Goal: Task Accomplishment & Management: Use online tool/utility

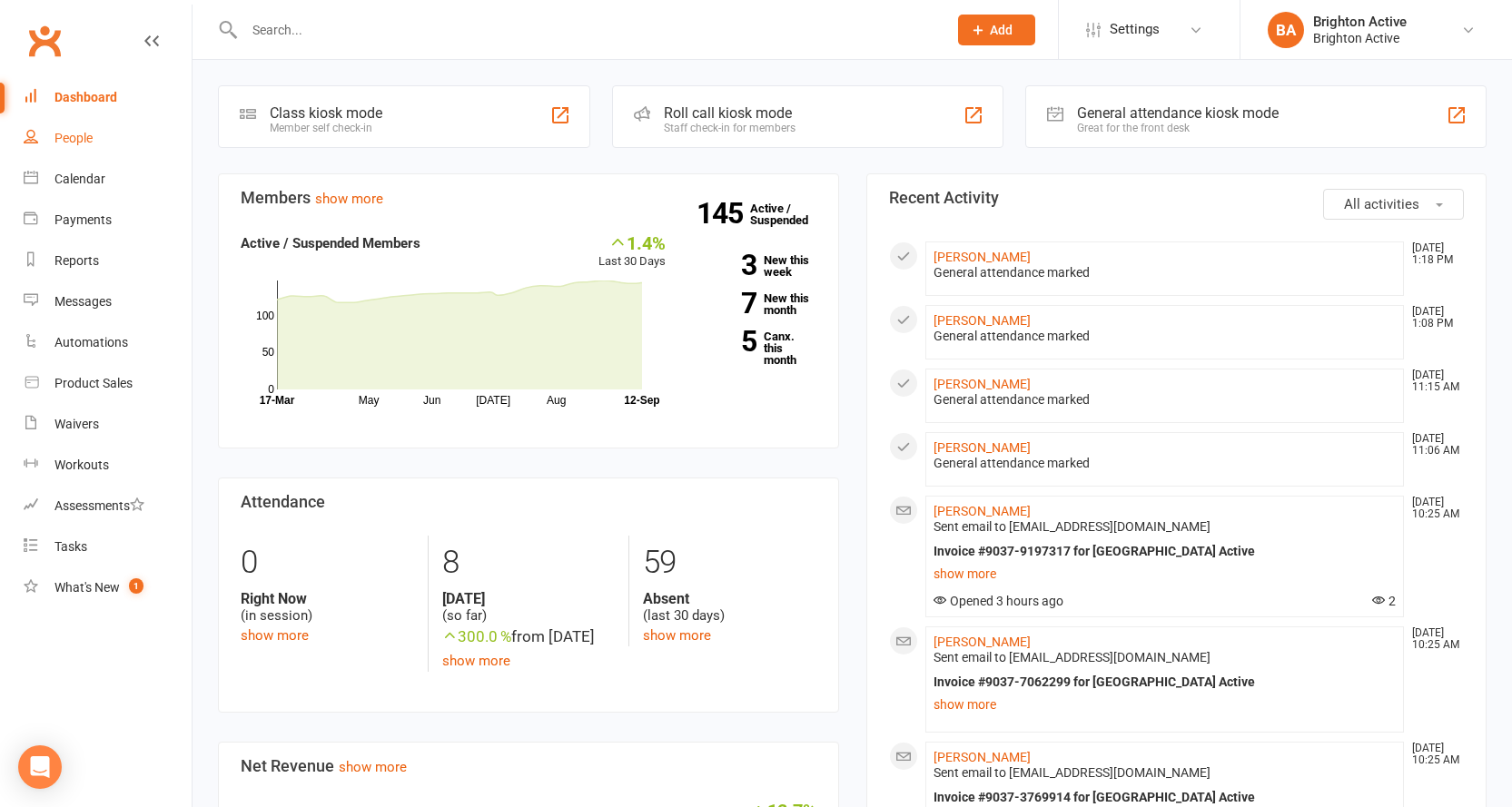
click at [84, 148] on link "People" at bounding box center [107, 138] width 168 height 41
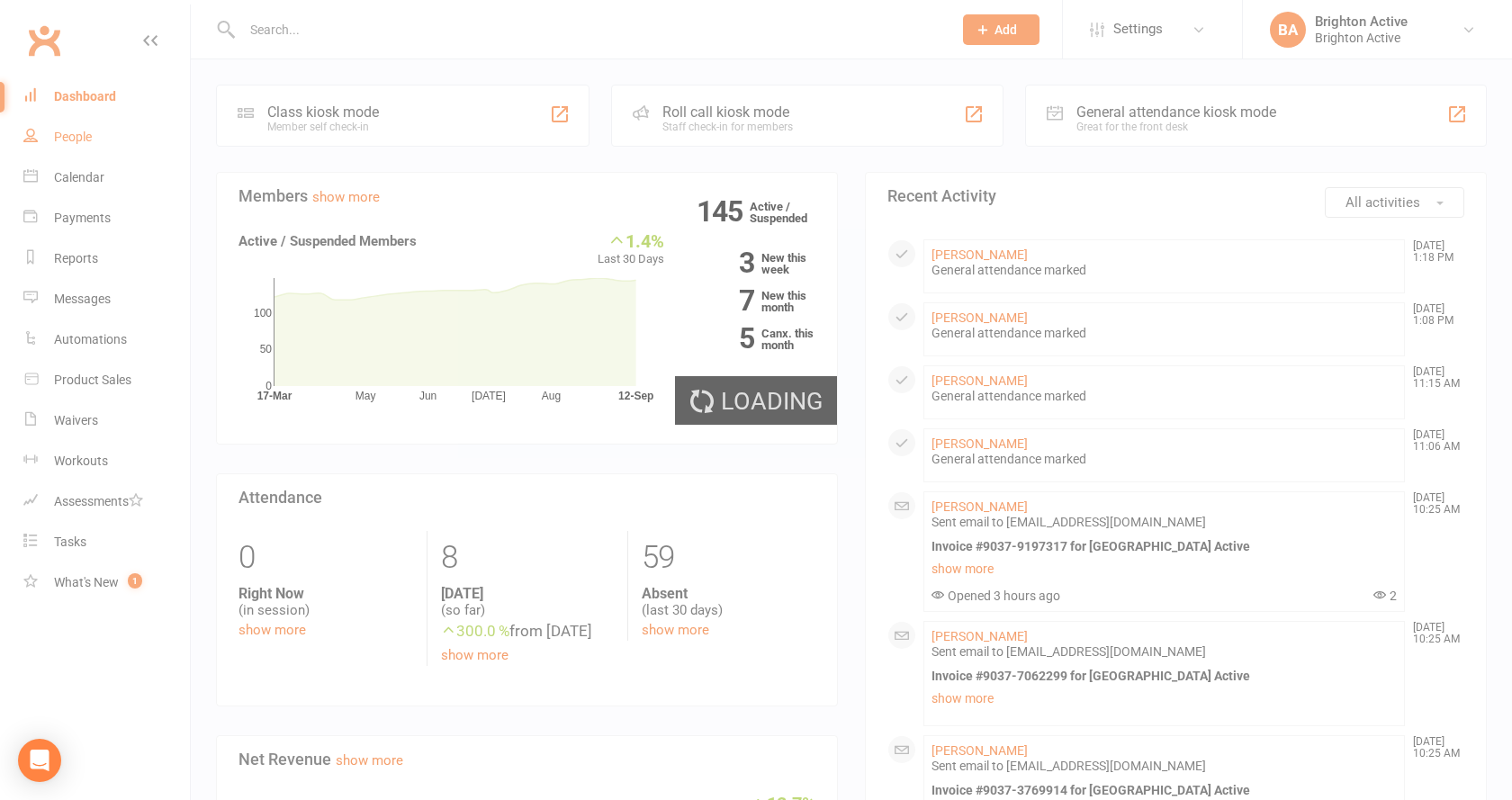
select select "true"
select select "100"
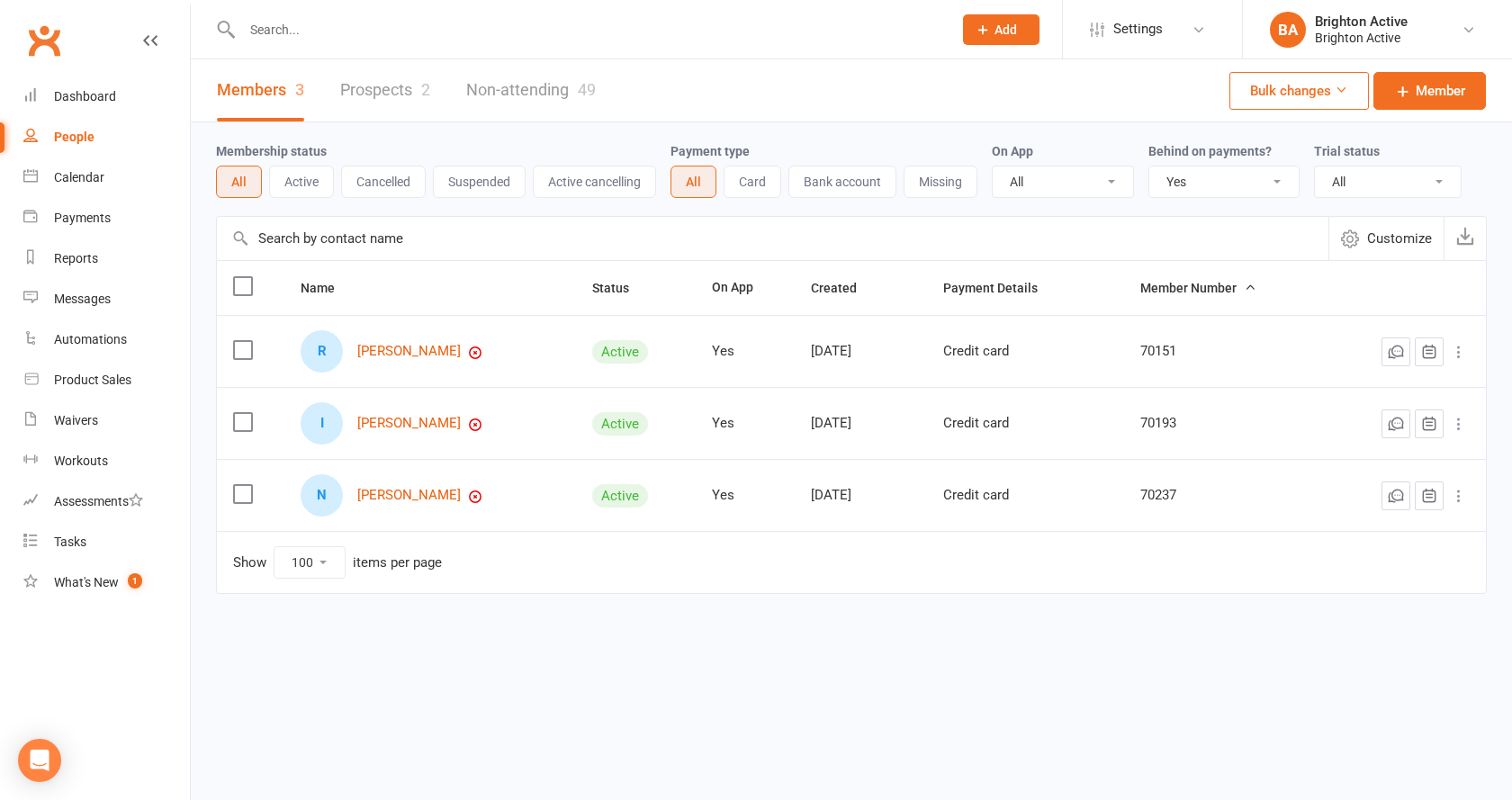
click at [327, 37] on input "text" at bounding box center [588, 29] width 702 height 26
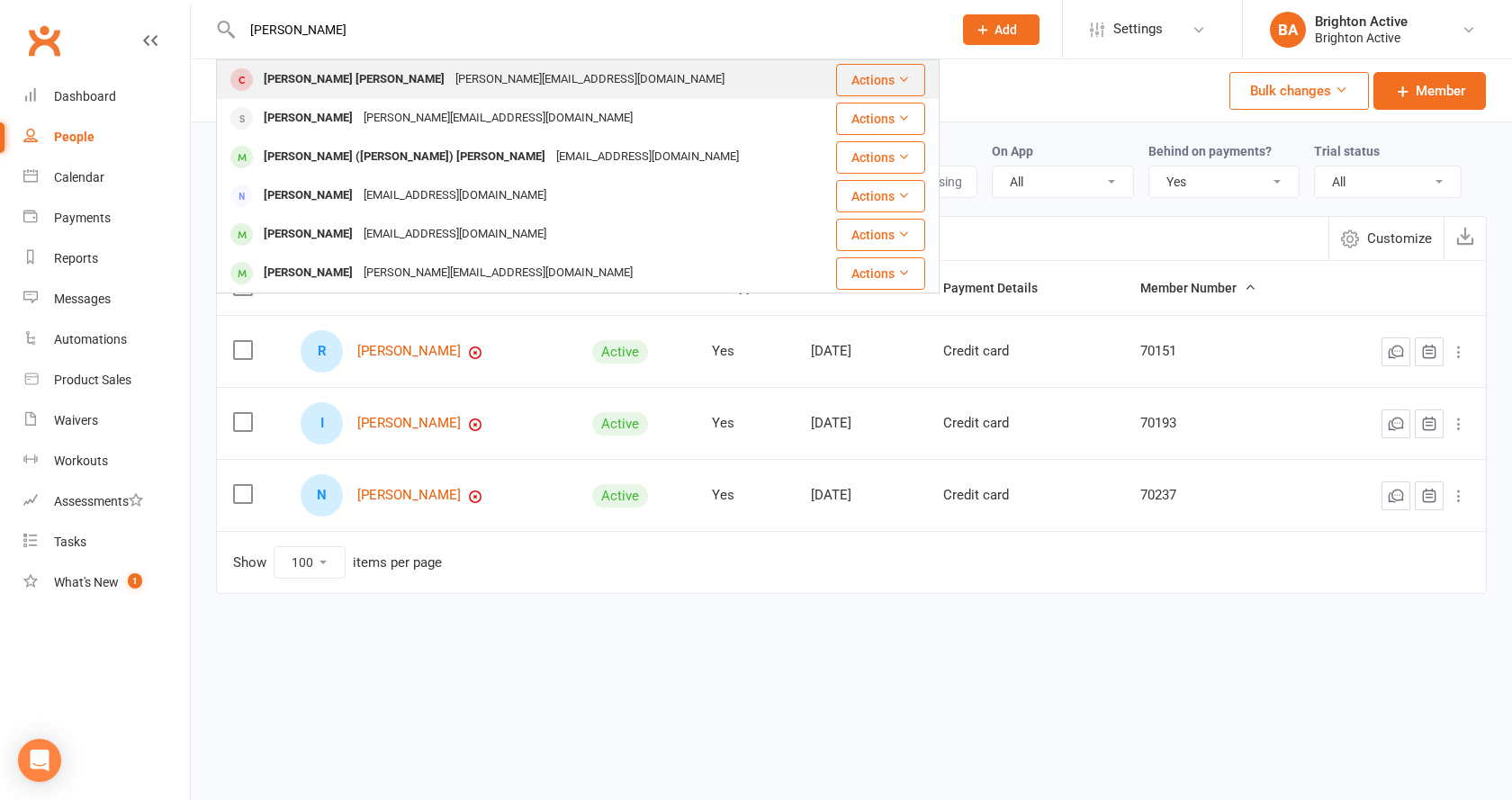
type input "carla"
click at [340, 90] on div "Carla Ferreira Amorim" at bounding box center [354, 80] width 192 height 27
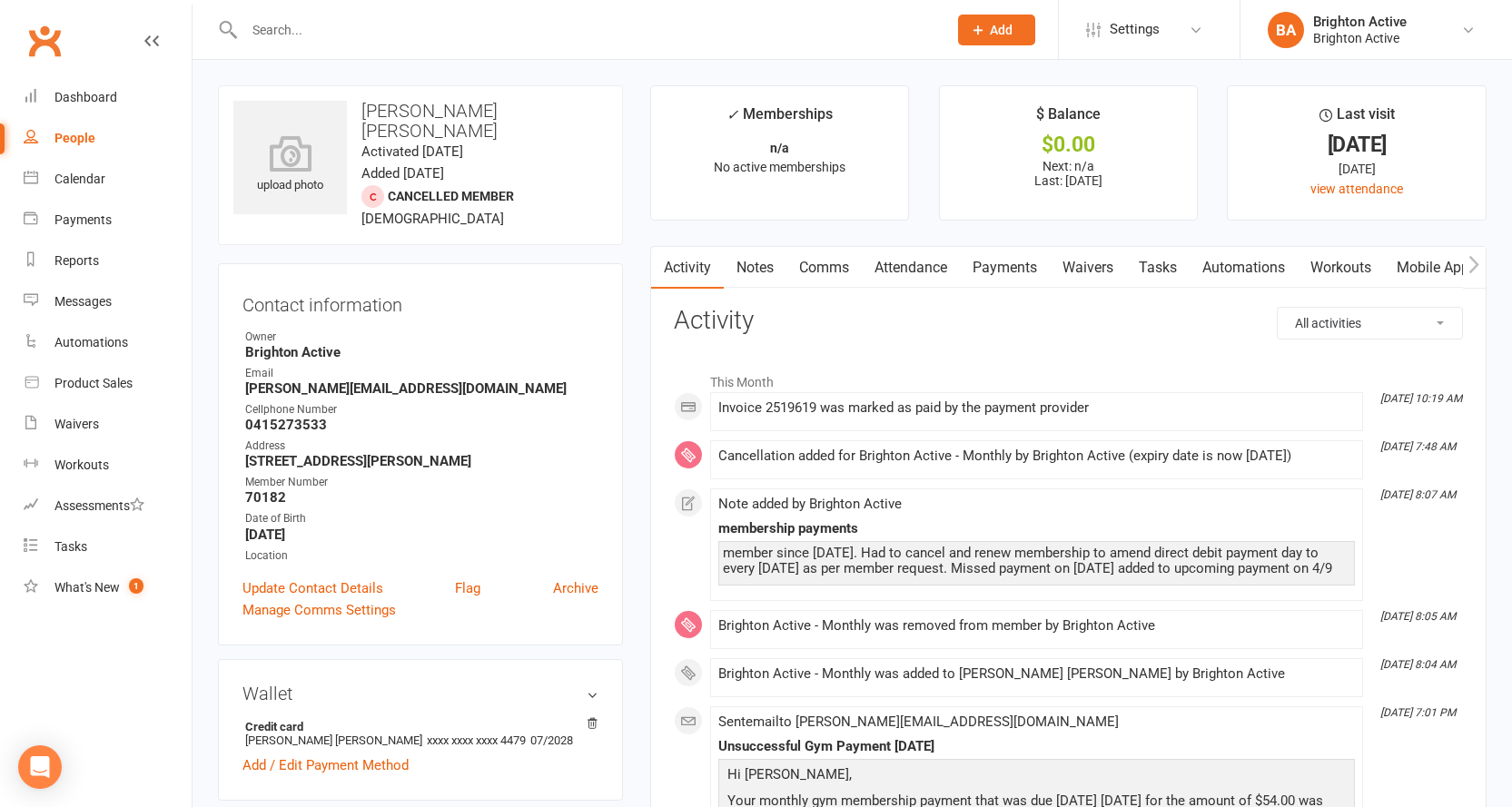
click at [1033, 276] on link "Payments" at bounding box center [1004, 268] width 90 height 42
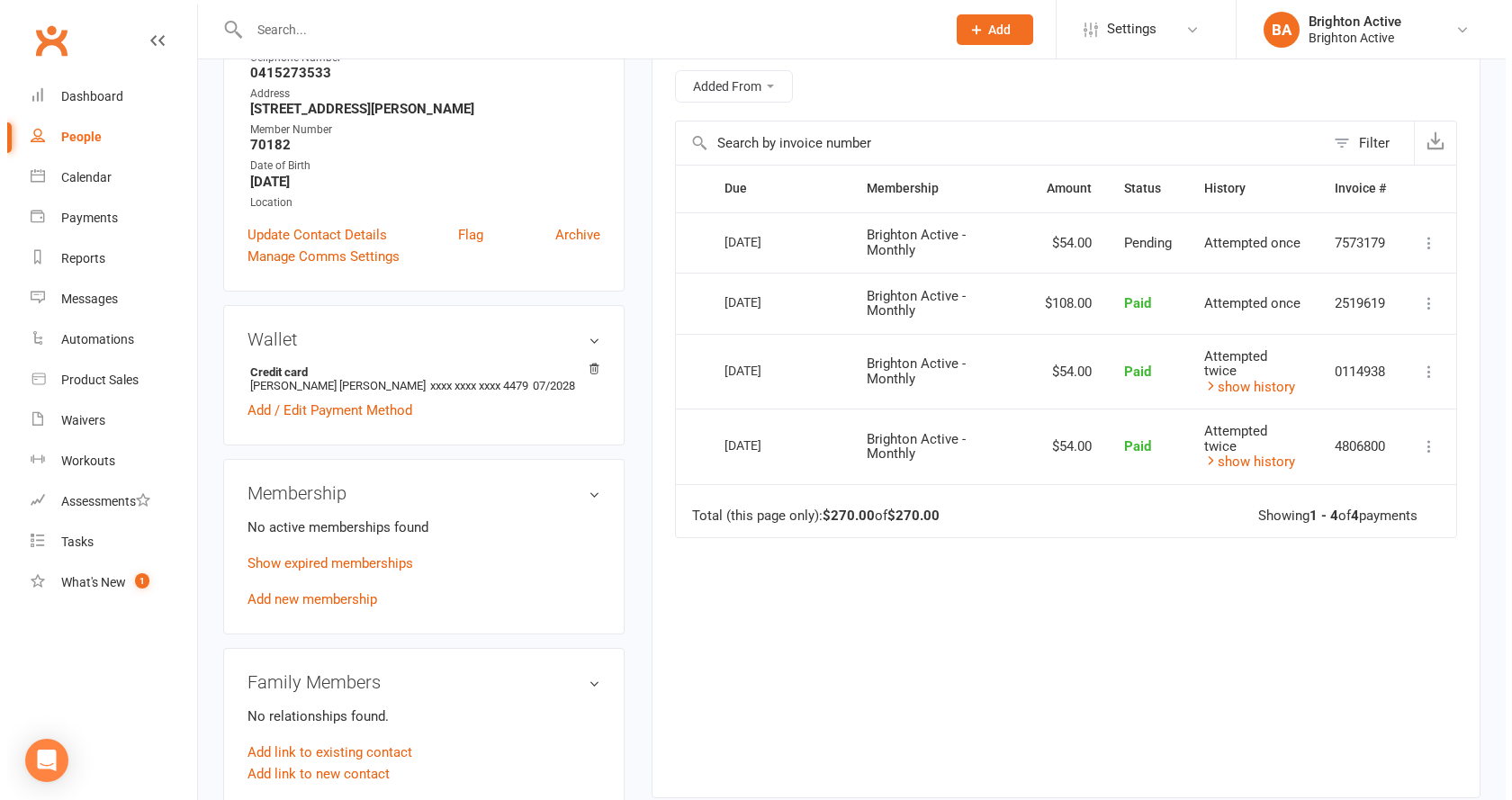
scroll to position [360, 0]
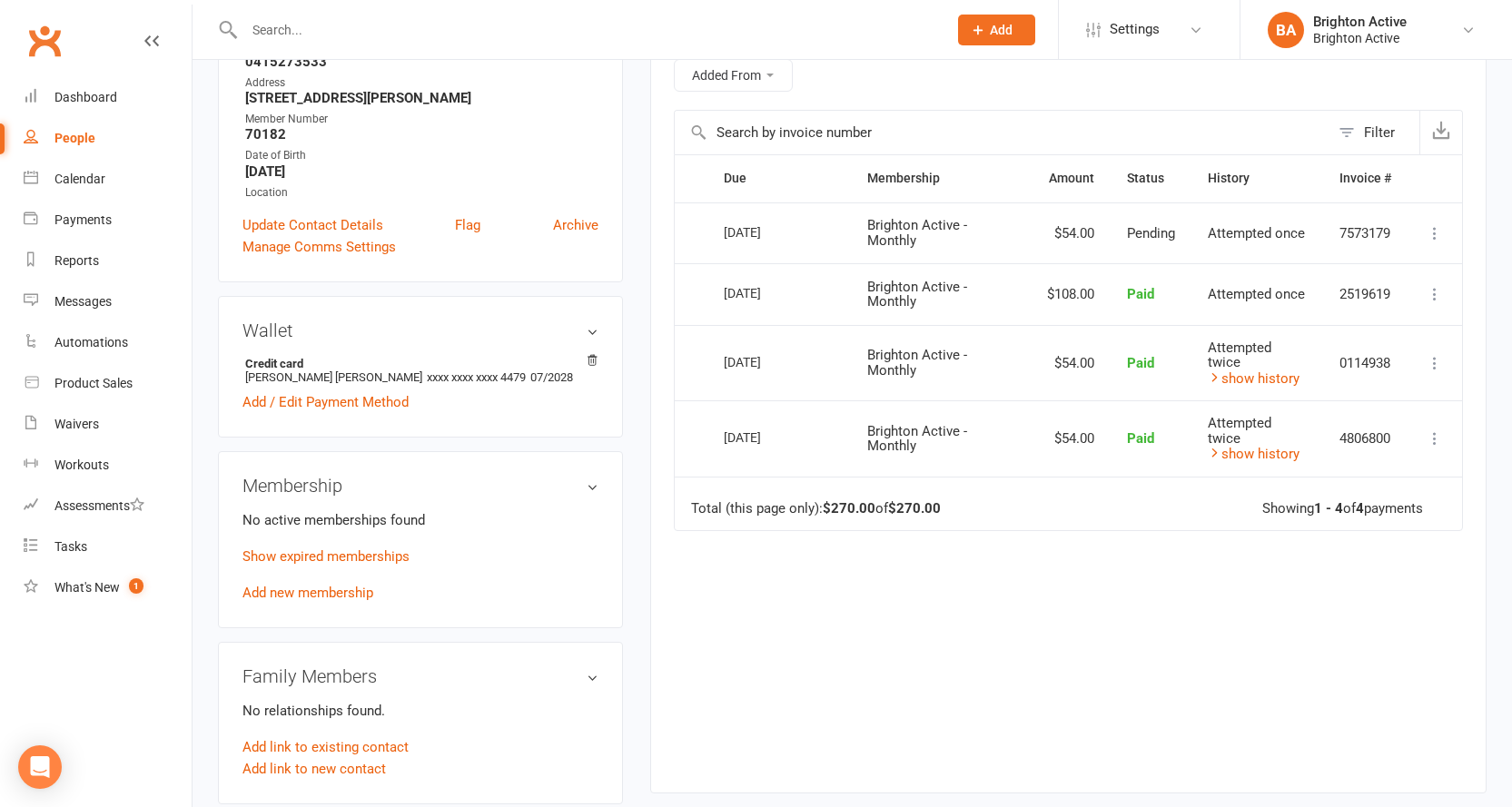
click at [1432, 229] on icon at bounding box center [1435, 233] width 18 height 18
click at [1366, 270] on link "More Info" at bounding box center [1354, 269] width 179 height 37
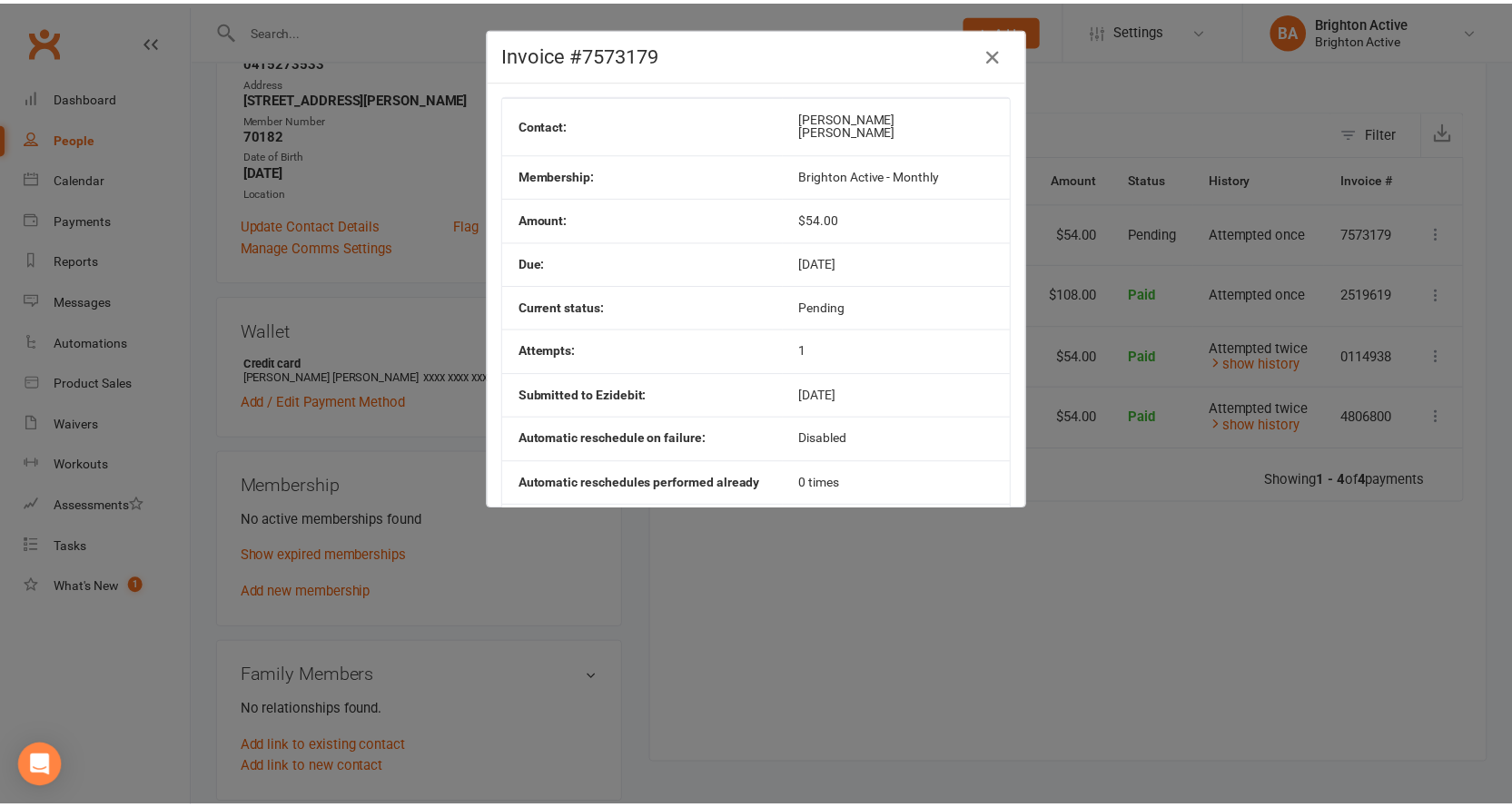
scroll to position [0, 0]
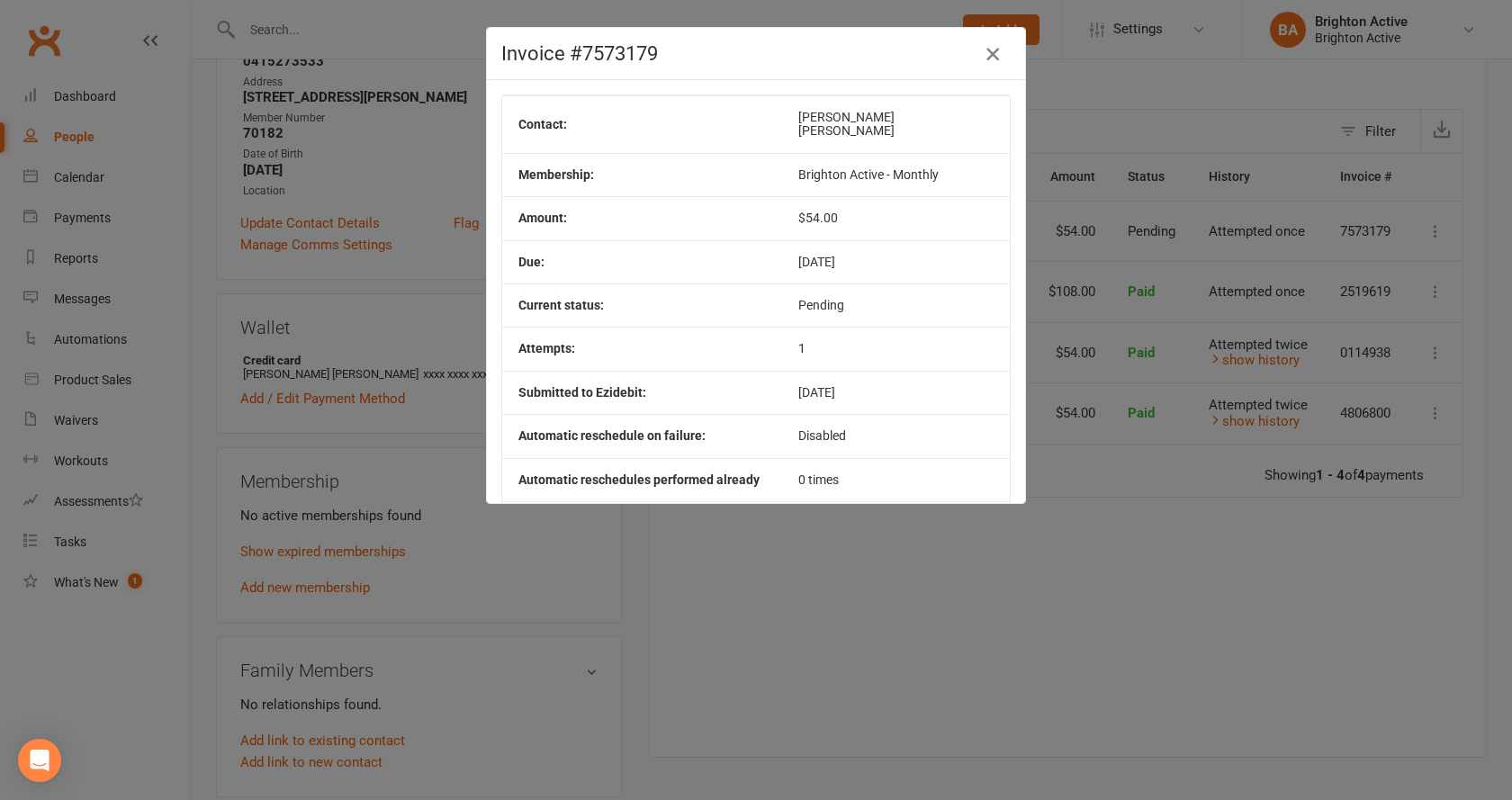
click at [981, 59] on icon "button" at bounding box center [992, 54] width 22 height 22
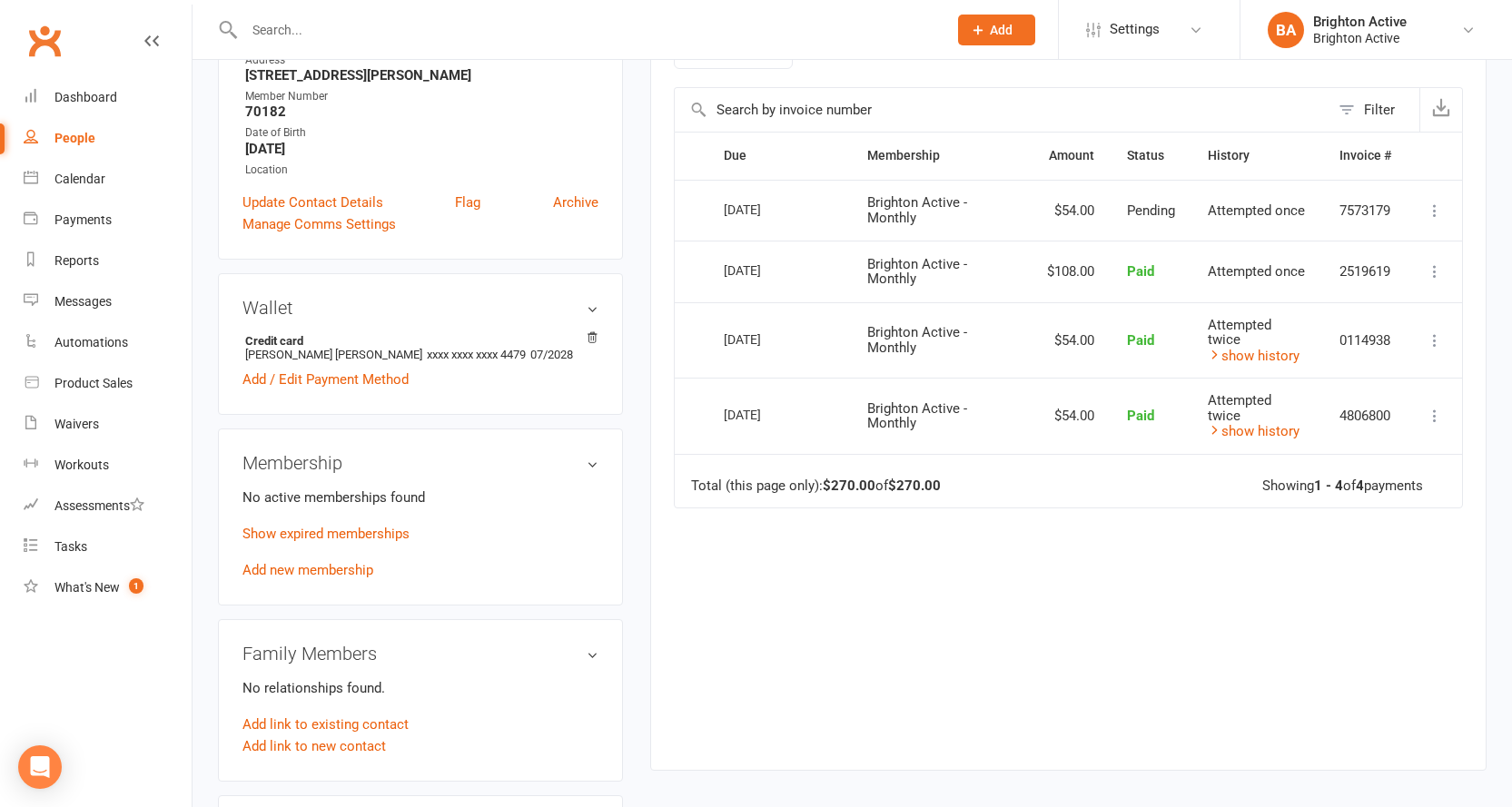
scroll to position [273, 0]
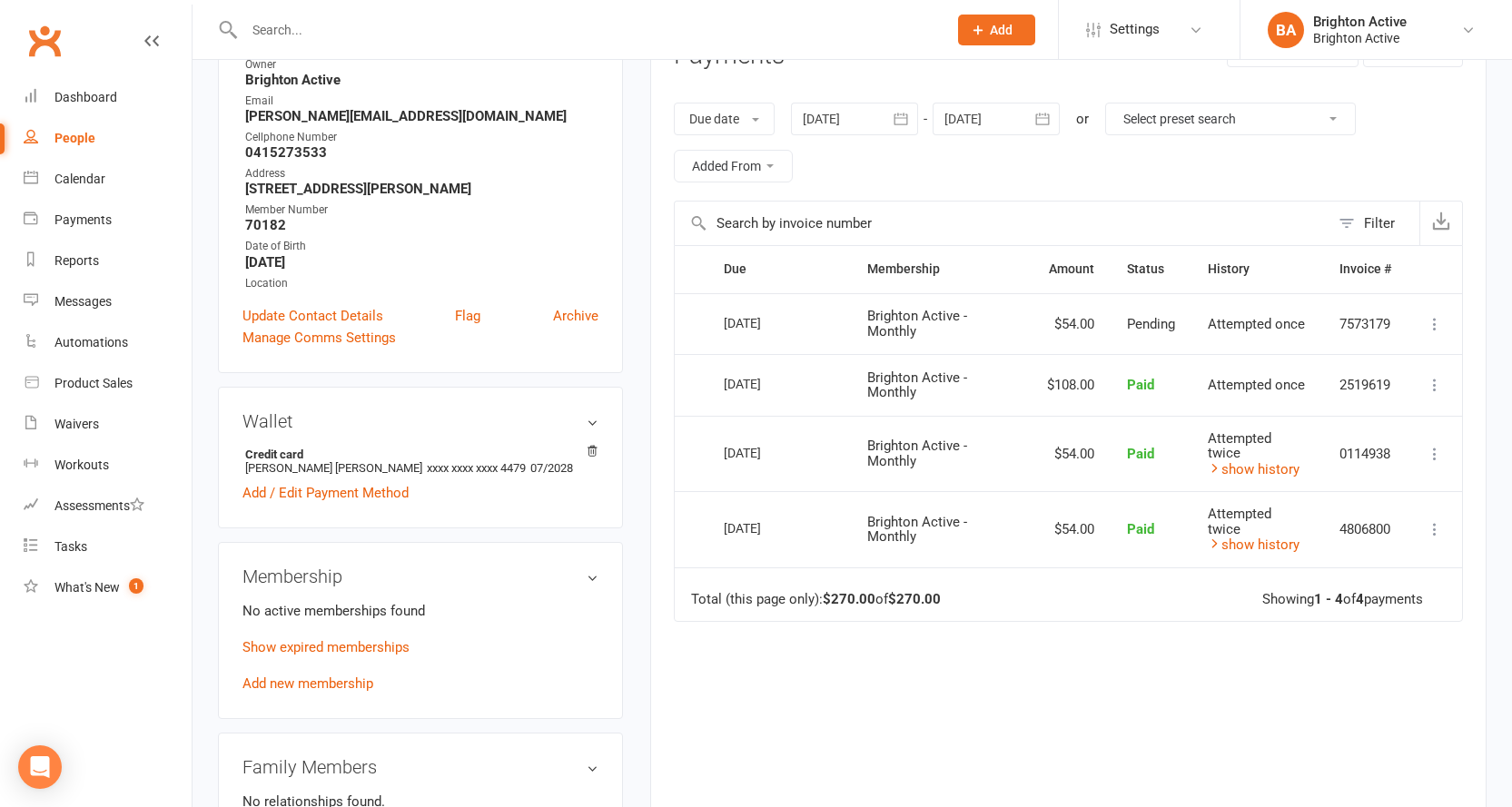
click at [97, 146] on link "People" at bounding box center [107, 138] width 168 height 41
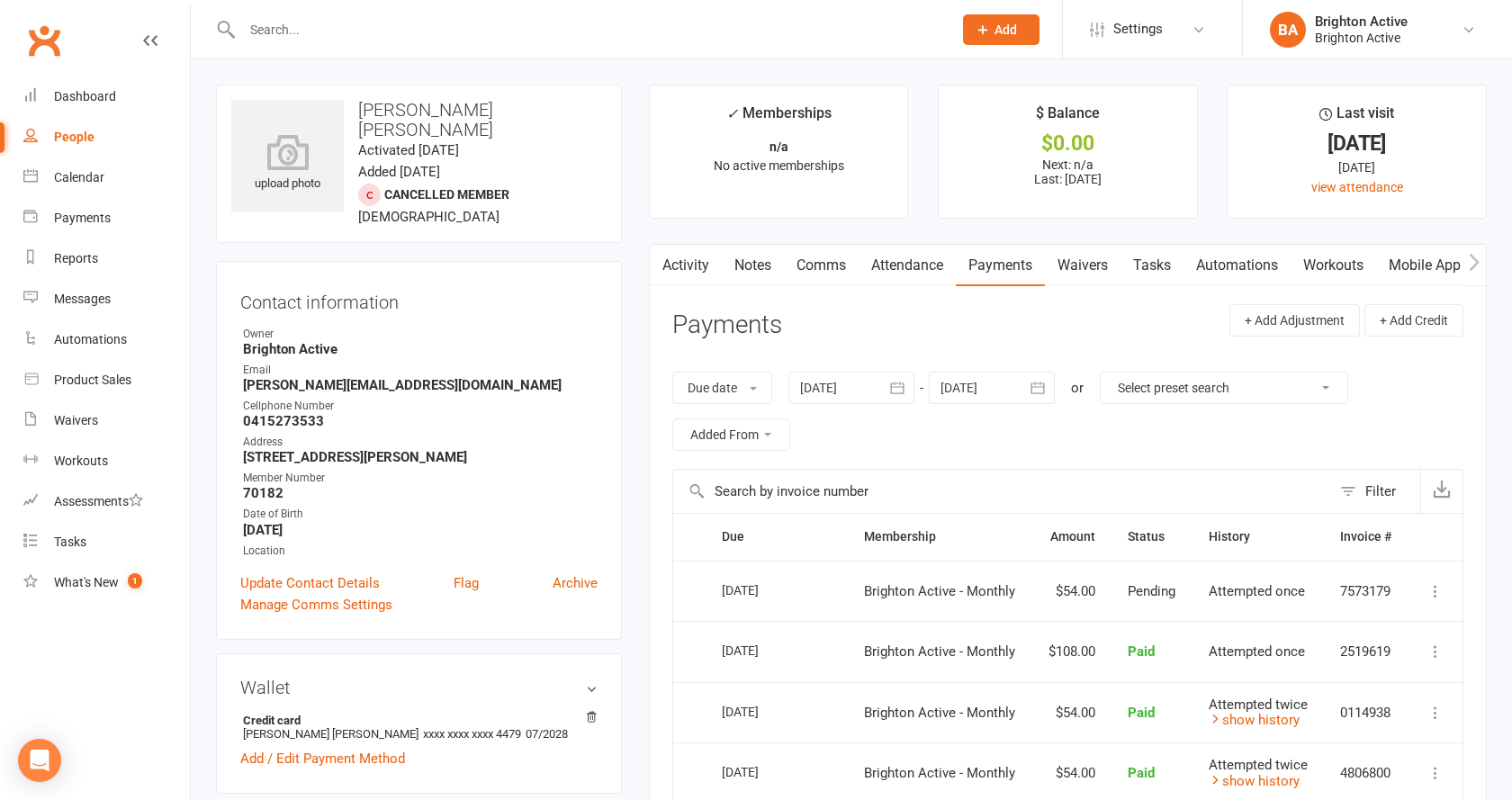
select select "true"
select select "100"
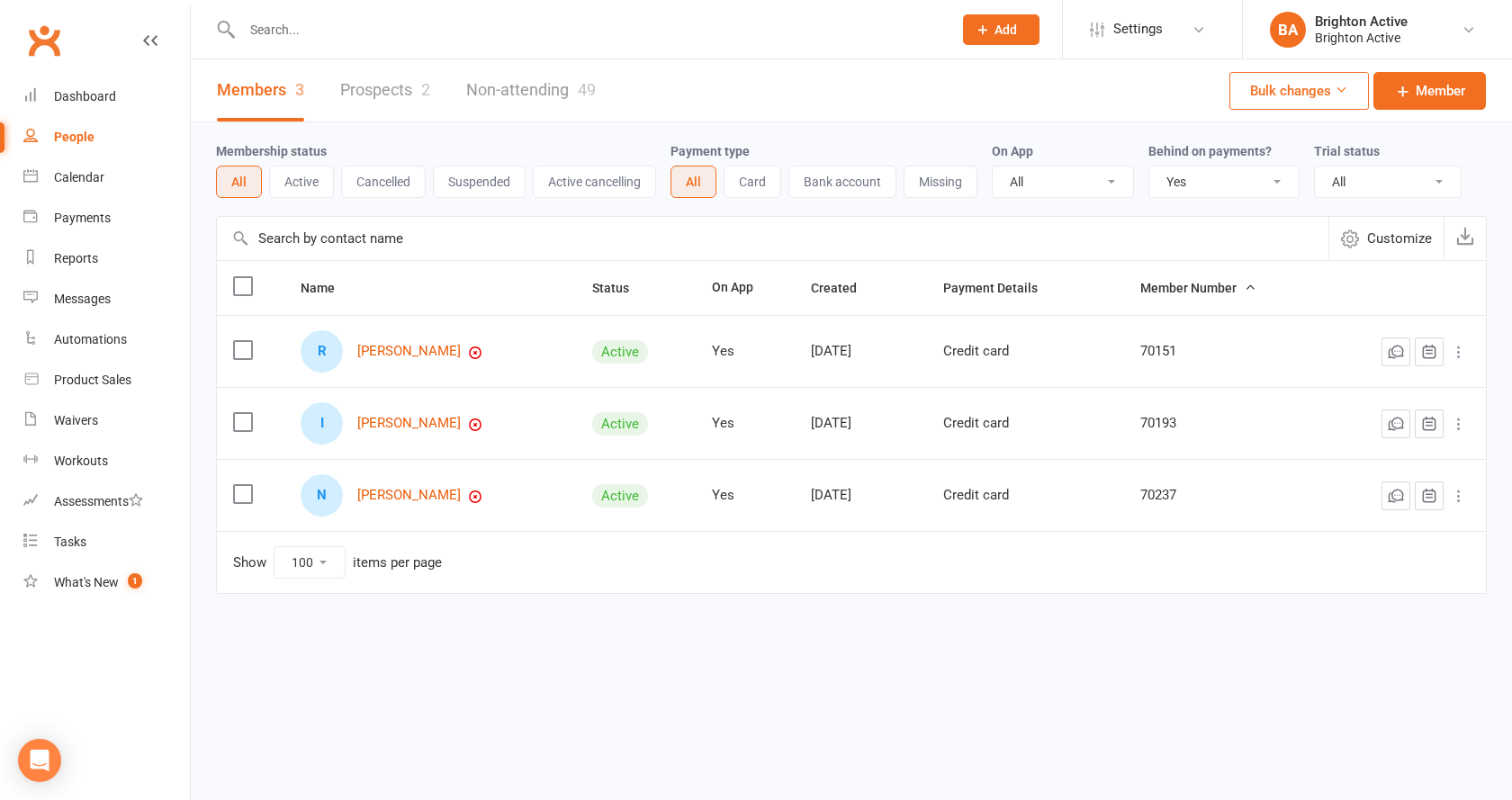
drag, startPoint x: 1209, startPoint y: 154, endPoint x: 1207, endPoint y: 174, distance: 20.1
click at [1207, 173] on div "Behind on payments? All No Yes" at bounding box center [1231, 169] width 166 height 58
drag, startPoint x: 1206, startPoint y: 177, endPoint x: 1201, endPoint y: 191, distance: 14.9
click at [1206, 177] on select "All No Yes" at bounding box center [1224, 181] width 149 height 30
click at [1151, 167] on select "All No Yes" at bounding box center [1224, 181] width 149 height 30
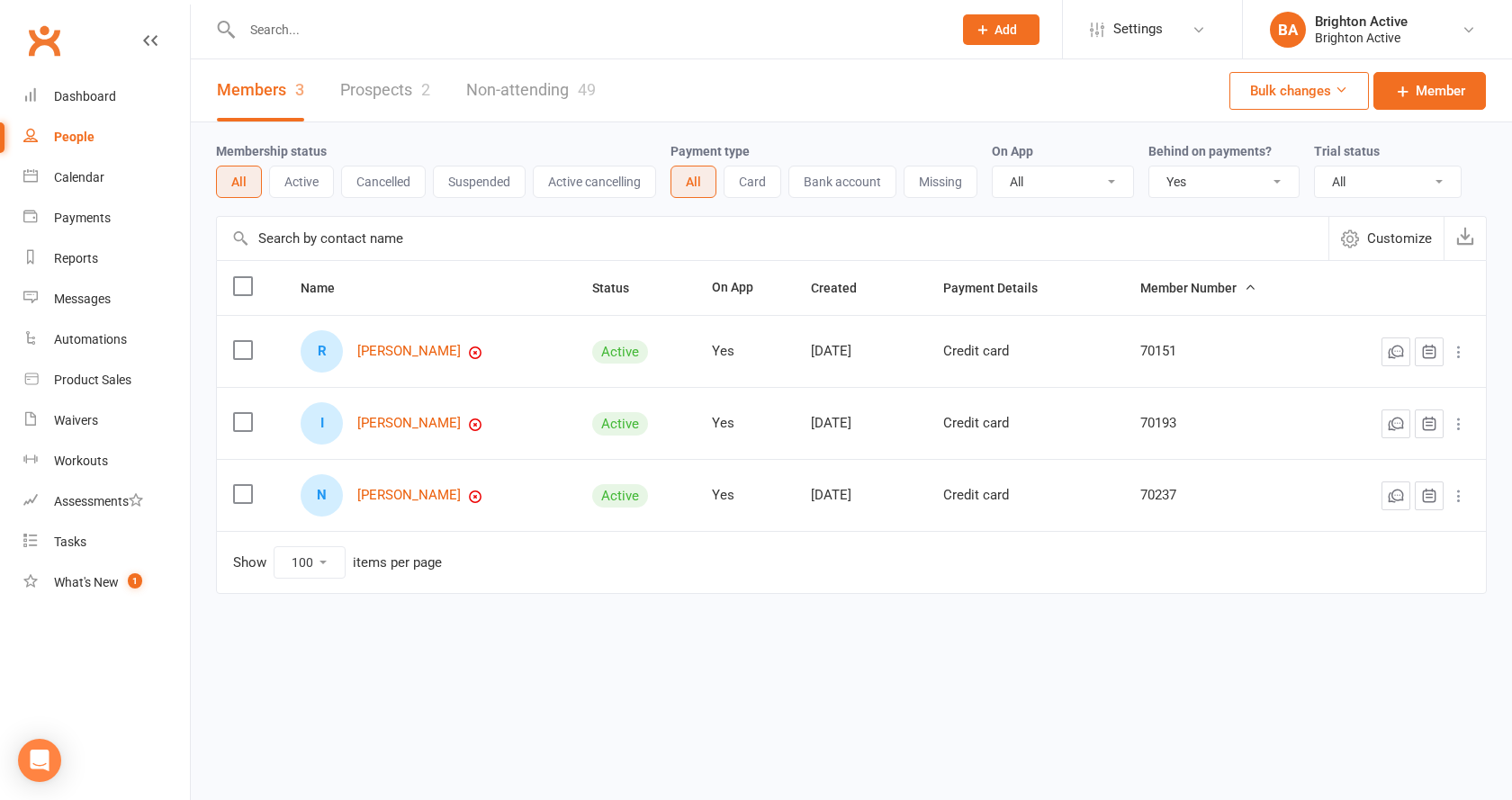
drag, startPoint x: 438, startPoint y: 425, endPoint x: 517, endPoint y: 227, distance: 213.2
click at [517, 227] on input "text" at bounding box center [772, 239] width 1111 height 43
click at [388, 351] on link "Ryan Henderson" at bounding box center [409, 352] width 103 height 16
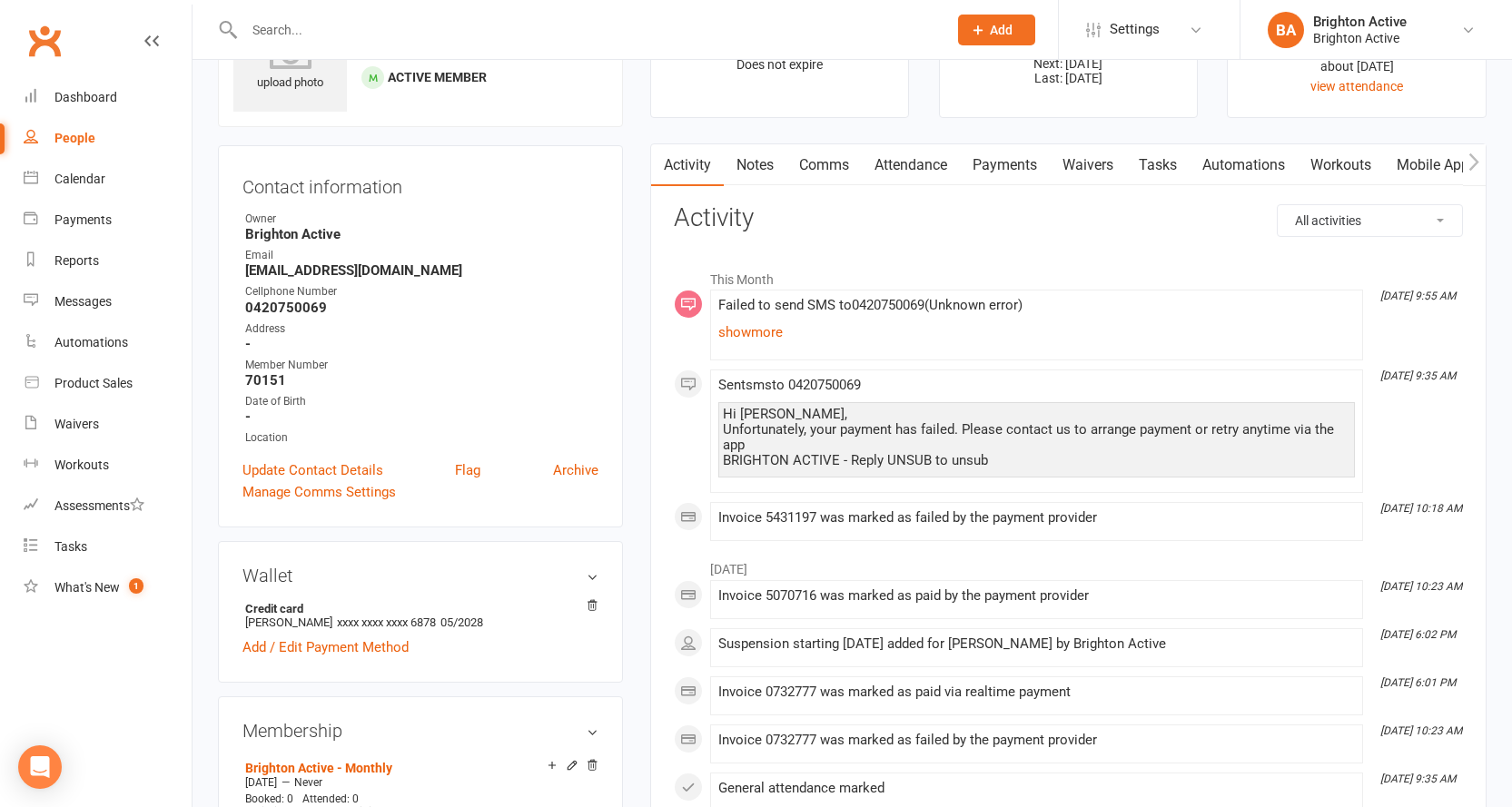
scroll to position [181, 0]
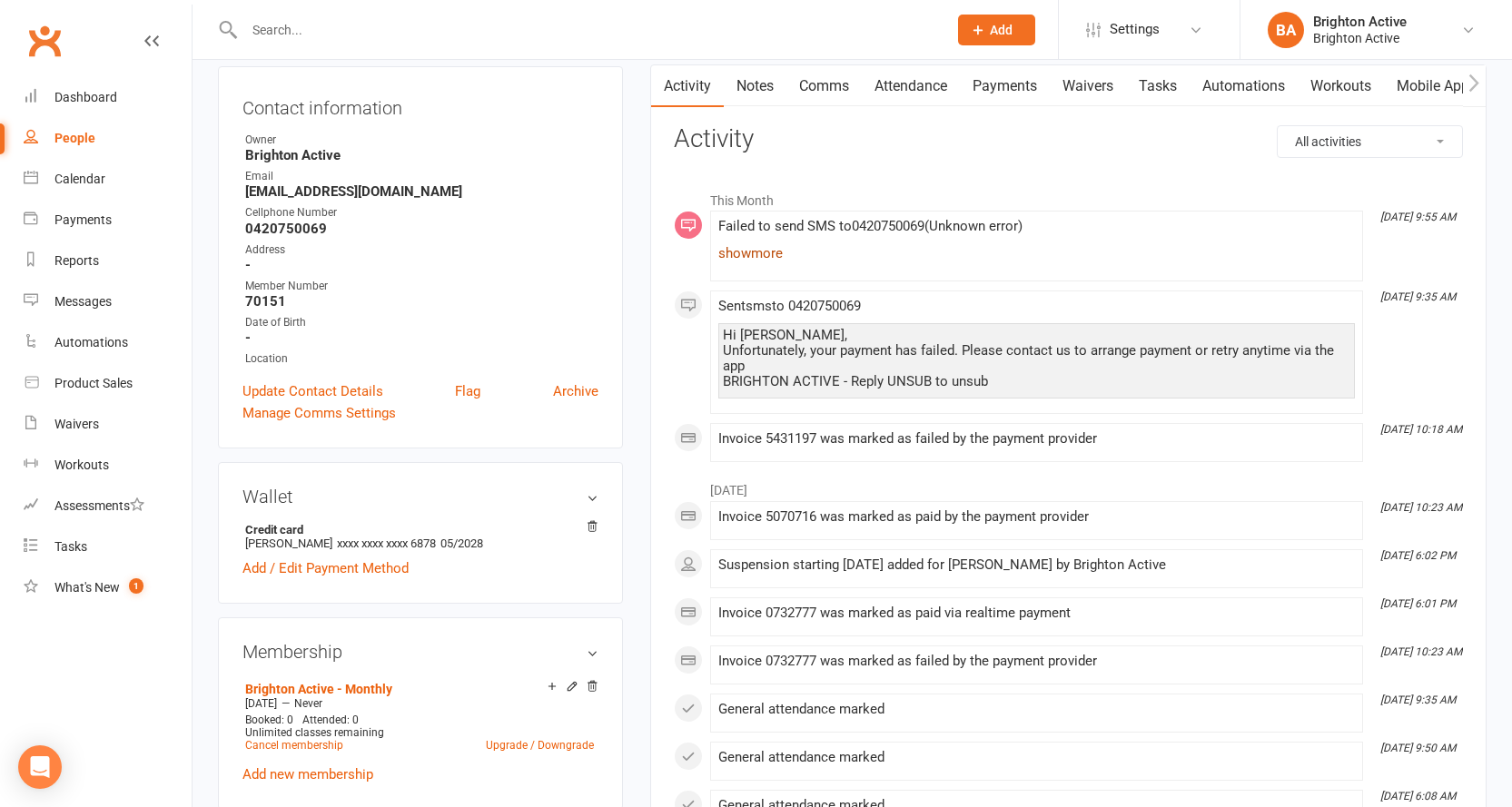
click at [745, 254] on link "show more" at bounding box center [1037, 254] width 637 height 26
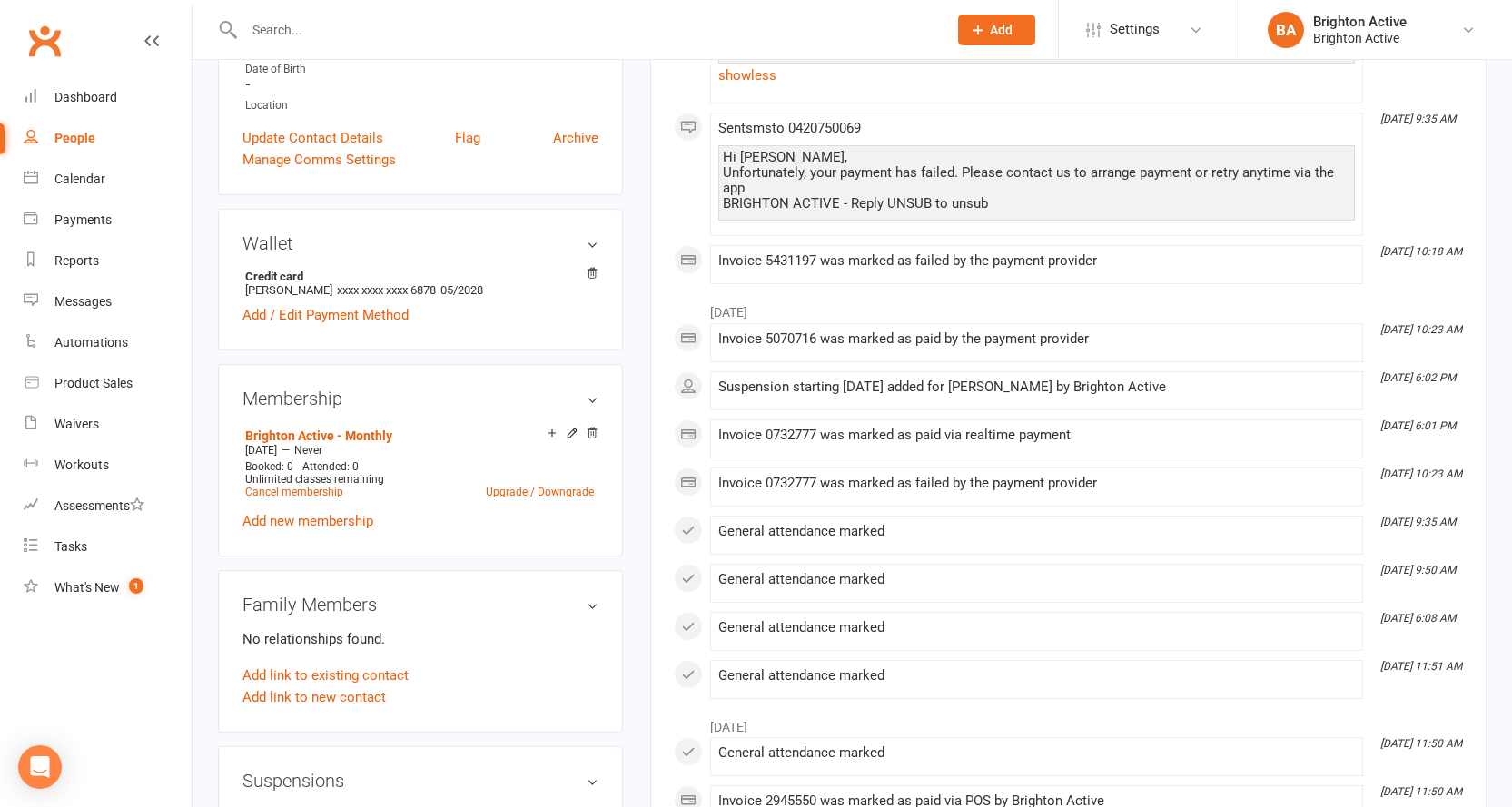
scroll to position [635, 0]
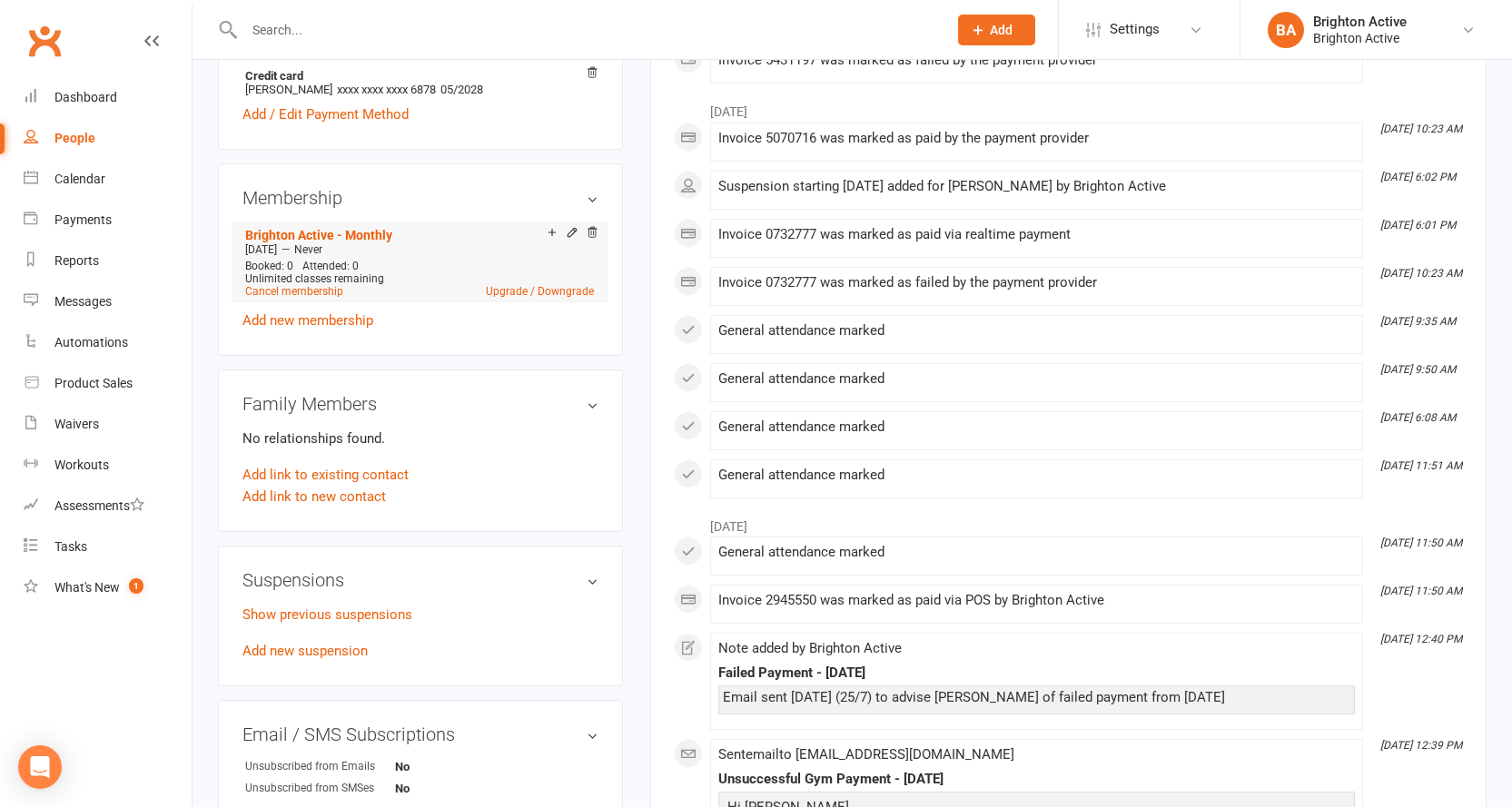
click at [368, 243] on div "May 28 2025 — Never" at bounding box center [419, 250] width 358 height 15
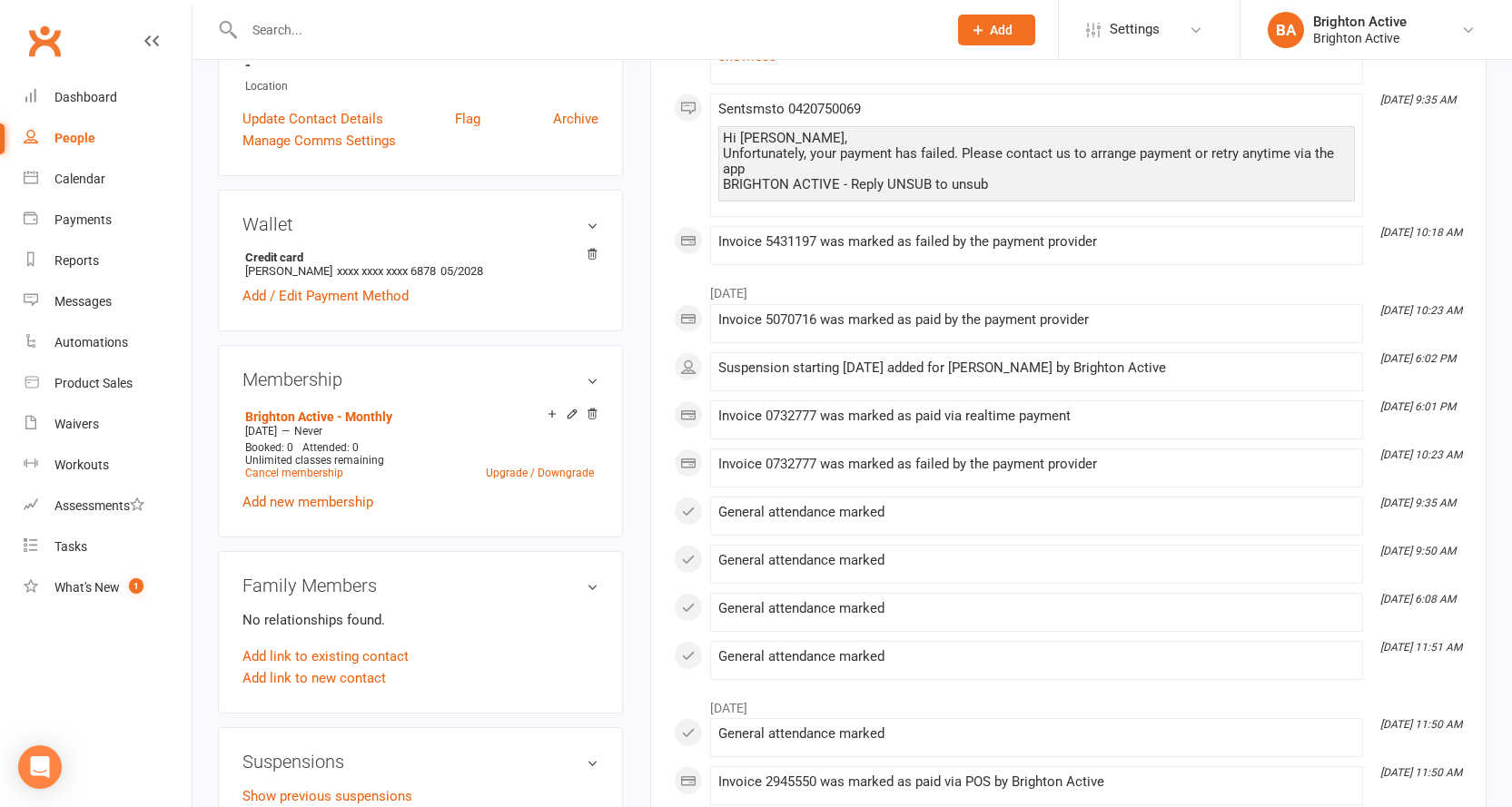
scroll to position [545, 0]
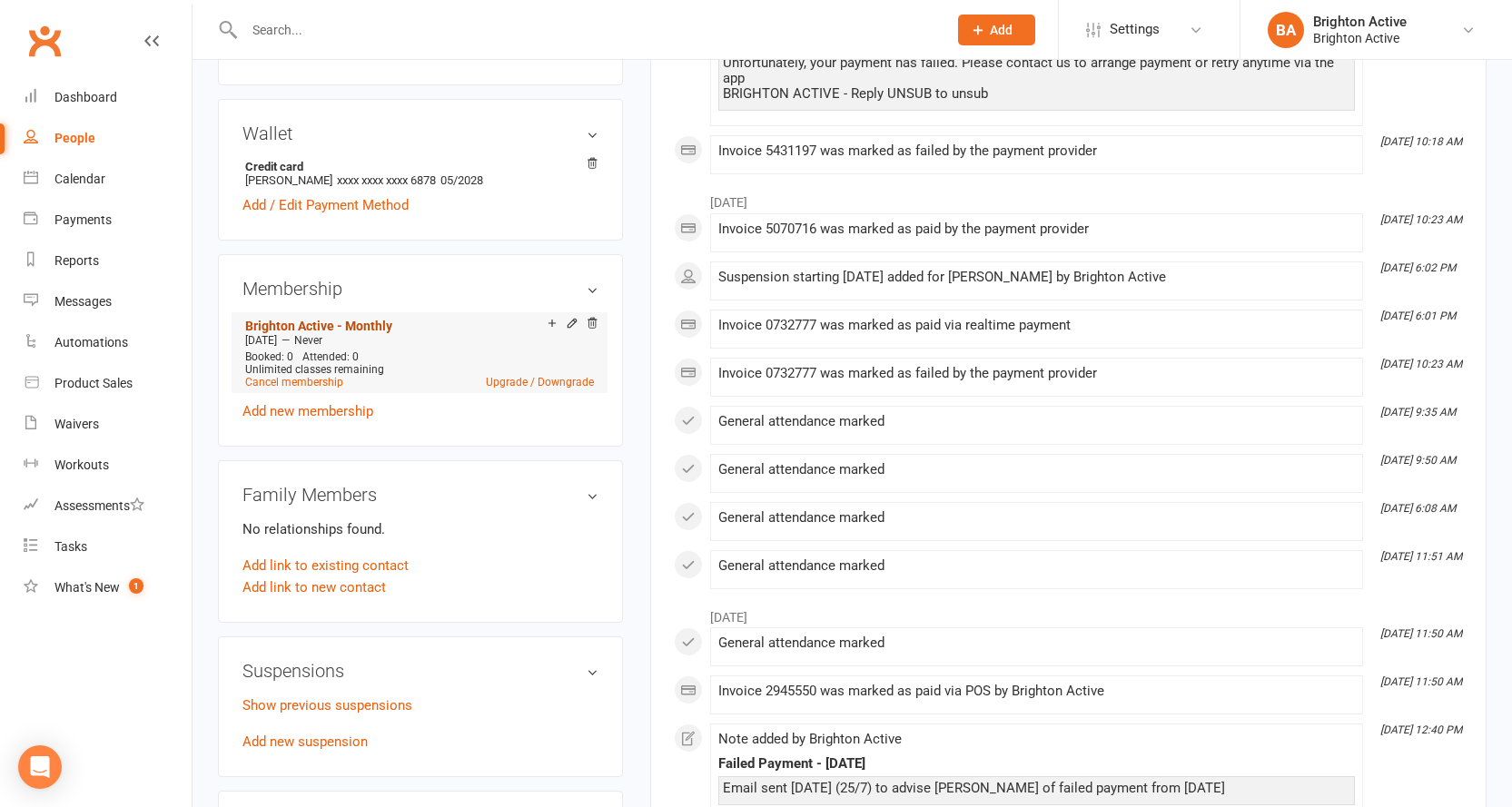
click at [356, 324] on link "Brighton Active - Monthly" at bounding box center [318, 326] width 147 height 15
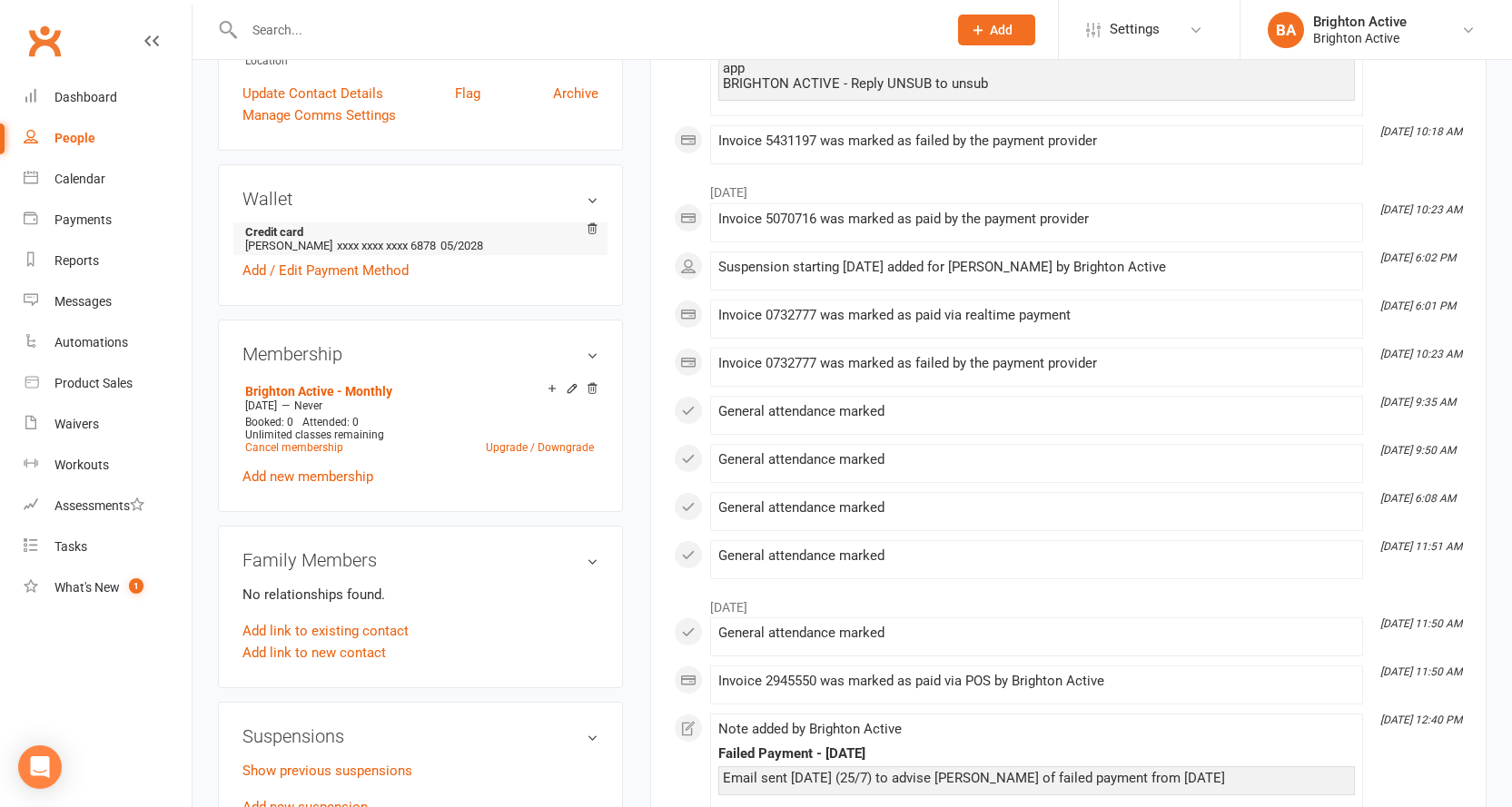
scroll to position [635, 0]
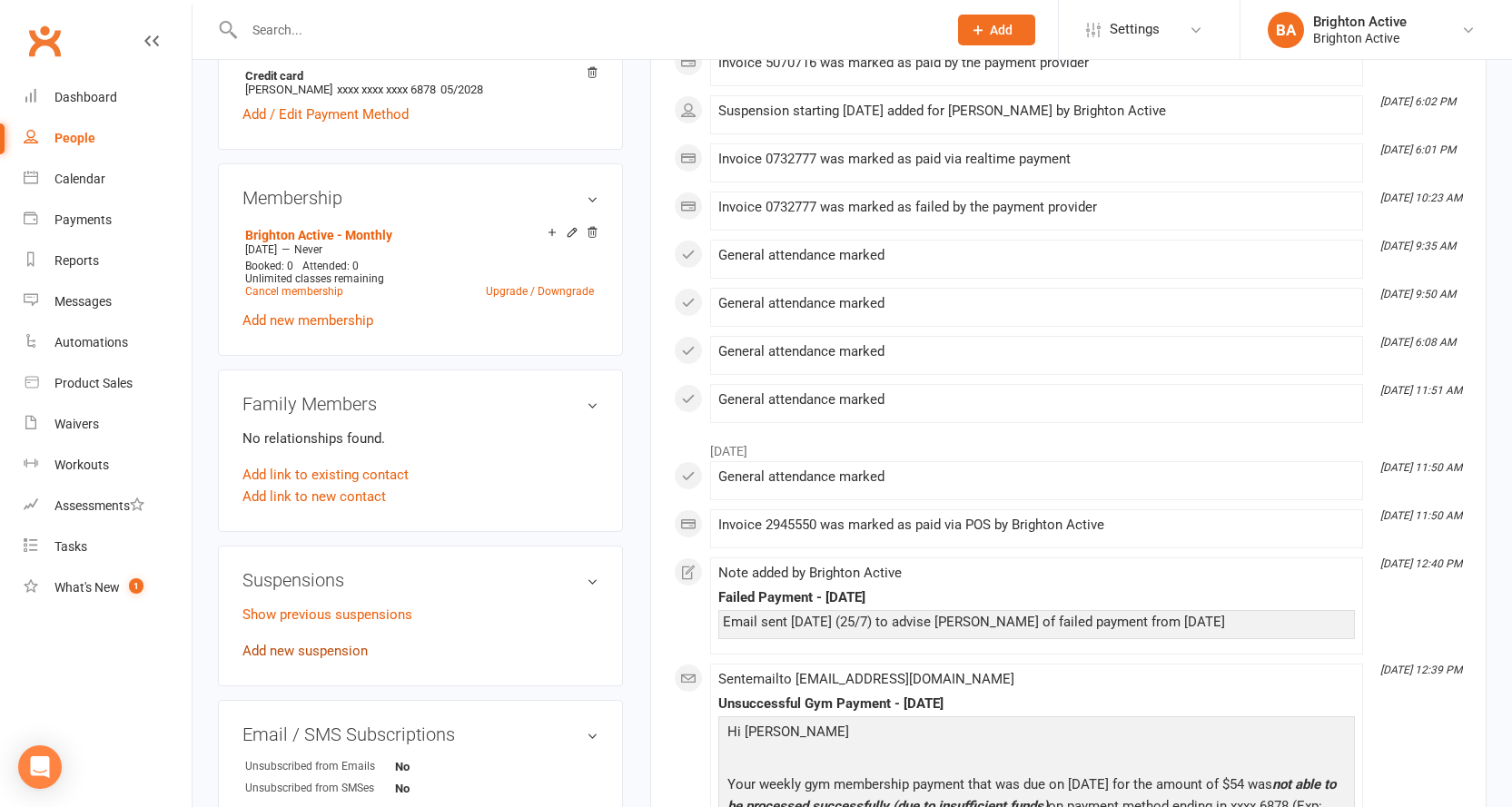
click at [326, 643] on link "Add new suspension" at bounding box center [305, 651] width 125 height 16
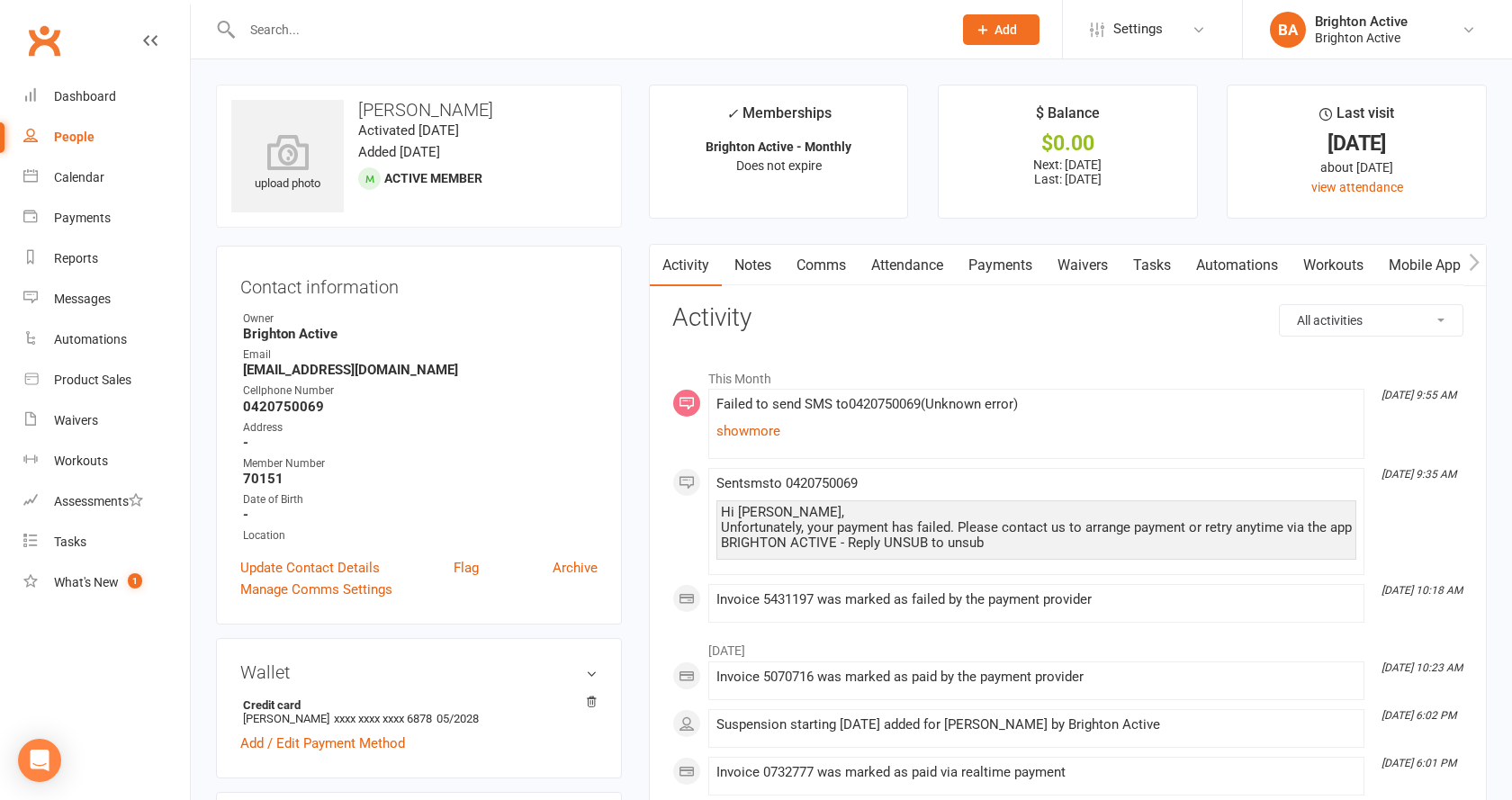
select select "true"
select select "100"
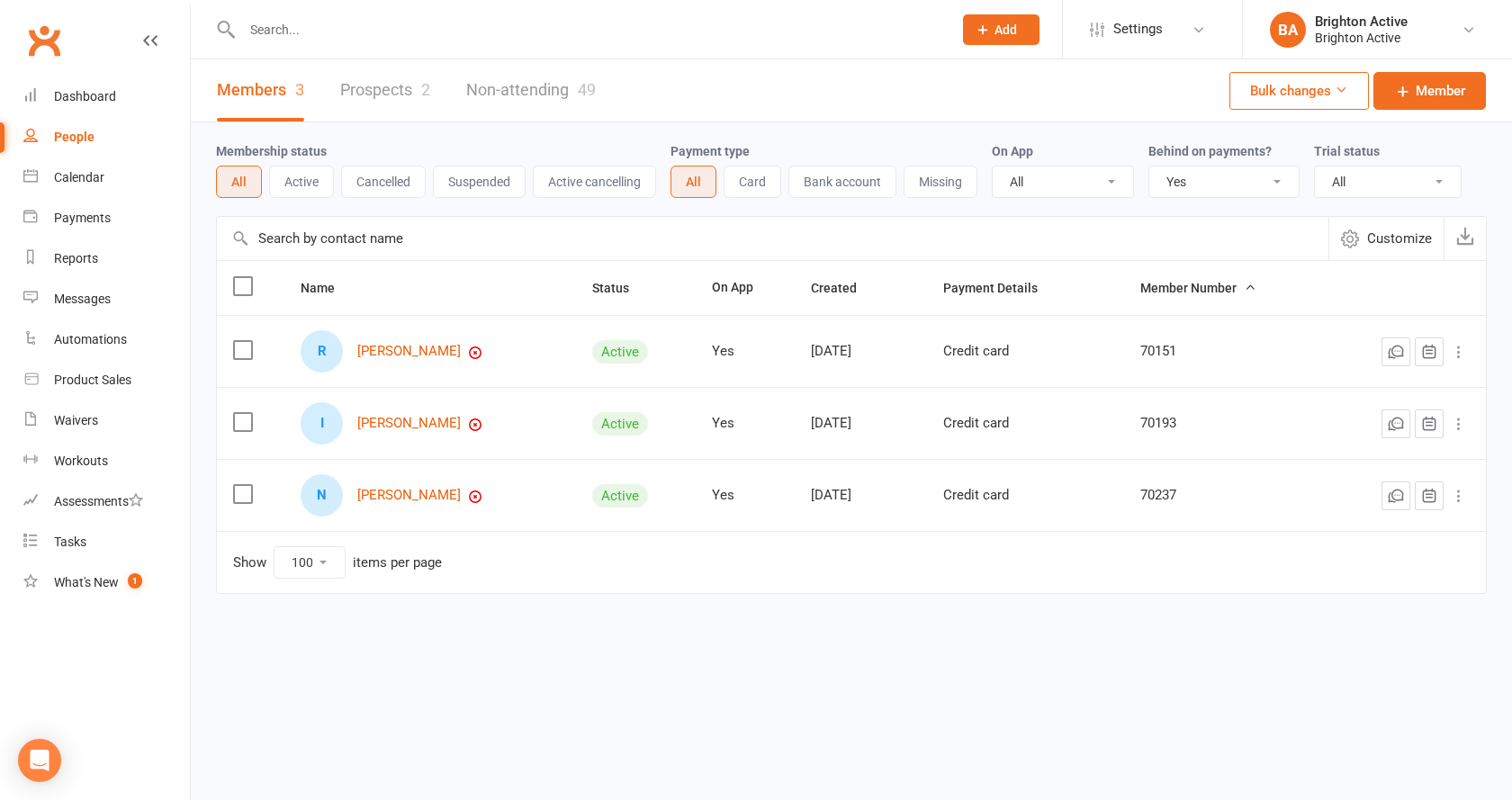
click at [392, 435] on div "I Ibrahim Barakat" at bounding box center [430, 424] width 259 height 42
click at [420, 413] on div "I Ibrahim Barakat" at bounding box center [430, 424] width 259 height 42
click at [390, 422] on link "Ibrahim Barakat" at bounding box center [409, 424] width 103 height 16
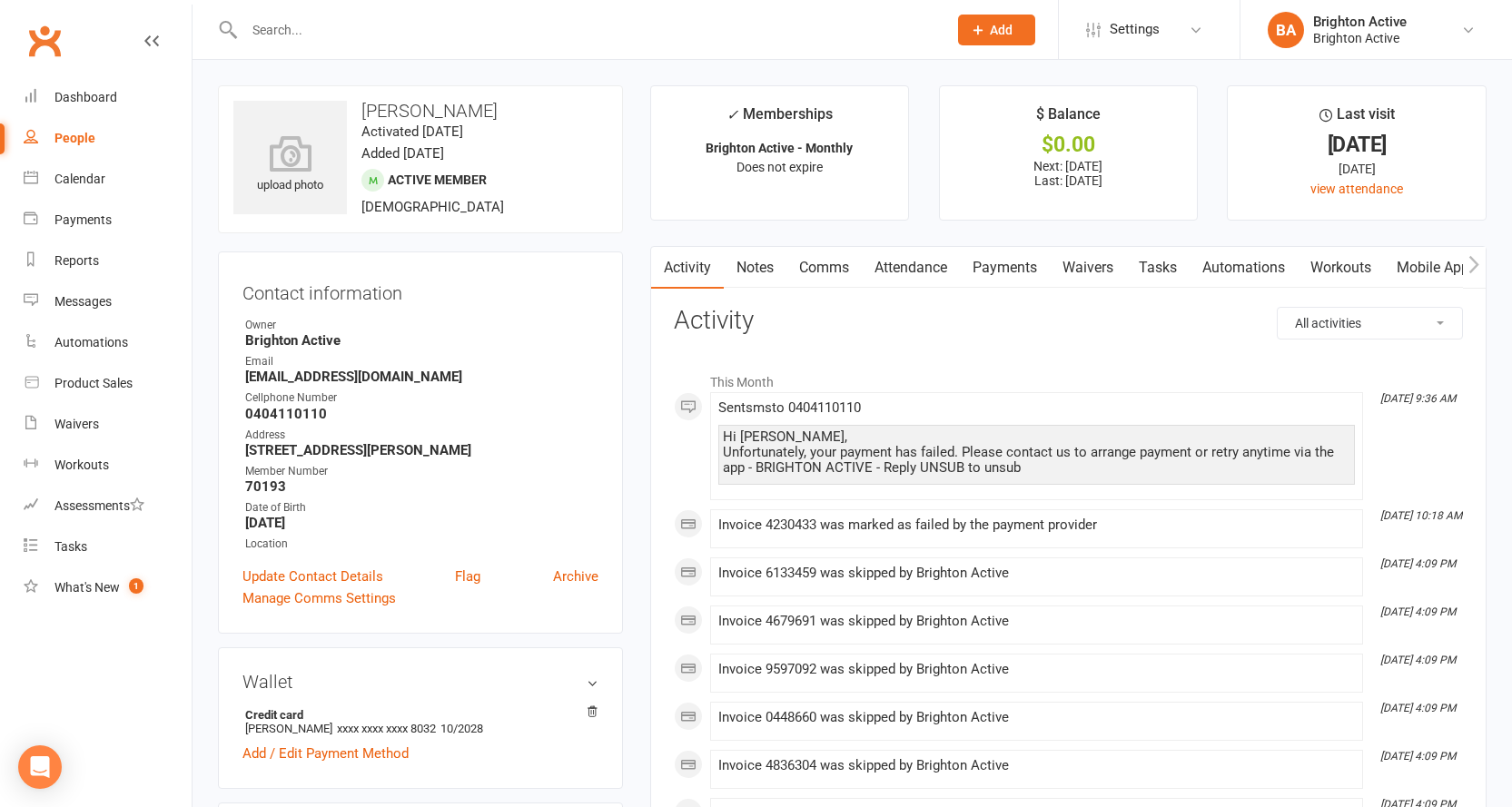
click at [78, 129] on link "People" at bounding box center [107, 138] width 168 height 41
select select "true"
select select "100"
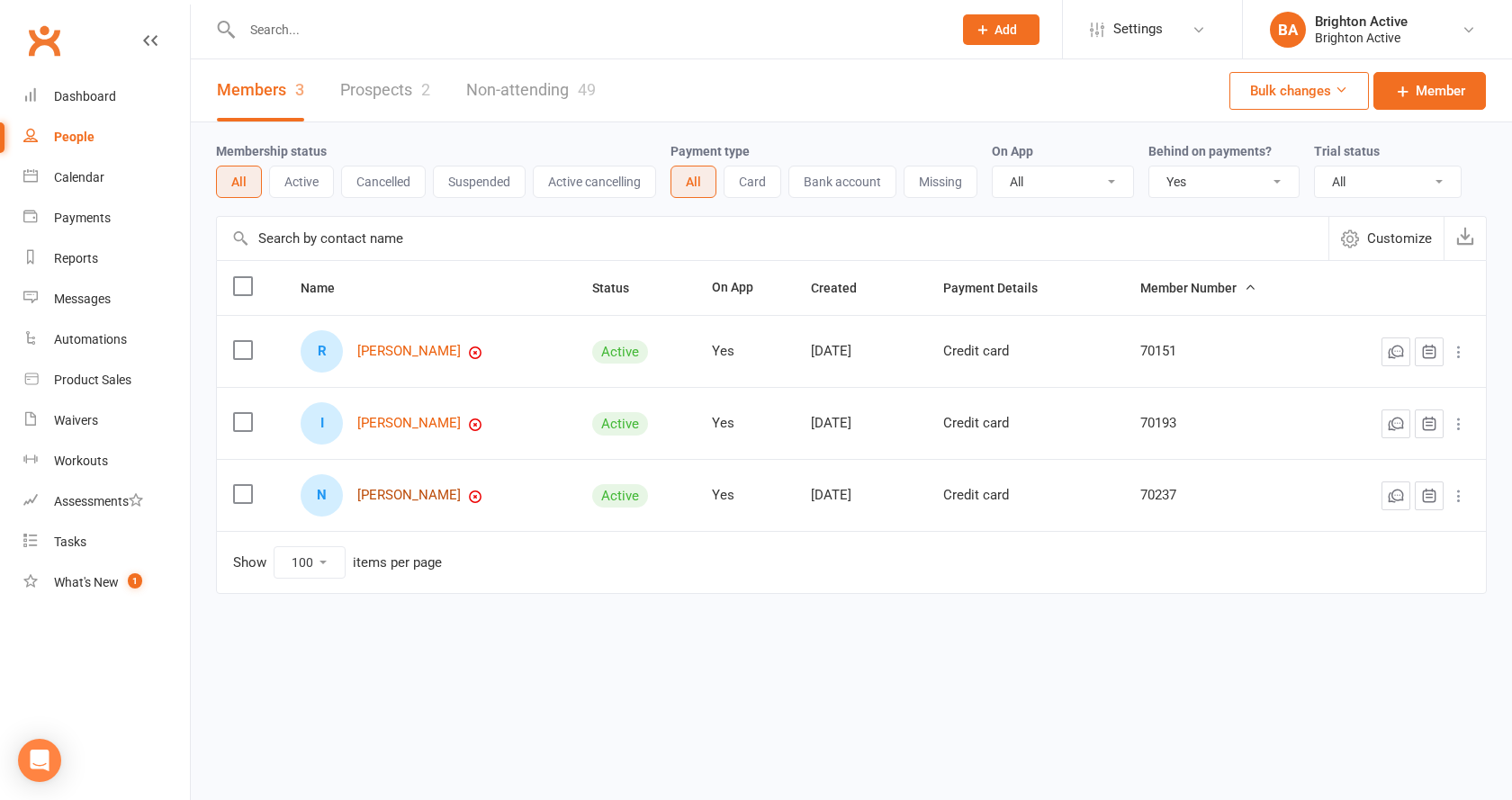
click at [441, 502] on link "Niroeni John Peter" at bounding box center [409, 496] width 103 height 16
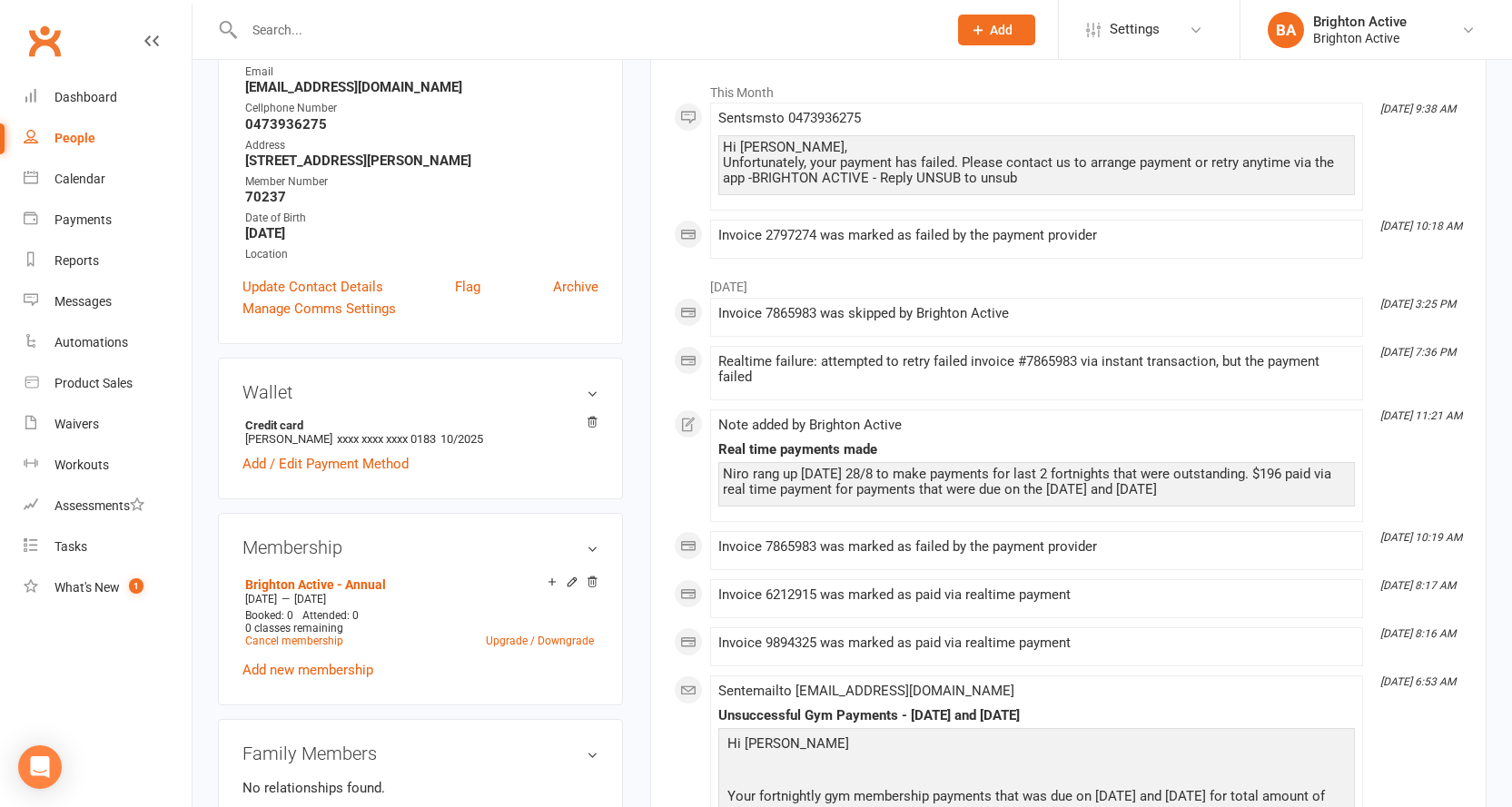
scroll to position [91, 0]
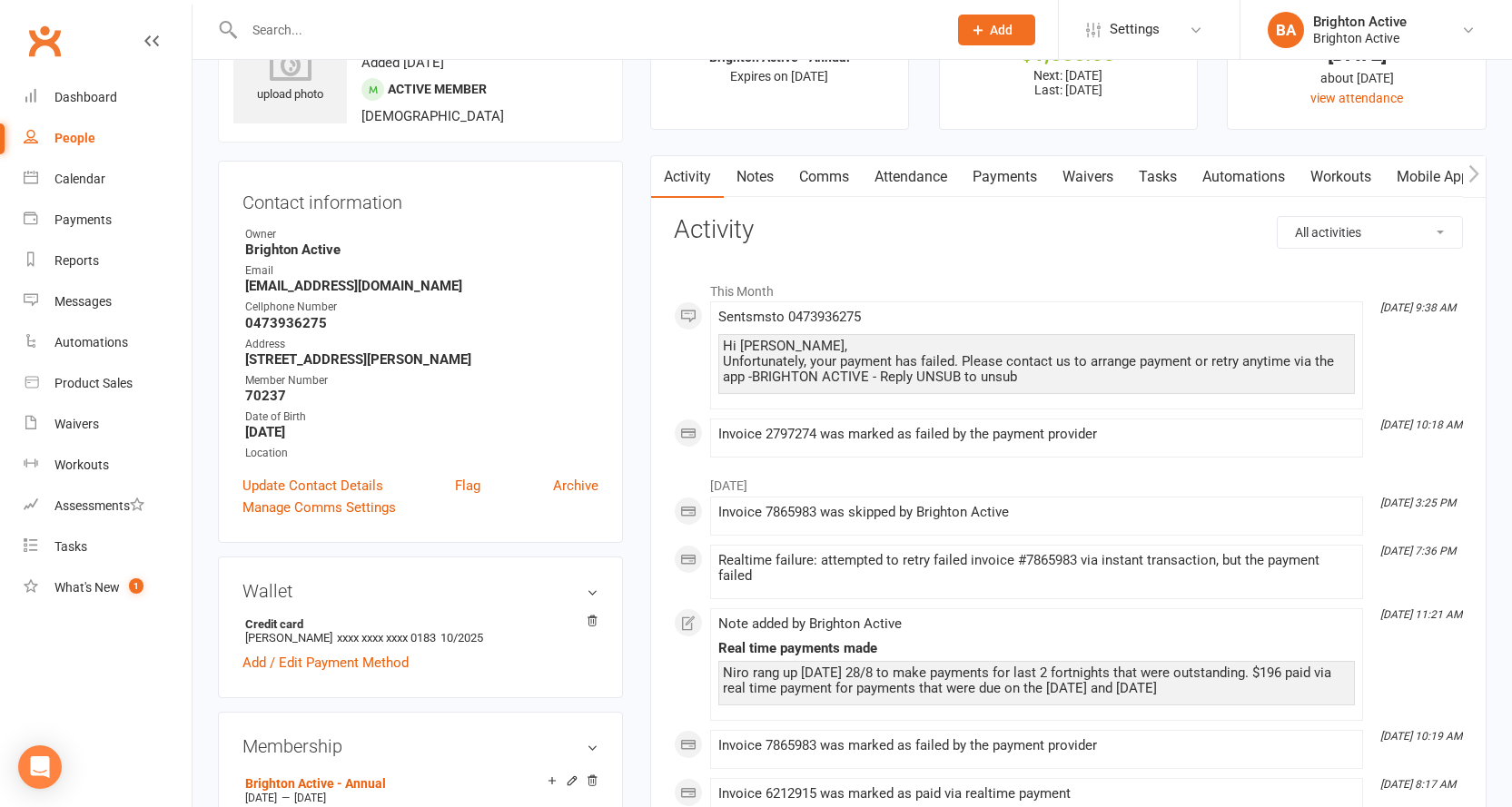
click at [904, 174] on link "Attendance" at bounding box center [910, 177] width 98 height 42
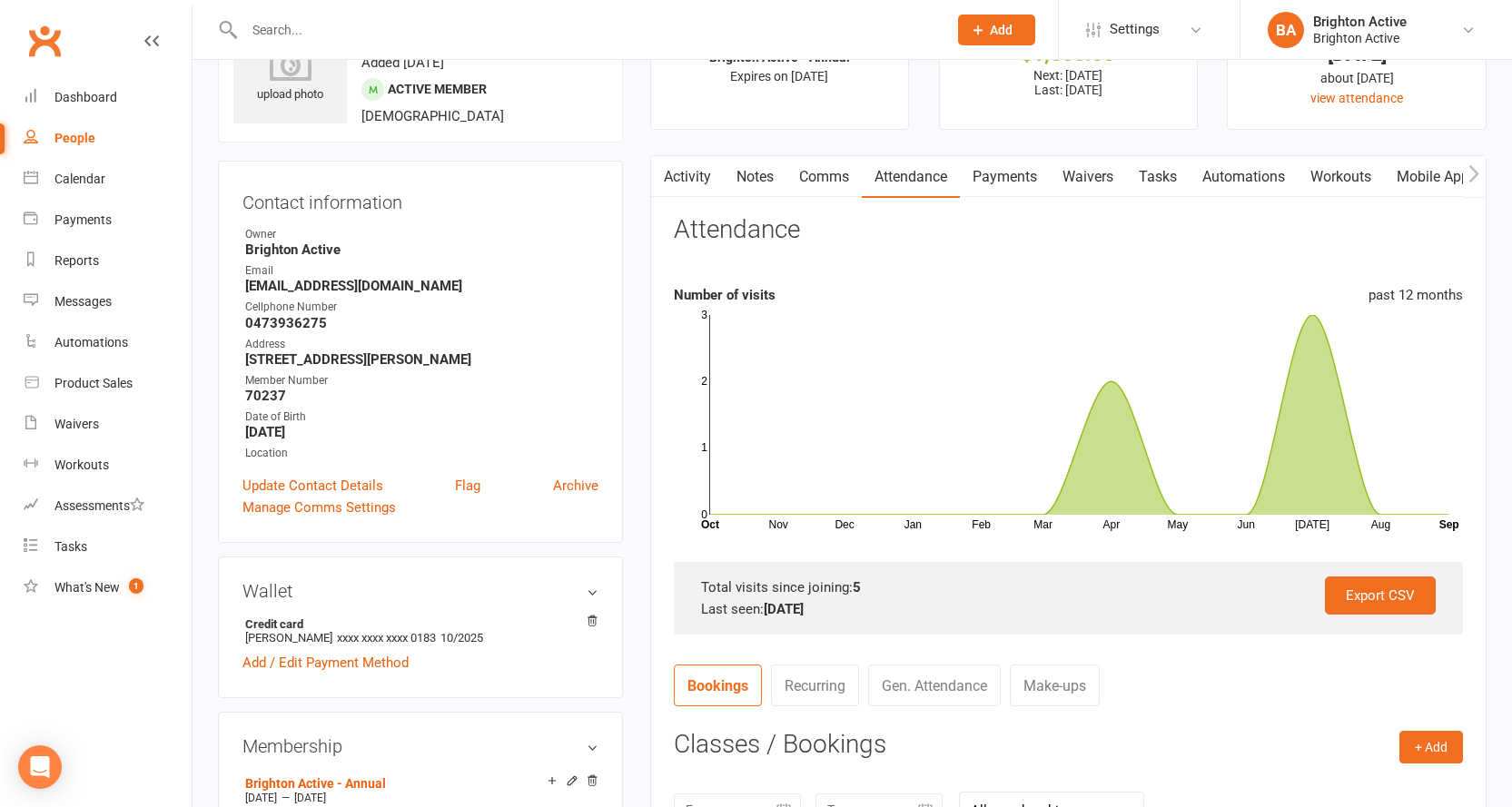
click at [1005, 178] on link "Payments" at bounding box center [1004, 177] width 90 height 42
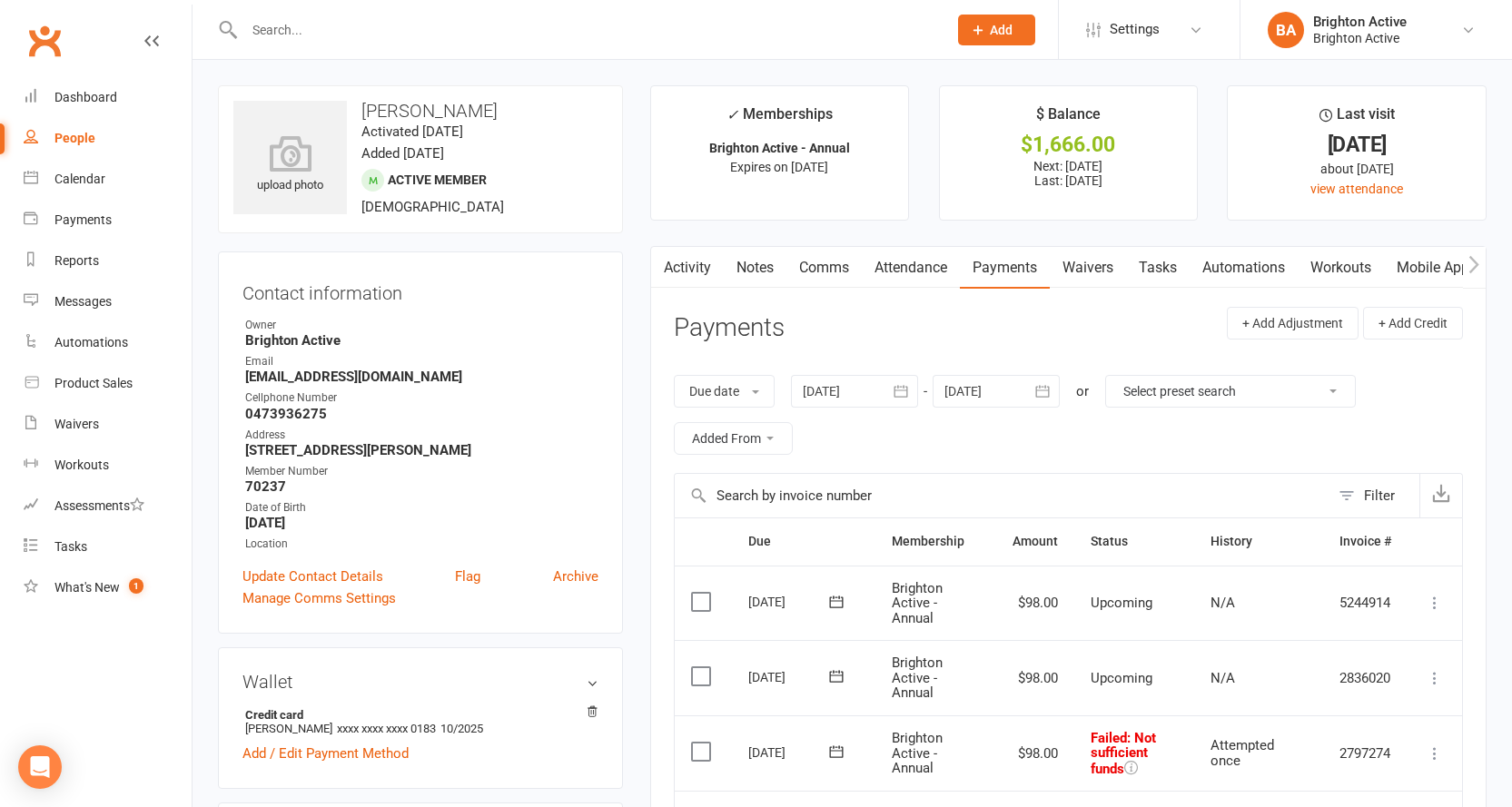
click at [671, 272] on button "button" at bounding box center [662, 267] width 23 height 41
click at [682, 254] on link "Activity" at bounding box center [687, 268] width 72 height 42
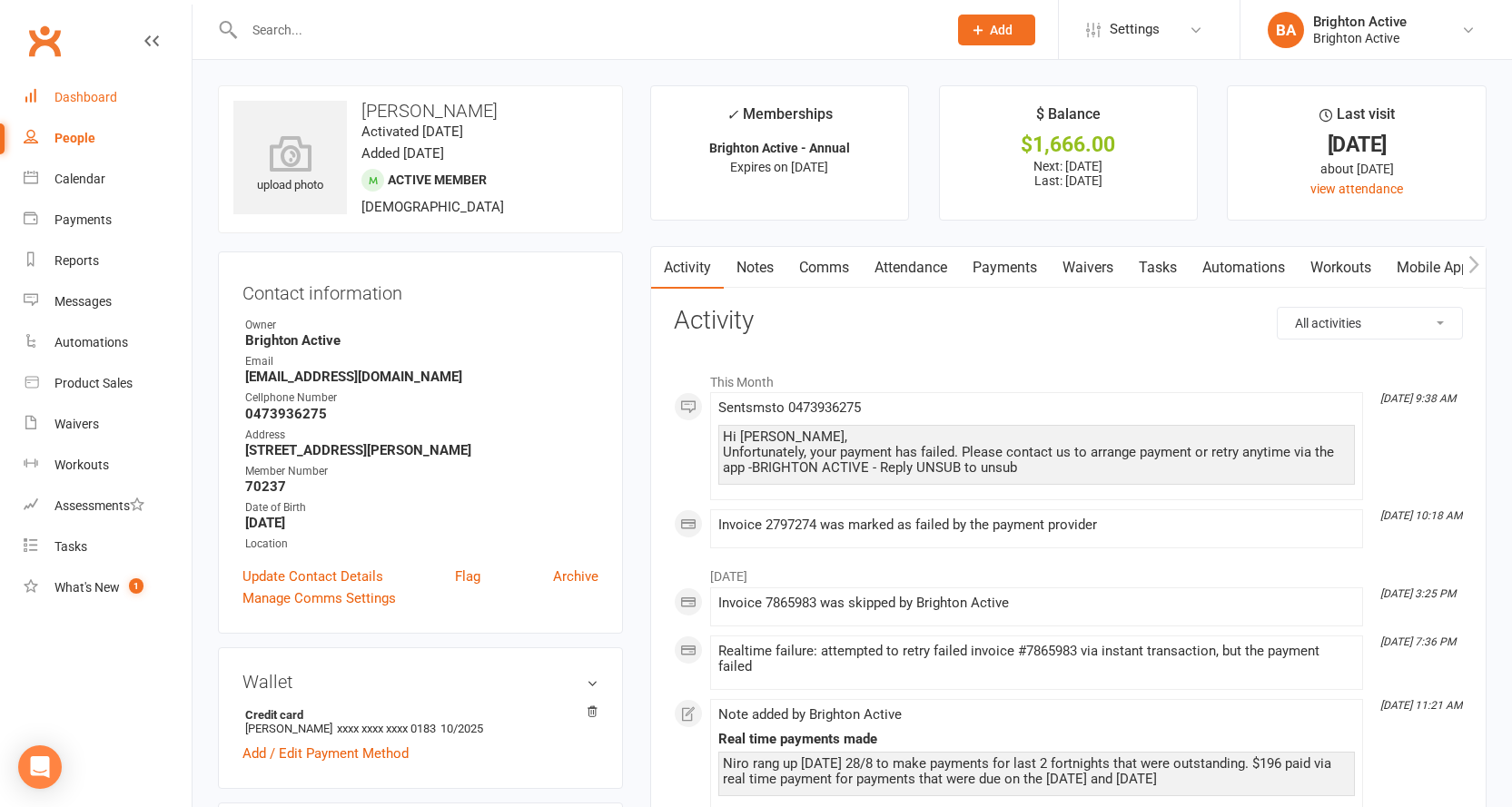
click at [76, 102] on div "Dashboard" at bounding box center [85, 97] width 62 height 15
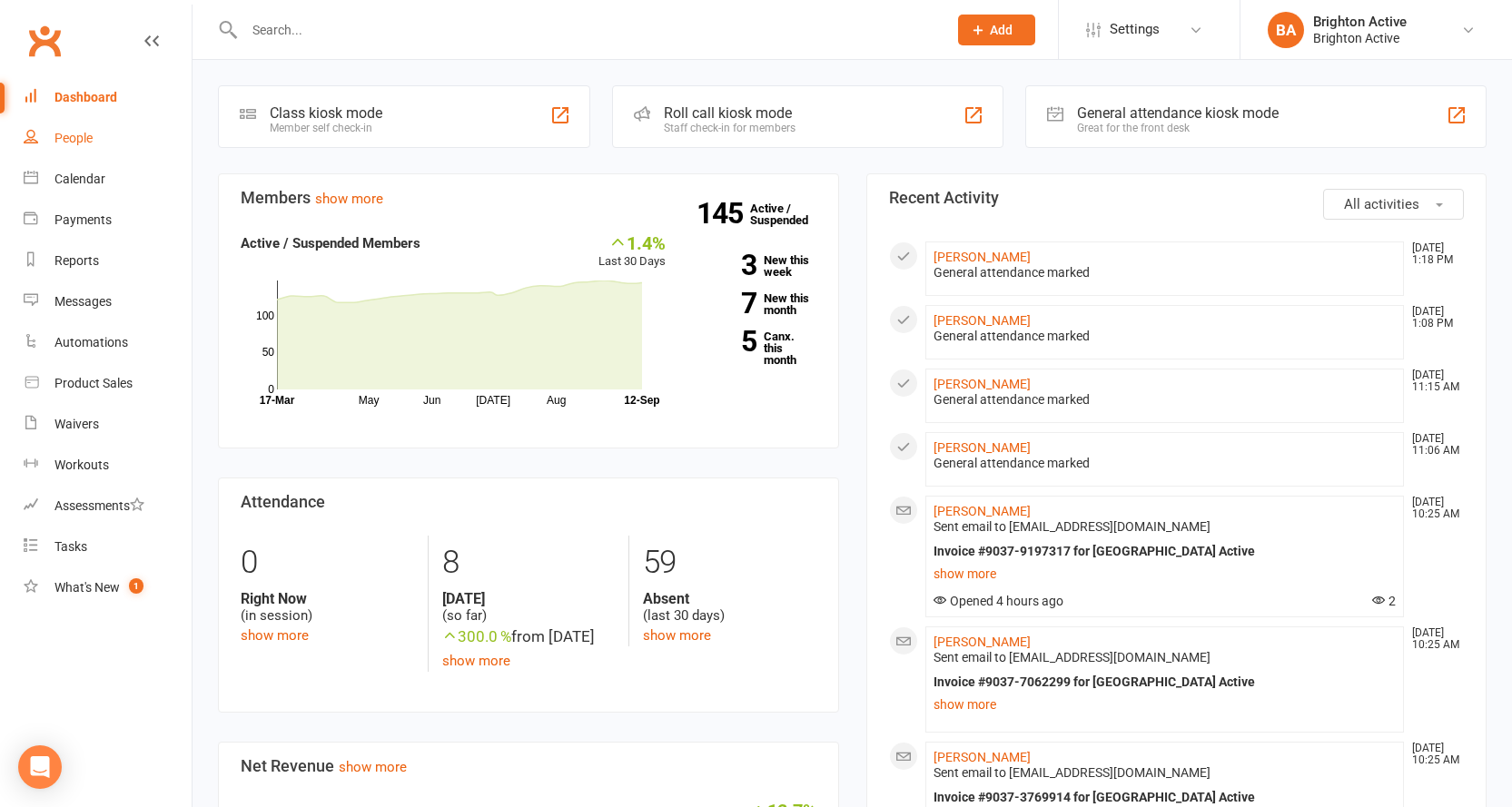
click at [77, 135] on div "People" at bounding box center [73, 138] width 38 height 15
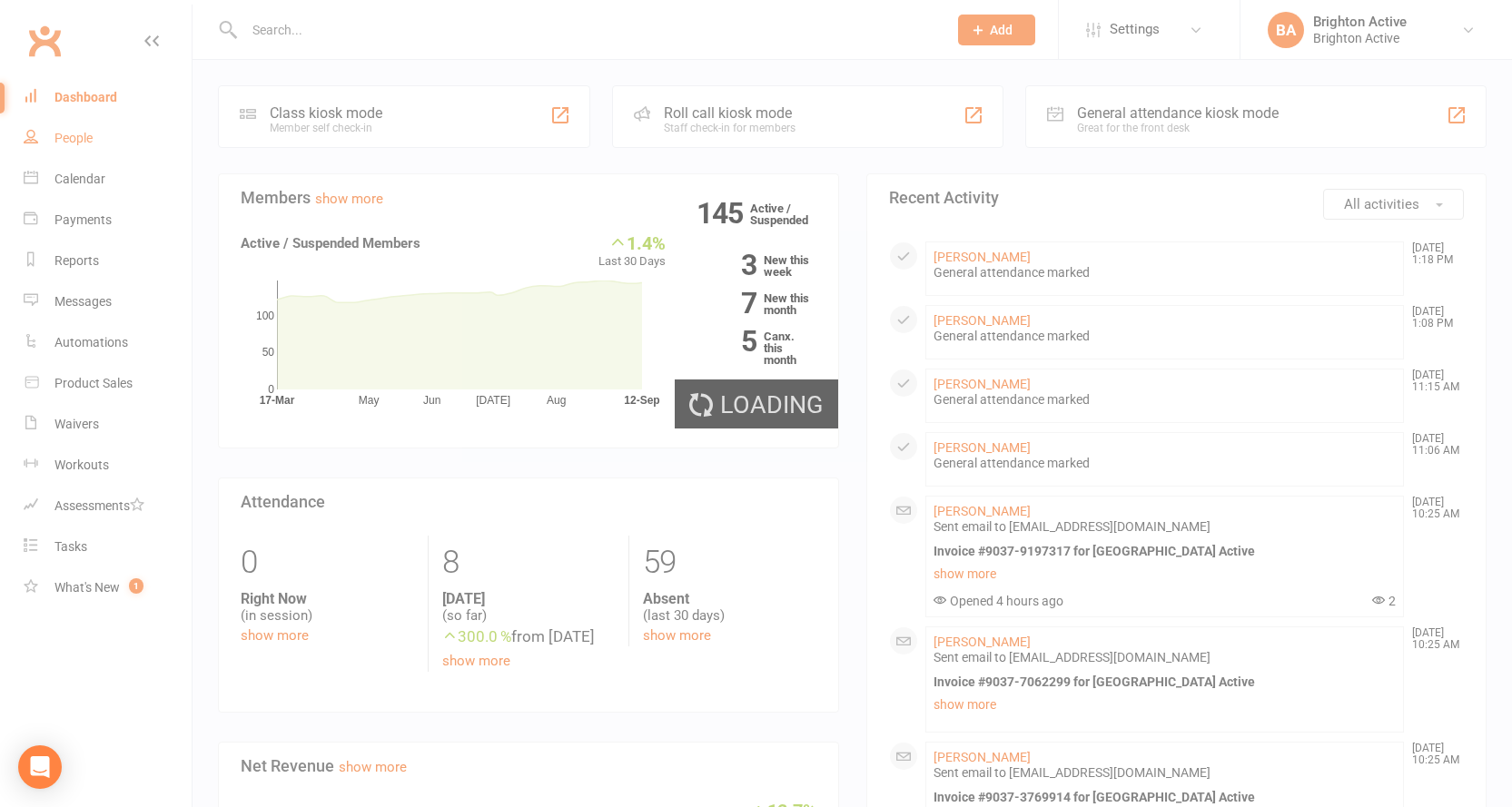
select select "true"
select select "100"
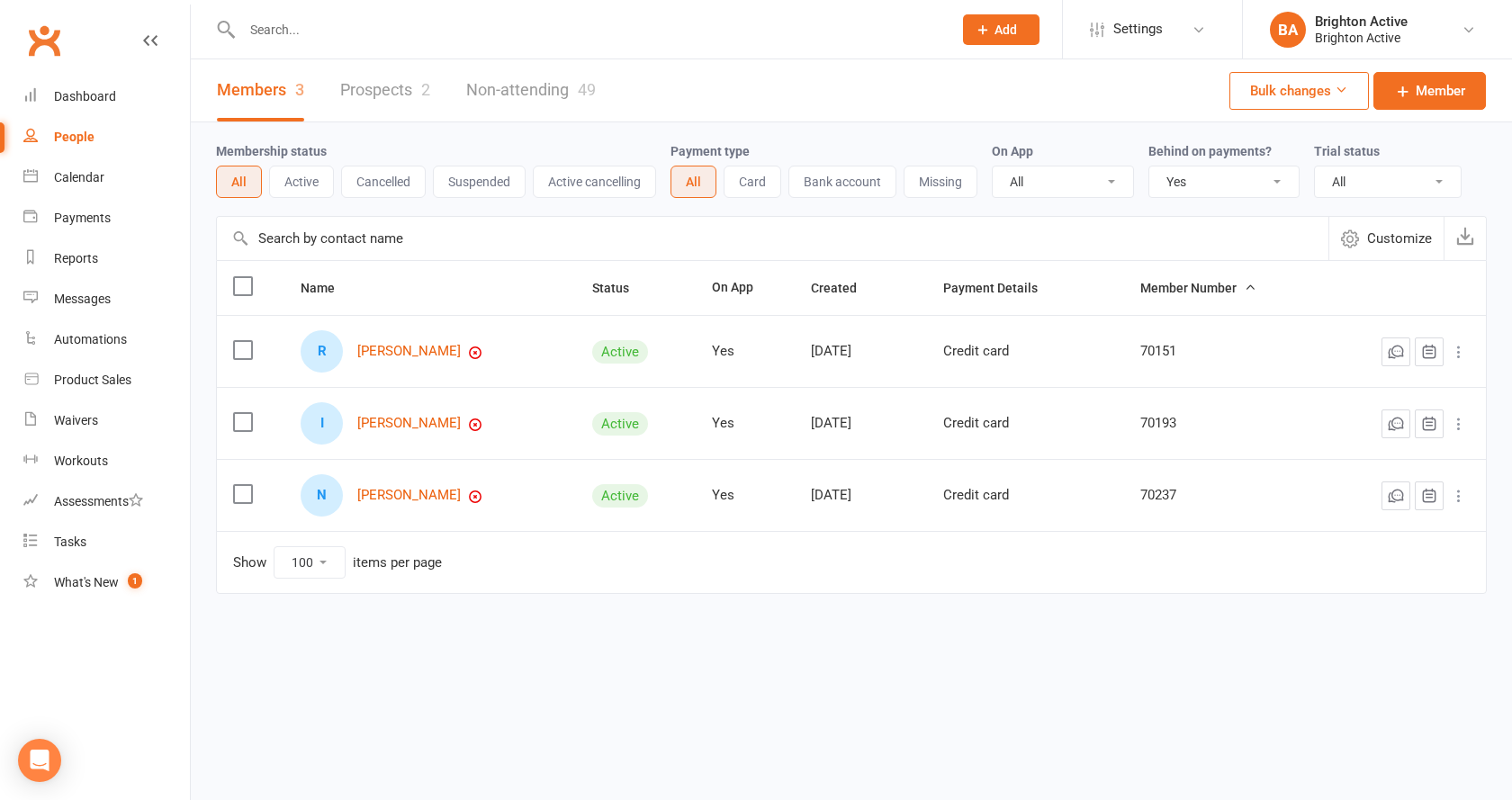
drag, startPoint x: 1244, startPoint y: 156, endPoint x: 1213, endPoint y: 177, distance: 37.4
click at [1245, 156] on label "Behind on payments?" at bounding box center [1210, 151] width 124 height 15
click at [1196, 182] on select "All No Yes" at bounding box center [1224, 181] width 149 height 30
click at [1151, 167] on select "All No Yes" at bounding box center [1224, 181] width 149 height 30
click at [97, 99] on div "Dashboard" at bounding box center [84, 96] width 62 height 15
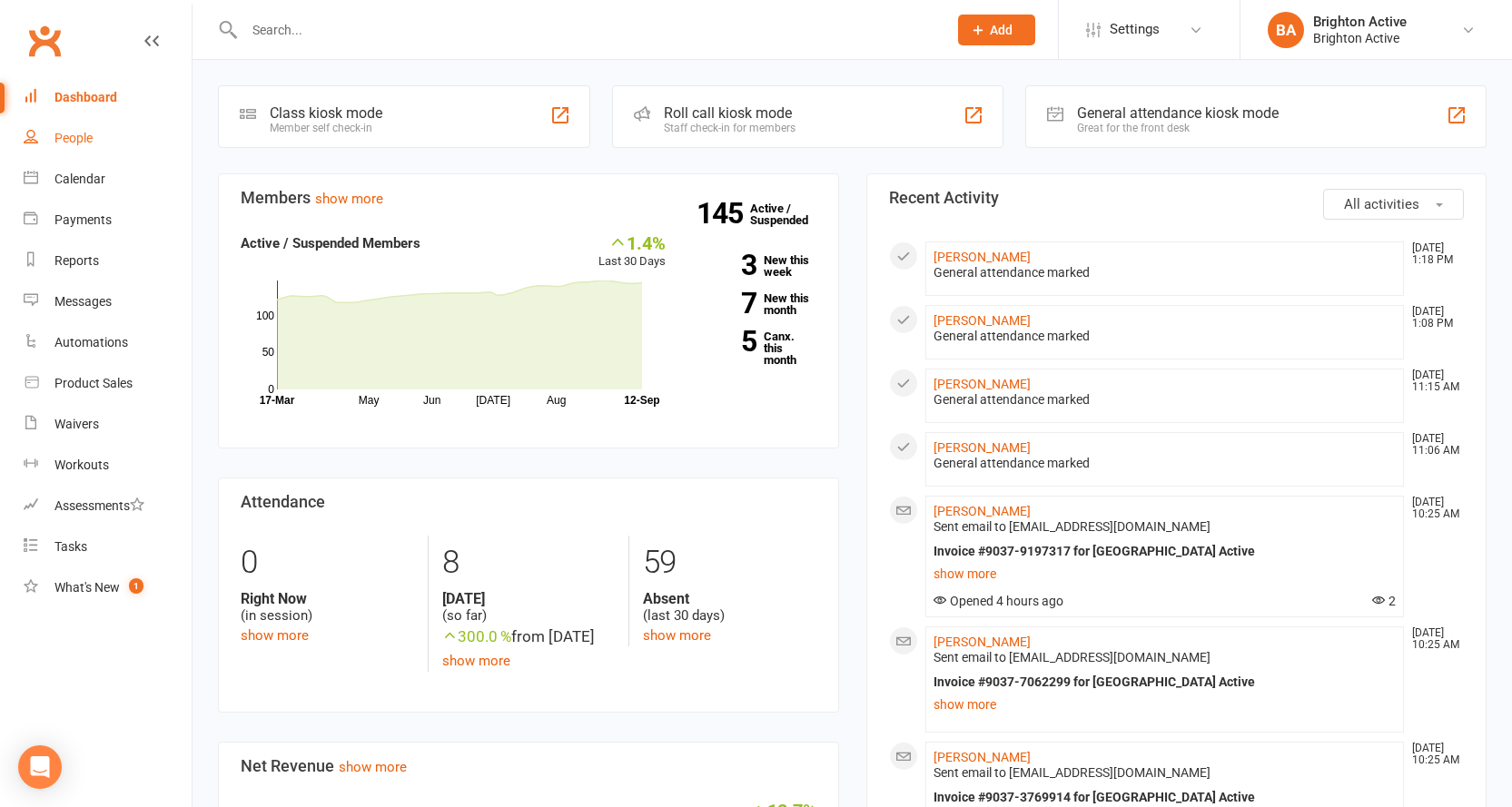
click at [93, 134] on link "People" at bounding box center [107, 138] width 168 height 41
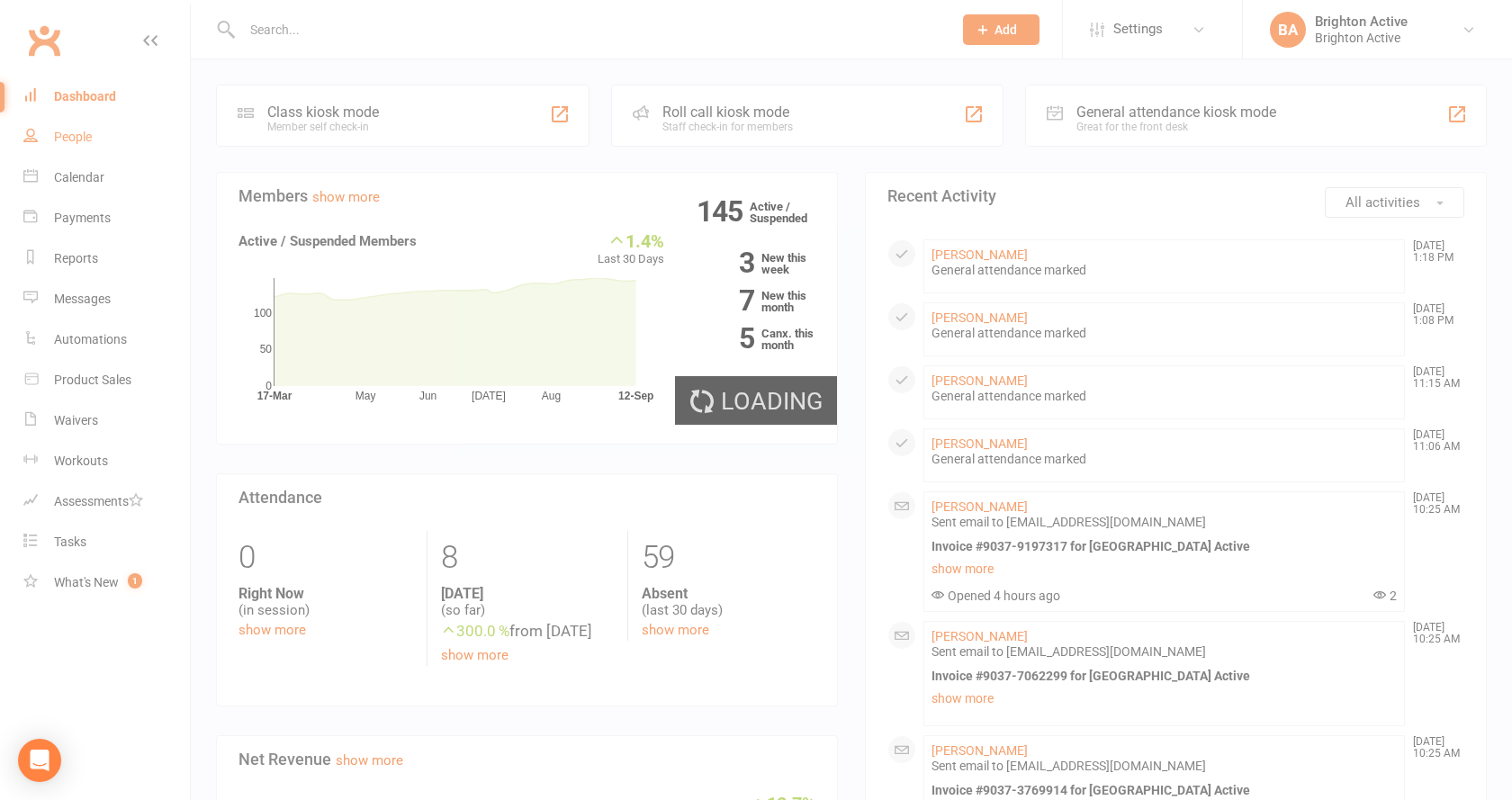
select select "true"
select select "100"
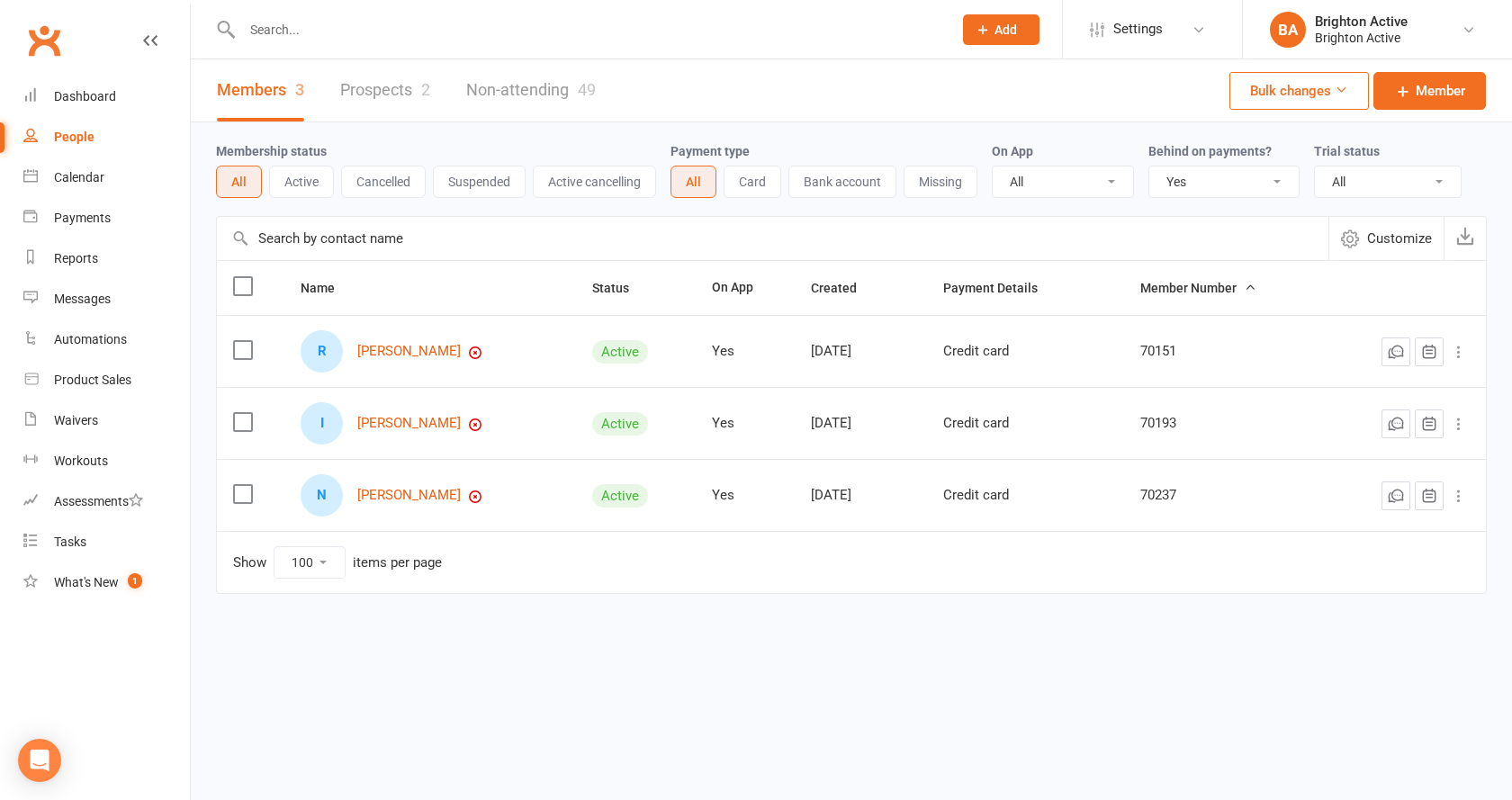
click at [360, 85] on link "Prospects 2" at bounding box center [385, 89] width 90 height 62
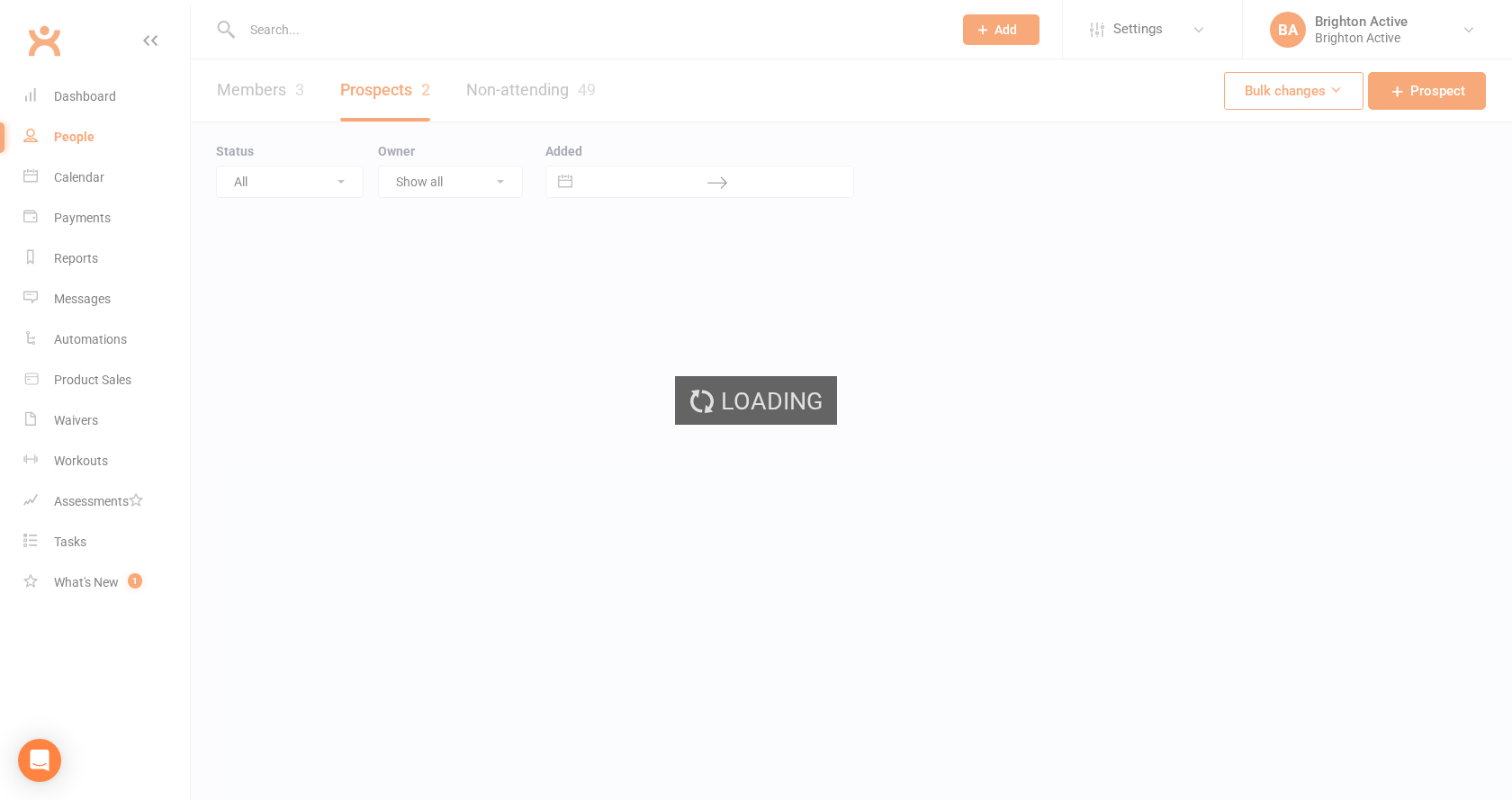
select select "100"
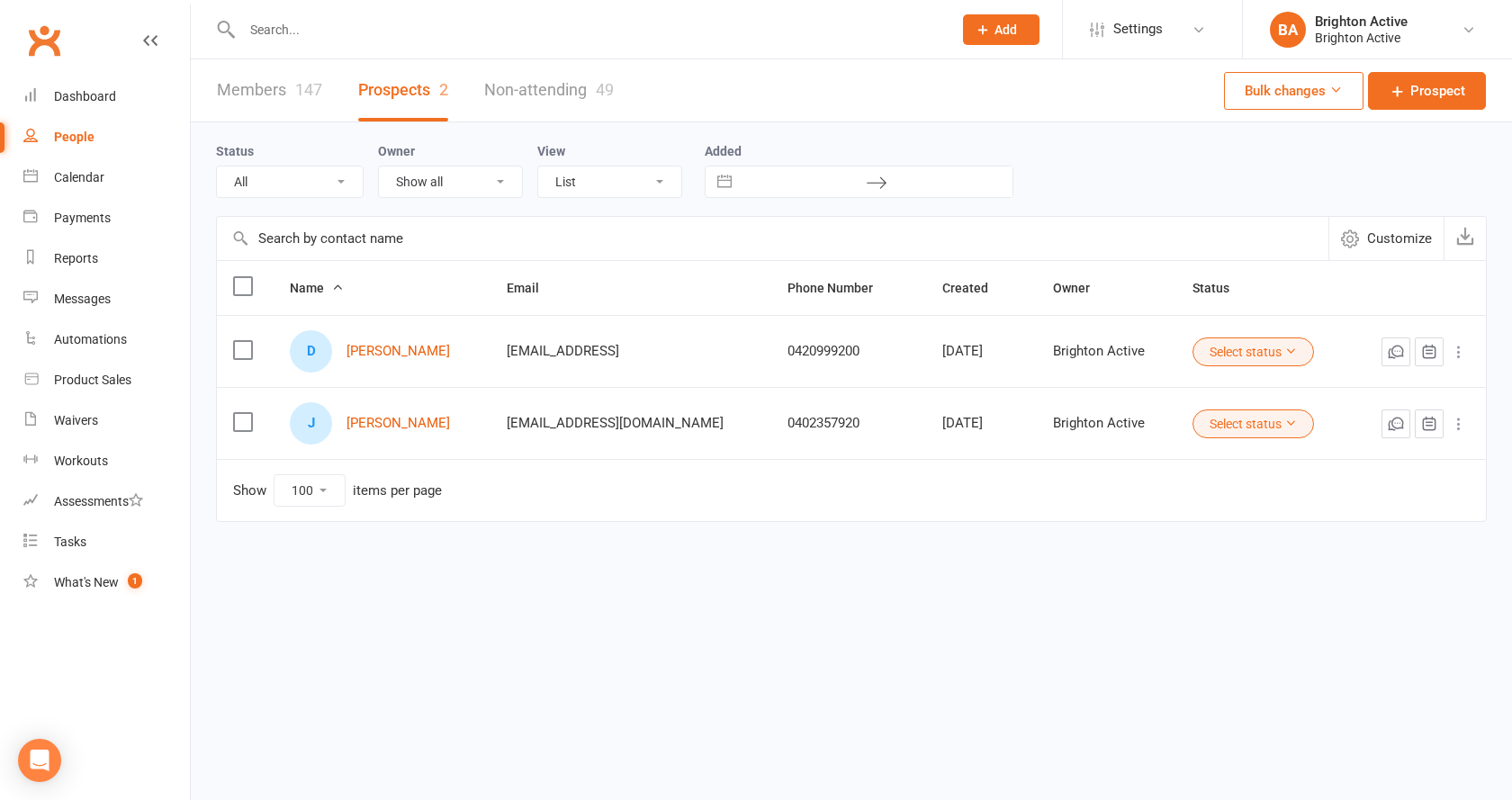
click at [520, 103] on link "Non-attending 49" at bounding box center [549, 89] width 130 height 62
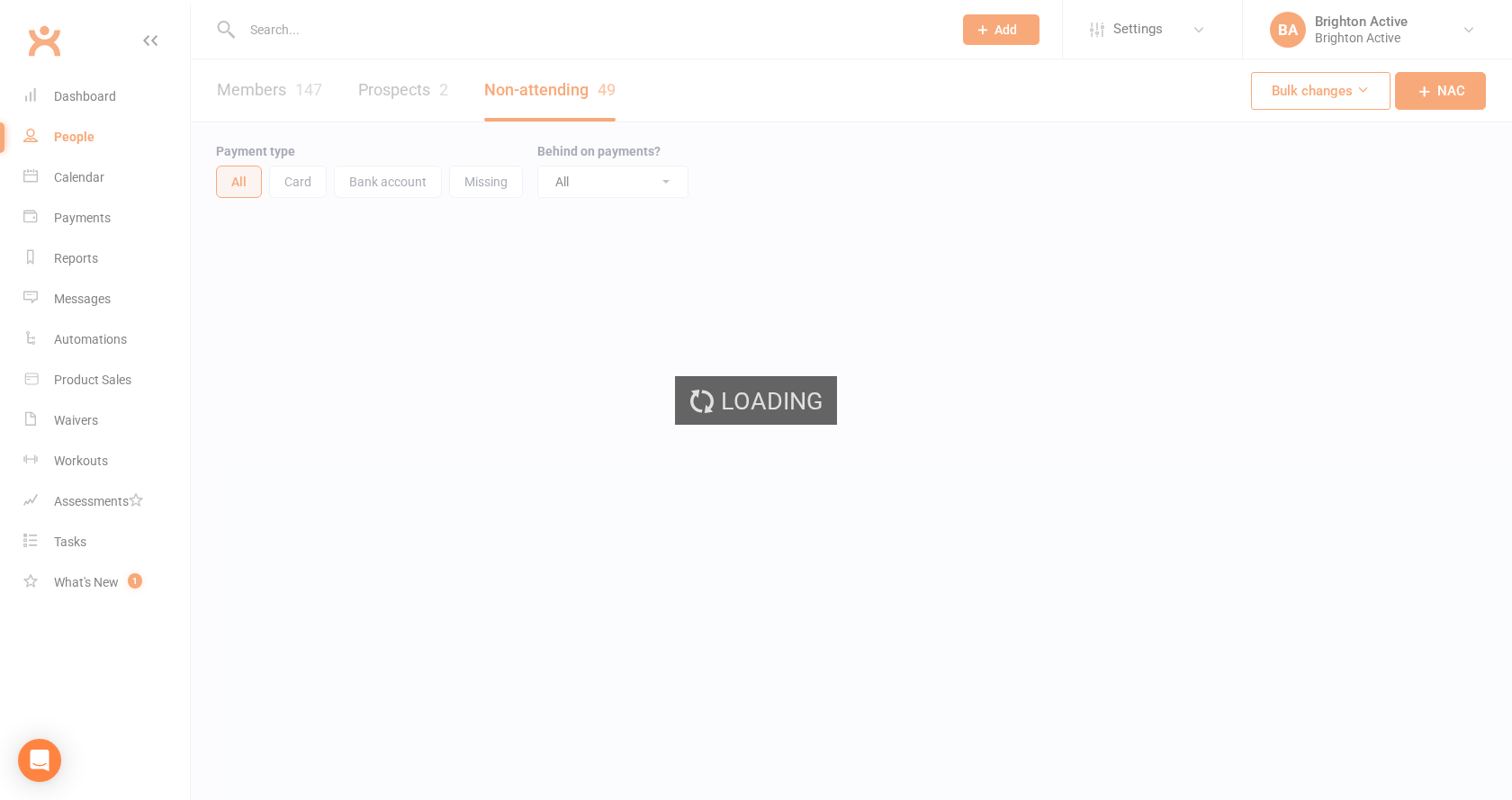
select select "100"
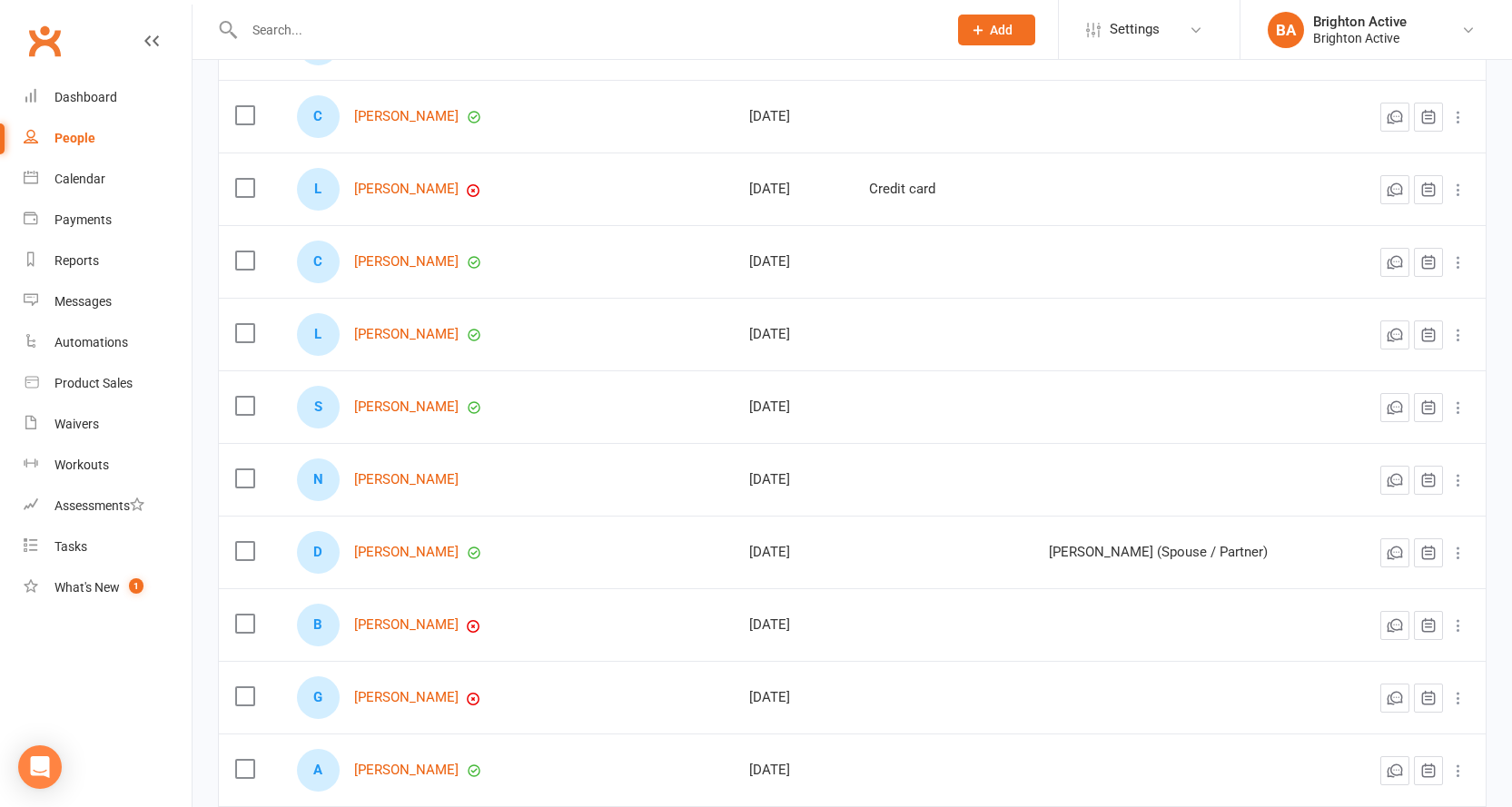
scroll to position [3232, 0]
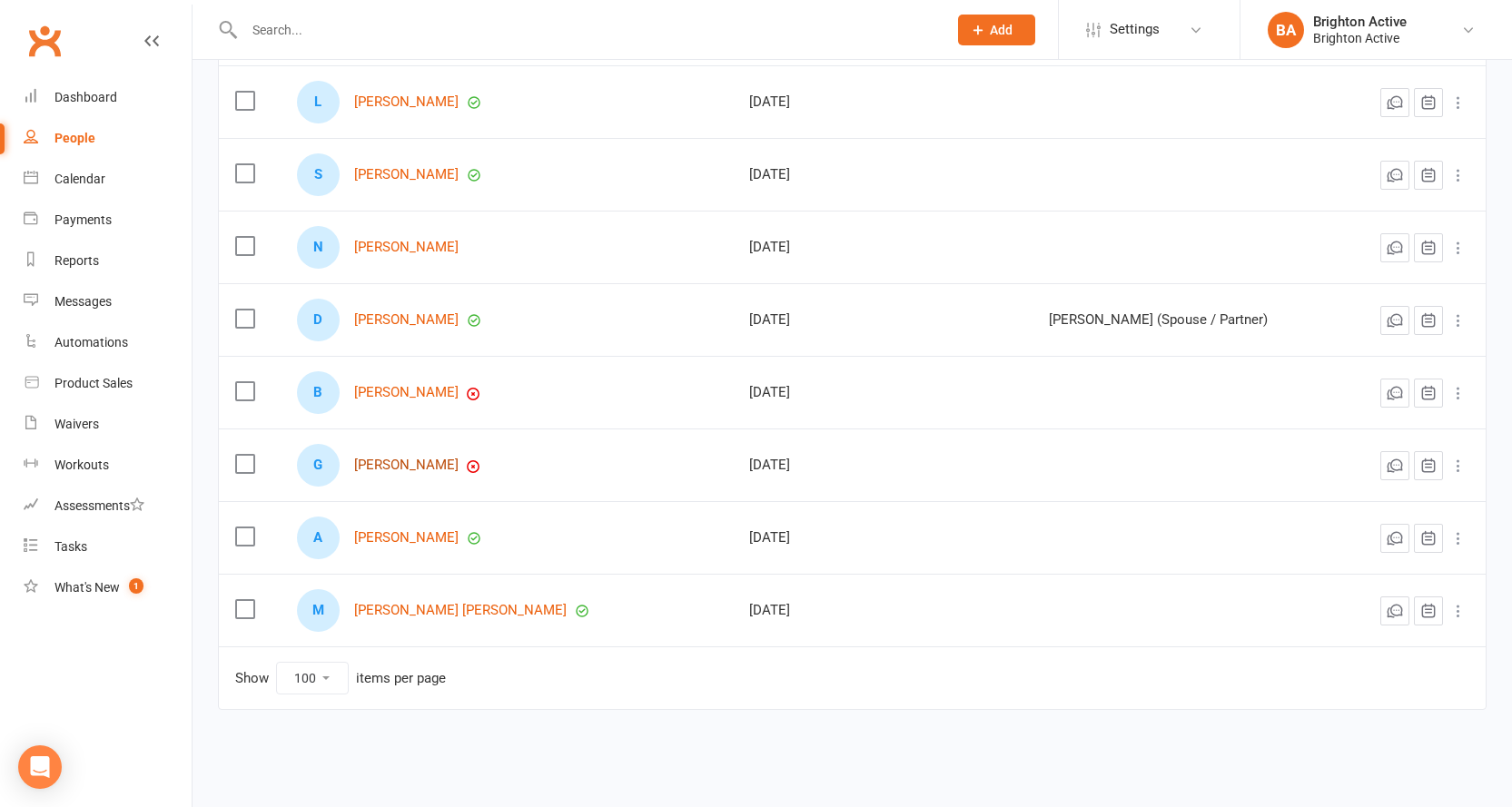
click at [425, 461] on link "Georgios Thriskos" at bounding box center [406, 466] width 104 height 16
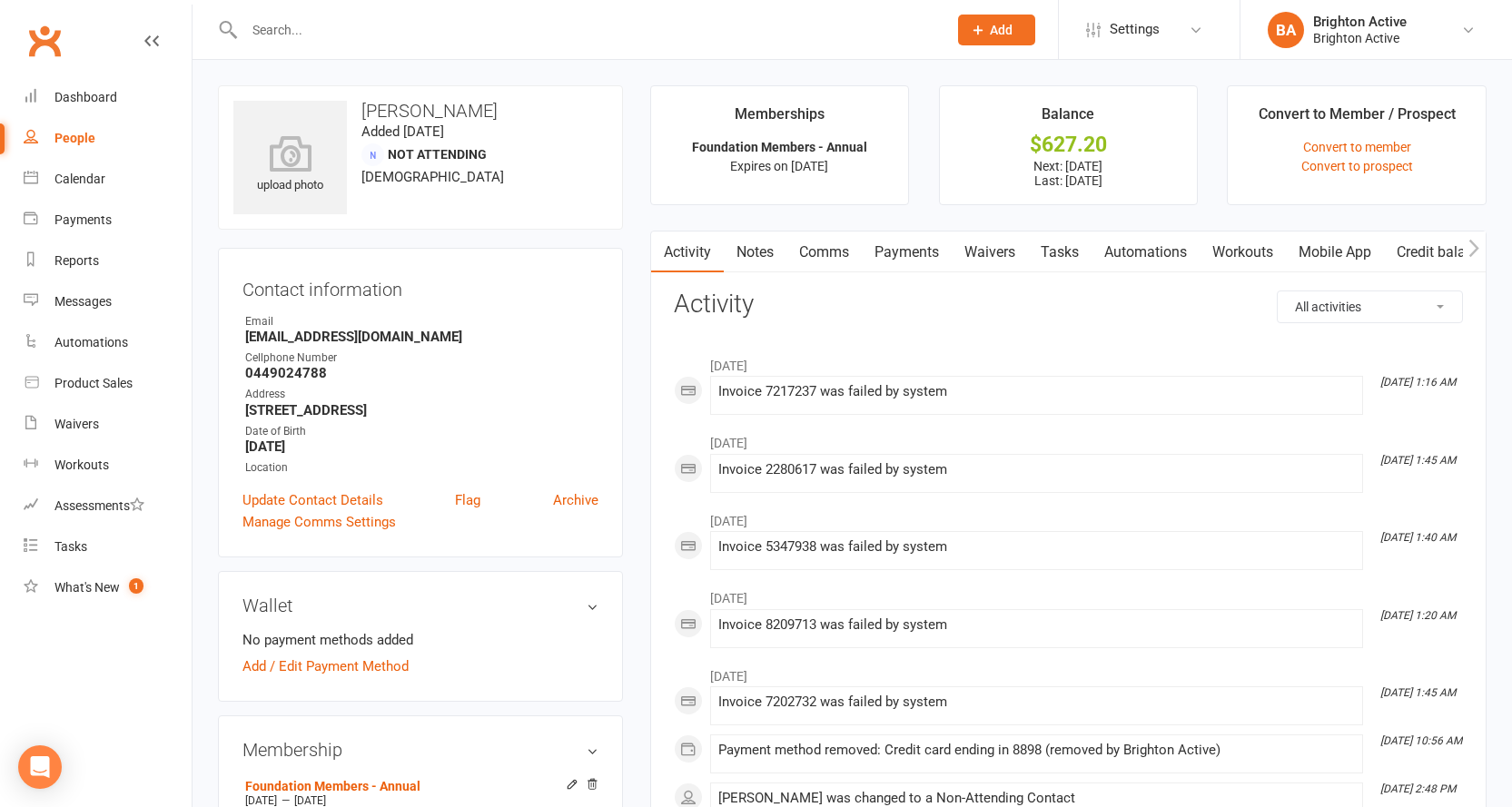
scroll to position [545, 0]
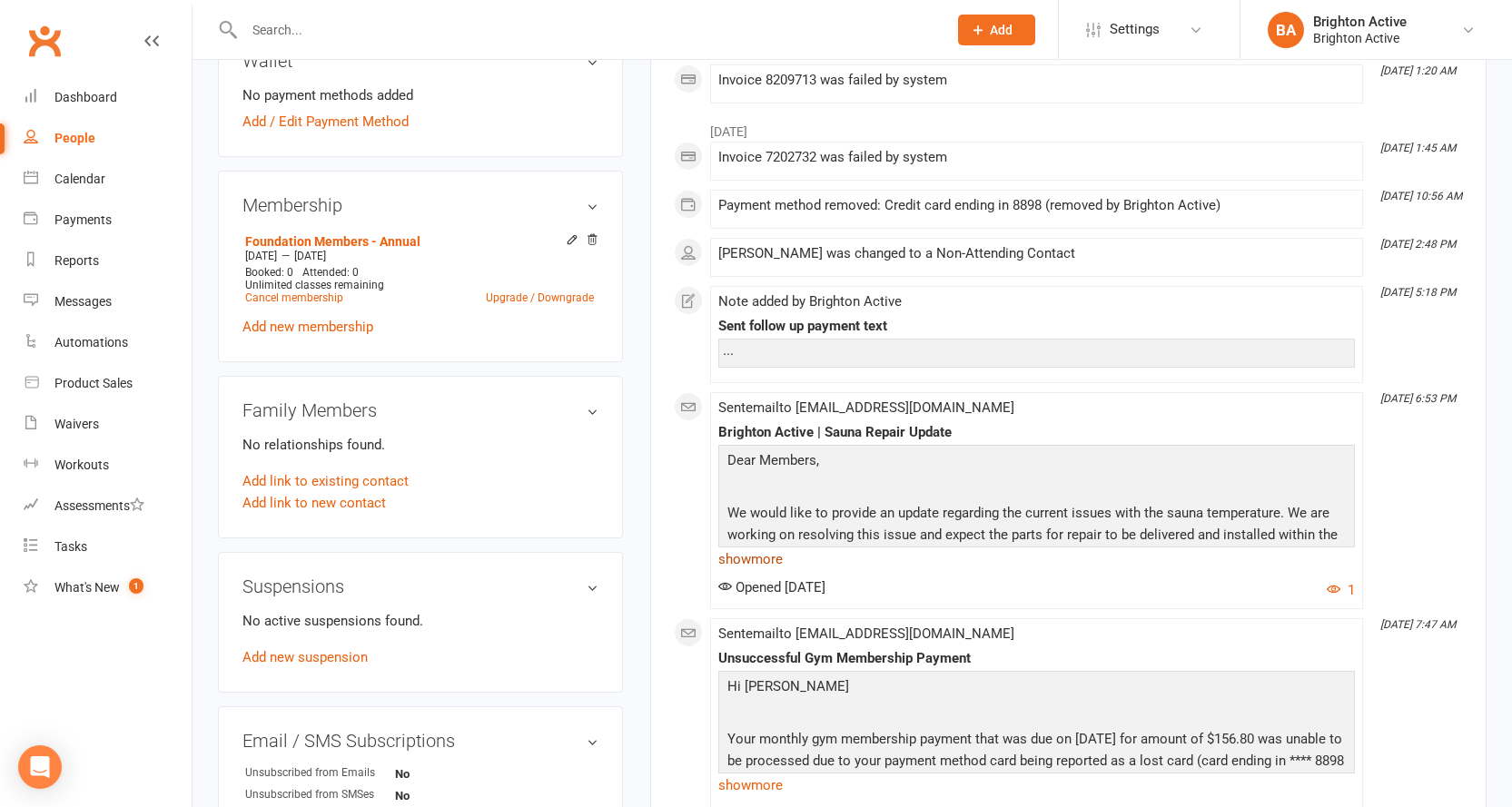
click at [759, 555] on link "show more" at bounding box center [1037, 559] width 637 height 26
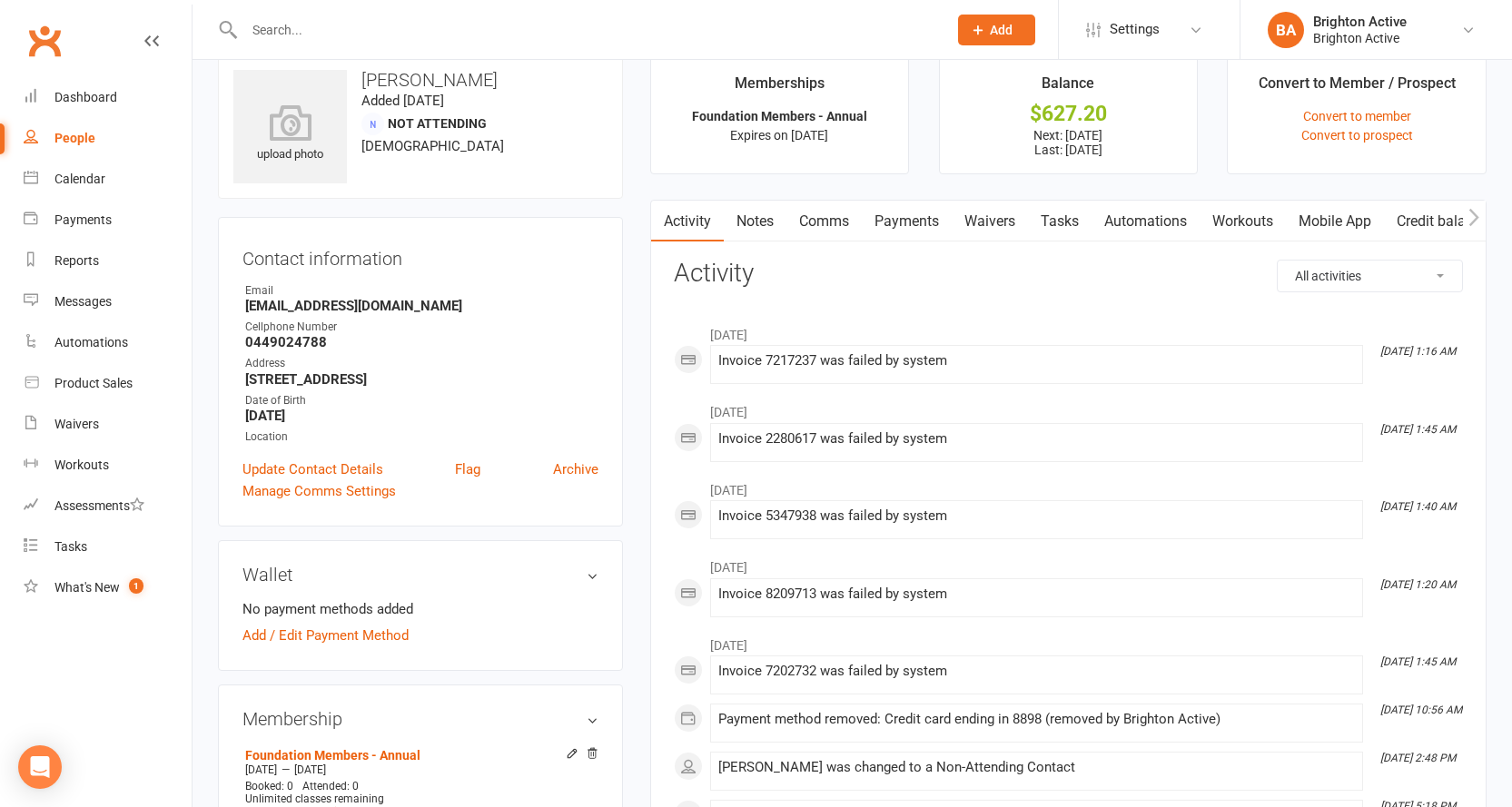
scroll to position [0, 0]
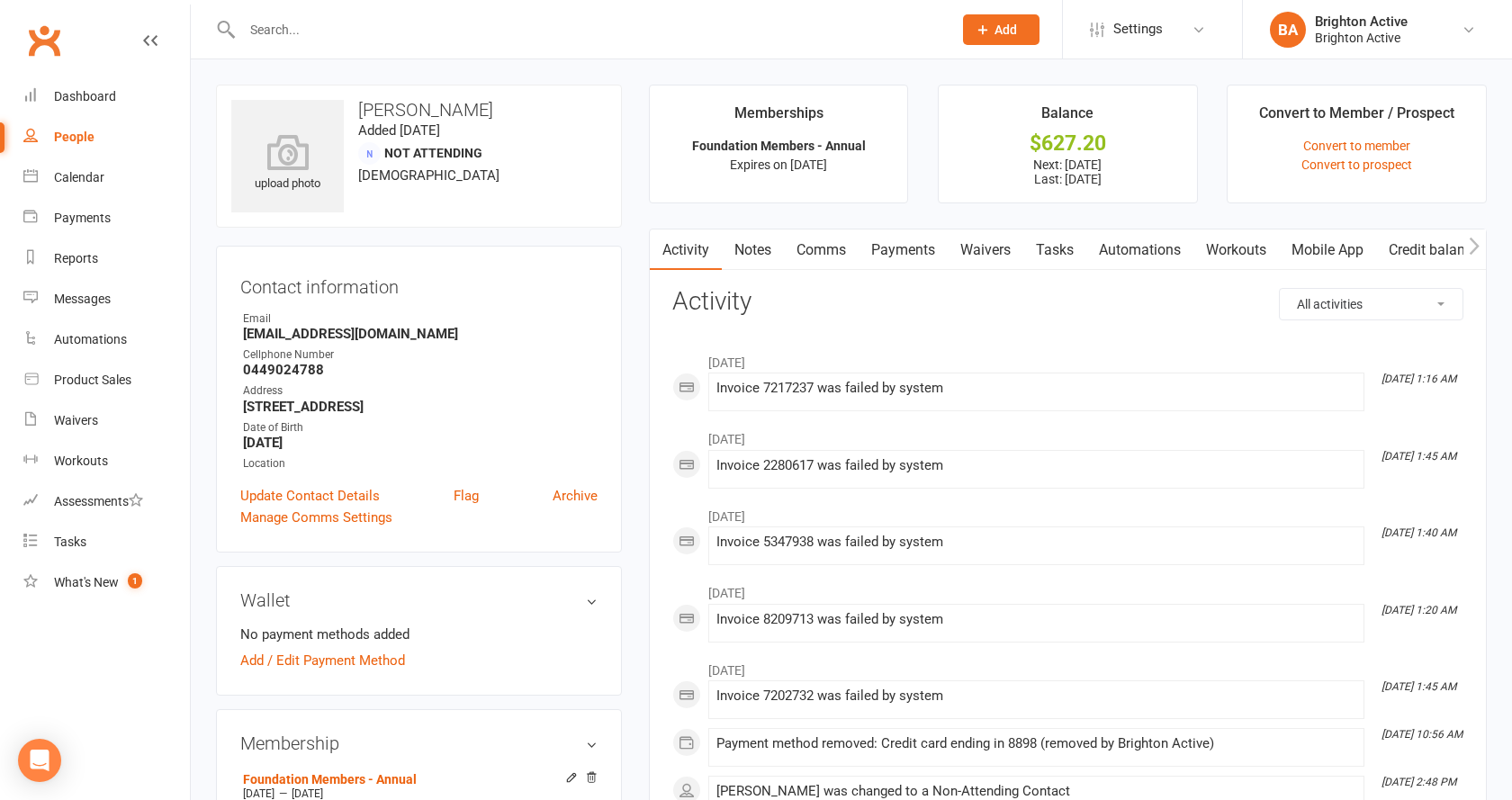
select select "100"
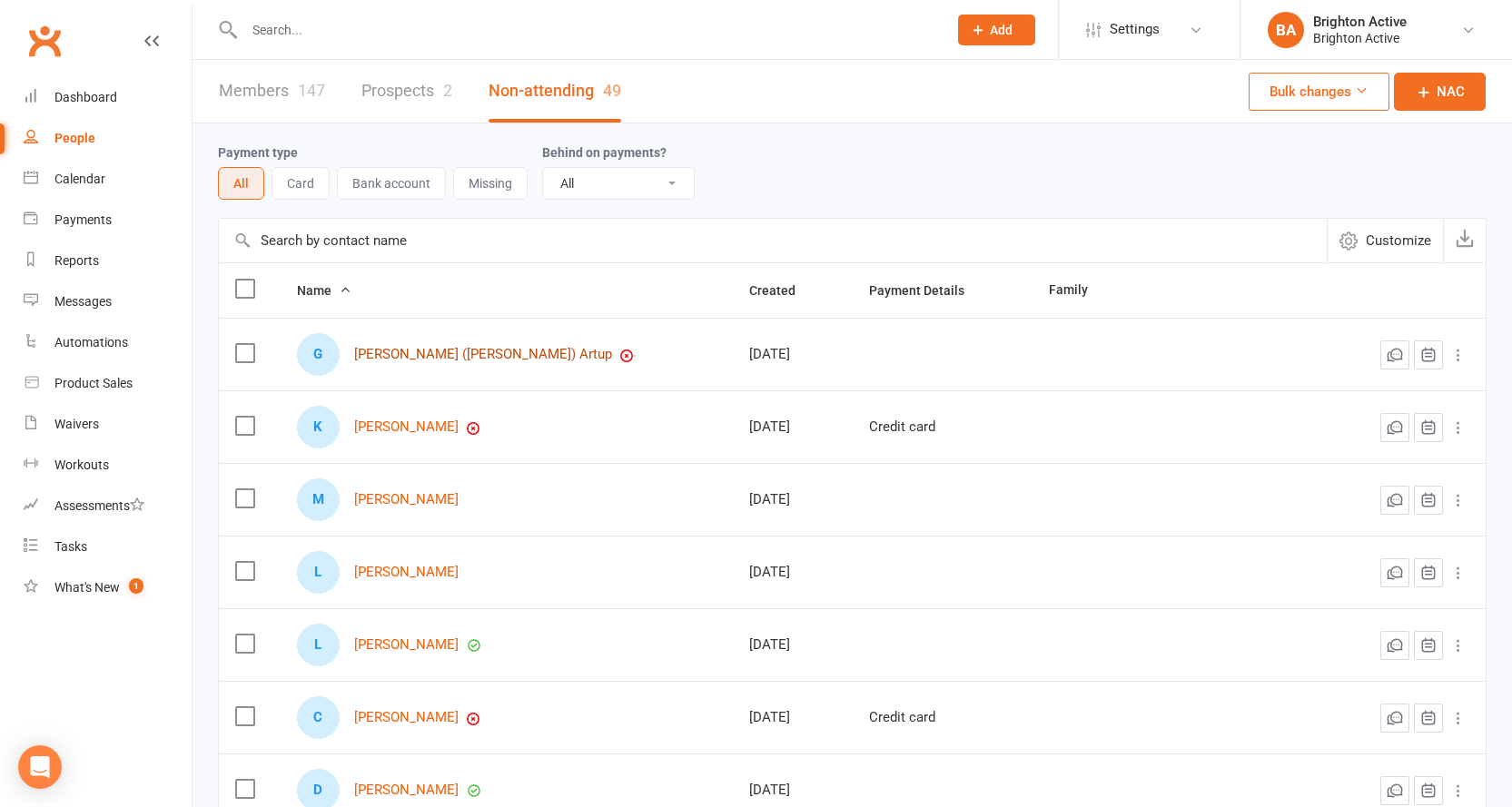
click at [404, 352] on link "Gregory (Dion) Artup" at bounding box center [483, 355] width 258 height 16
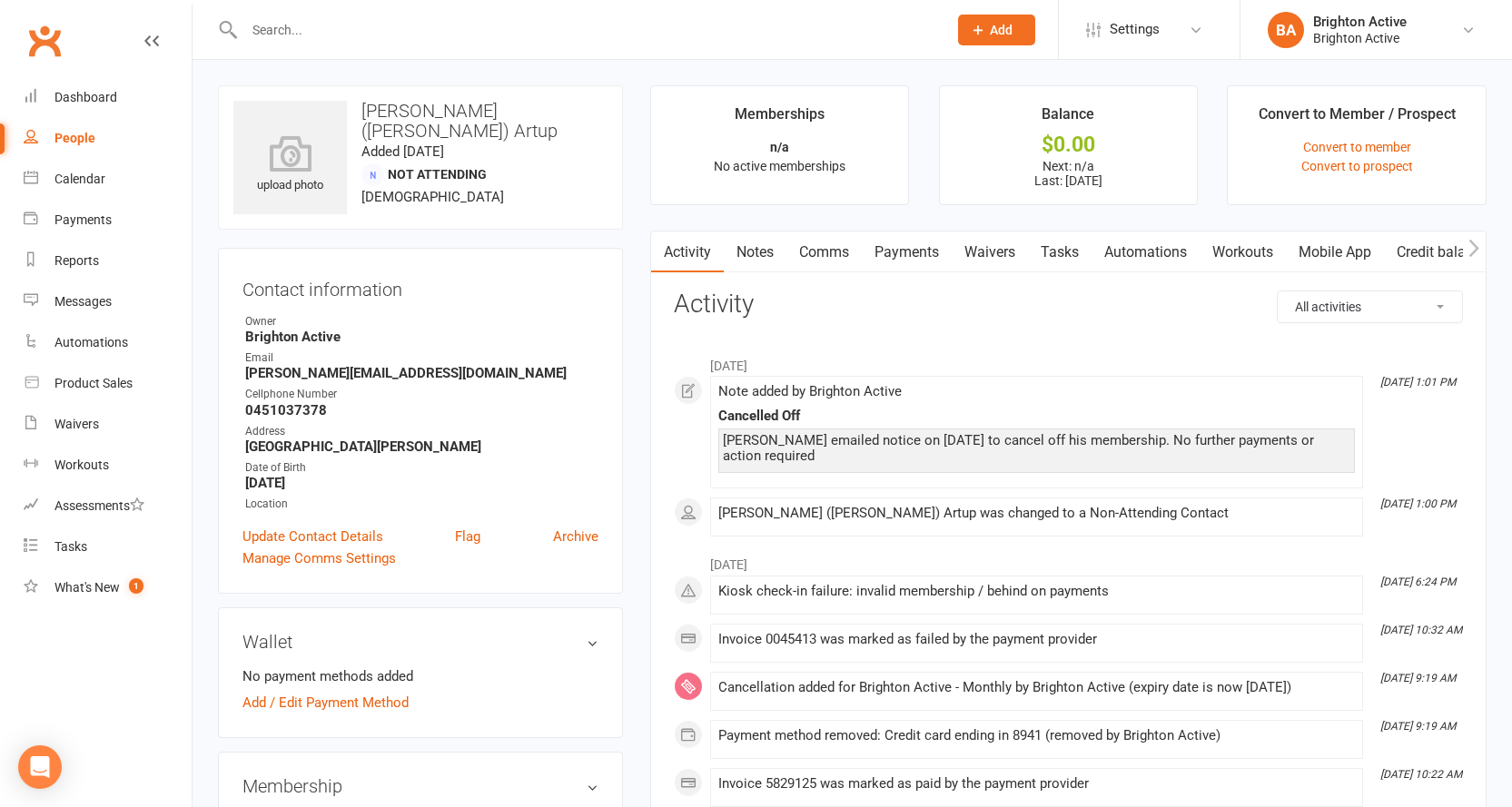
click at [266, 33] on input "text" at bounding box center [587, 30] width 696 height 26
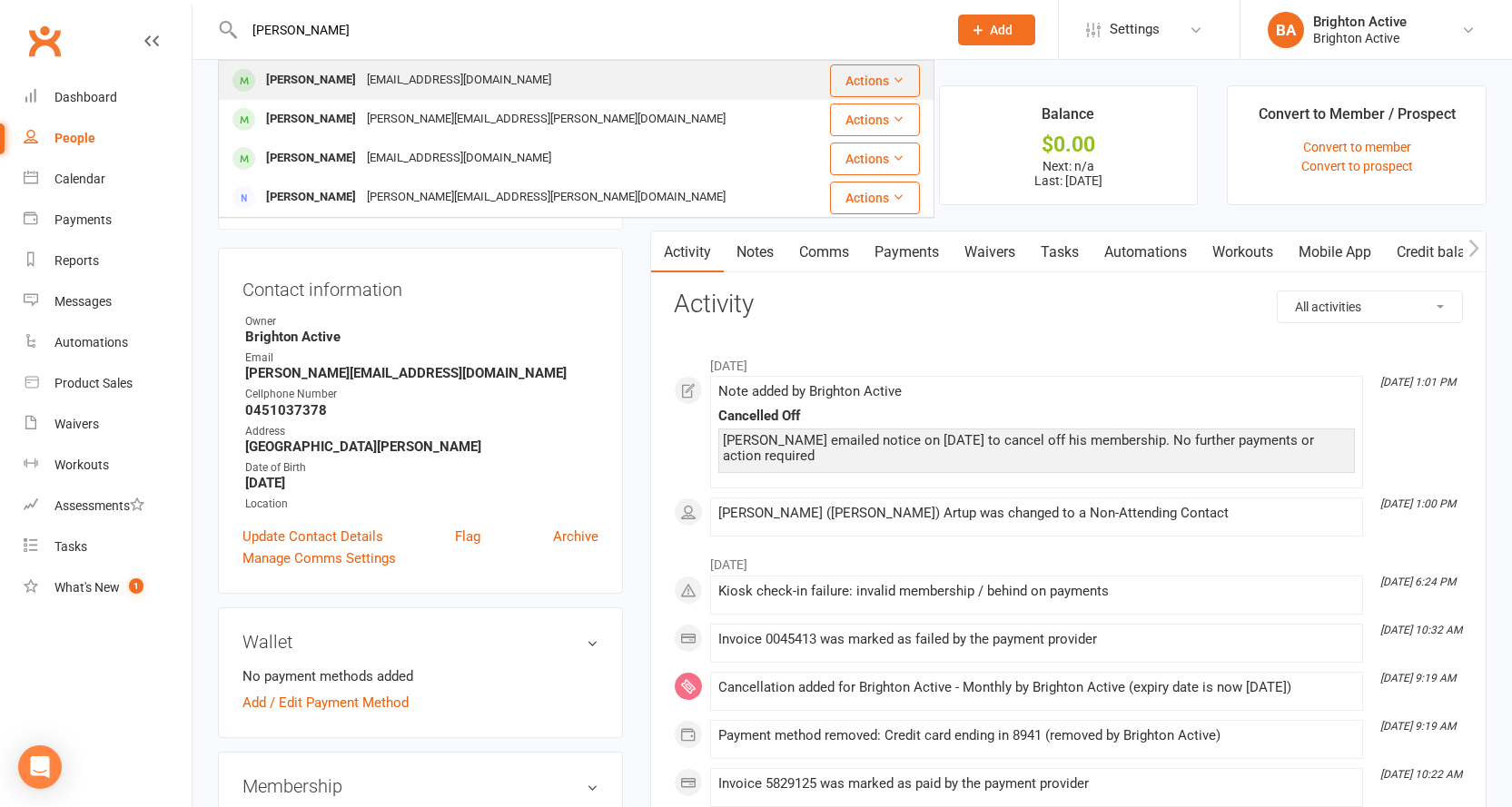
type input "katherine de"
click at [634, 75] on div "Katherine Deacon katzhatz2015@gmail.com" at bounding box center [517, 80] width 593 height 38
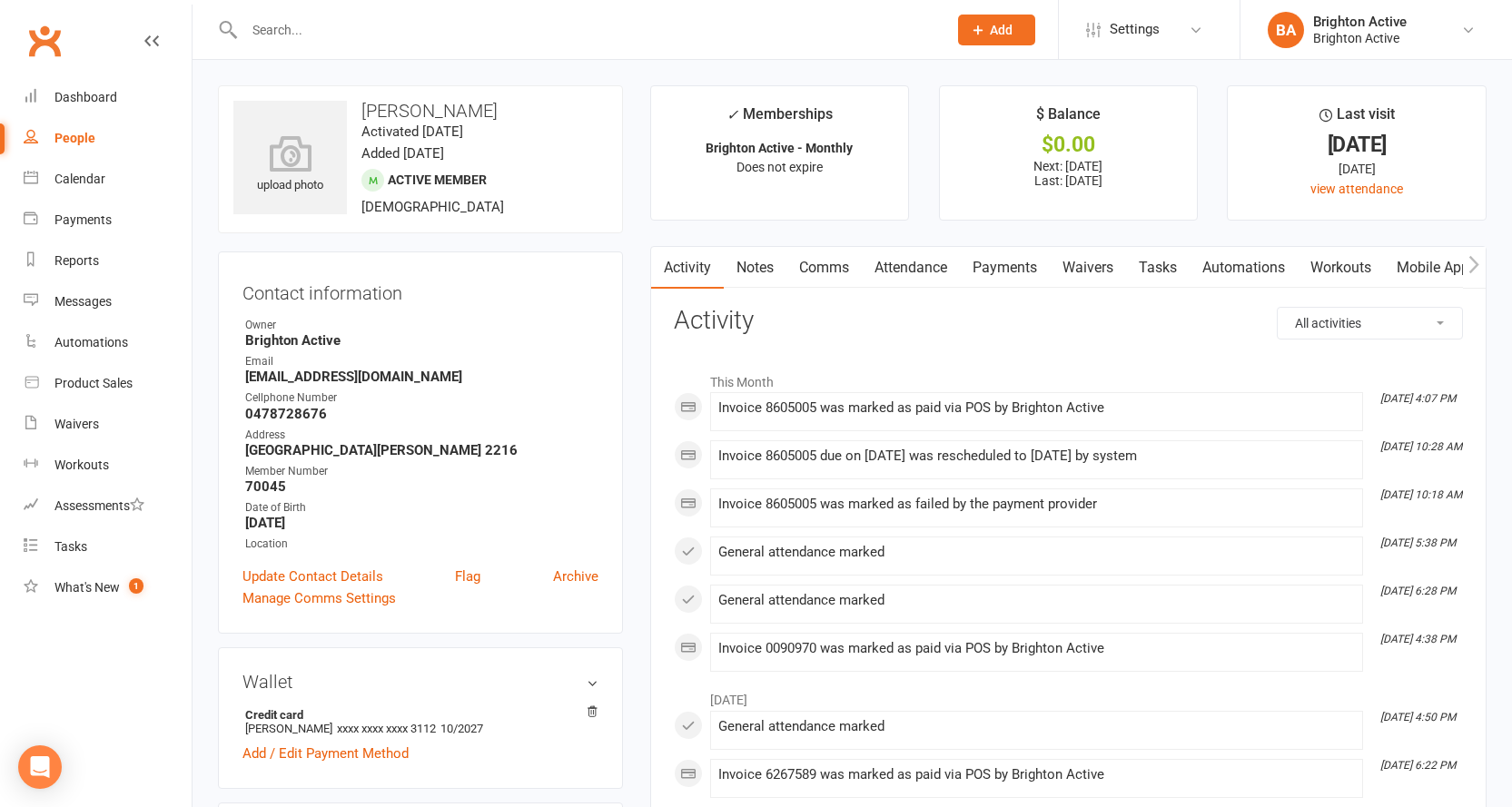
click at [989, 260] on link "Payments" at bounding box center [1004, 268] width 90 height 42
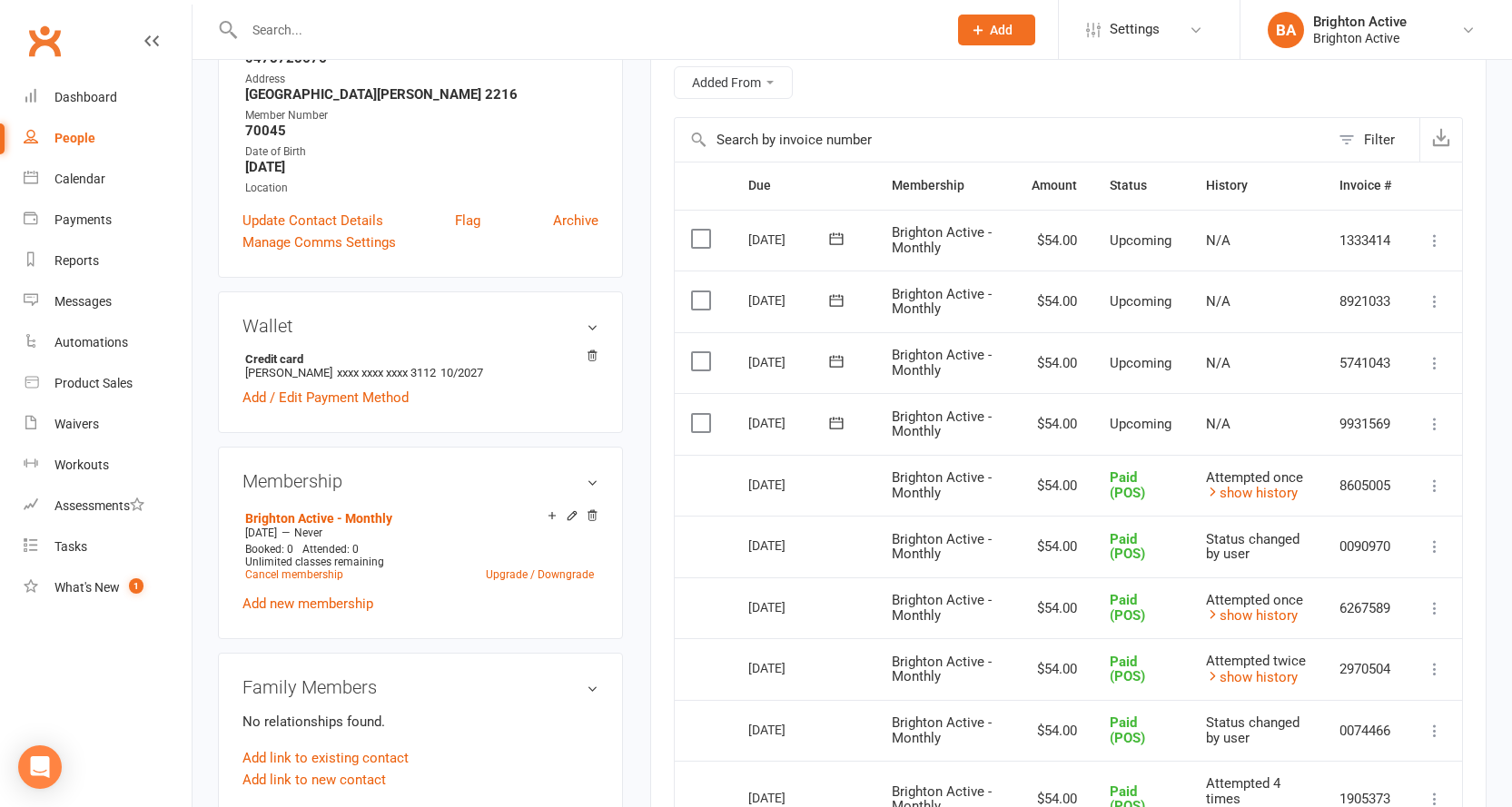
scroll to position [363, 0]
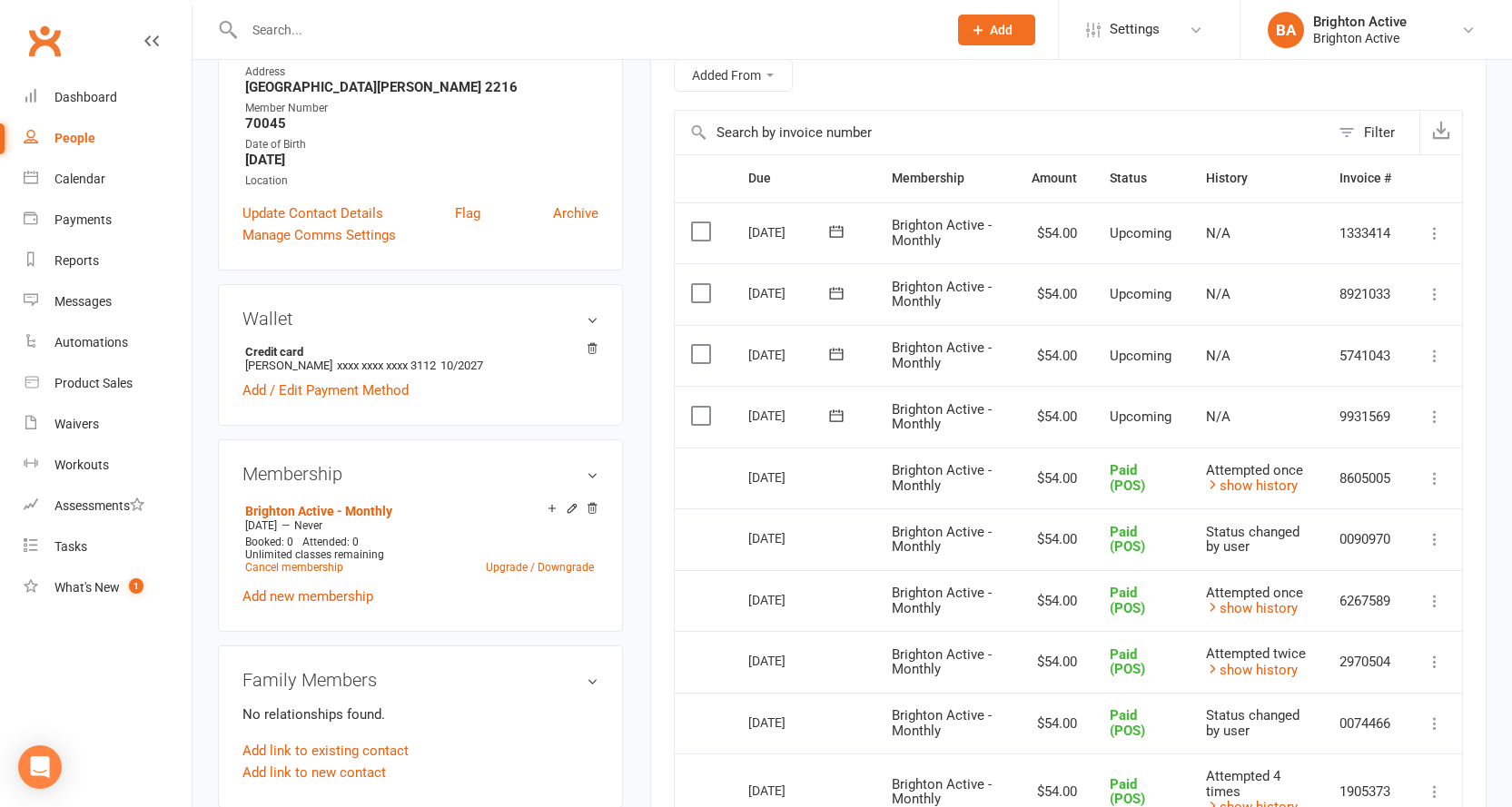
click at [1125, 471] on span "Paid (POS)" at bounding box center [1127, 478] width 36 height 32
click at [1257, 468] on span "Attempted once" at bounding box center [1255, 470] width 97 height 16
drag, startPoint x: 1251, startPoint y: 471, endPoint x: 1282, endPoint y: 475, distance: 31.3
click at [1282, 475] on span "Attempted once" at bounding box center [1255, 470] width 97 height 16
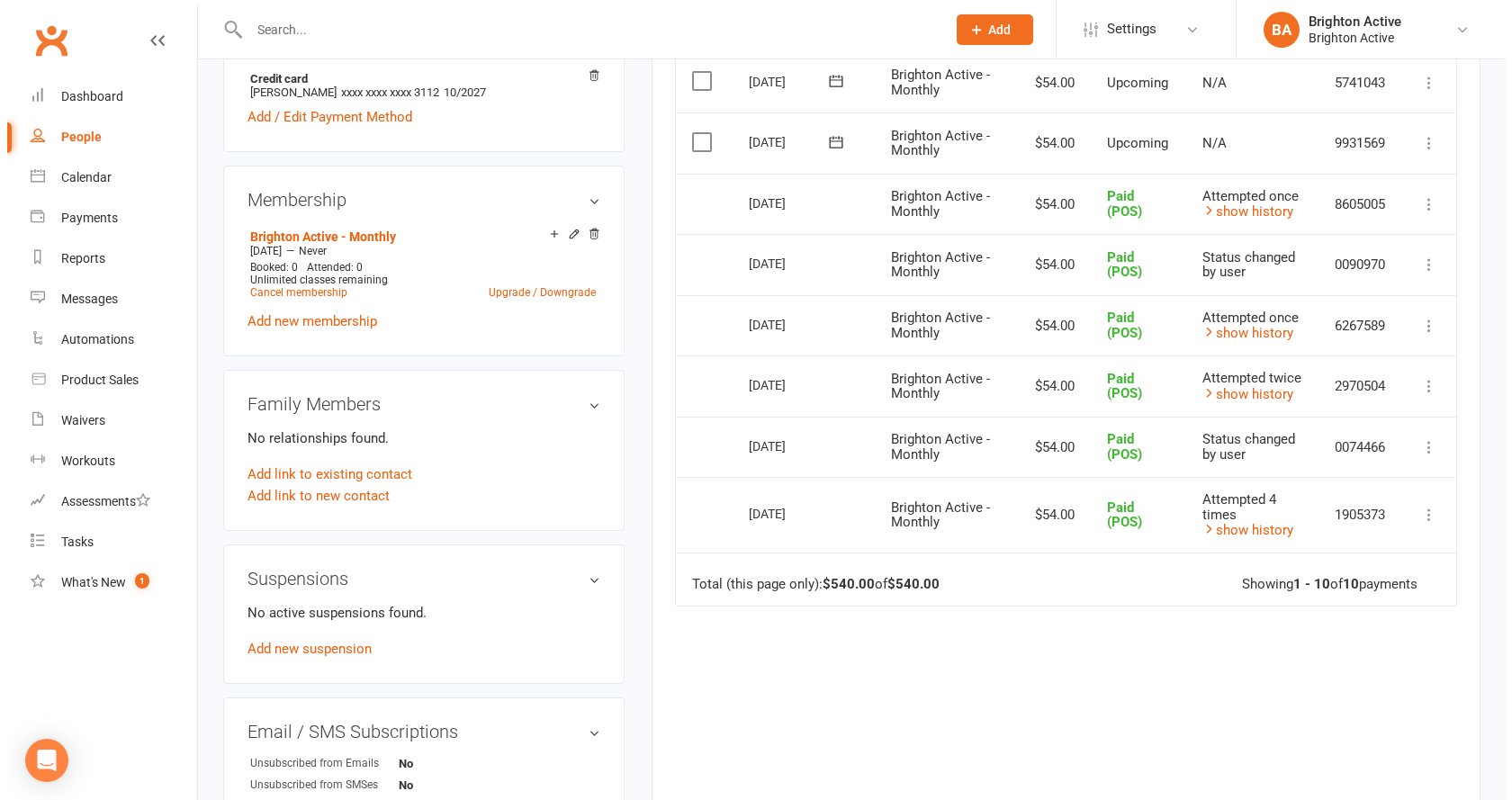
scroll to position [541, 0]
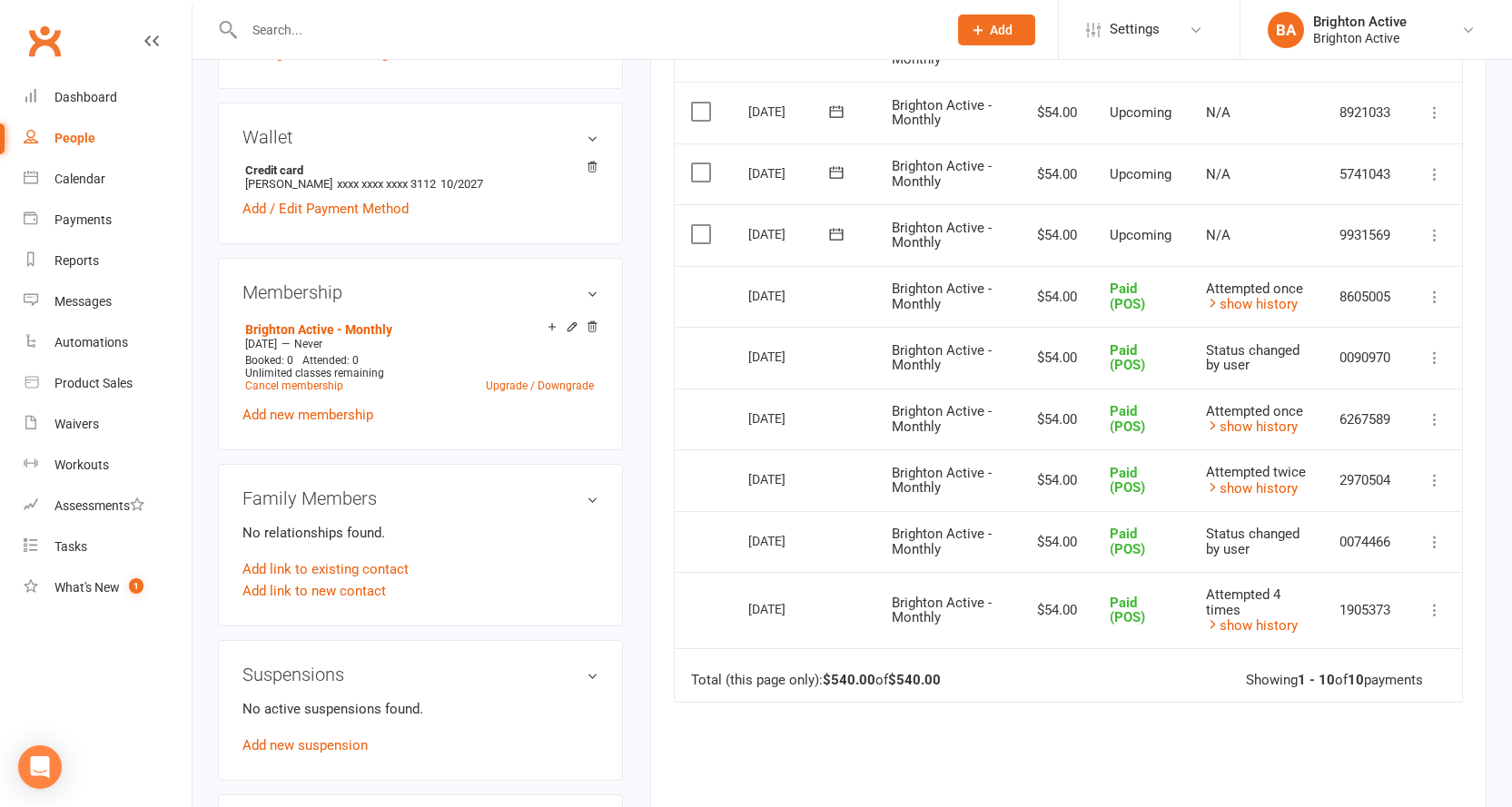
click at [1433, 295] on icon at bounding box center [1435, 296] width 18 height 18
click at [1343, 396] on link "More Info" at bounding box center [1354, 404] width 179 height 37
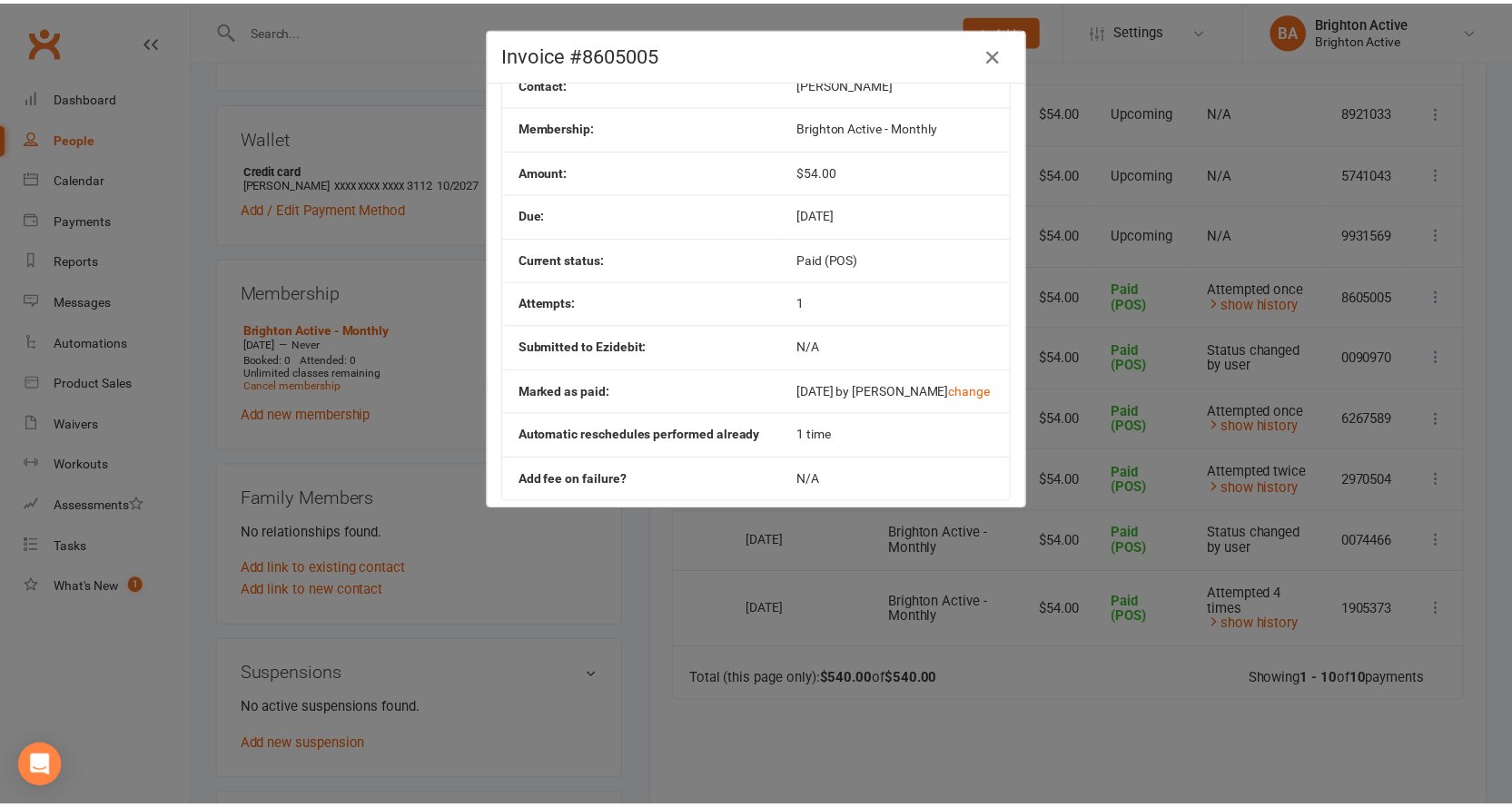
scroll to position [69, 0]
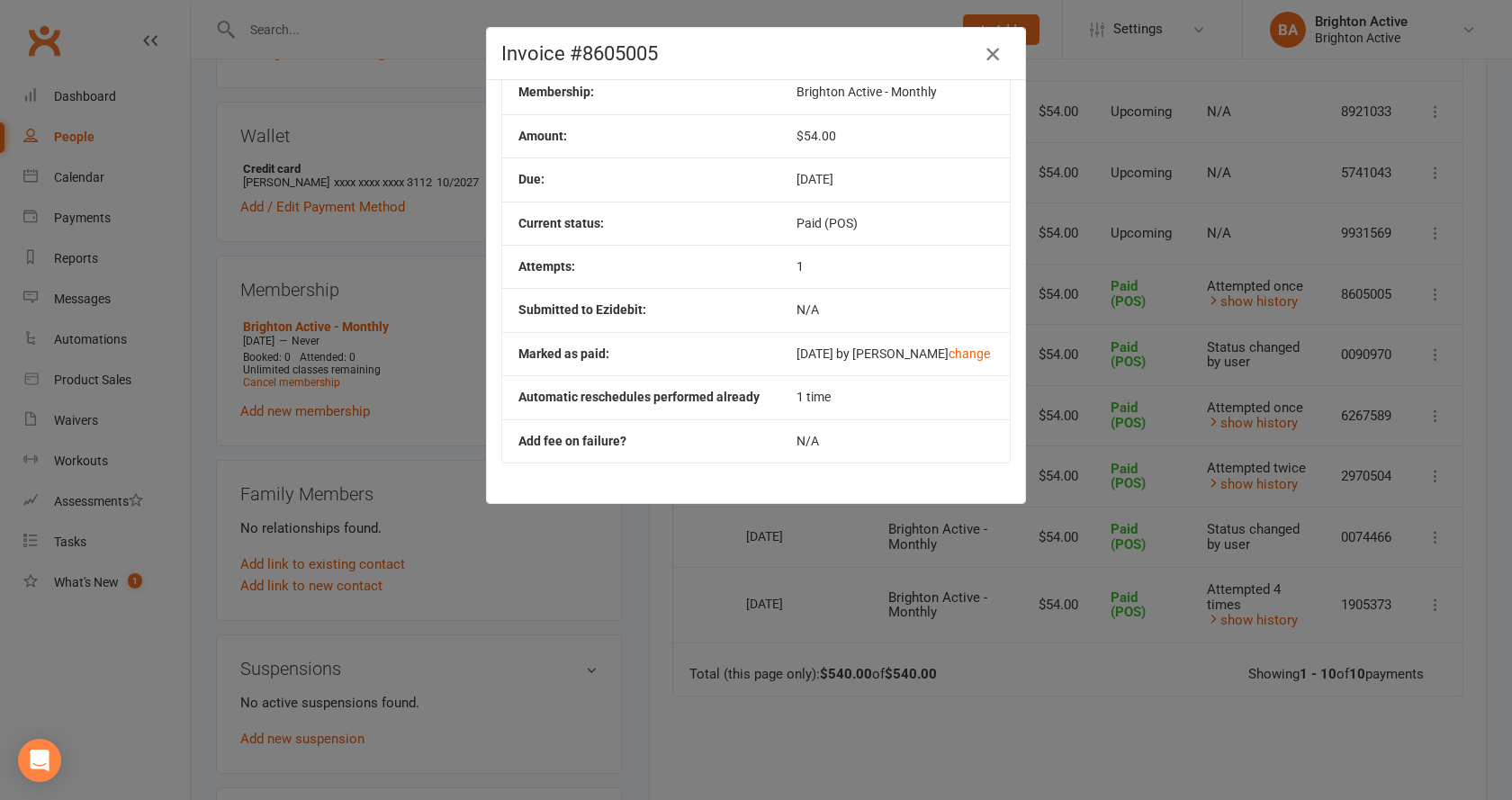
click at [981, 49] on icon "button" at bounding box center [992, 54] width 22 height 22
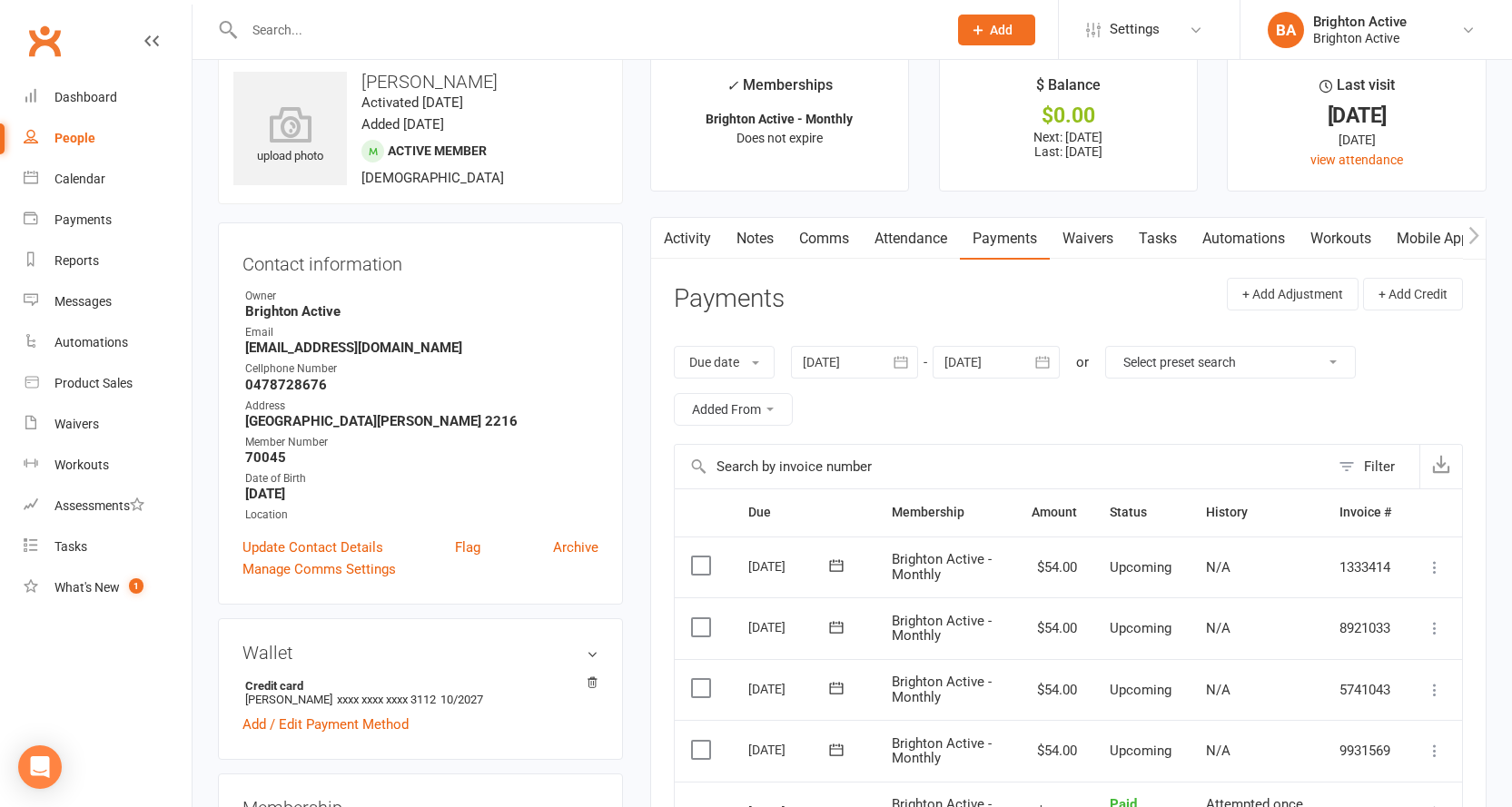
scroll to position [0, 0]
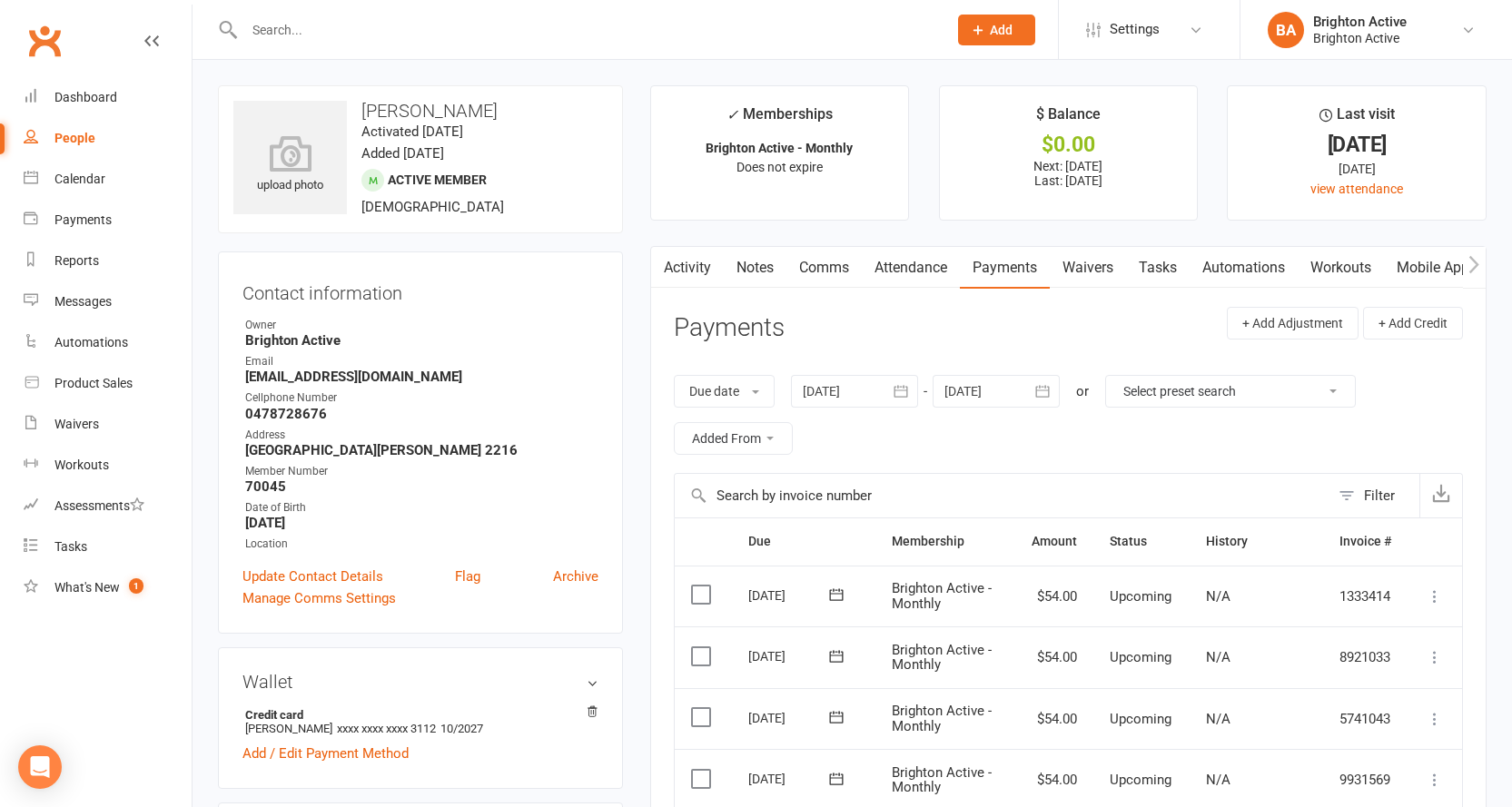
drag, startPoint x: 979, startPoint y: 316, endPoint x: 893, endPoint y: 334, distance: 87.9
click at [893, 334] on header "Payments + Add Adjustment + Add Credit" at bounding box center [1069, 332] width 789 height 50
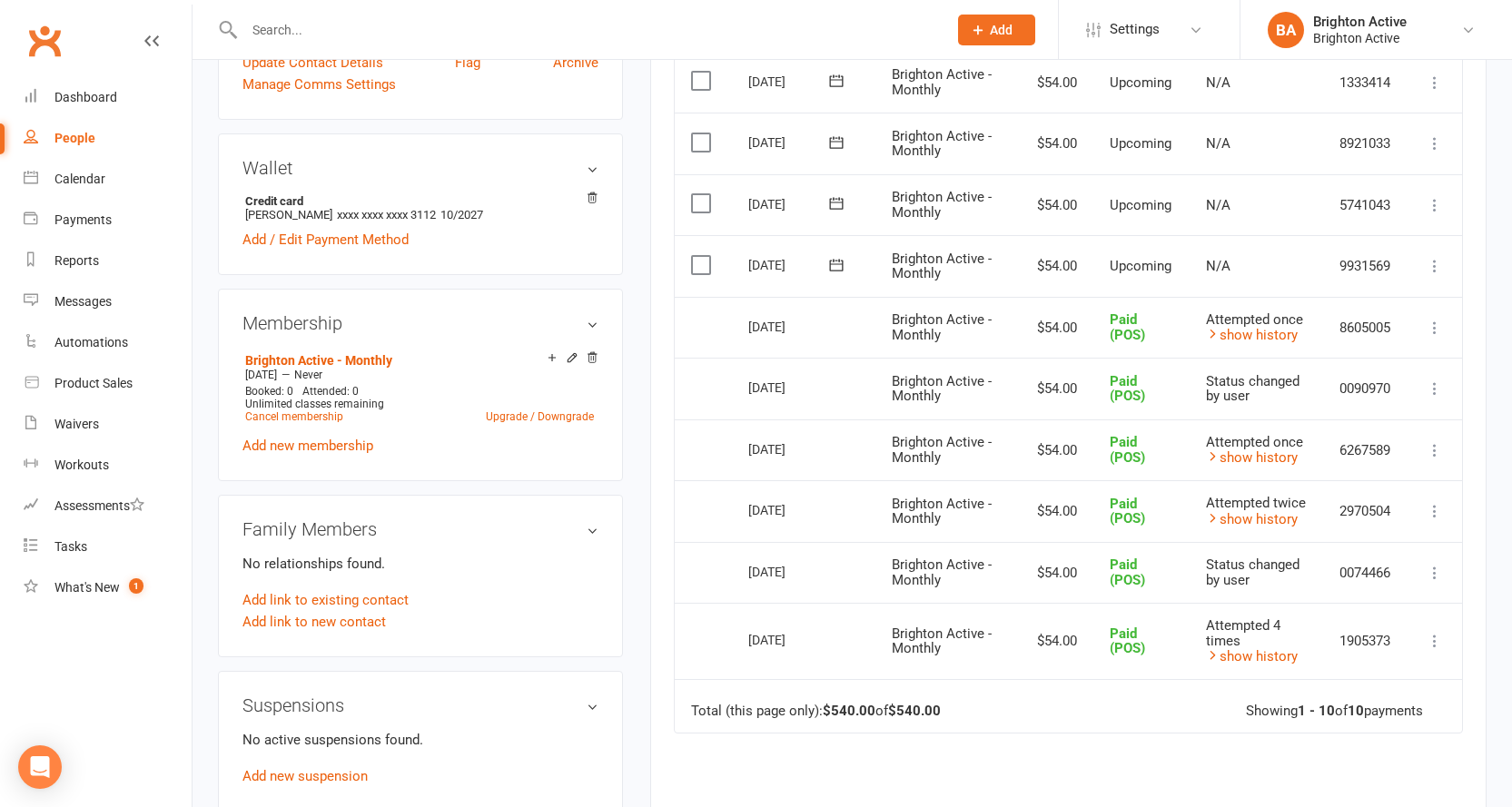
scroll to position [545, 0]
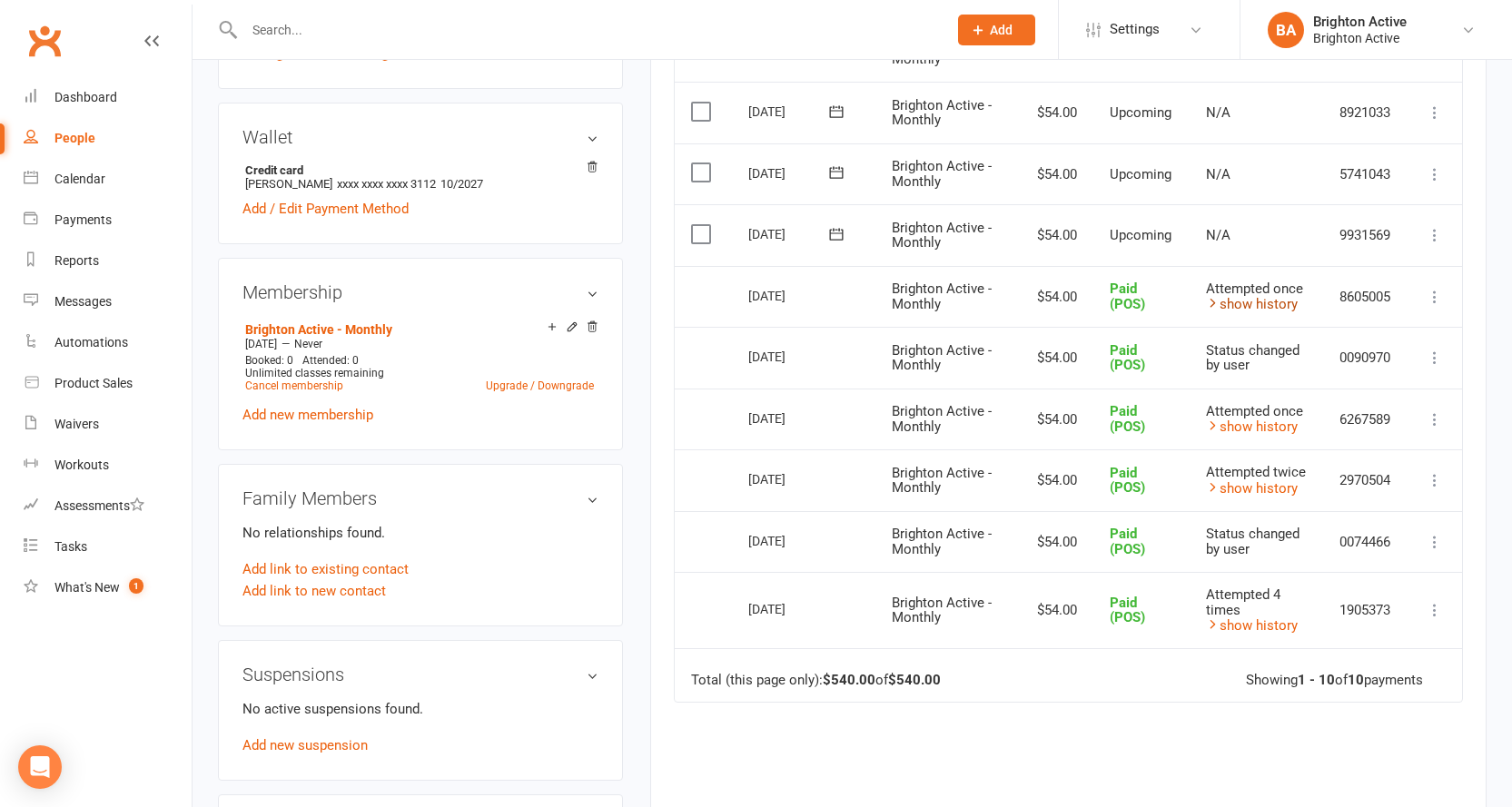
click at [1266, 297] on link "show history" at bounding box center [1252, 304] width 92 height 16
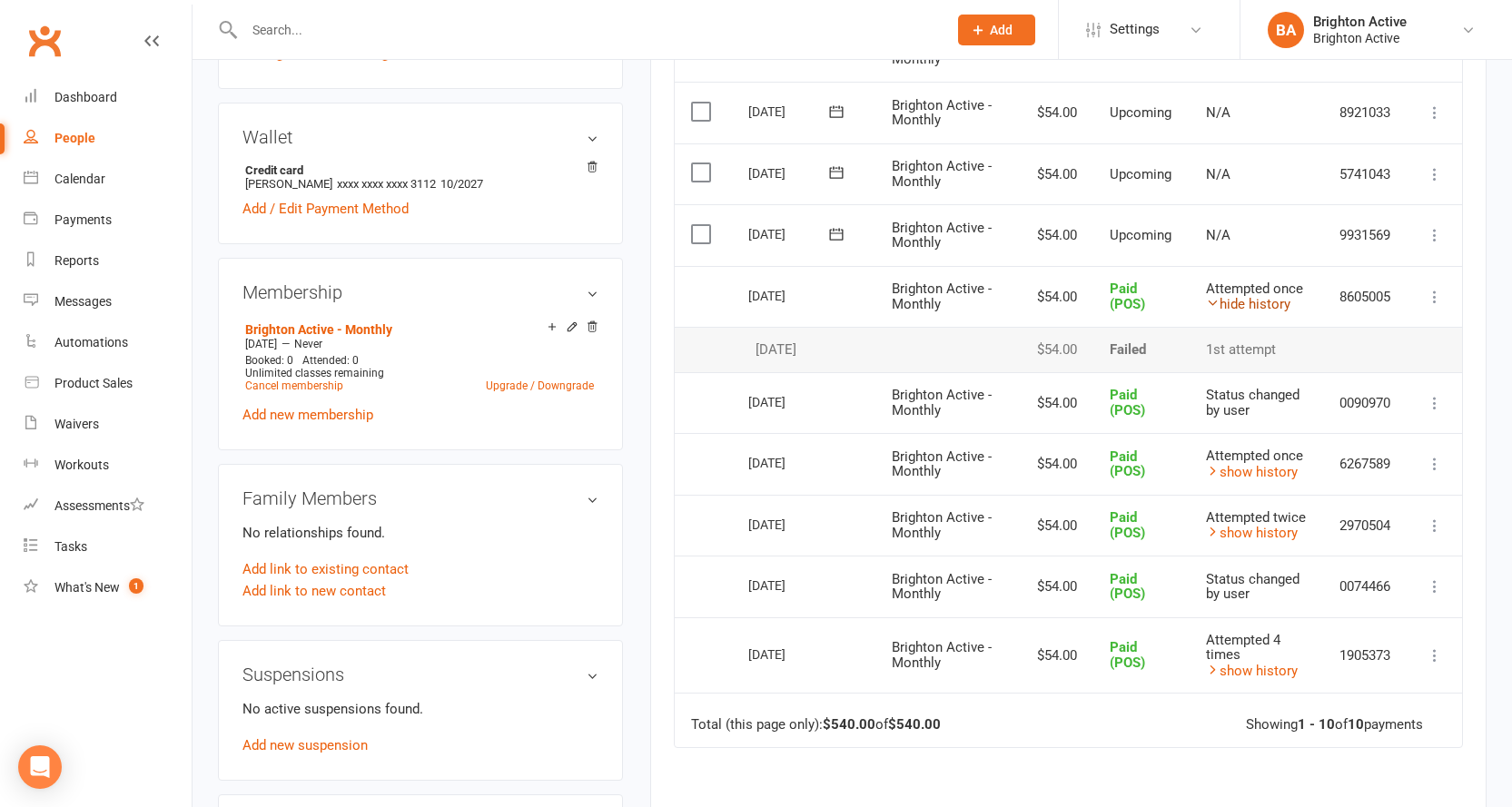
click at [1254, 308] on link "hide history" at bounding box center [1248, 304] width 84 height 16
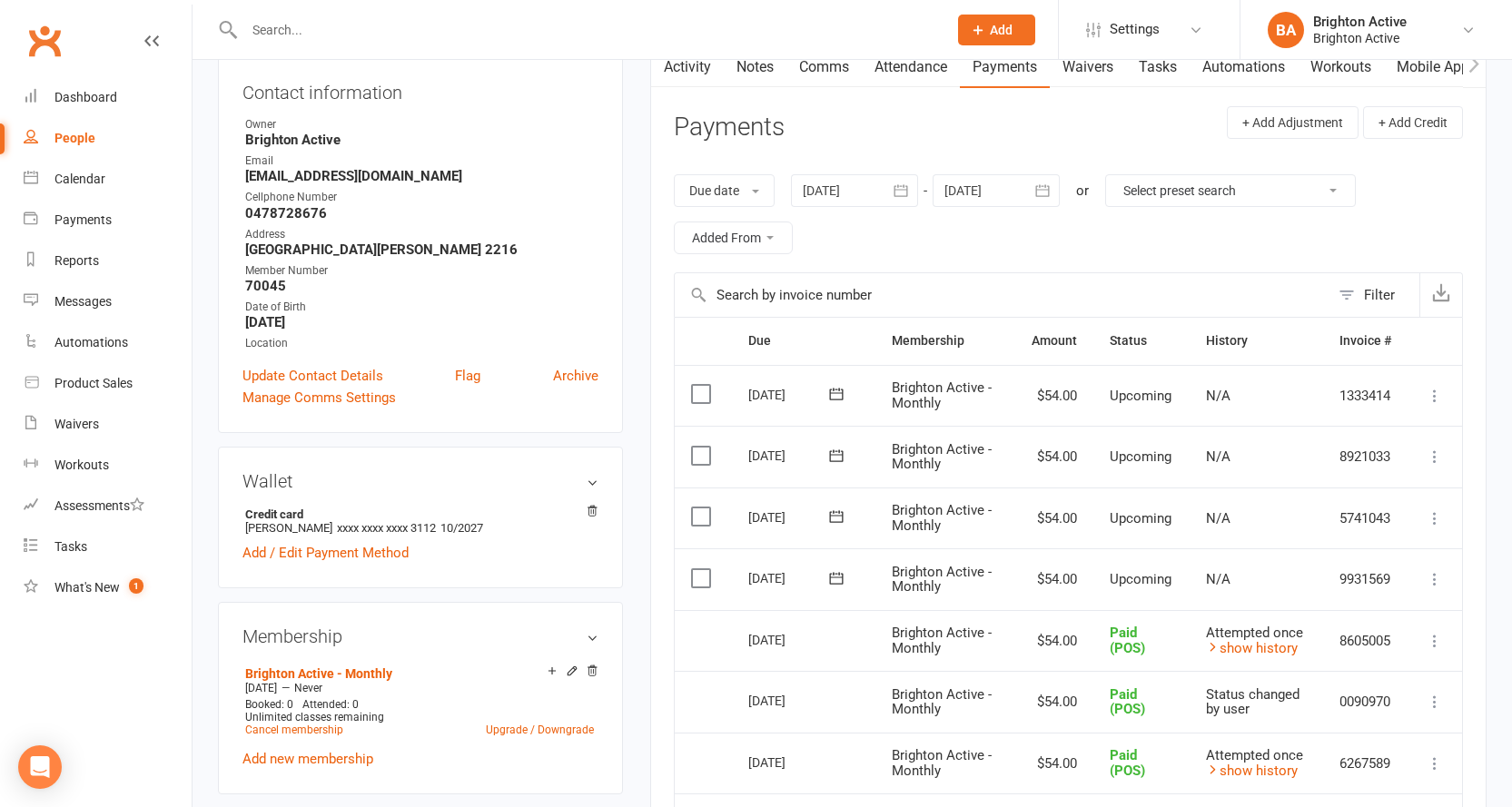
scroll to position [13, 0]
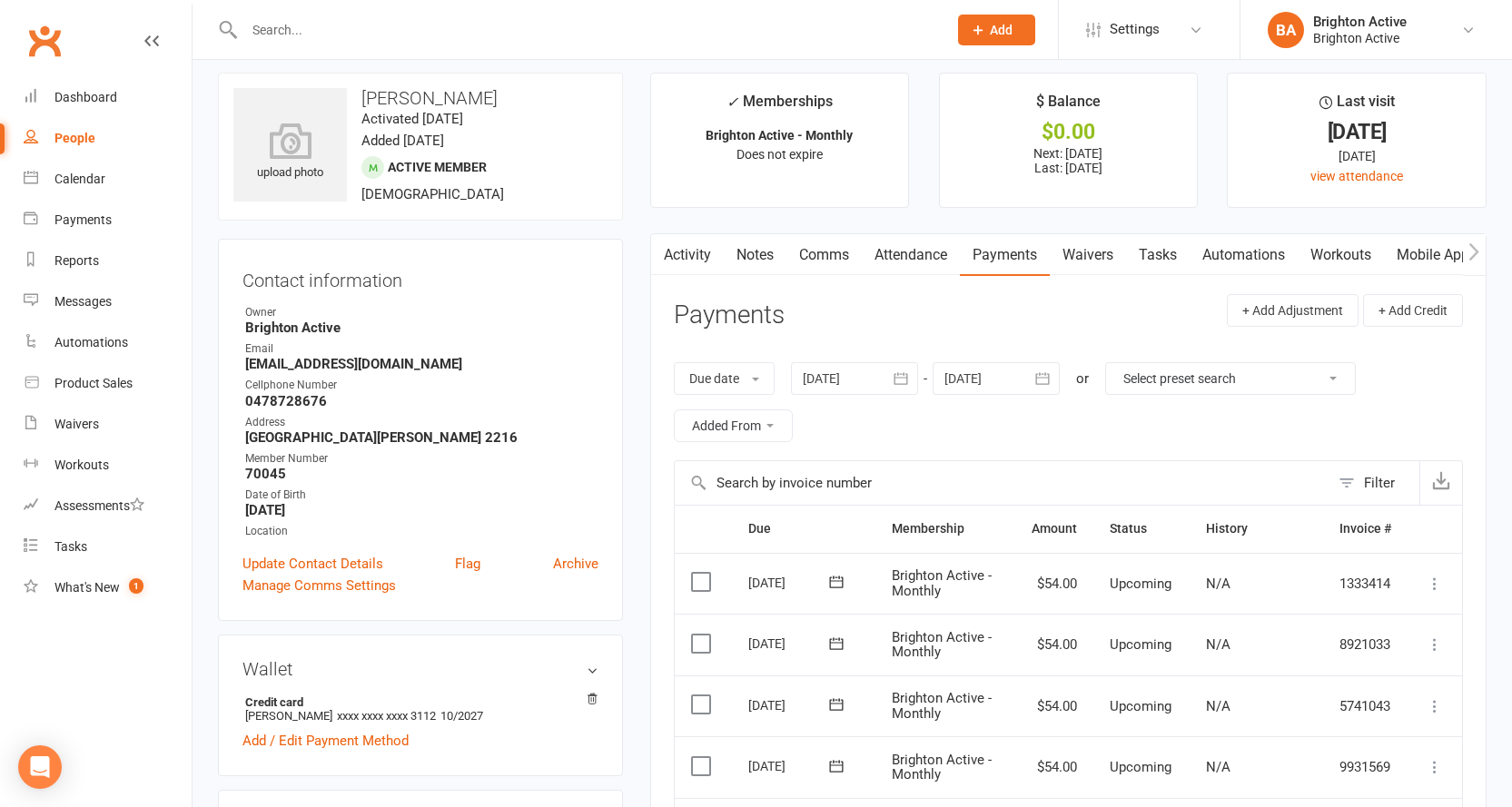
click at [696, 248] on link "Activity" at bounding box center [687, 255] width 72 height 42
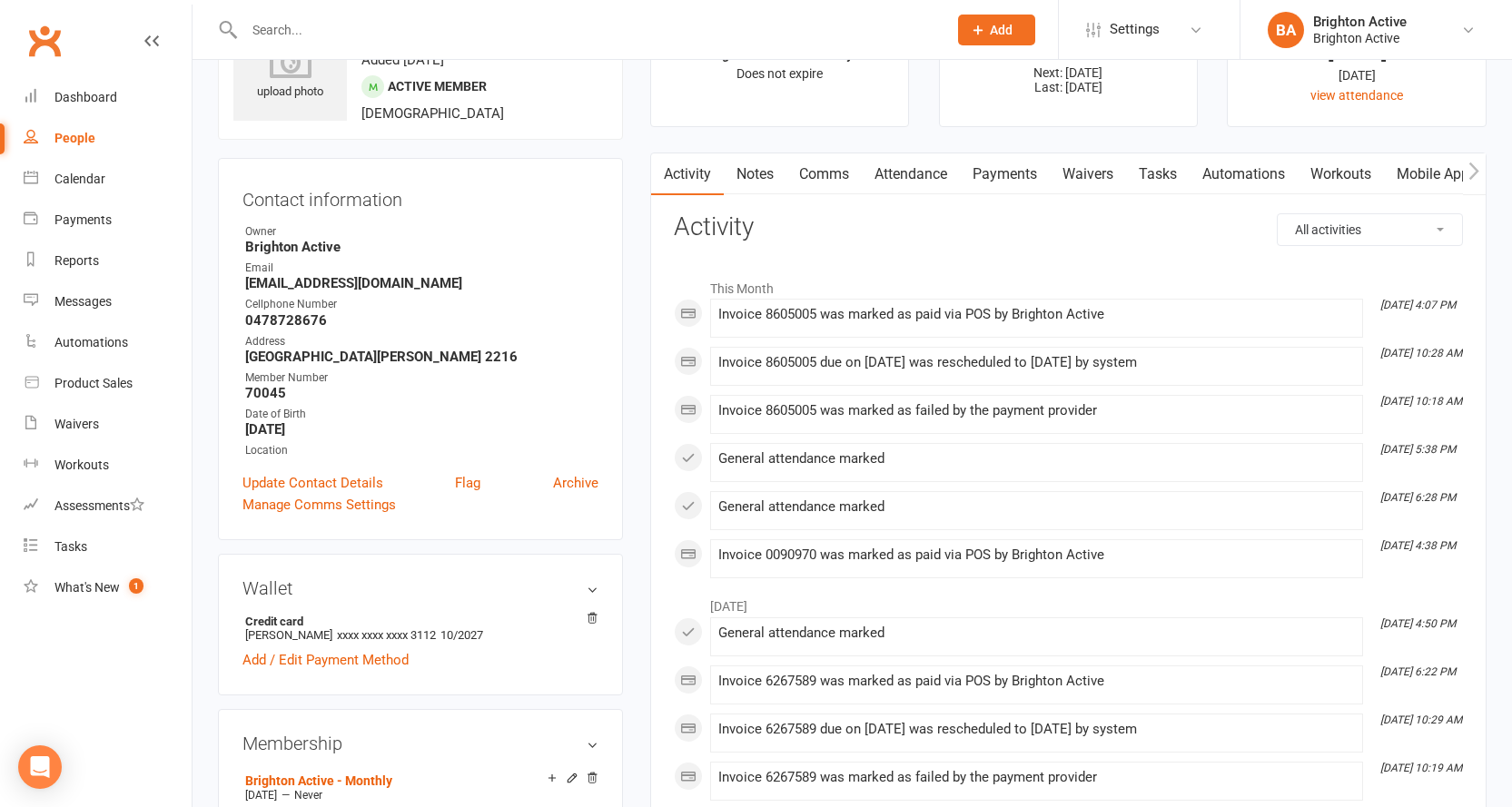
scroll to position [181, 0]
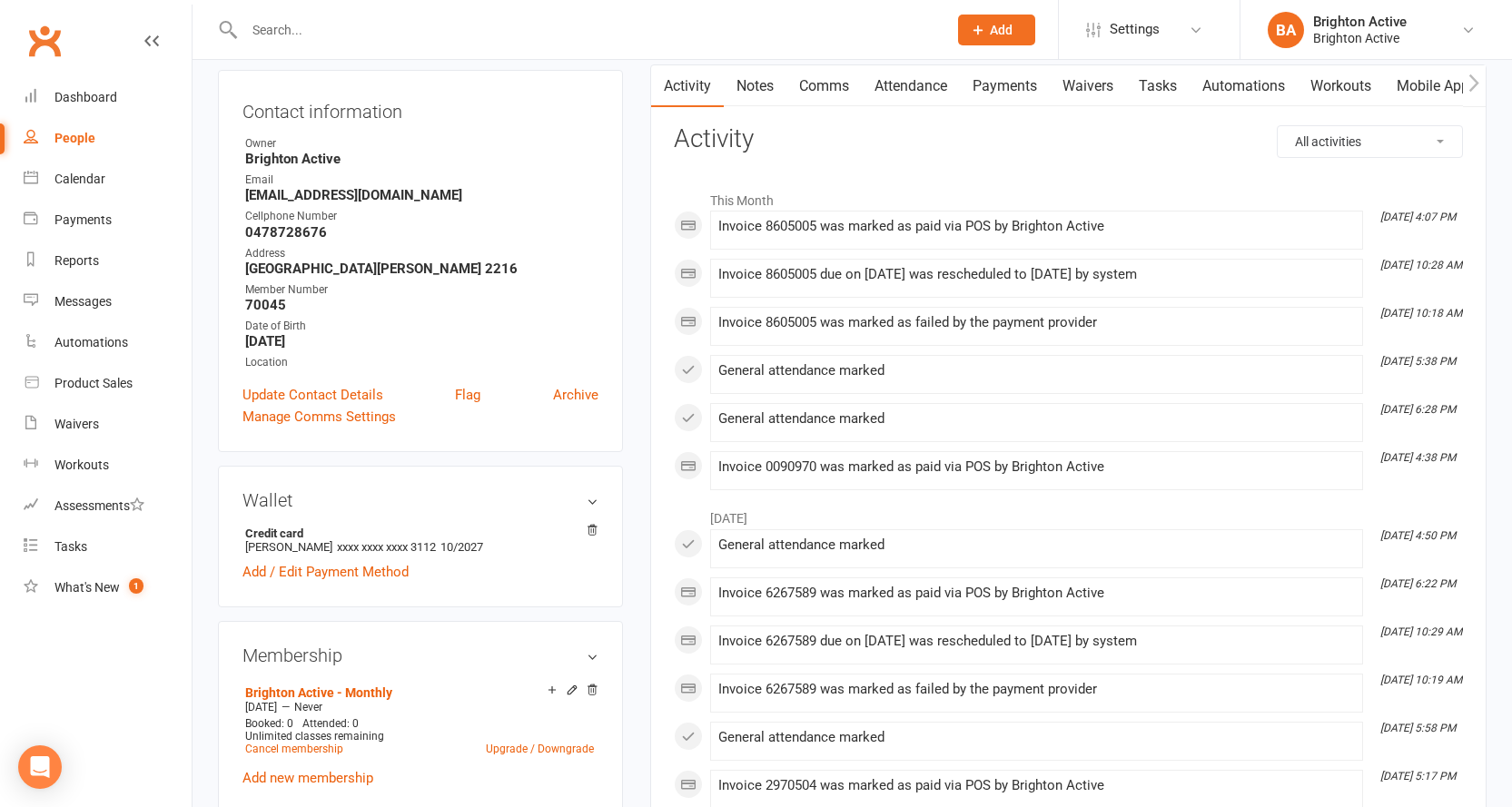
click at [924, 98] on link "Attendance" at bounding box center [910, 86] width 98 height 42
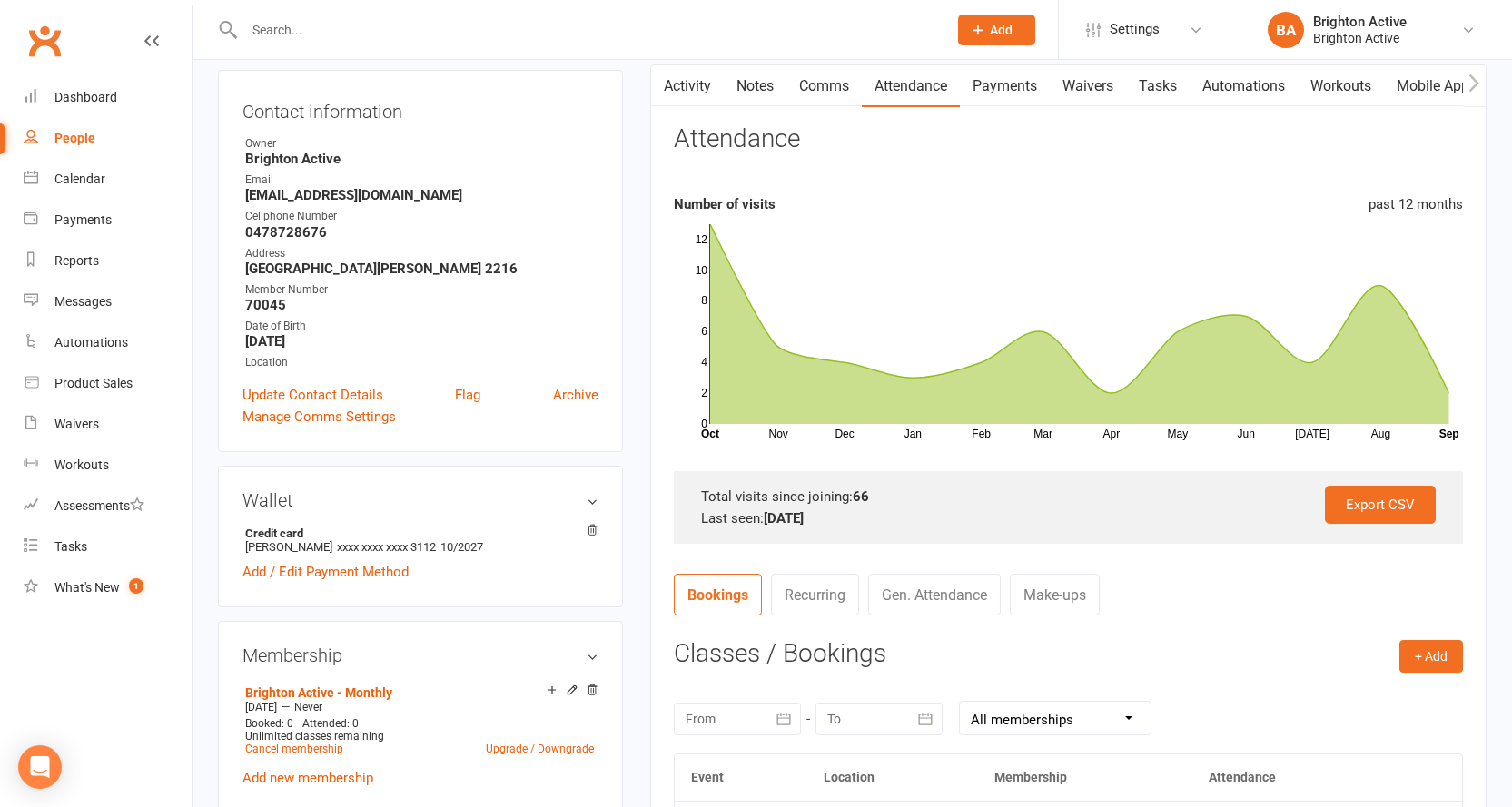
click at [1023, 92] on link "Payments" at bounding box center [1004, 86] width 90 height 42
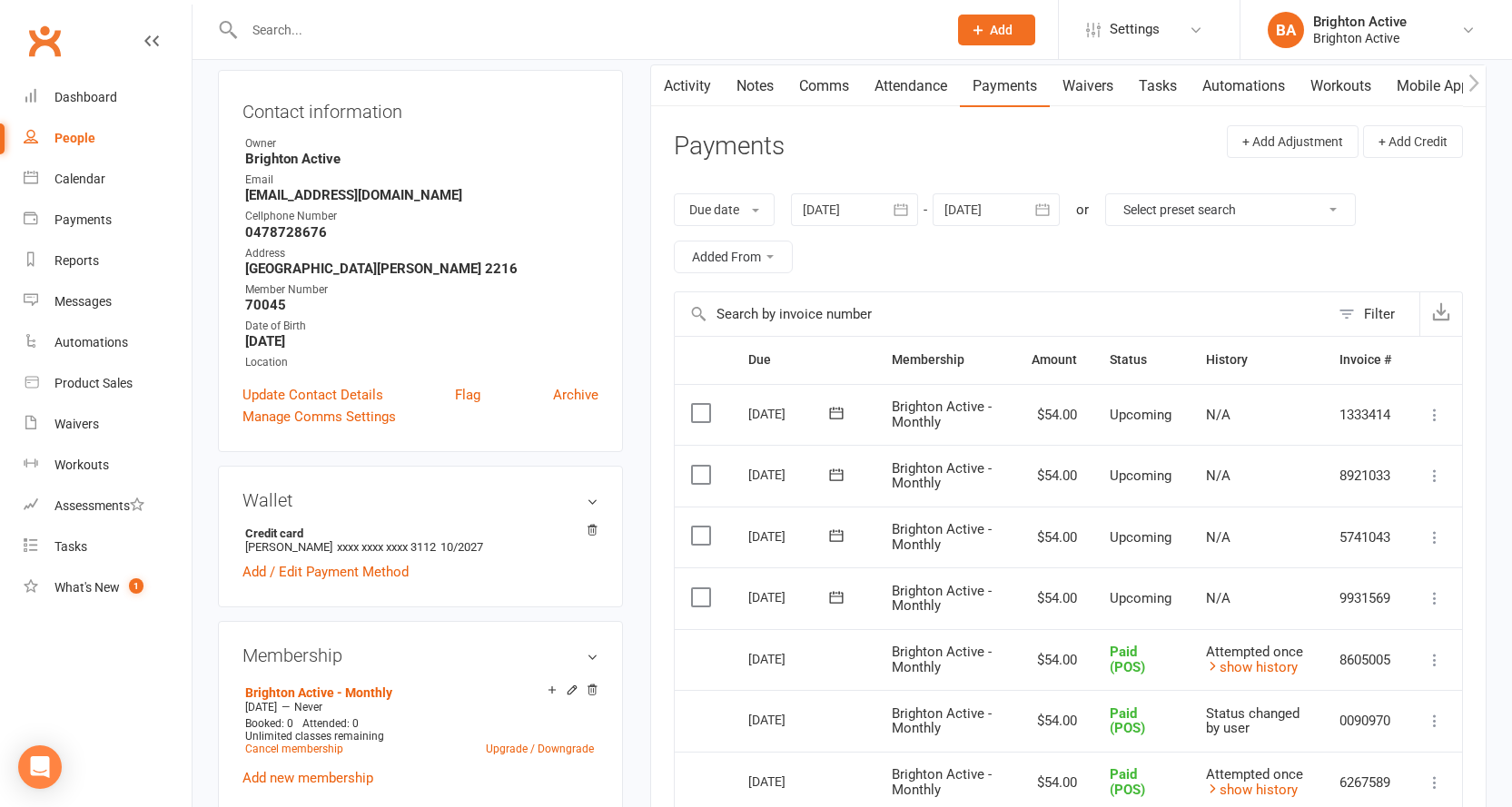
scroll to position [363, 0]
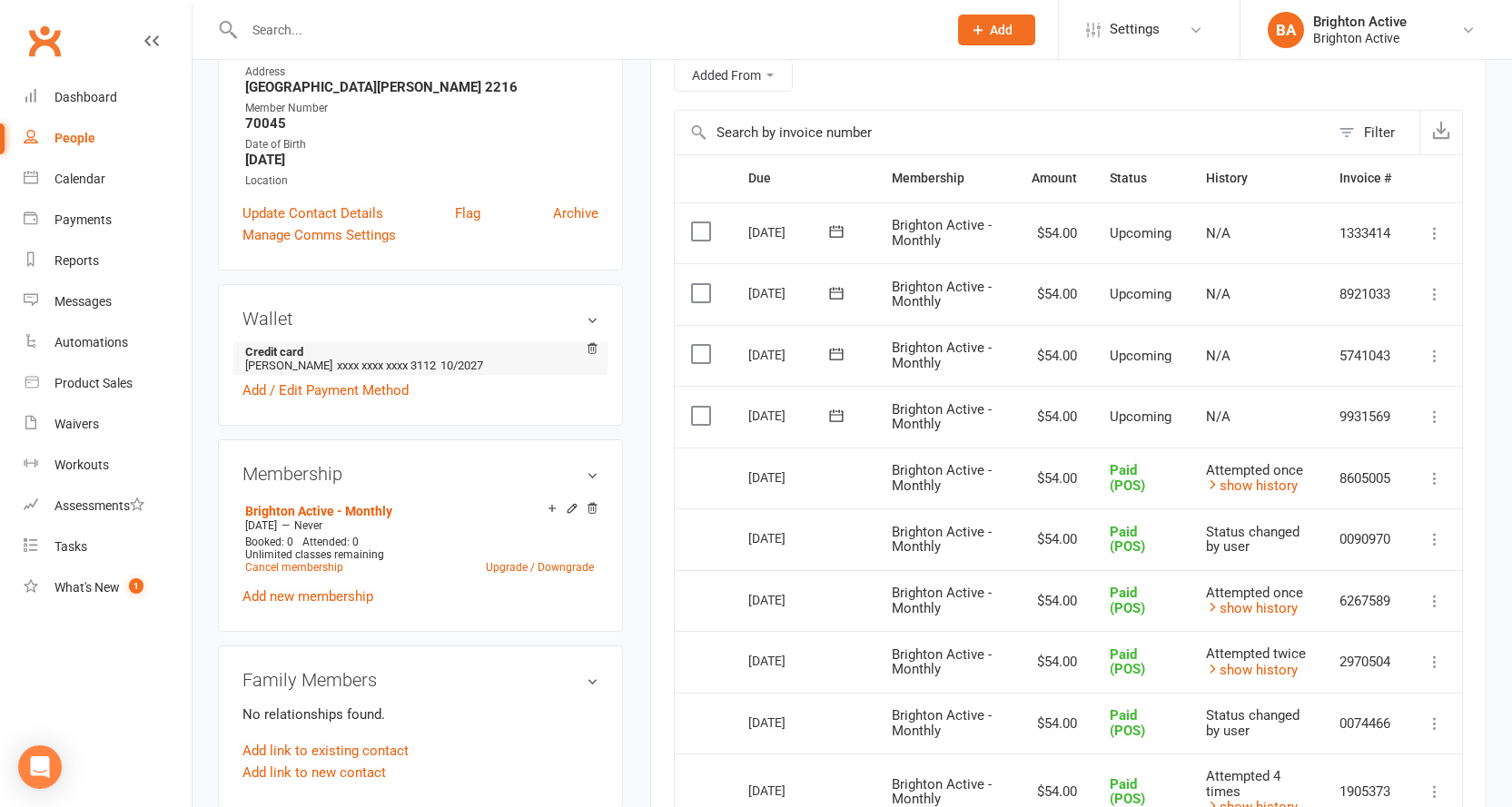
click at [475, 358] on strong "Credit card" at bounding box center [416, 352] width 344 height 14
click at [590, 311] on h3 "Wallet" at bounding box center [420, 318] width 356 height 20
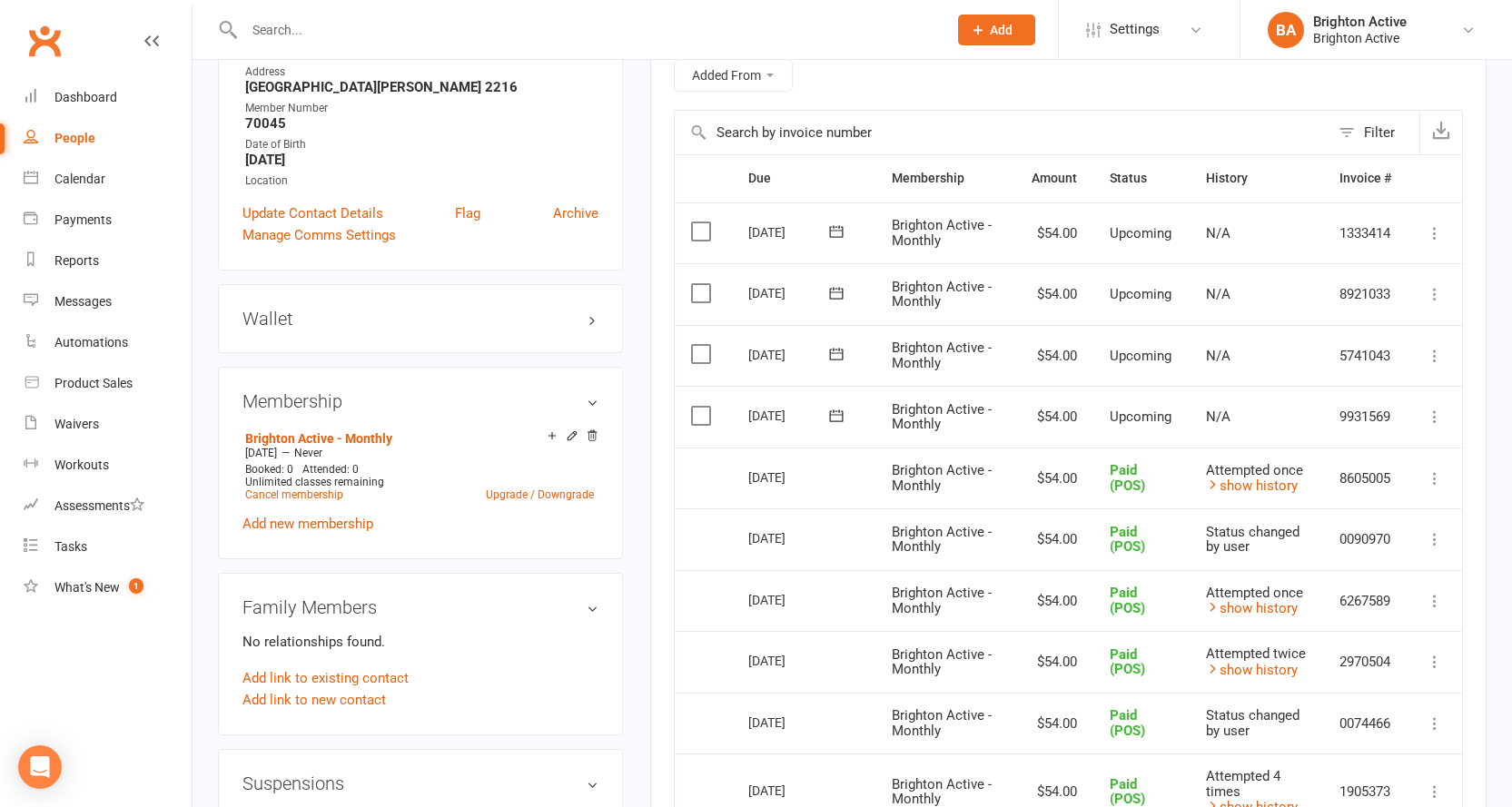
click at [507, 346] on div "Wallet Credit card Katherine Deacon xxxx xxxx xxxx 3112 10/2027 Add / Edit Paym…" at bounding box center [420, 319] width 406 height 69
click at [534, 306] on div "Wallet Credit card Katherine Deacon xxxx xxxx xxxx 3112 10/2027 Add / Edit Paym…" at bounding box center [420, 319] width 406 height 69
click at [578, 328] on h3 "Wallet" at bounding box center [420, 318] width 356 height 20
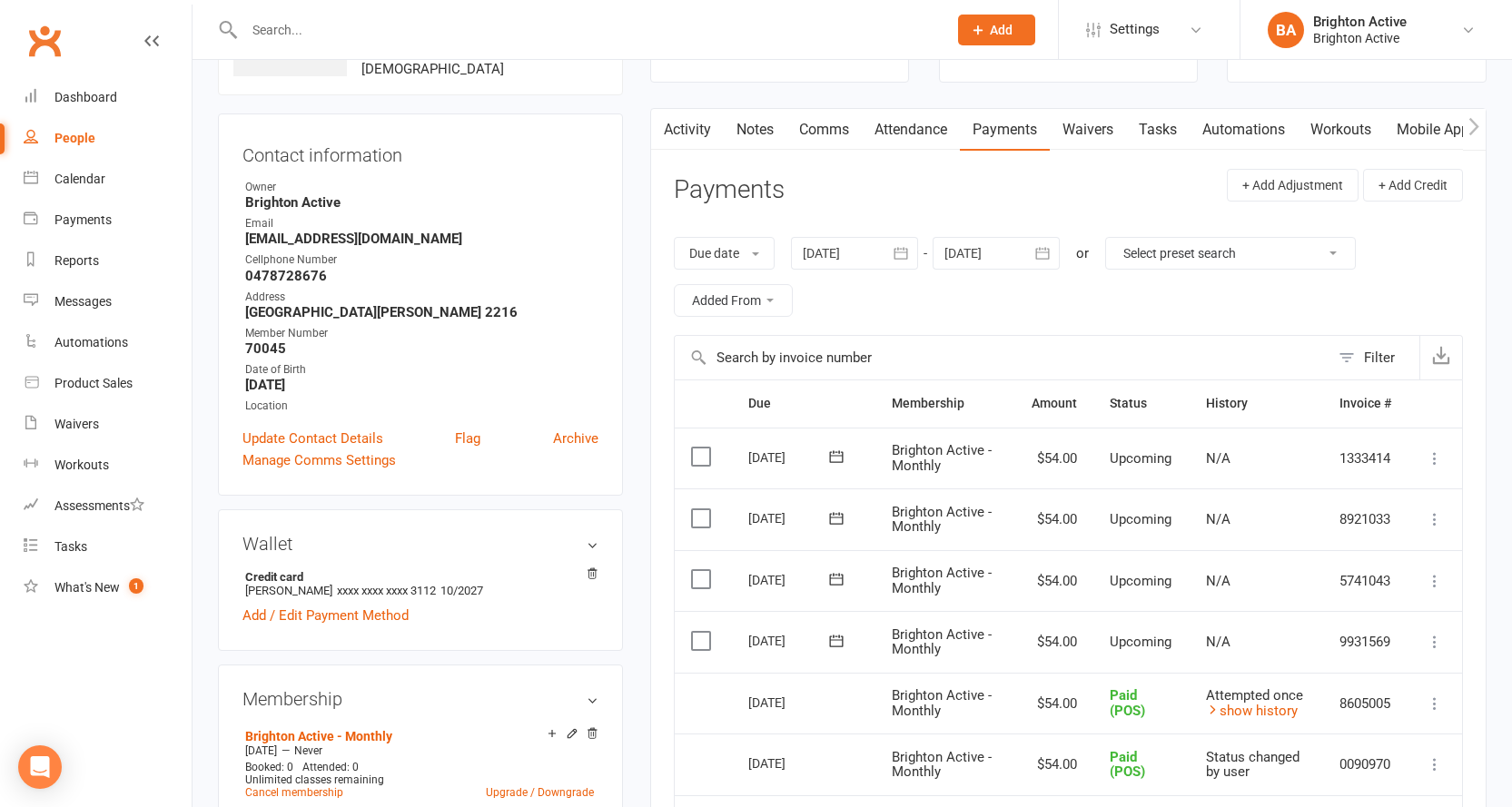
scroll to position [181, 0]
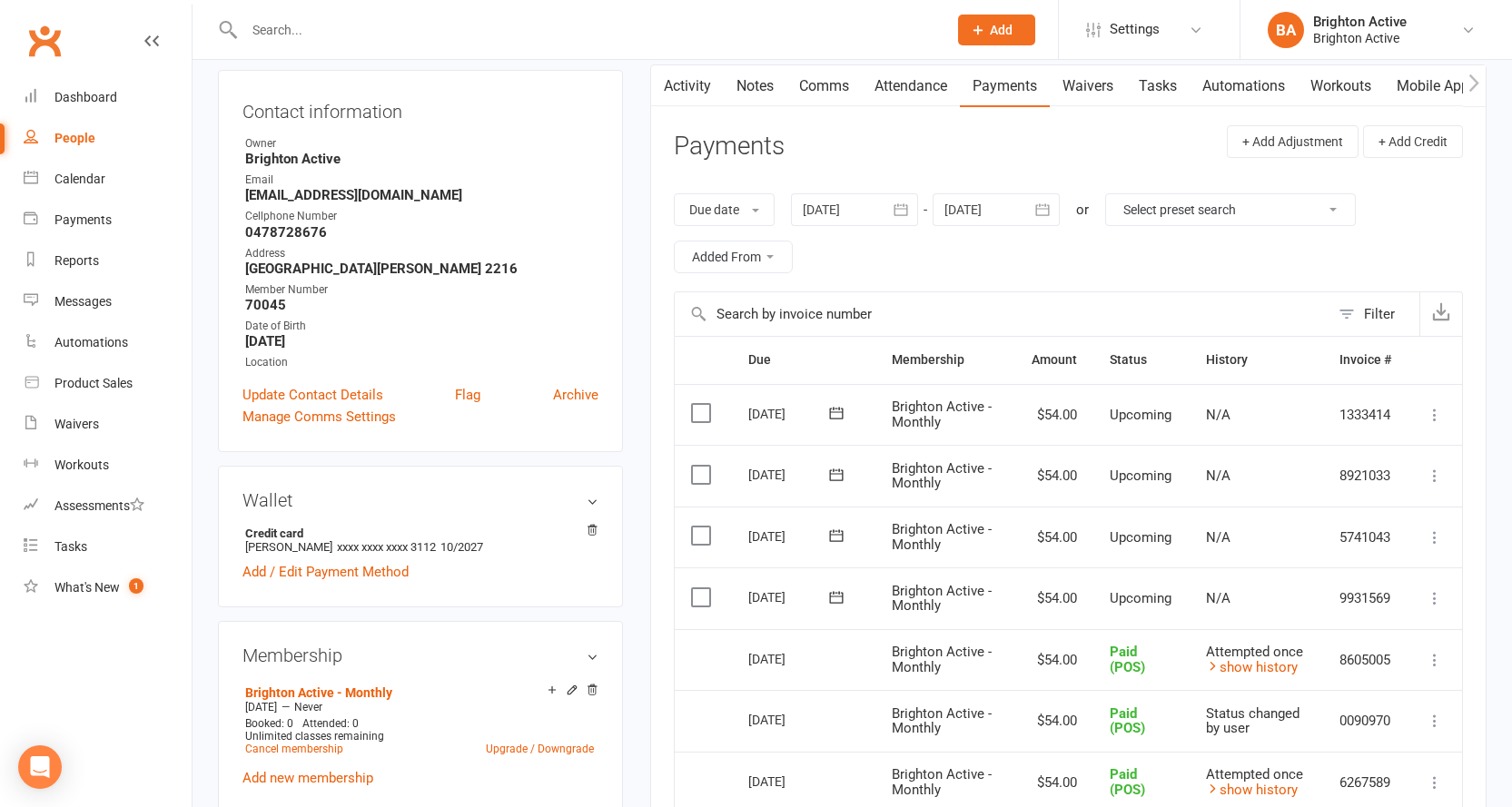
click at [48, 136] on link "People" at bounding box center [107, 138] width 168 height 41
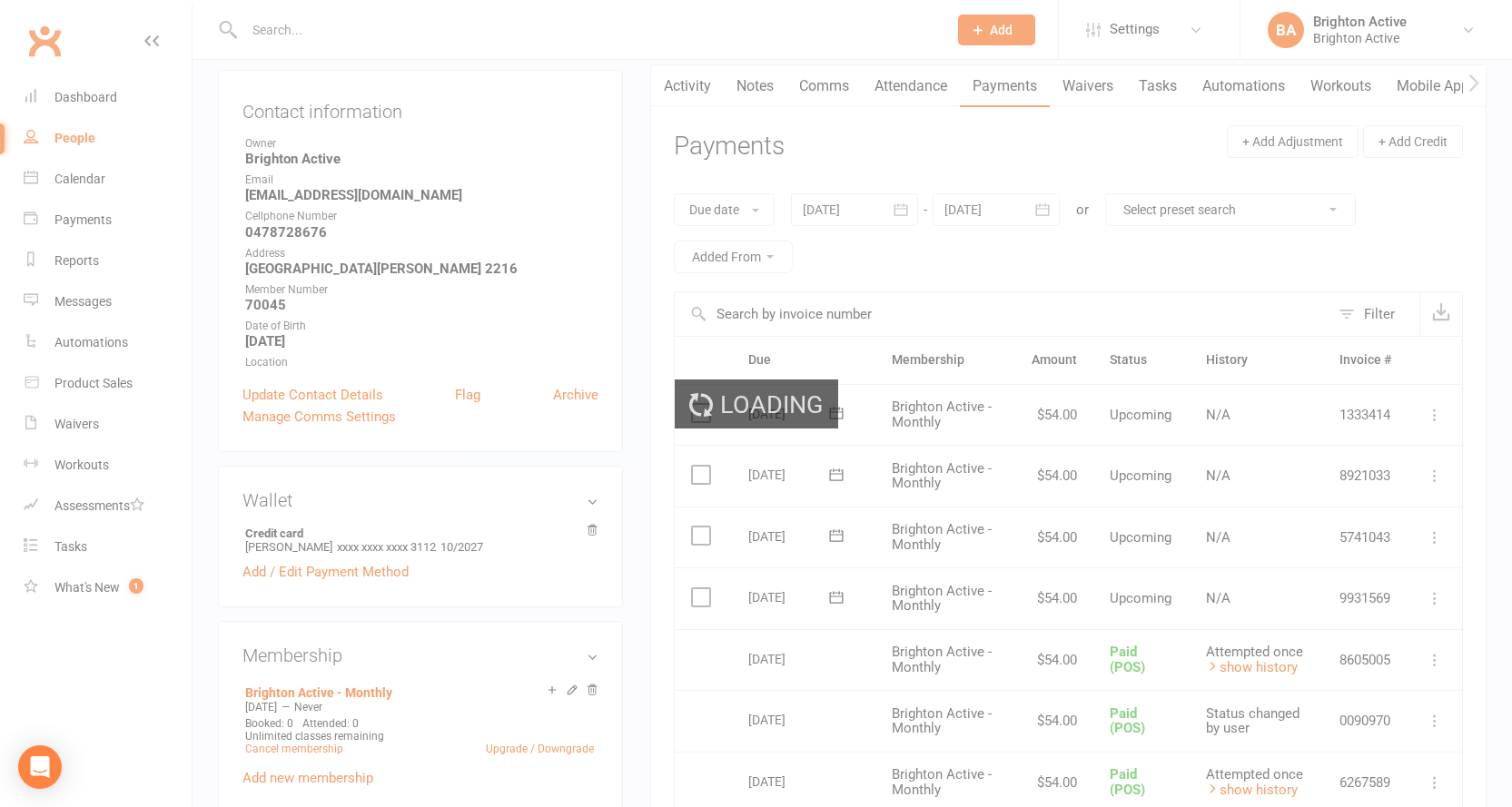
select select "100"
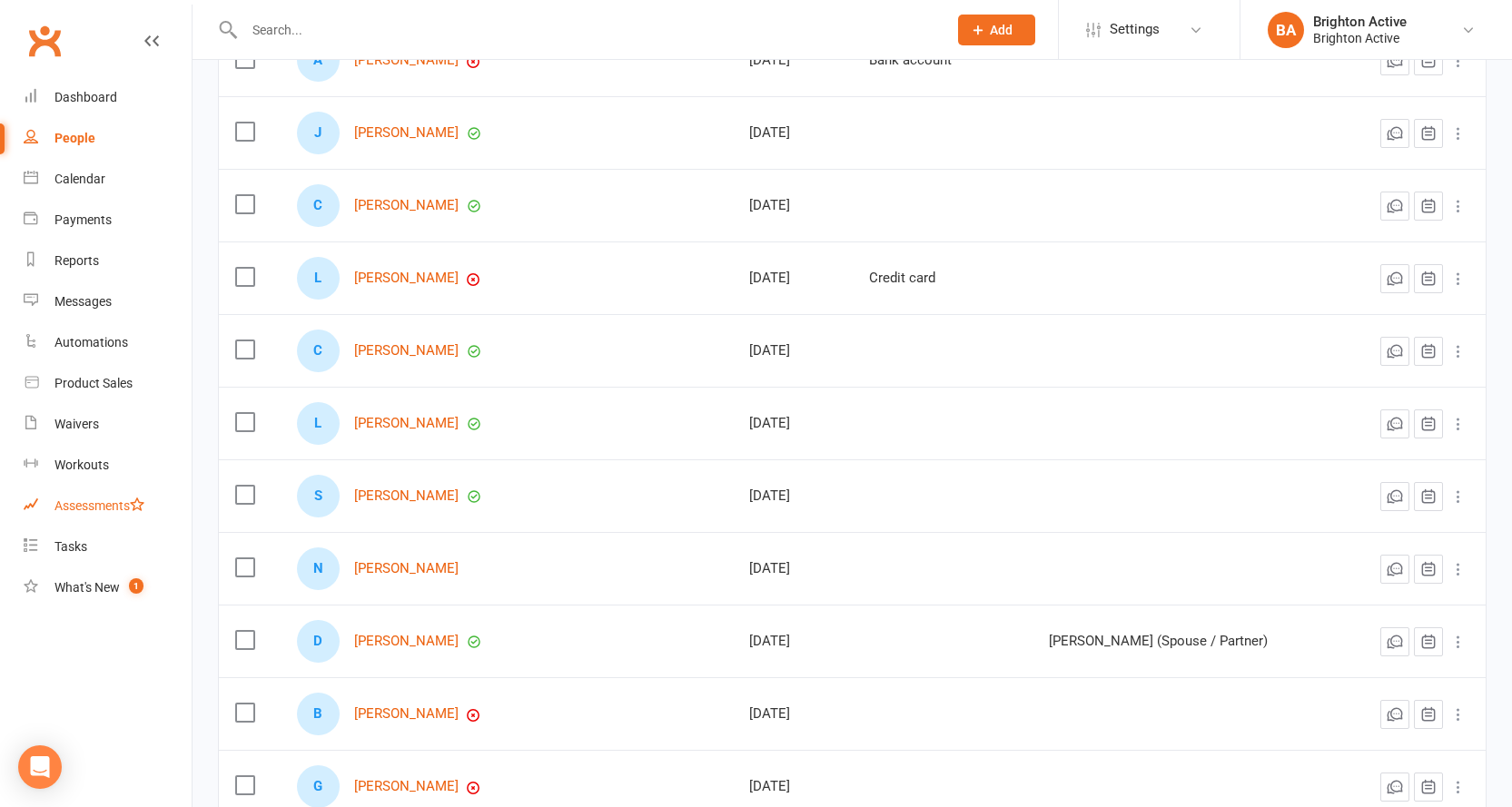
scroll to position [2724, 0]
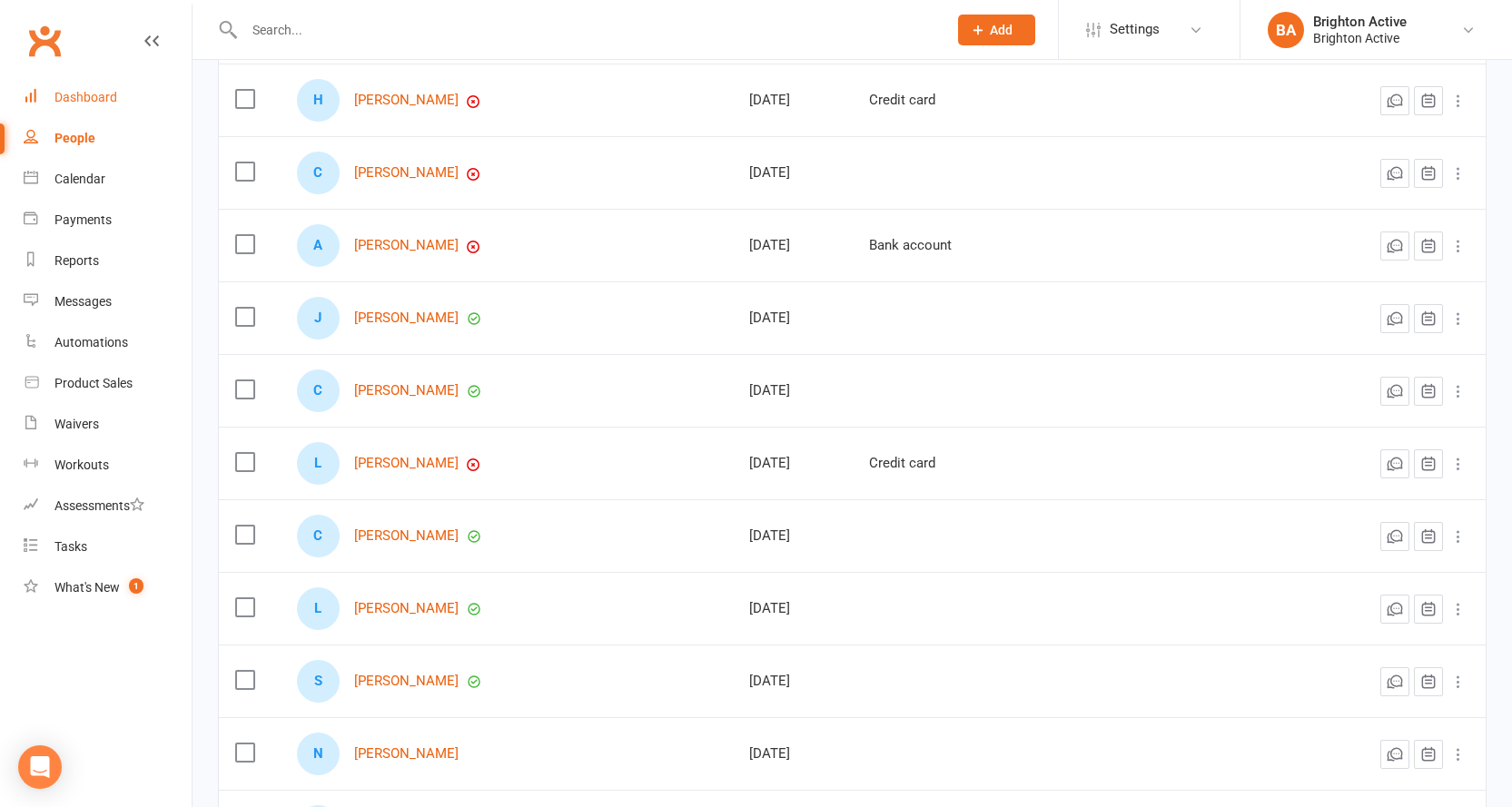
click at [100, 104] on div "Dashboard" at bounding box center [85, 97] width 62 height 15
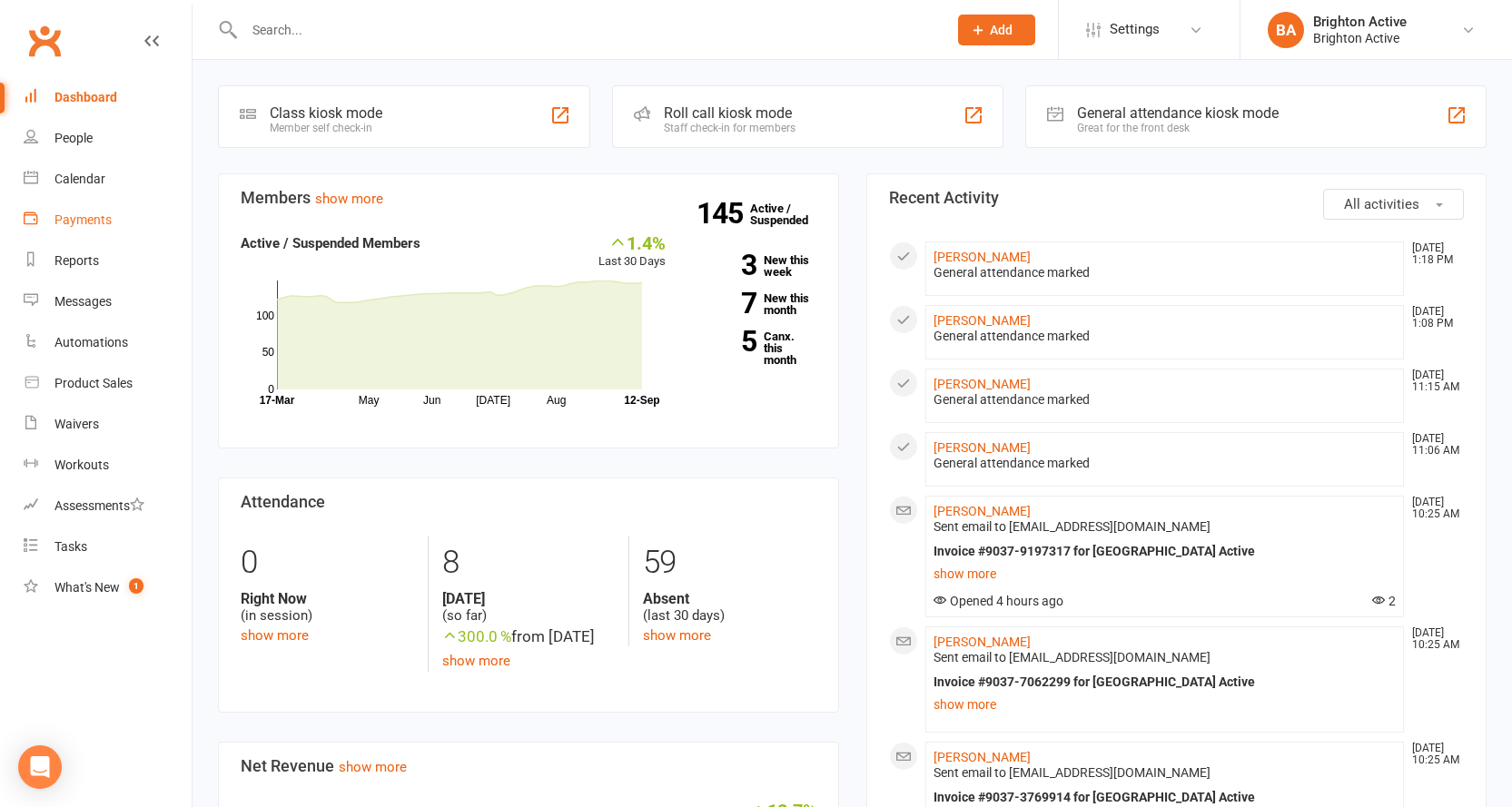
click at [83, 223] on div "Payments" at bounding box center [83, 219] width 58 height 15
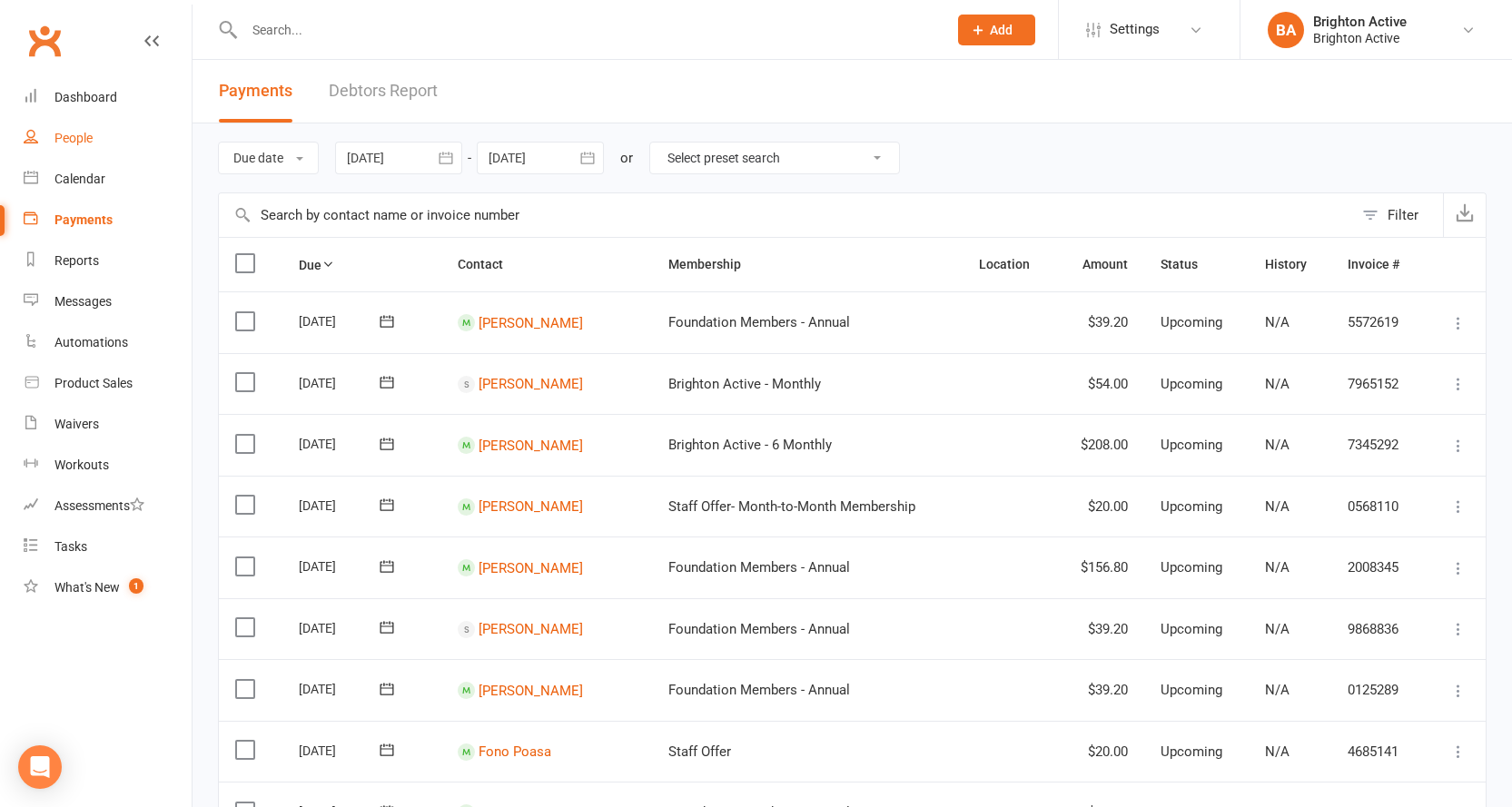
click at [55, 141] on div "People" at bounding box center [73, 138] width 38 height 15
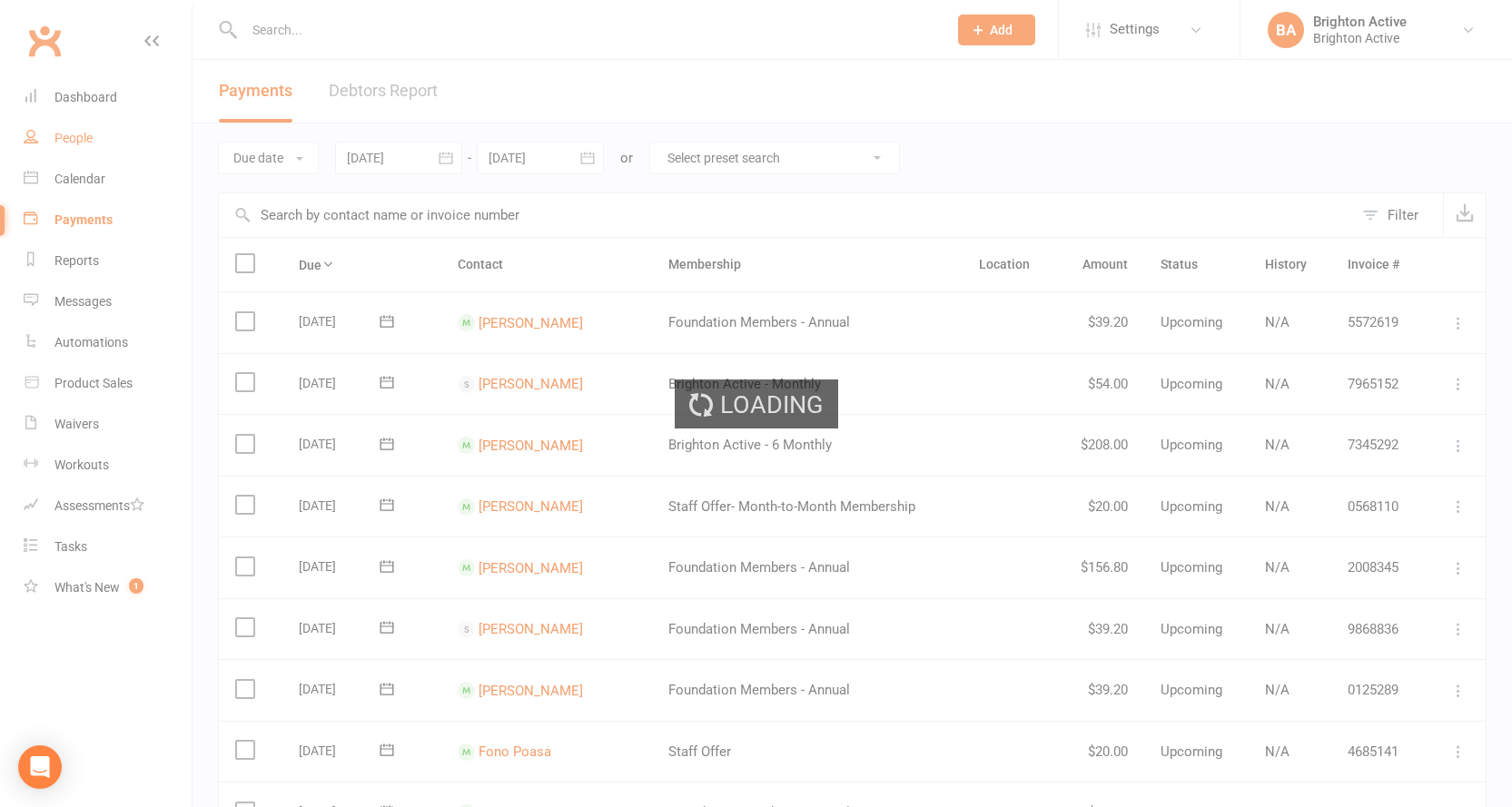
select select "100"
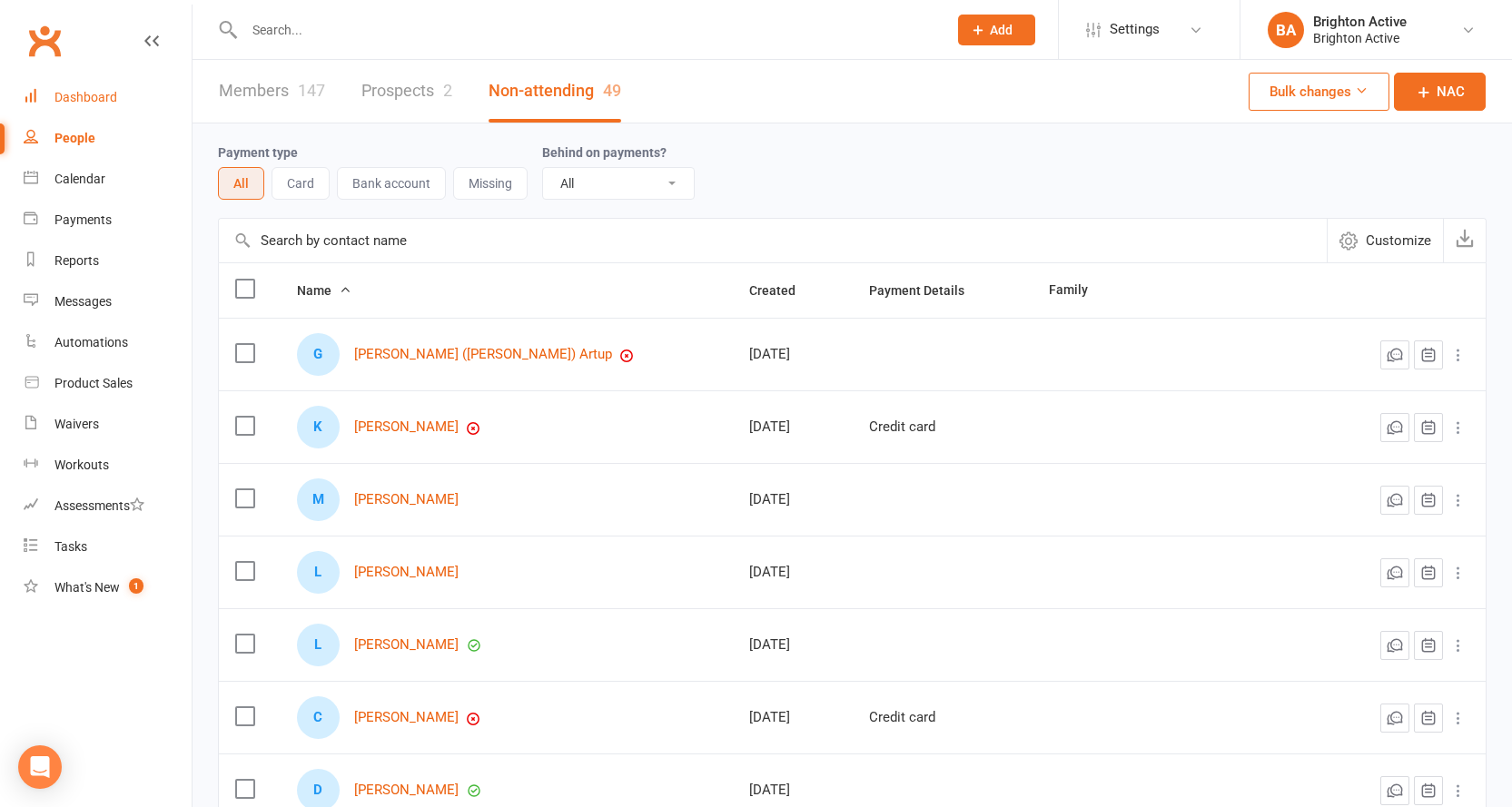
click at [116, 105] on link "Dashboard" at bounding box center [107, 97] width 168 height 41
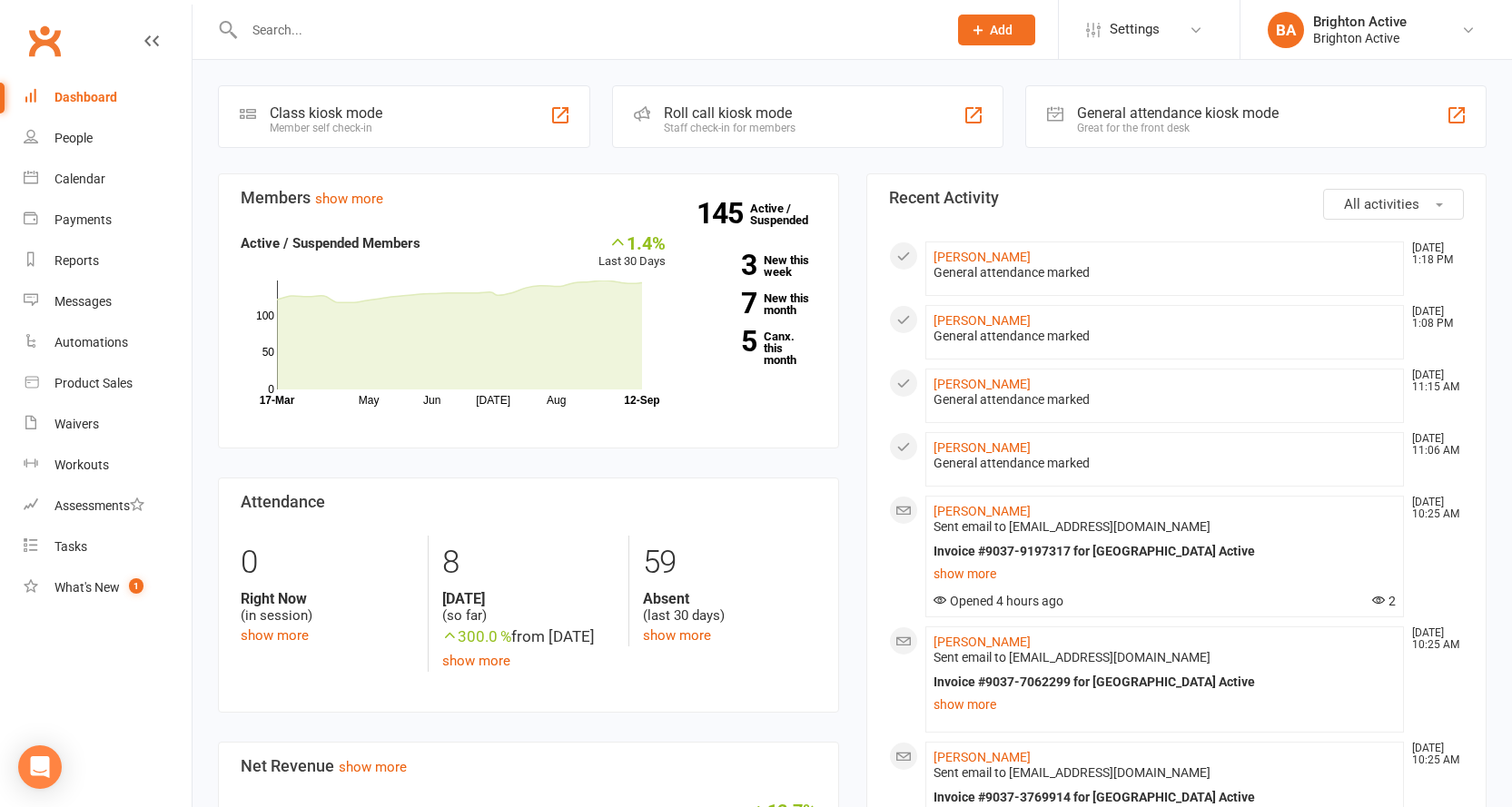
click at [460, 92] on div "Class kiosk mode Member self check-in" at bounding box center [405, 116] width 373 height 62
click at [477, 32] on input "text" at bounding box center [587, 30] width 696 height 26
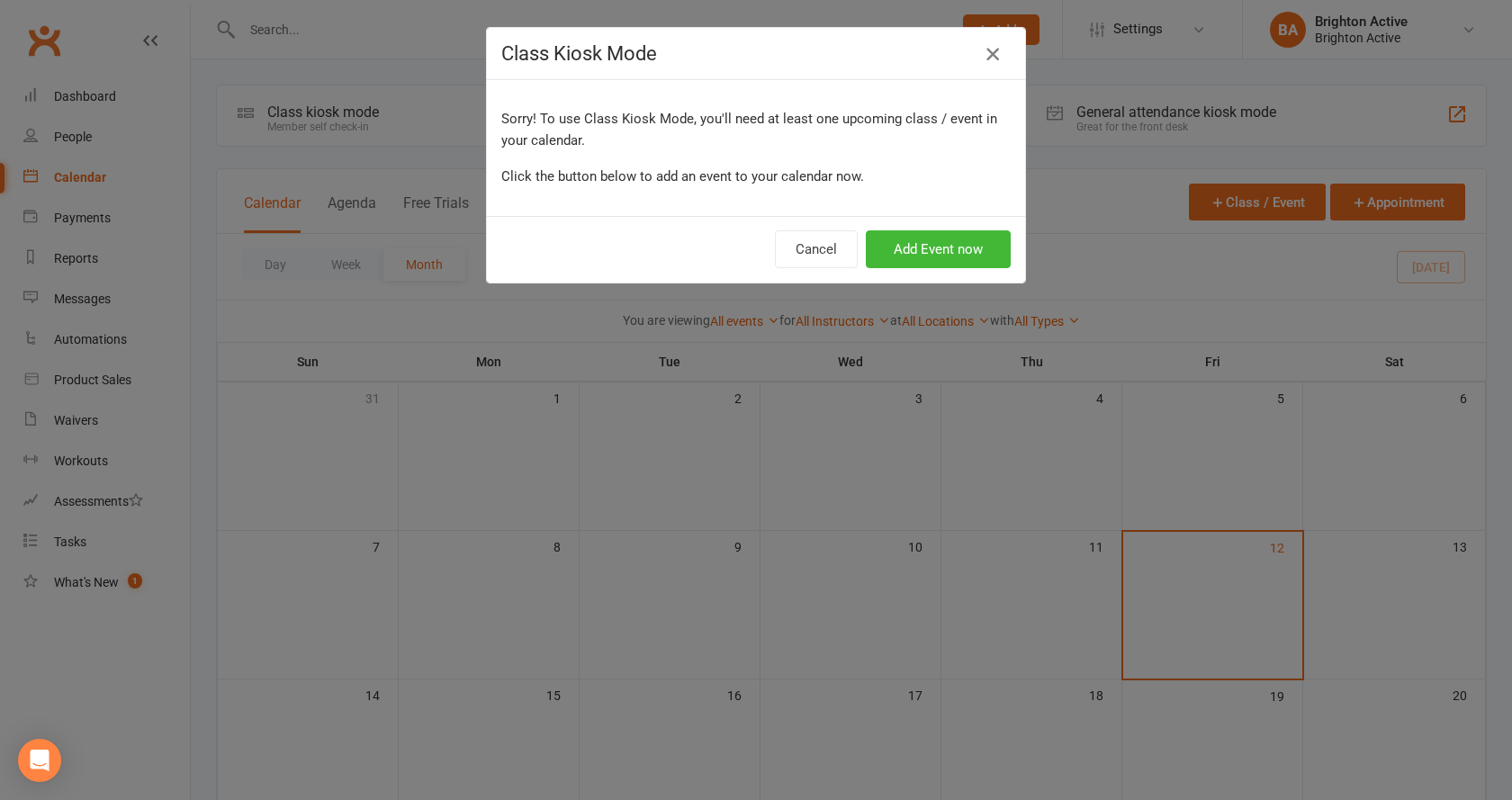
click at [986, 59] on icon "button" at bounding box center [992, 54] width 22 height 22
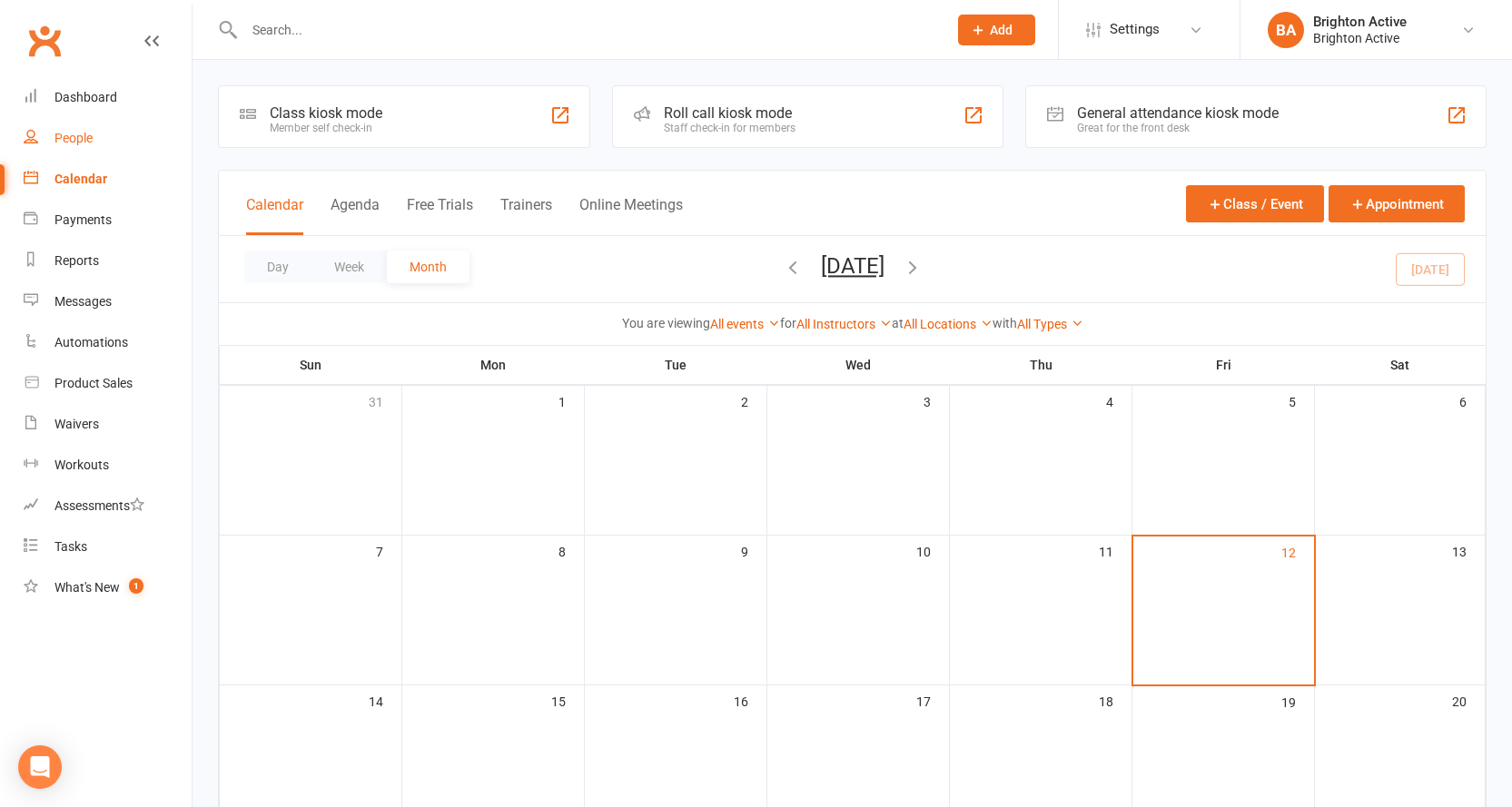
click at [97, 133] on link "People" at bounding box center [107, 138] width 168 height 41
select select "100"
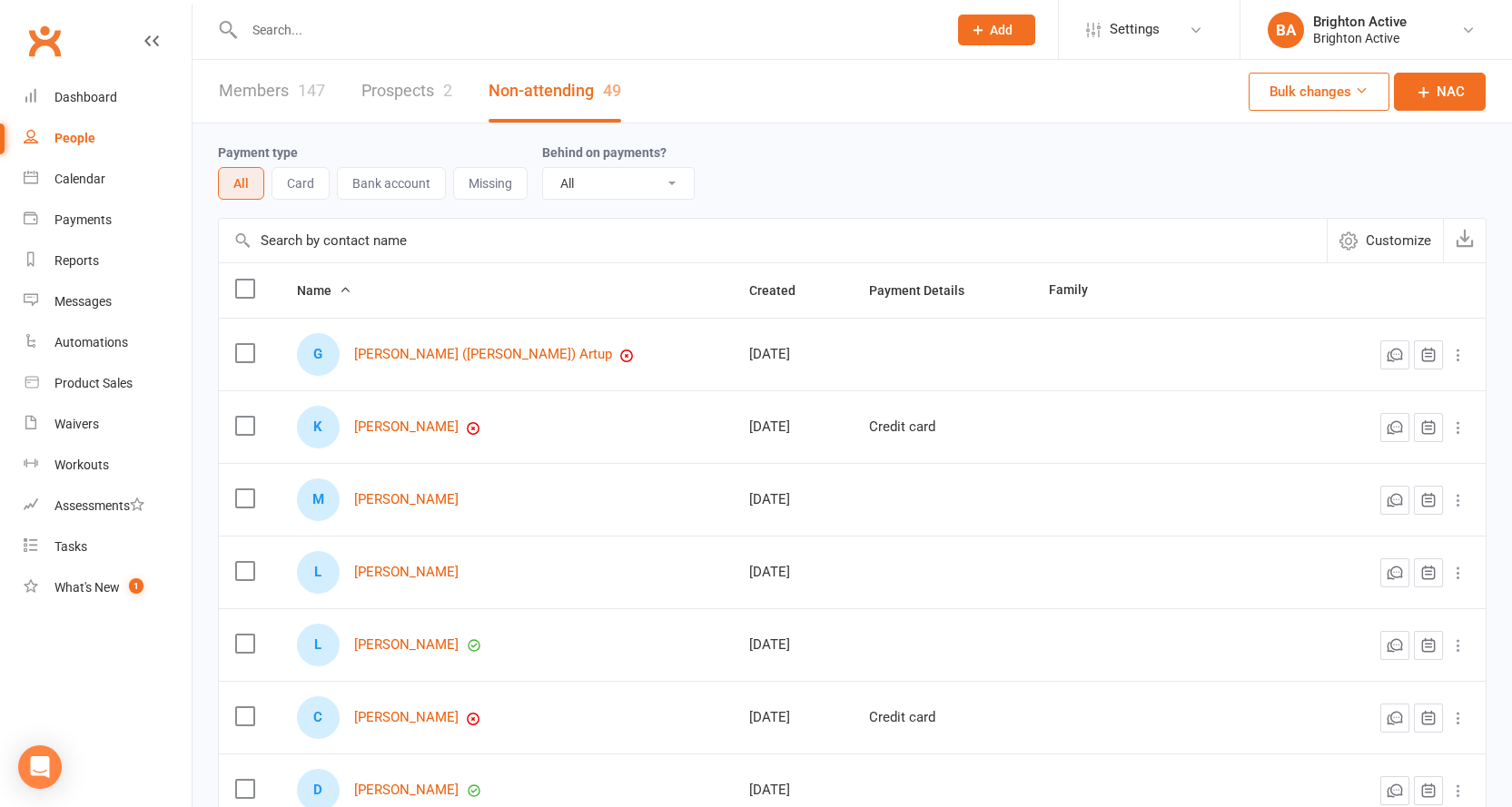
click at [329, 38] on input "text" at bounding box center [587, 30] width 696 height 26
type input "t"
click at [102, 81] on link "Dashboard" at bounding box center [107, 97] width 168 height 41
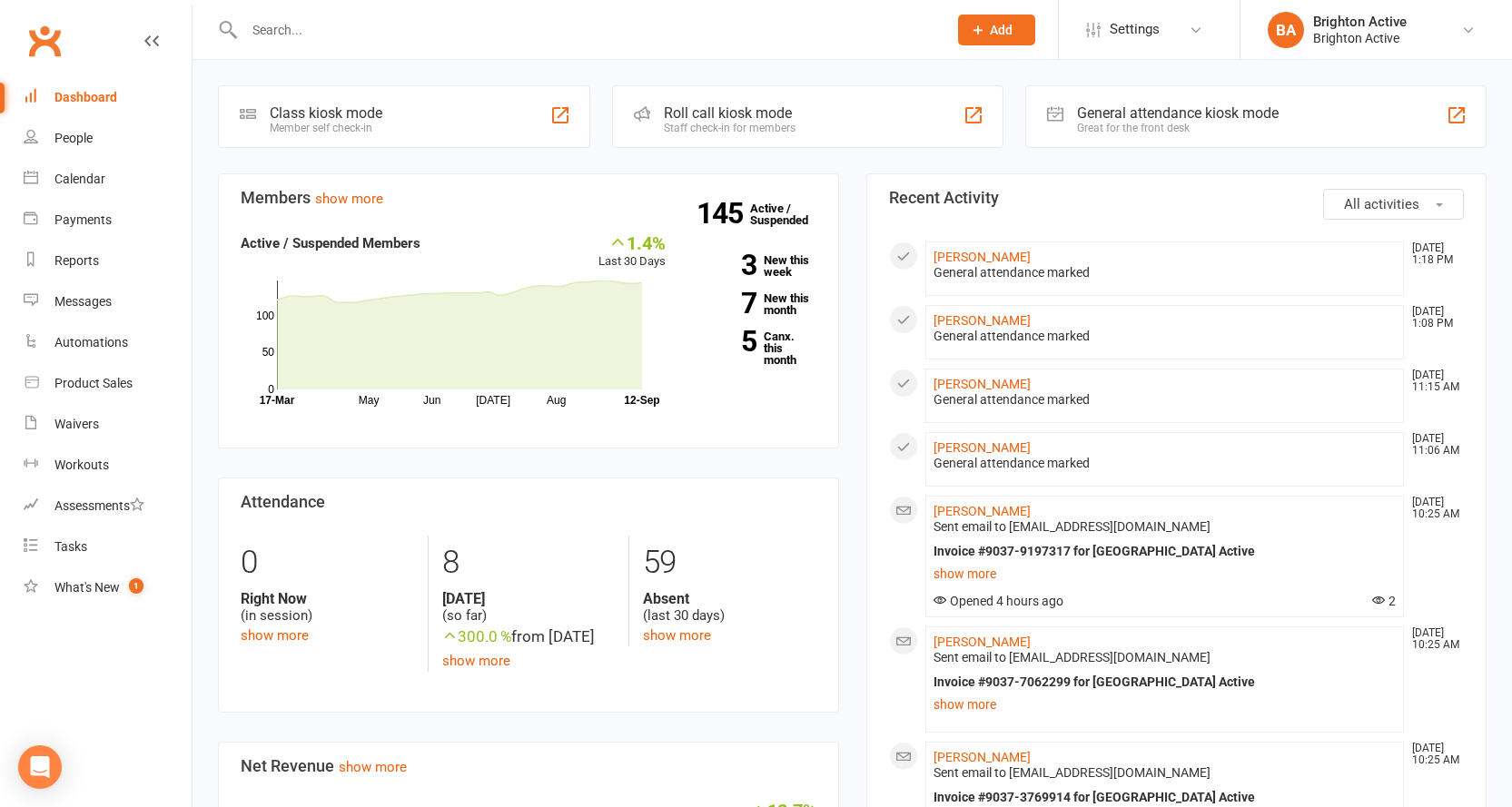
click at [1106, 121] on div "General attendance kiosk mode" at bounding box center [1178, 112] width 201 height 17
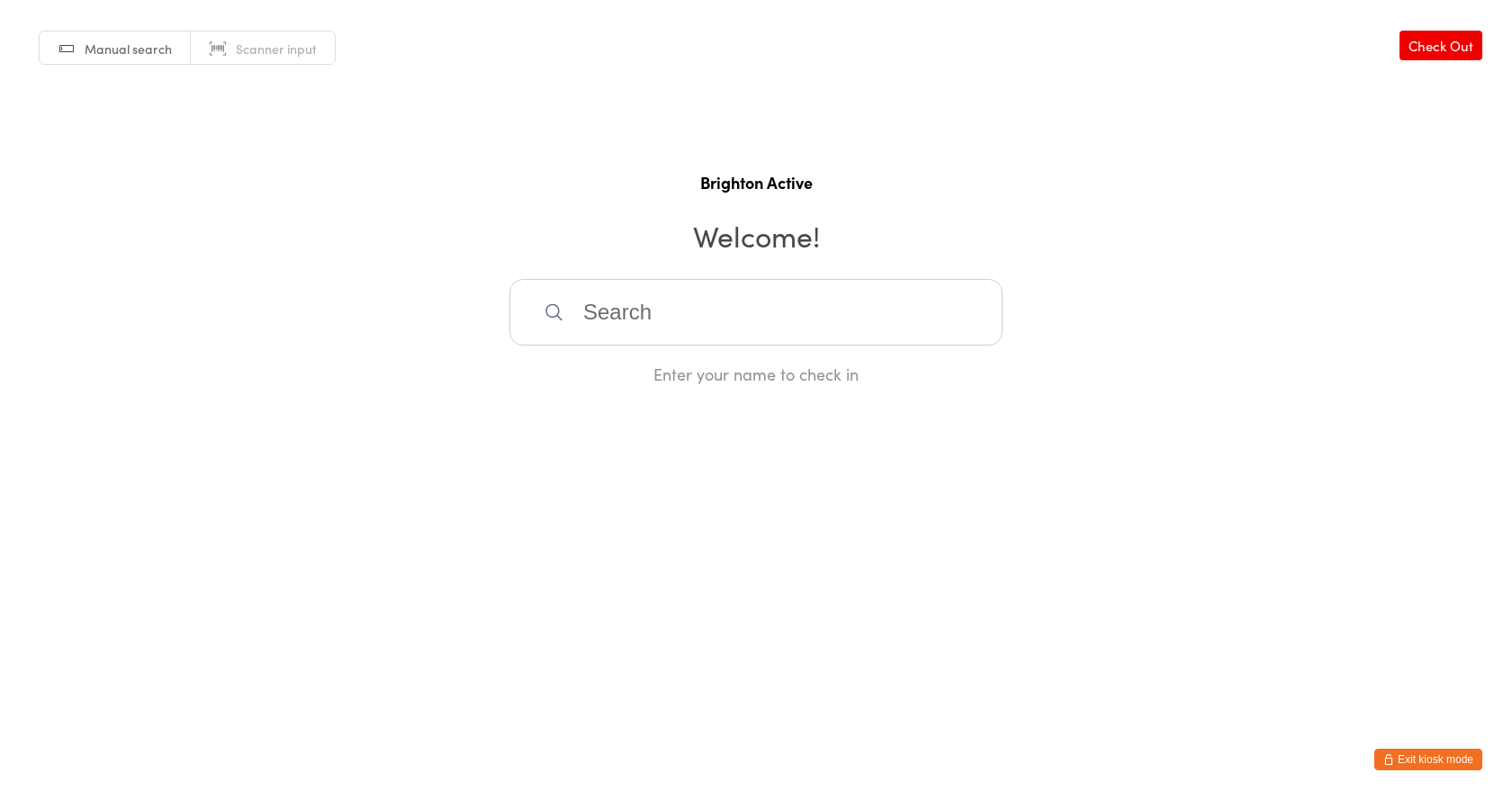
click at [301, 37] on link "Scanner input" at bounding box center [262, 48] width 144 height 34
click at [1444, 748] on html "You have now entered Kiosk Mode. Members will be able to check themselves in us…" at bounding box center [756, 400] width 1512 height 800
click at [1440, 764] on button "Exit kiosk mode" at bounding box center [1428, 760] width 108 height 22
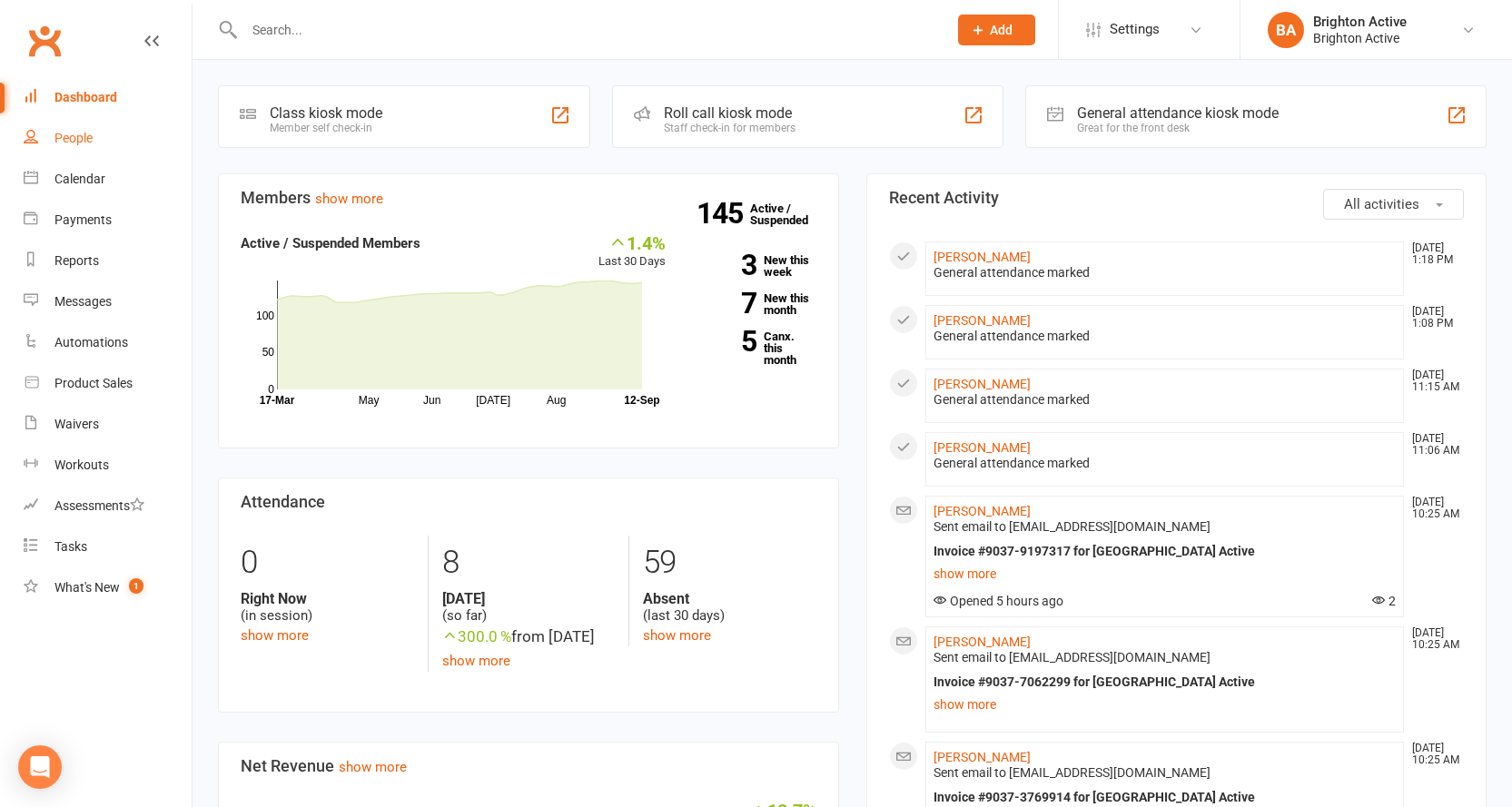
click at [92, 125] on link "People" at bounding box center [107, 138] width 168 height 41
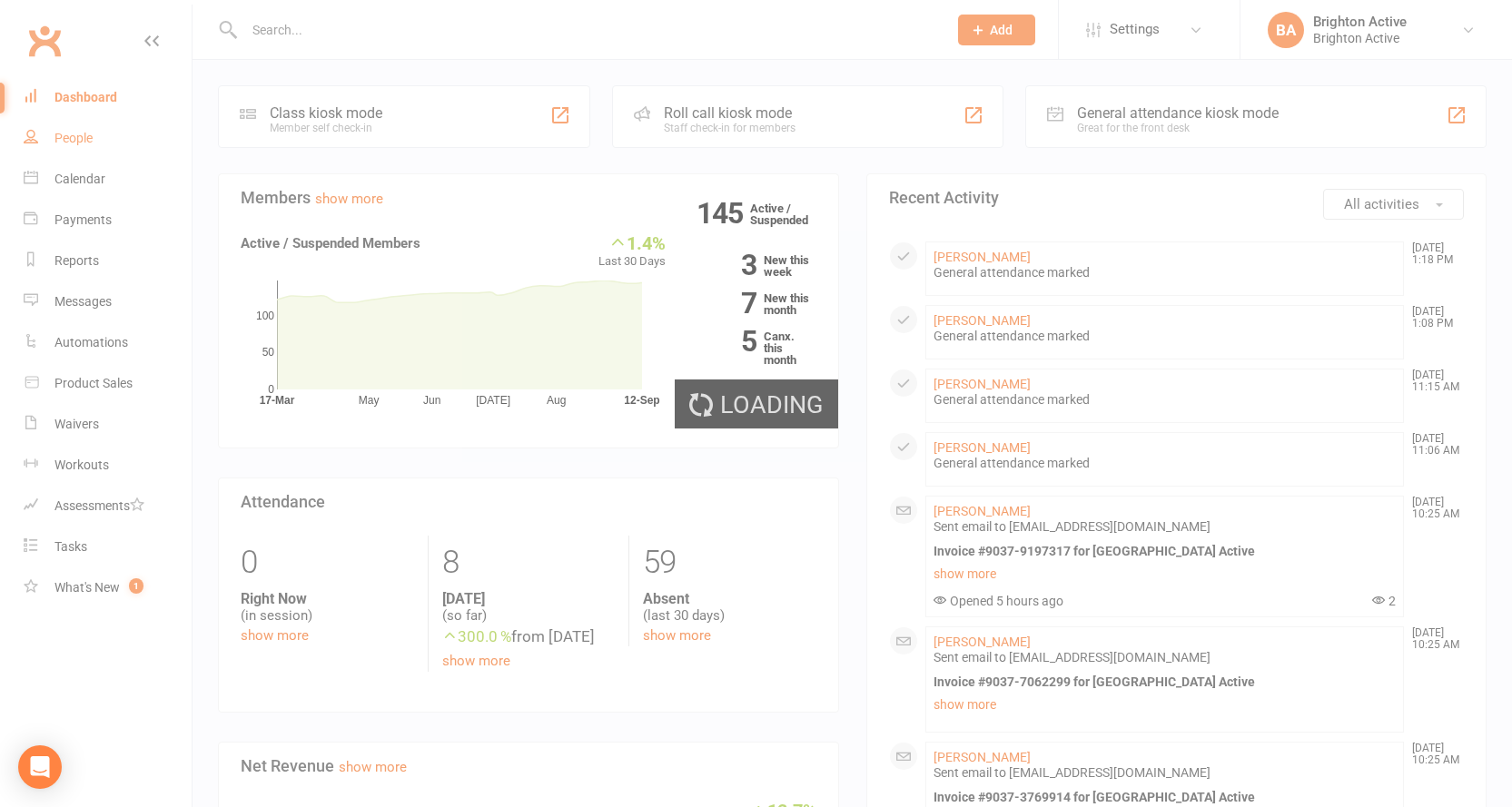
select select "100"
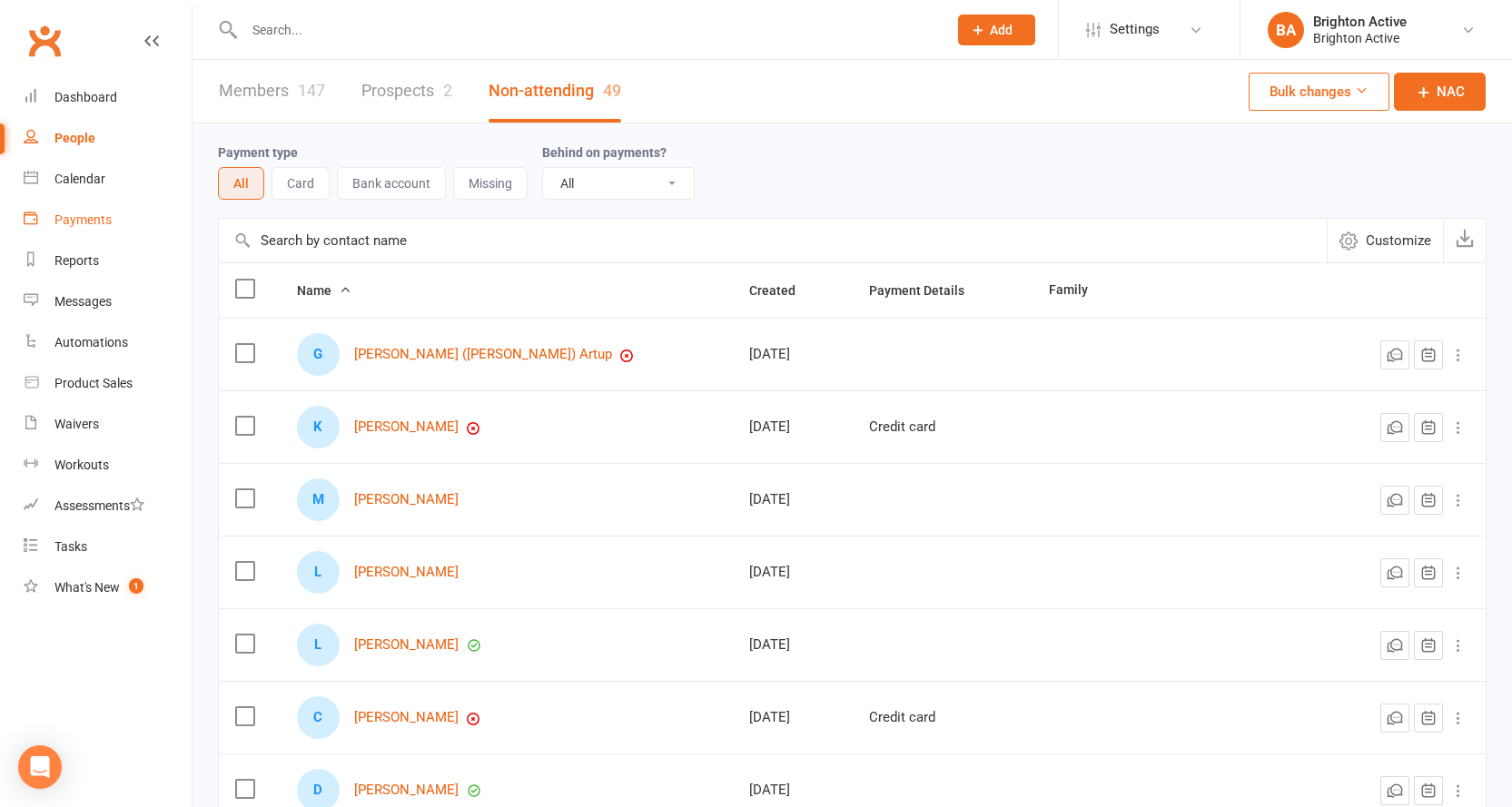
click at [90, 207] on link "Payments" at bounding box center [107, 220] width 168 height 41
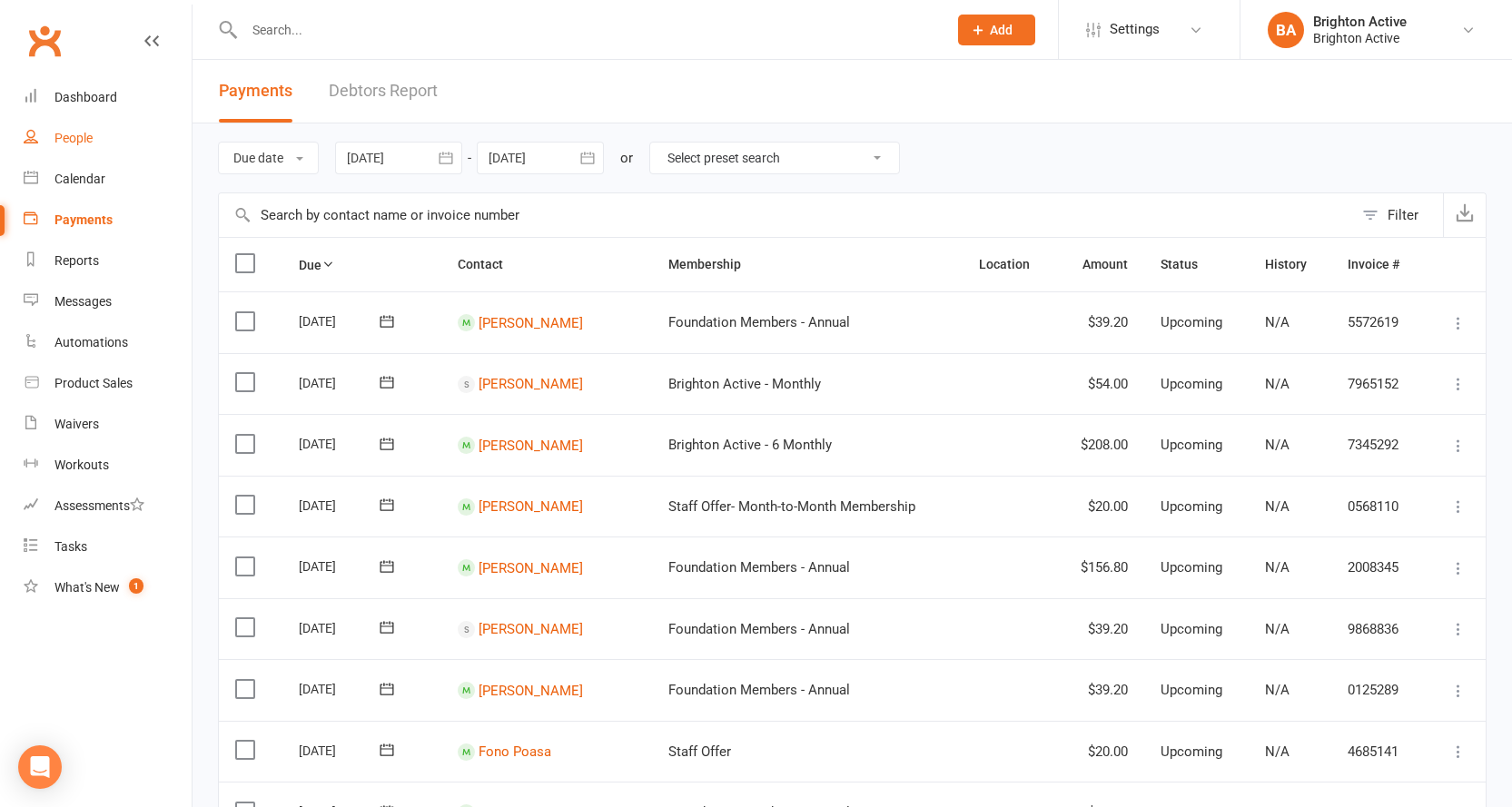
click at [84, 141] on div "People" at bounding box center [73, 138] width 38 height 15
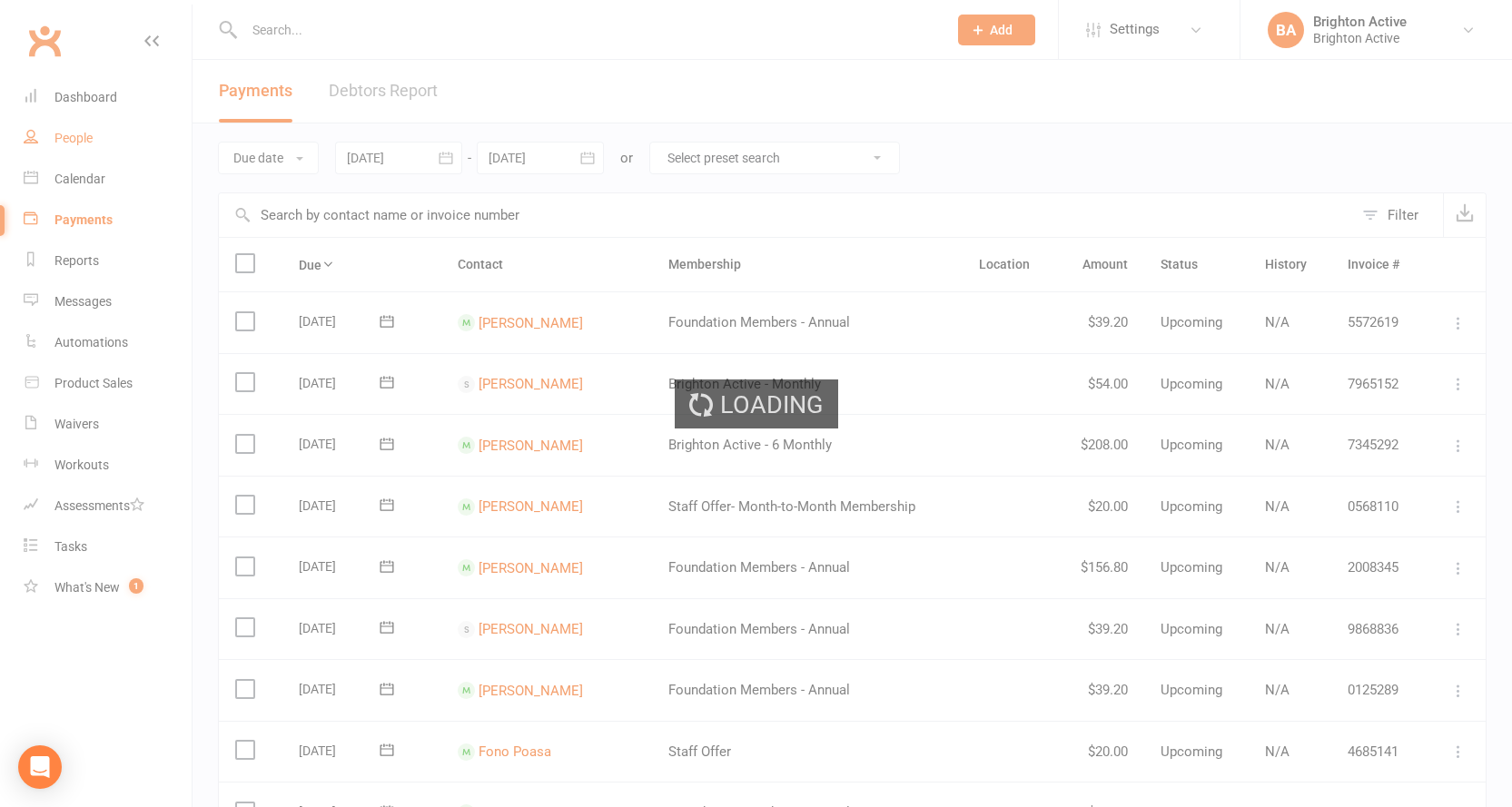
select select "100"
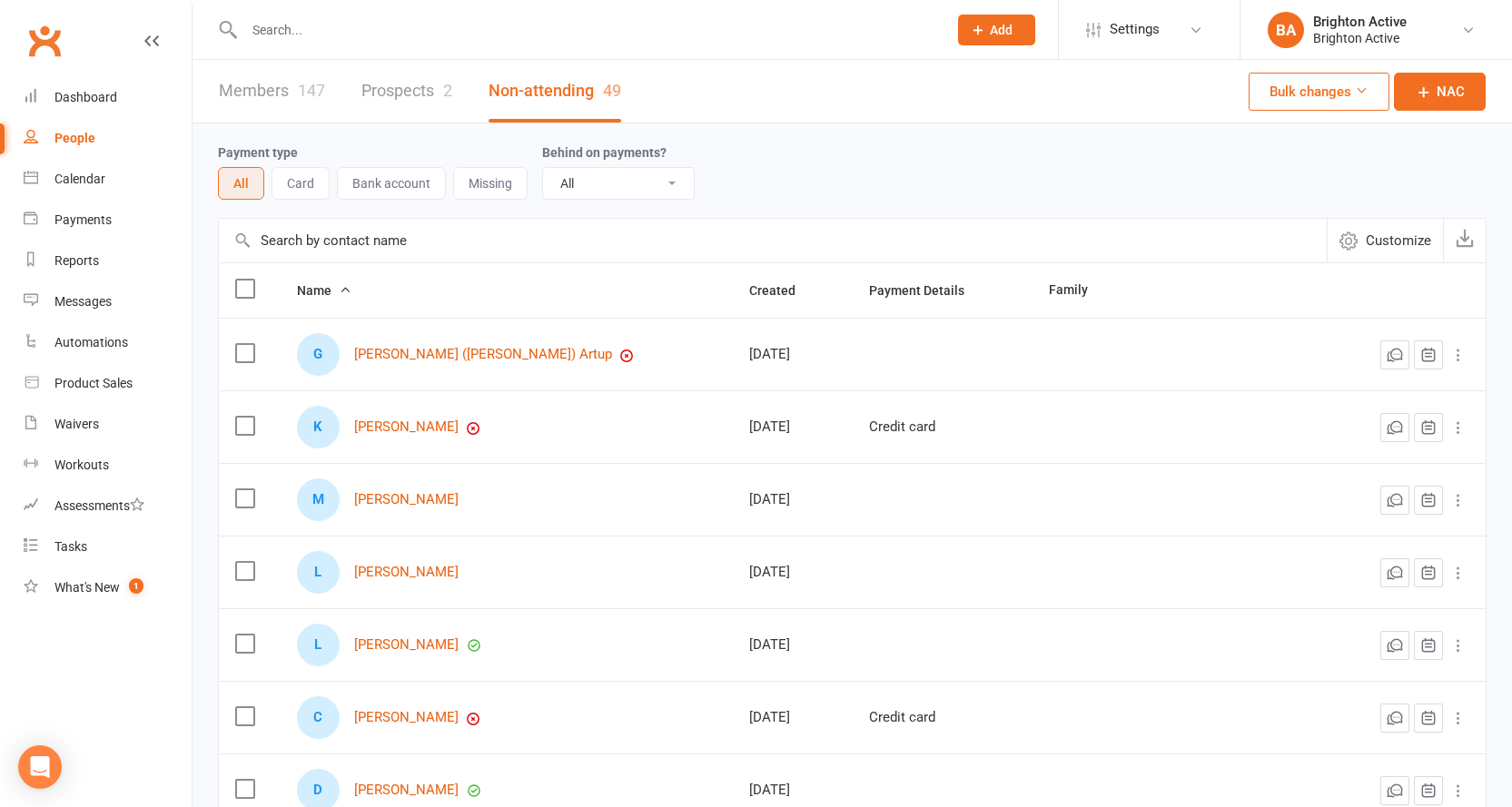
click at [581, 184] on select "All No Yes" at bounding box center [619, 182] width 151 height 31
select select "true"
click at [543, 169] on select "All No Yes" at bounding box center [619, 182] width 151 height 31
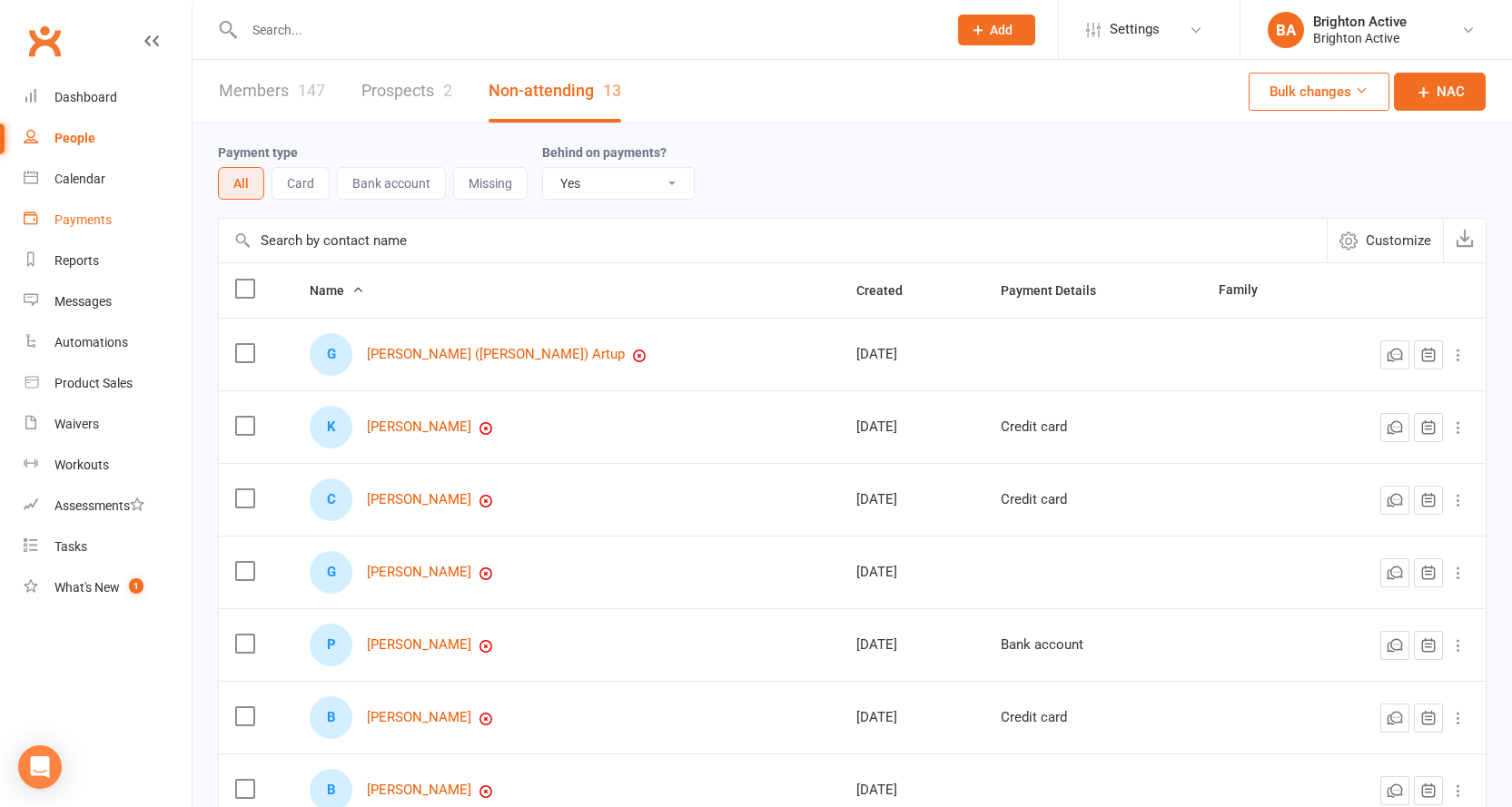
click at [84, 219] on div "Payments" at bounding box center [83, 219] width 58 height 15
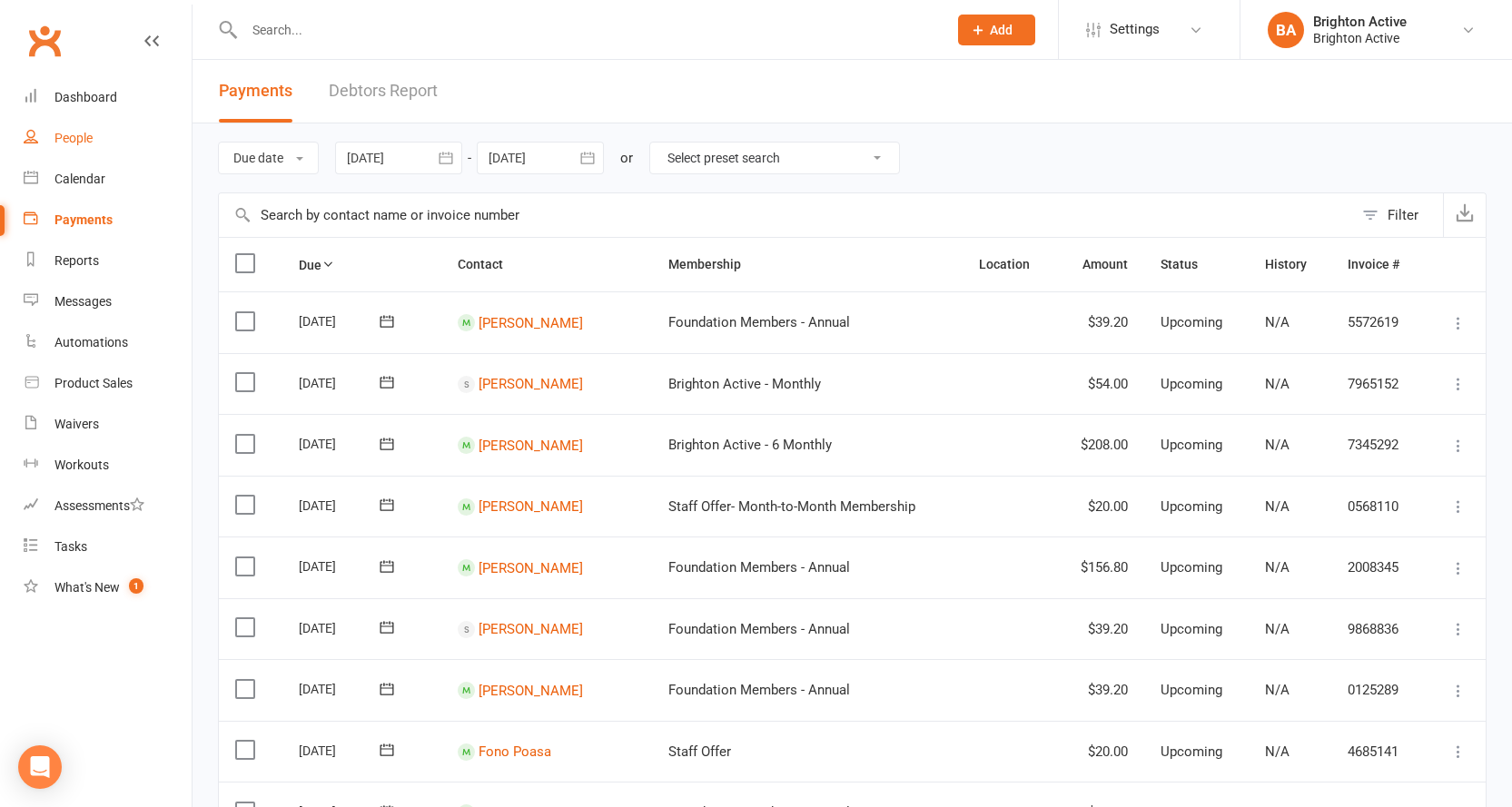
click at [64, 125] on link "People" at bounding box center [107, 138] width 168 height 41
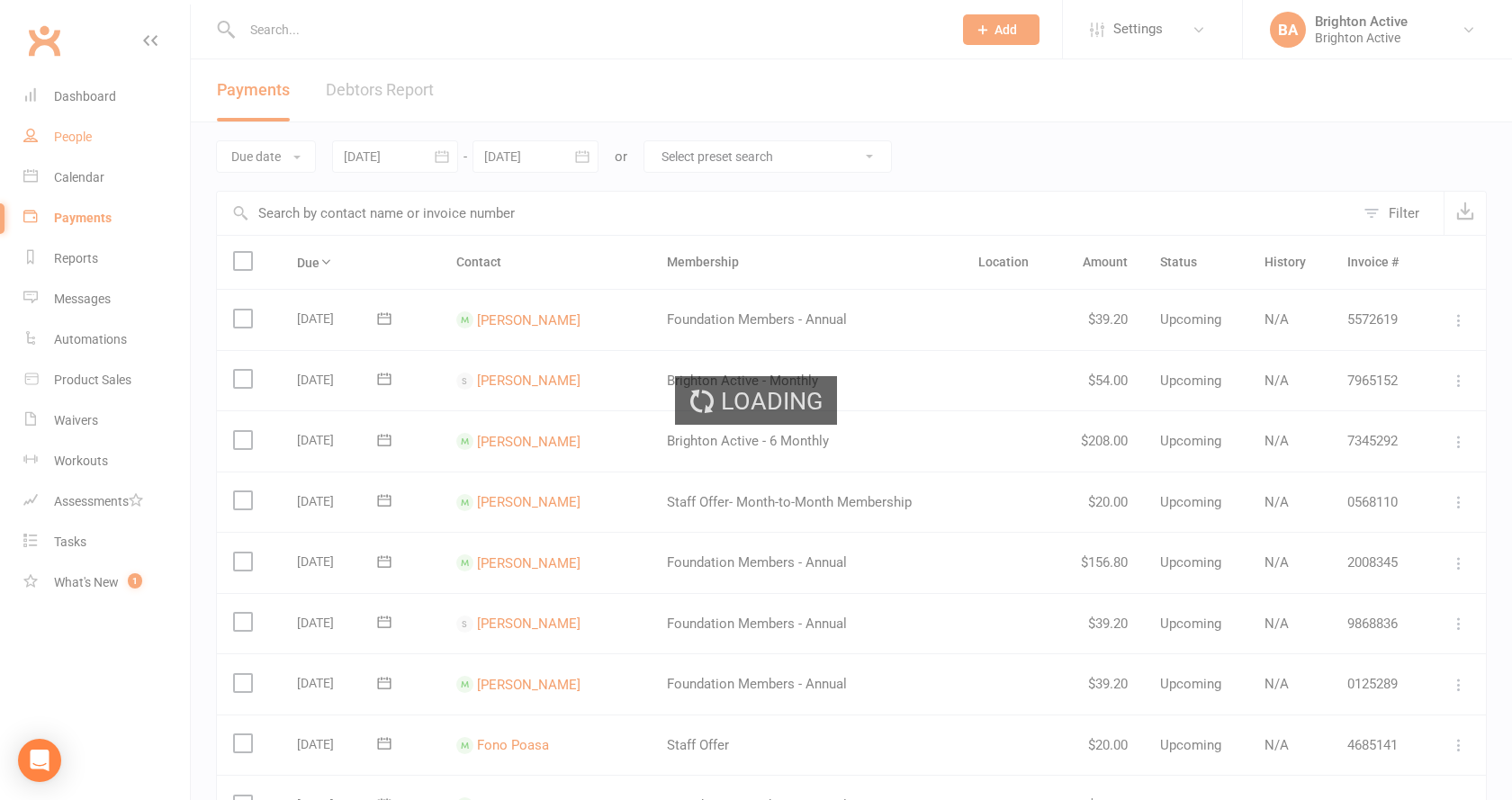
select select "true"
select select "100"
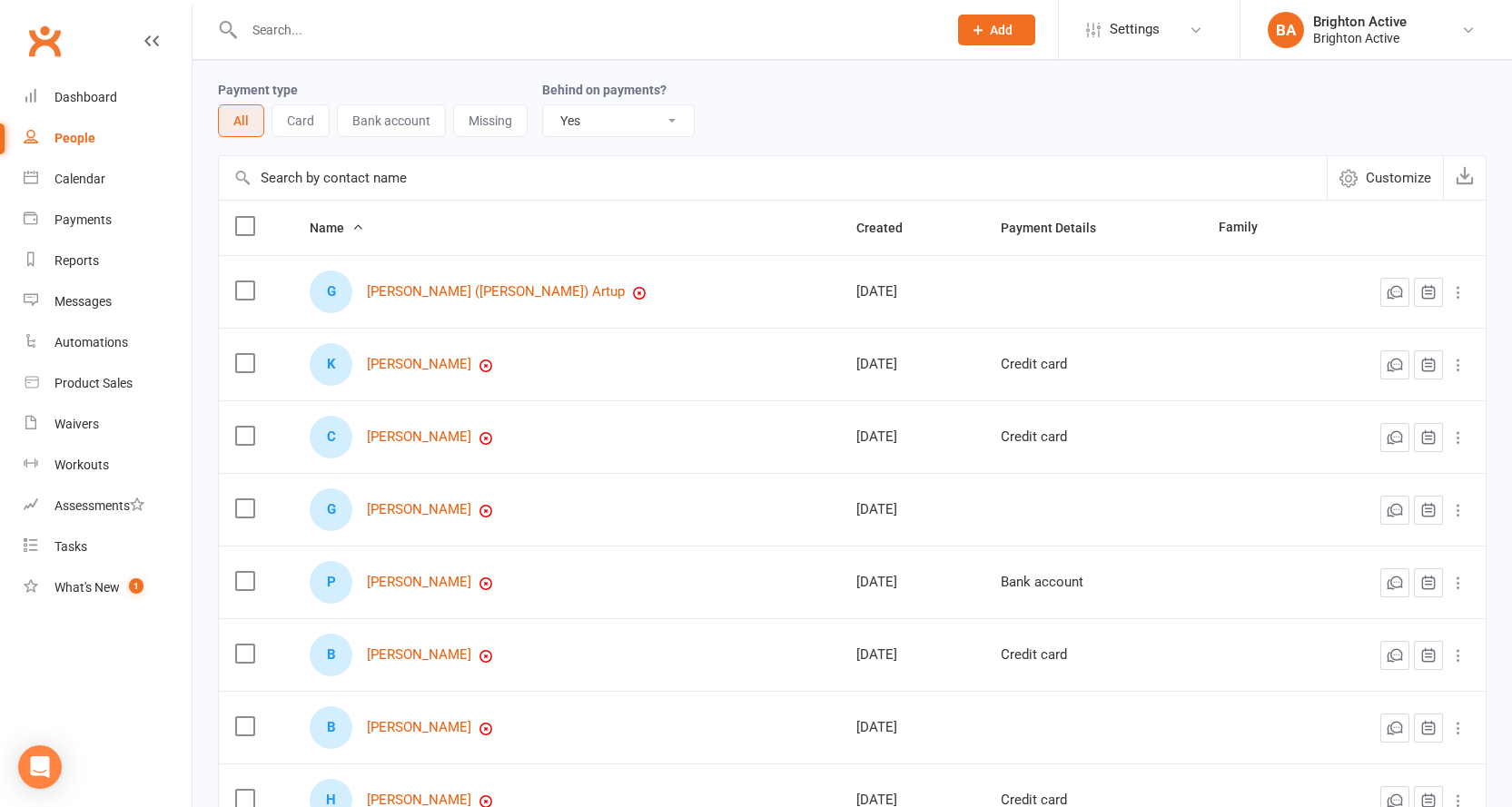
scroll to position [91, 0]
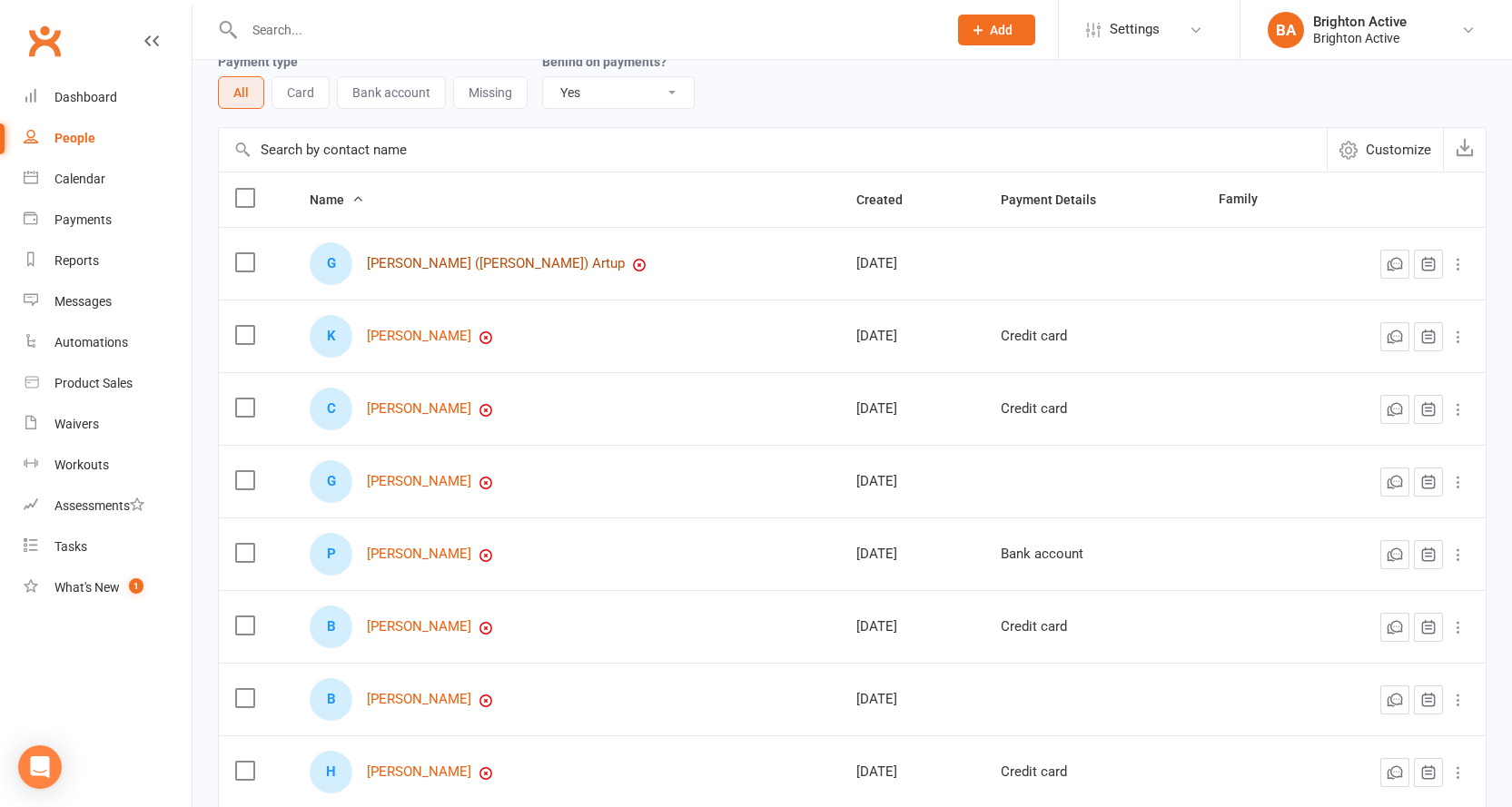
click at [451, 259] on link "Gregory (Dion) Artup" at bounding box center [496, 264] width 258 height 16
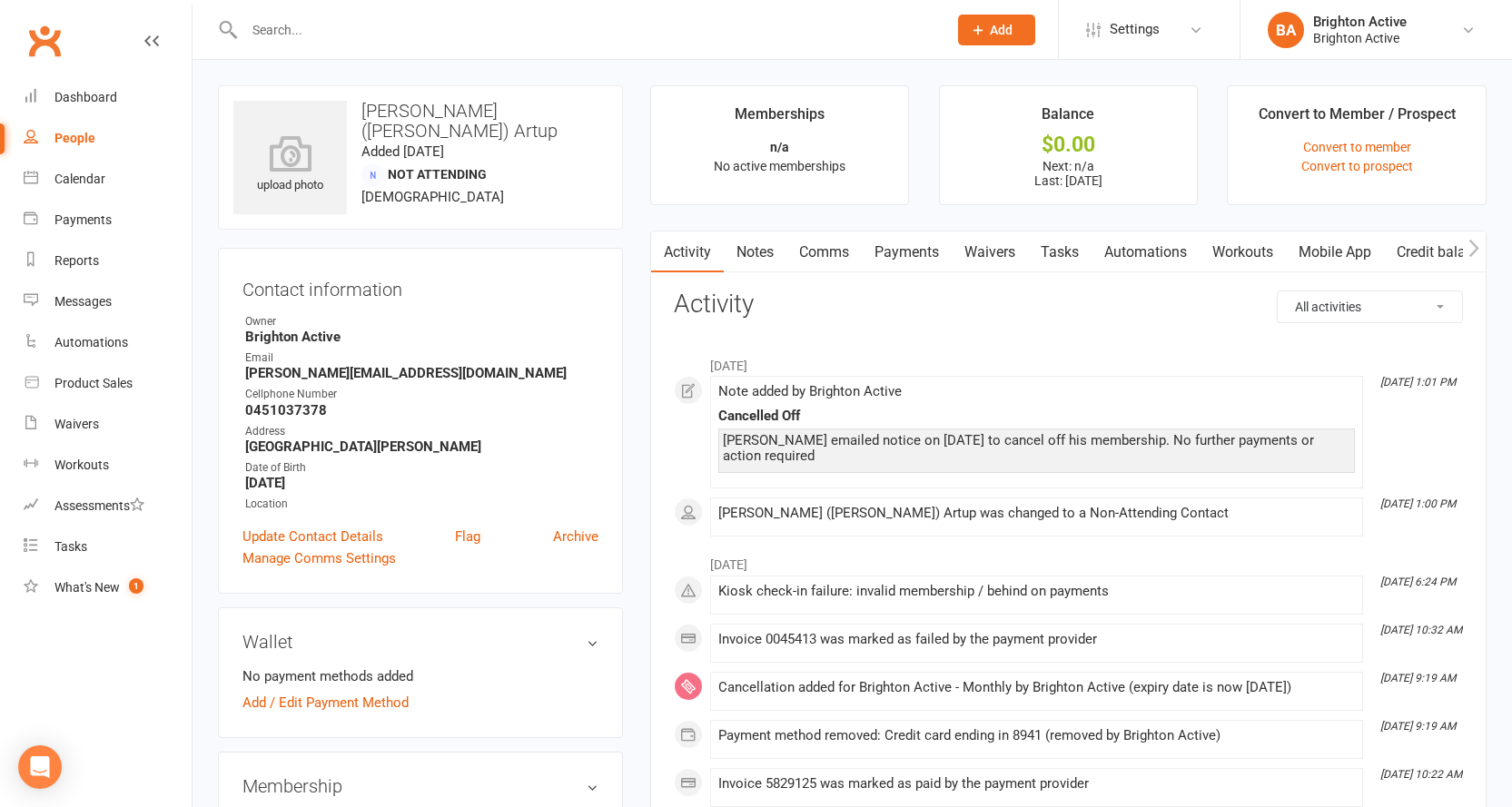
click at [942, 255] on link "Payments" at bounding box center [906, 253] width 90 height 42
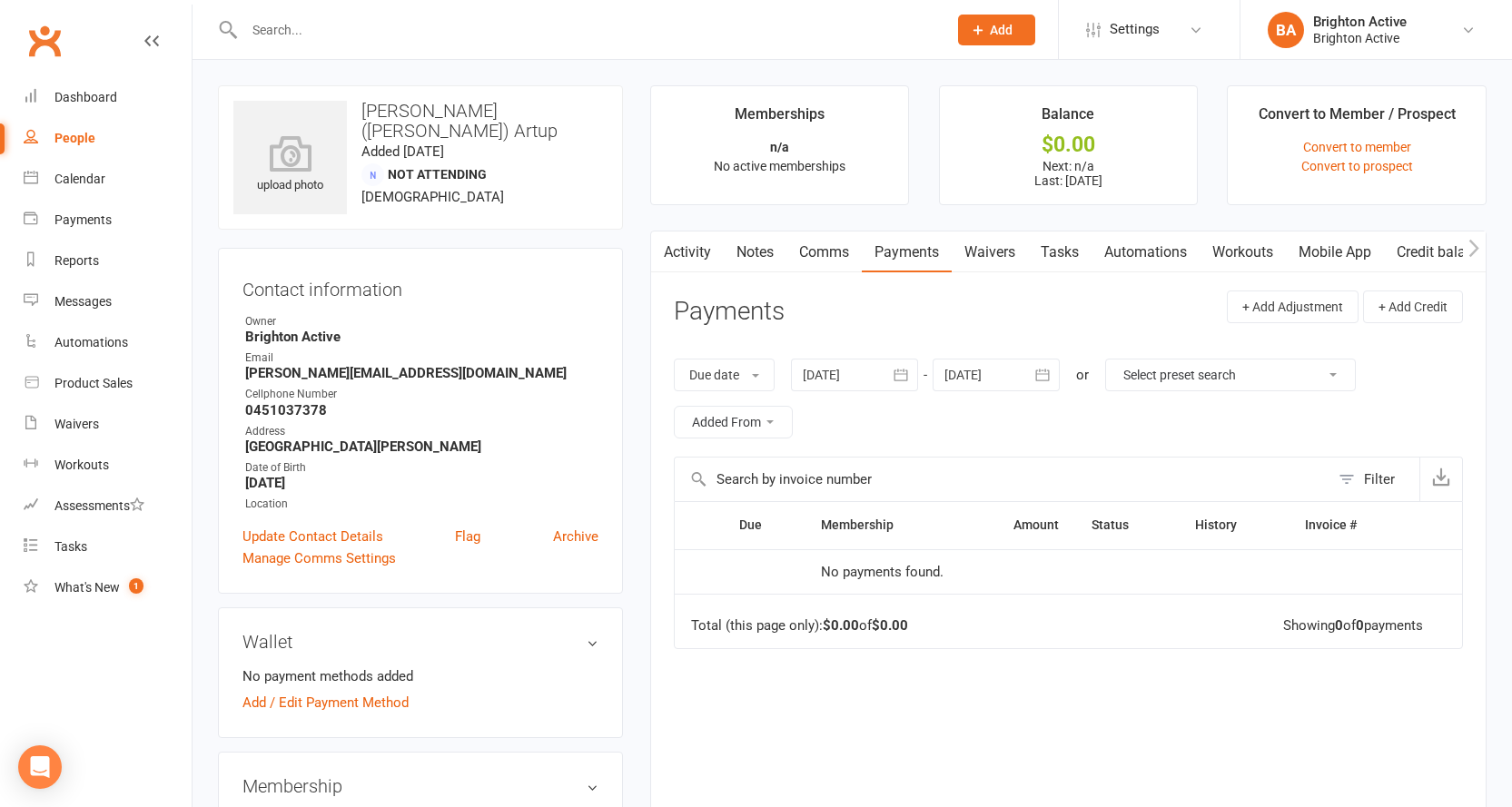
select select "true"
select select "100"
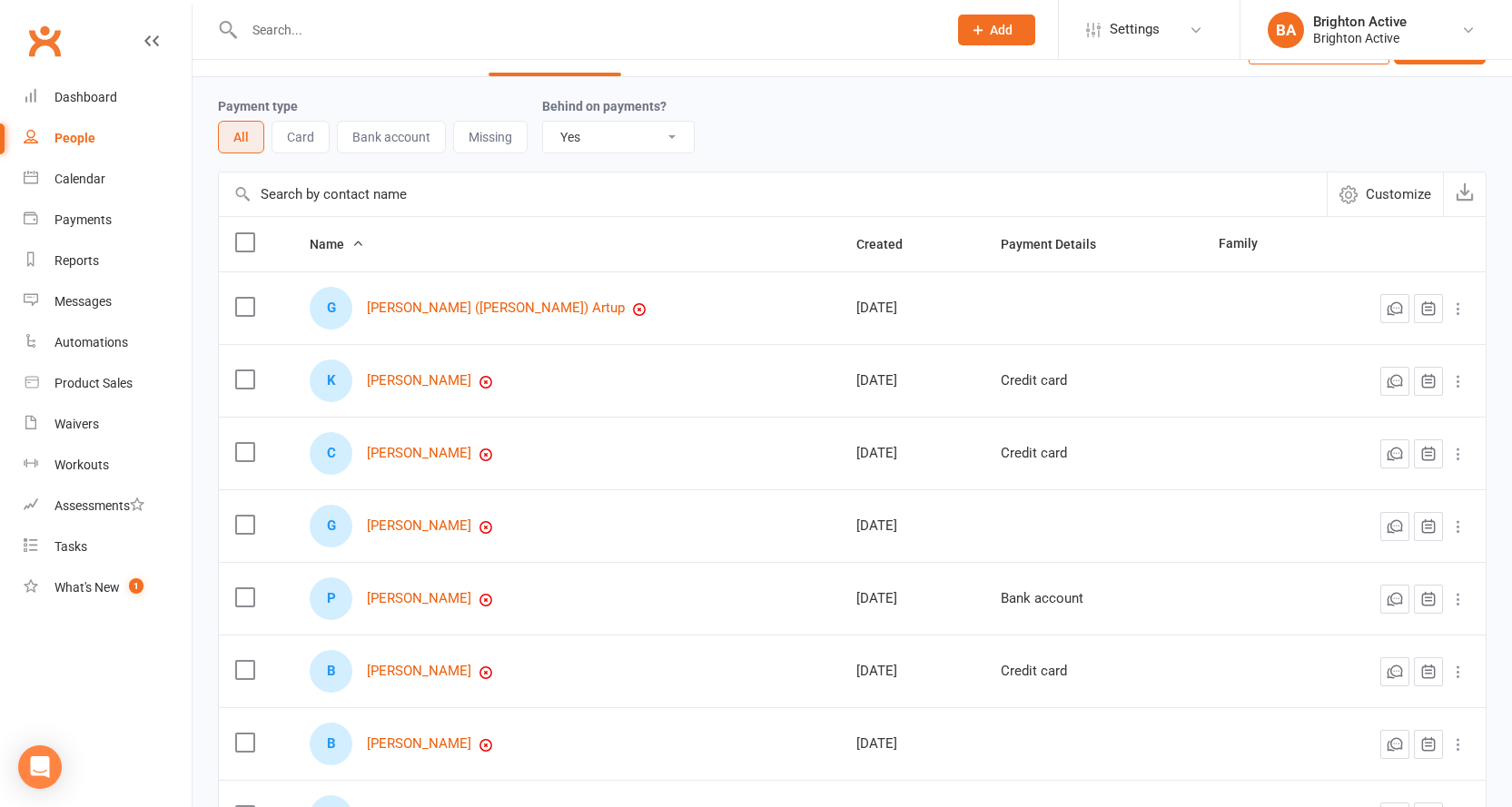
scroll to position [91, 0]
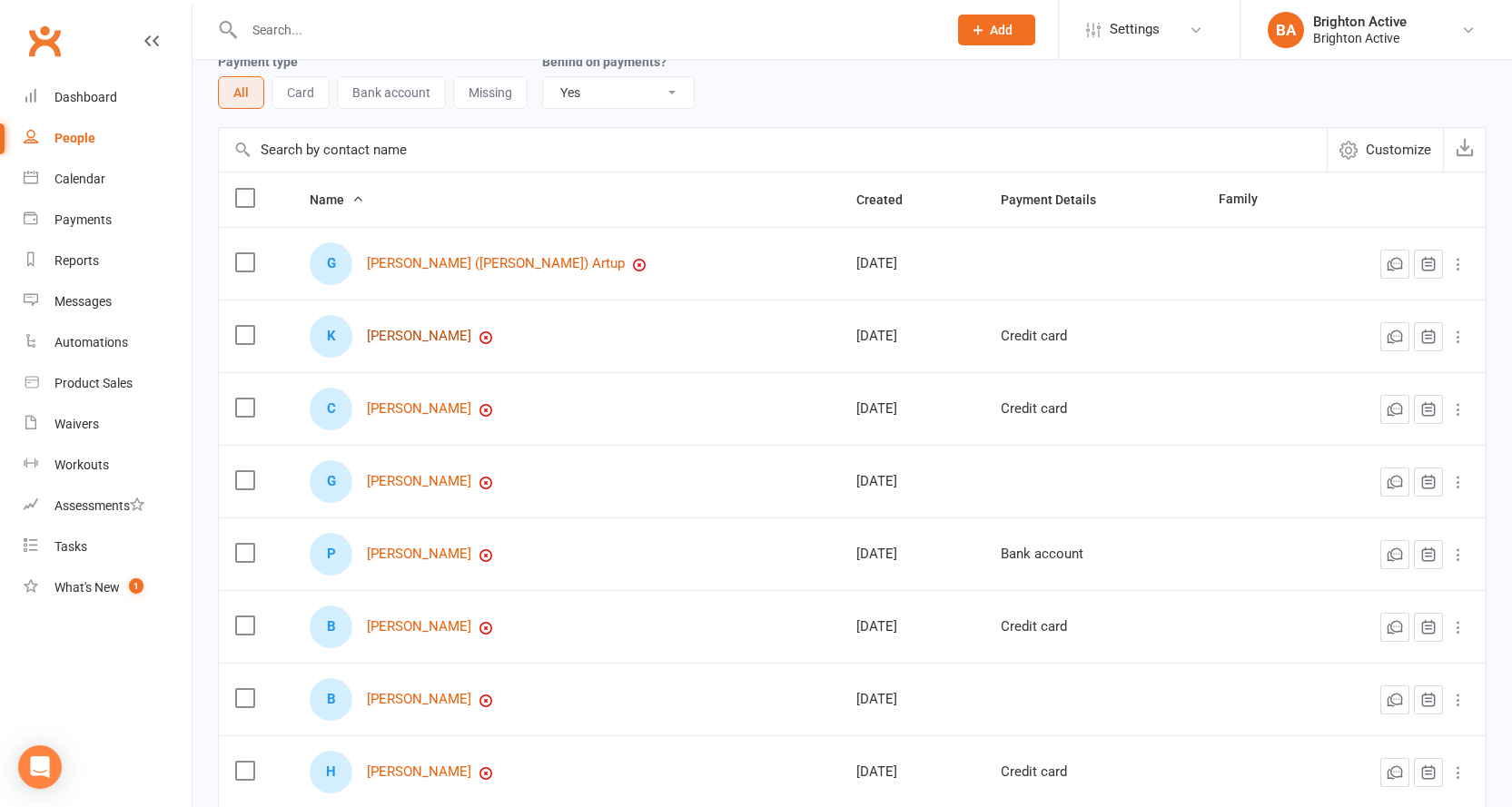
click at [471, 341] on link "Kaio Cesar Barbosa Goncalves" at bounding box center [418, 337] width 104 height 16
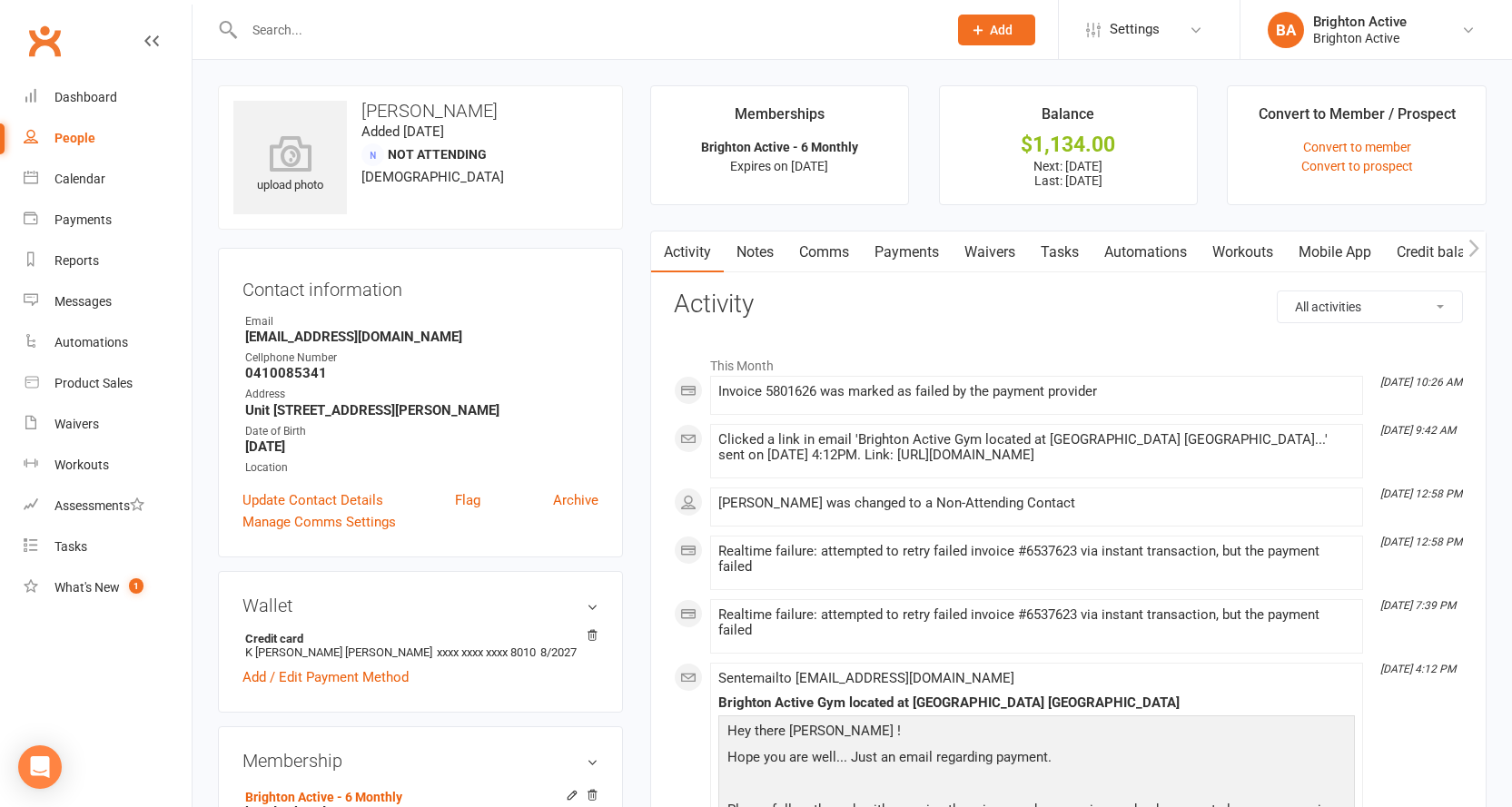
click at [924, 262] on link "Payments" at bounding box center [906, 253] width 90 height 42
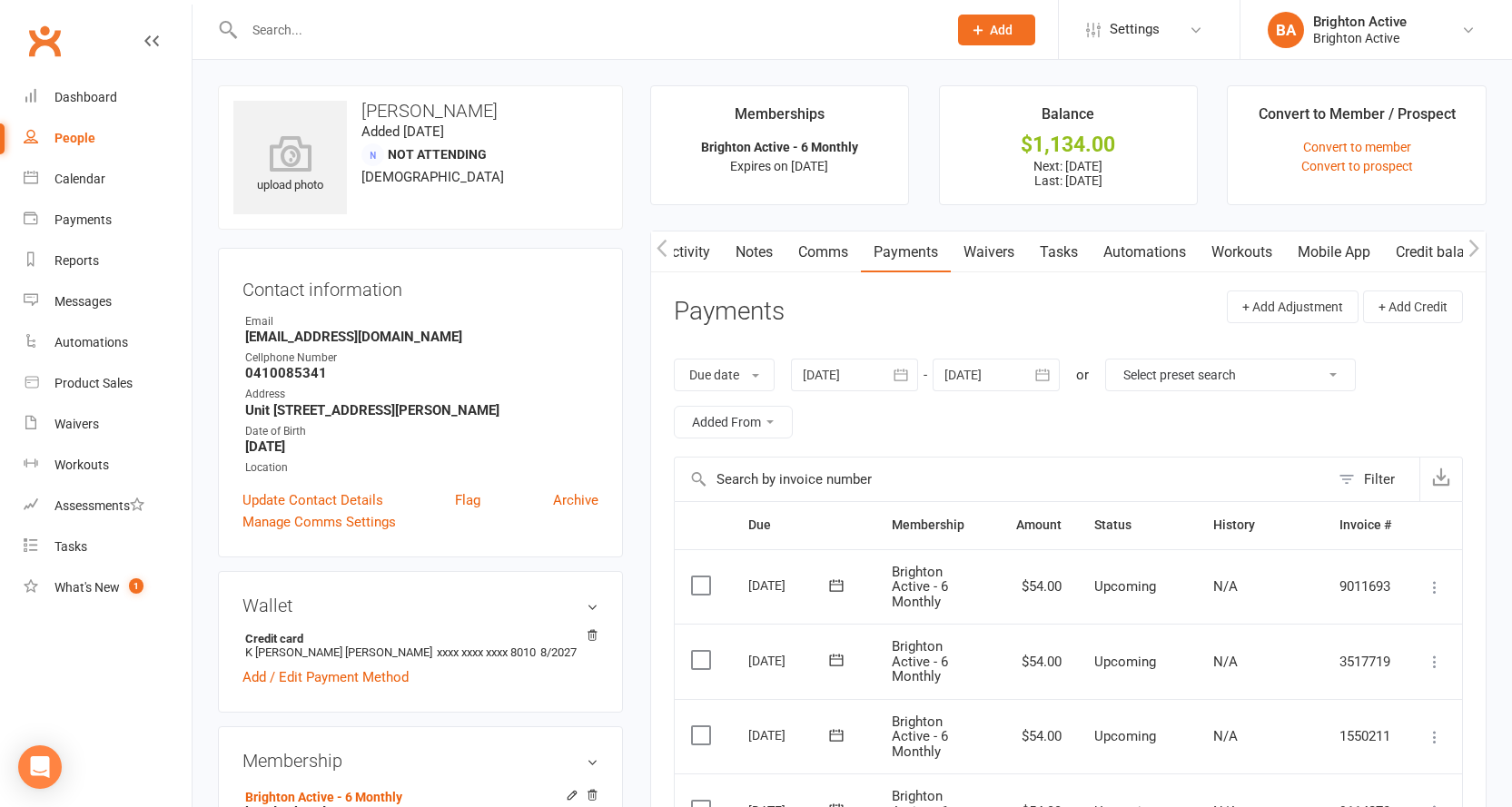
click at [700, 254] on link "Activity" at bounding box center [686, 253] width 72 height 42
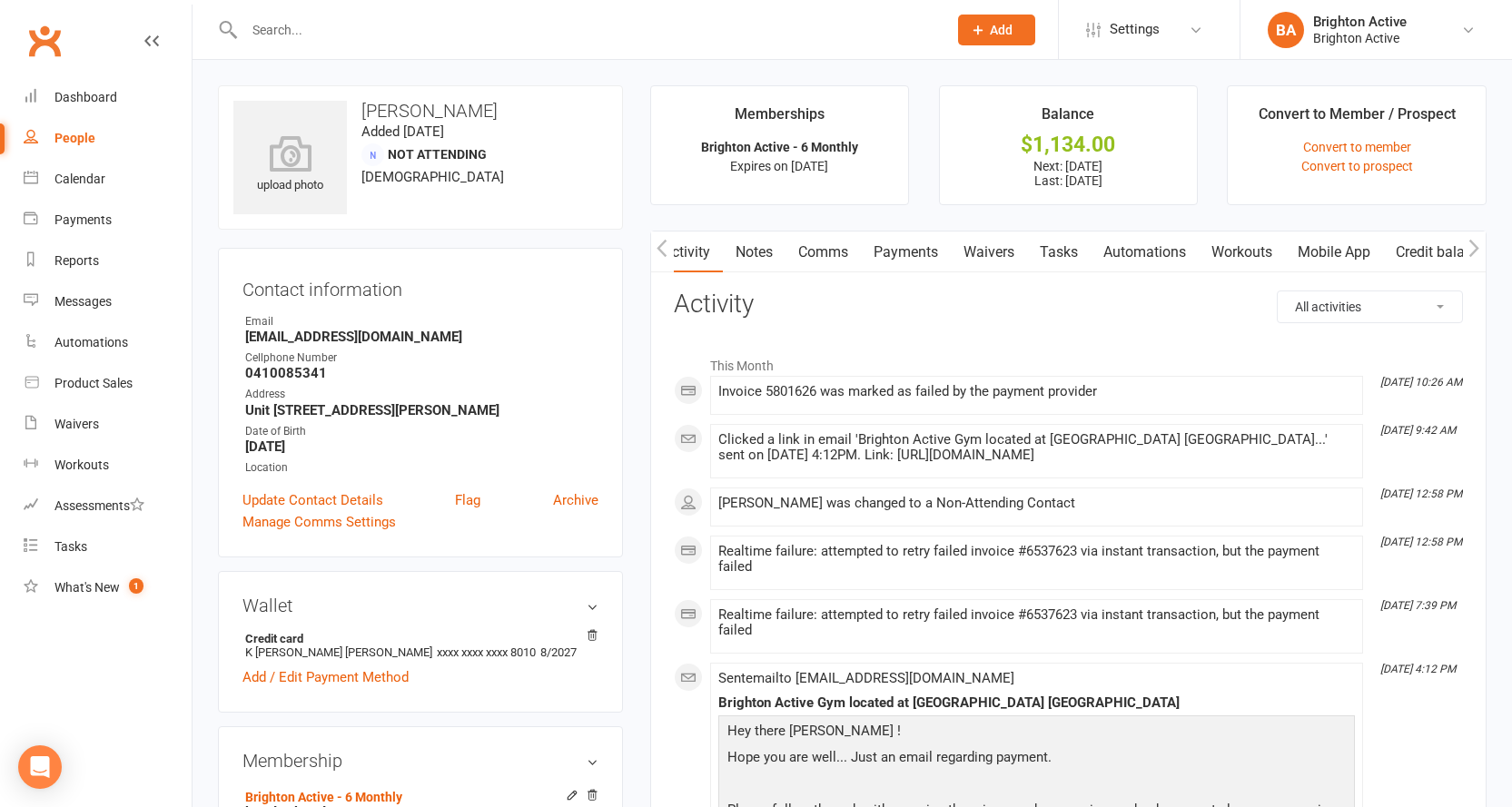
select select "true"
select select "100"
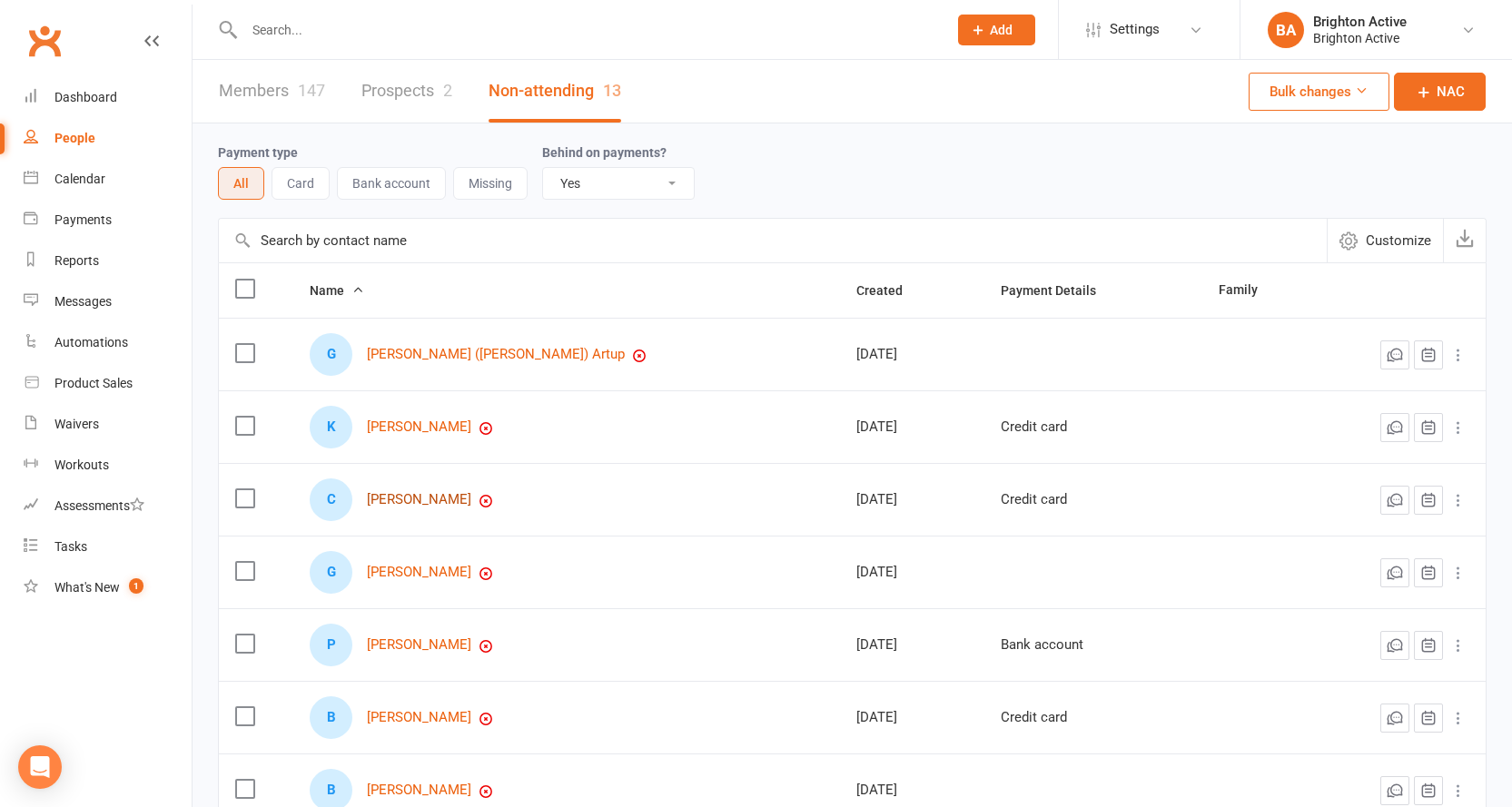
click at [430, 504] on link "Charly Ben Azouz" at bounding box center [418, 501] width 104 height 16
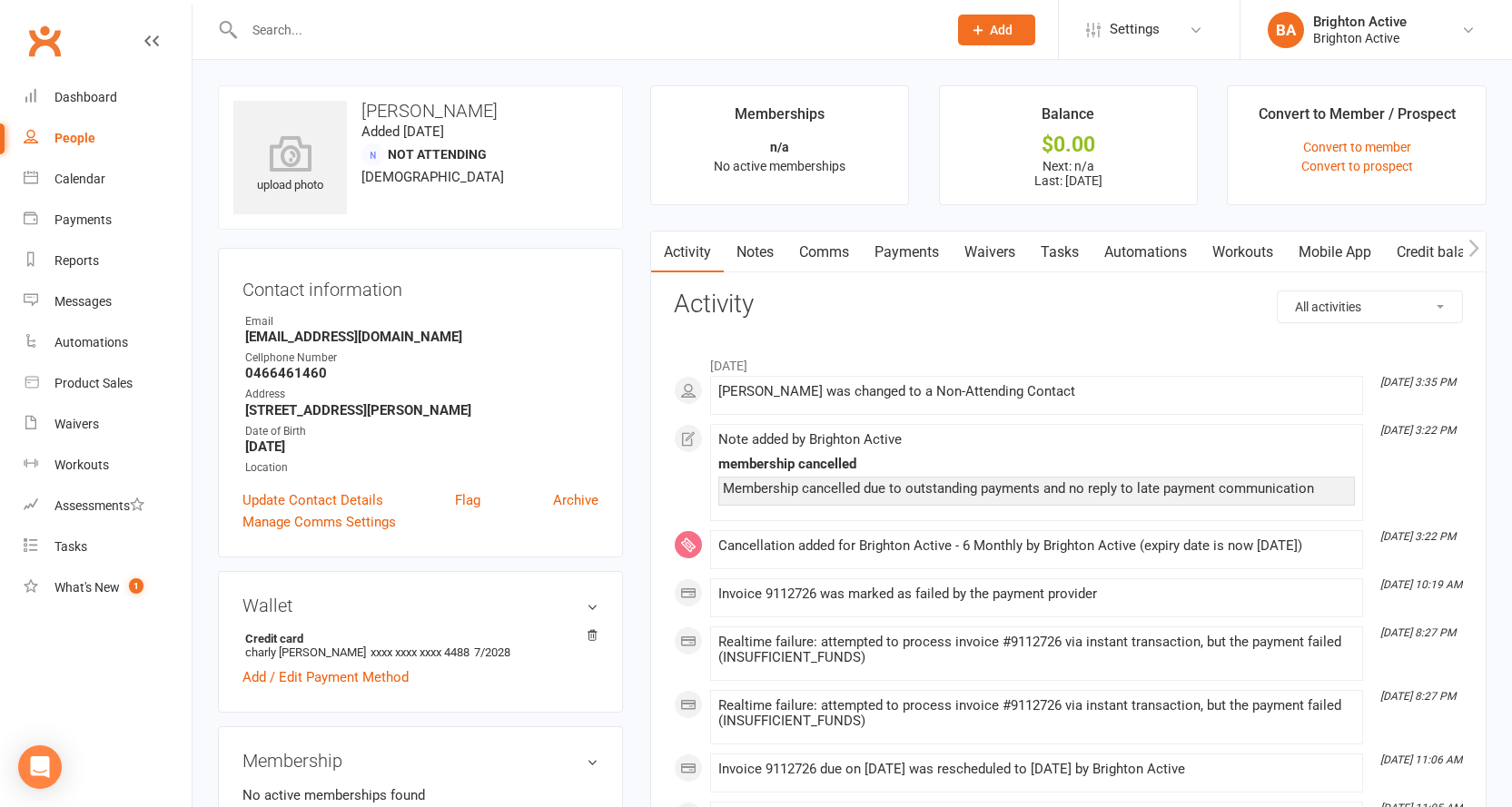
click at [914, 256] on link "Payments" at bounding box center [906, 253] width 90 height 42
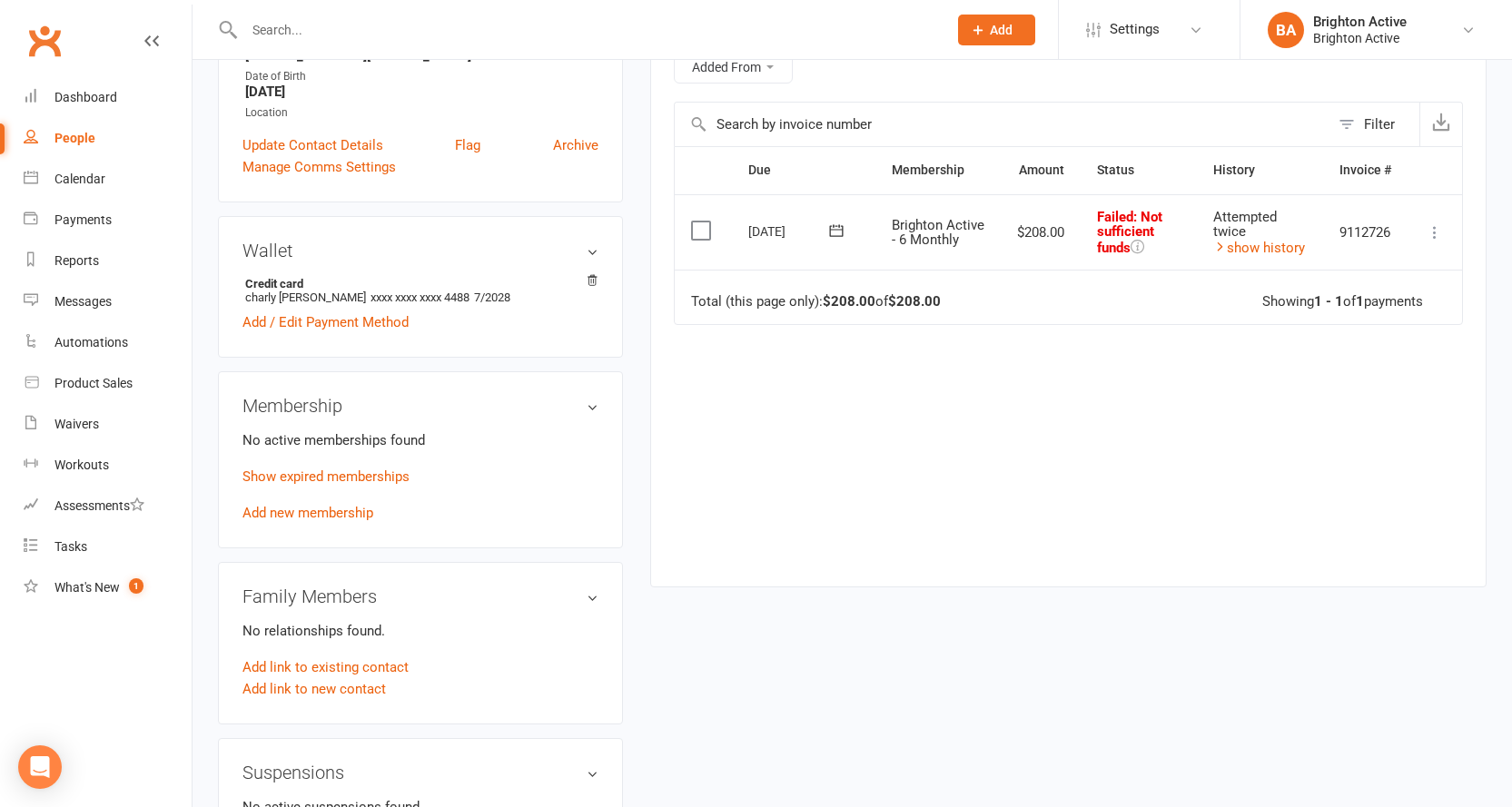
scroll to position [363, 0]
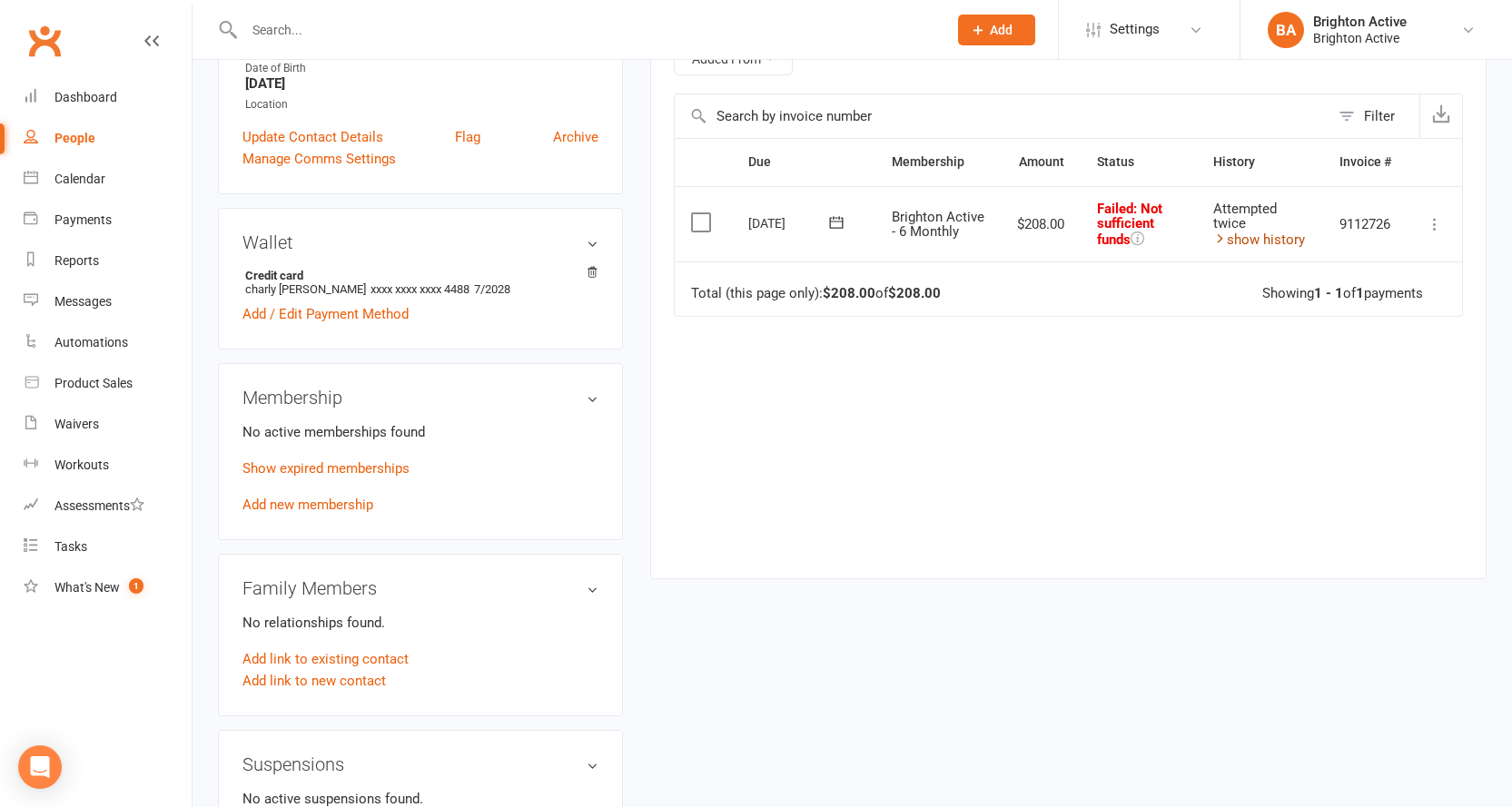
click at [1278, 233] on link "show history" at bounding box center [1259, 240] width 92 height 16
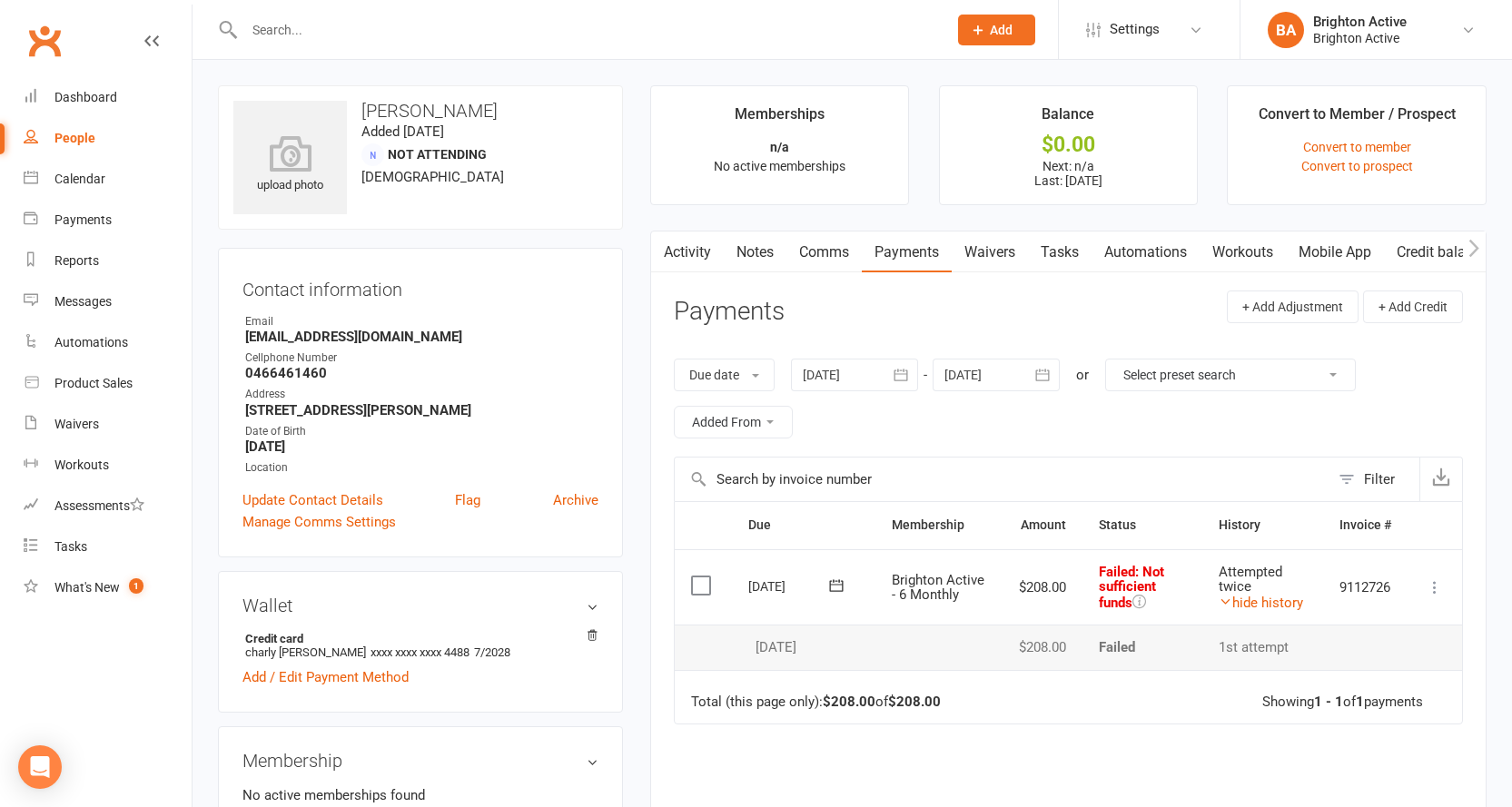
select select "true"
select select "100"
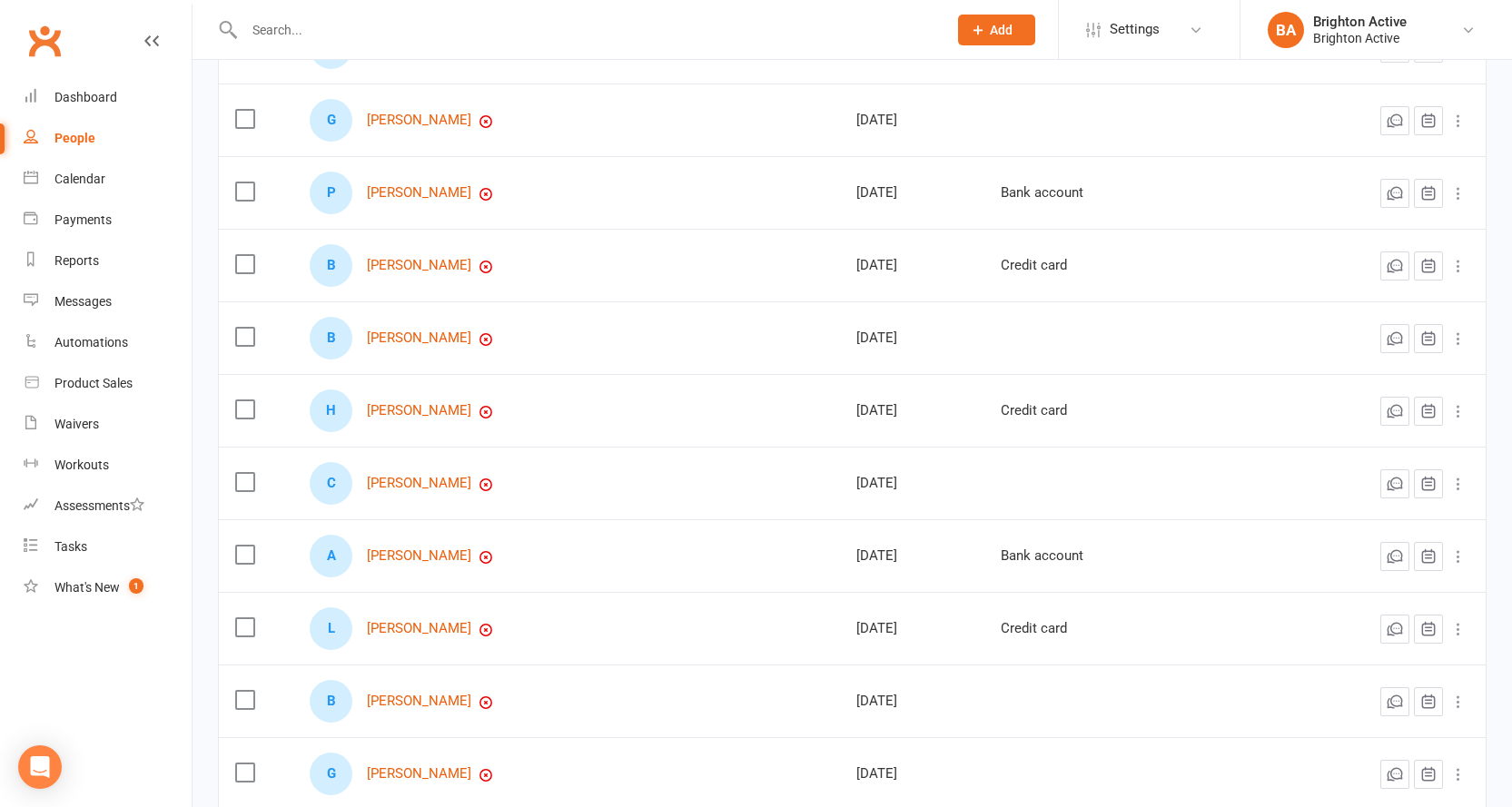
scroll to position [454, 0]
click at [83, 203] on link "Payments" at bounding box center [107, 220] width 168 height 41
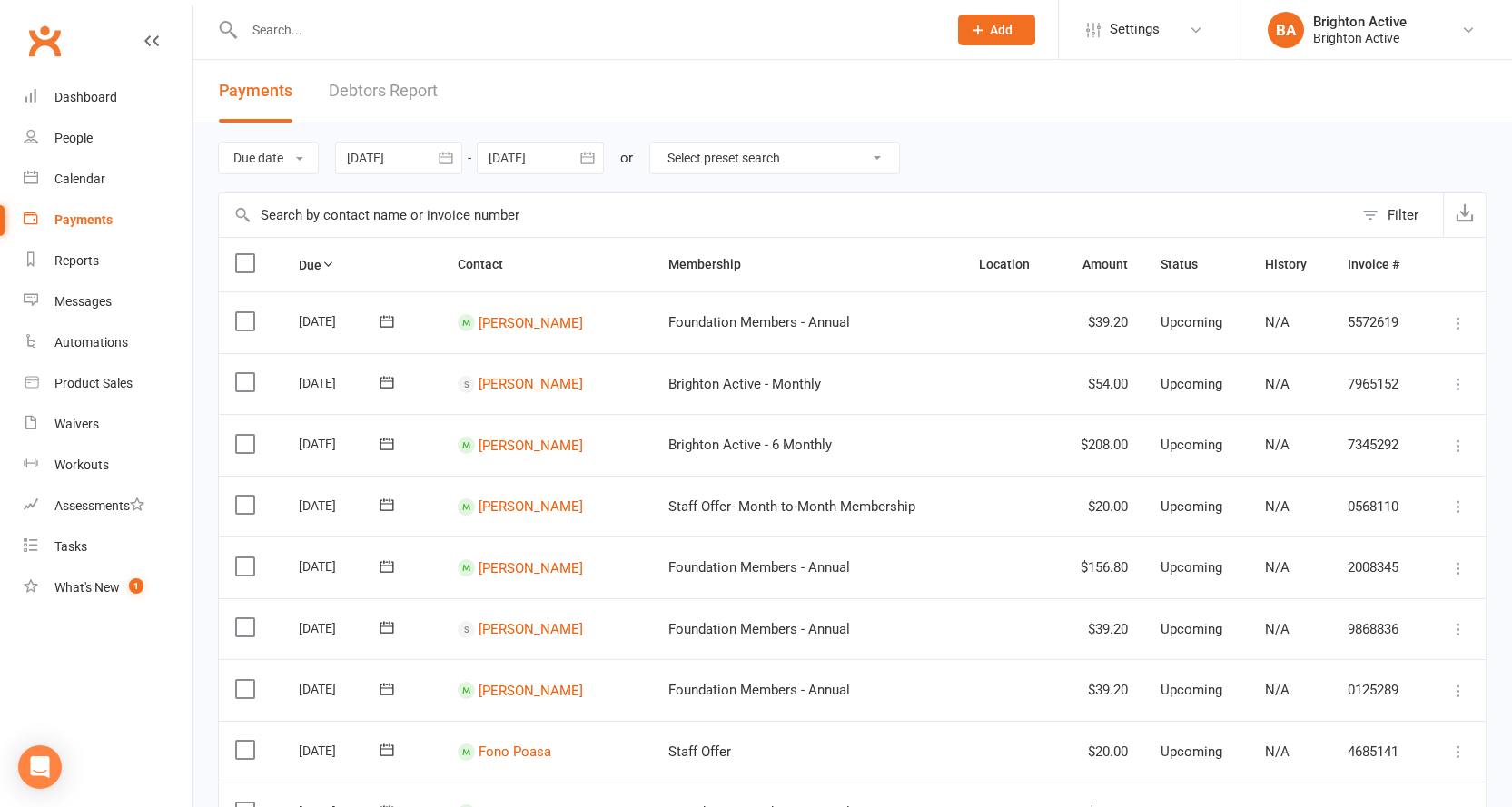
click at [861, 160] on select "Select preset search All failures All skipped payments All pending payments Suc…" at bounding box center [774, 158] width 249 height 31
click at [1186, 131] on div "Due date Due date Date paid Date failed Date settled 12 Aug 2025 August 2025 Su…" at bounding box center [853, 159] width 1269 height 69
click at [73, 145] on div "People" at bounding box center [73, 138] width 38 height 15
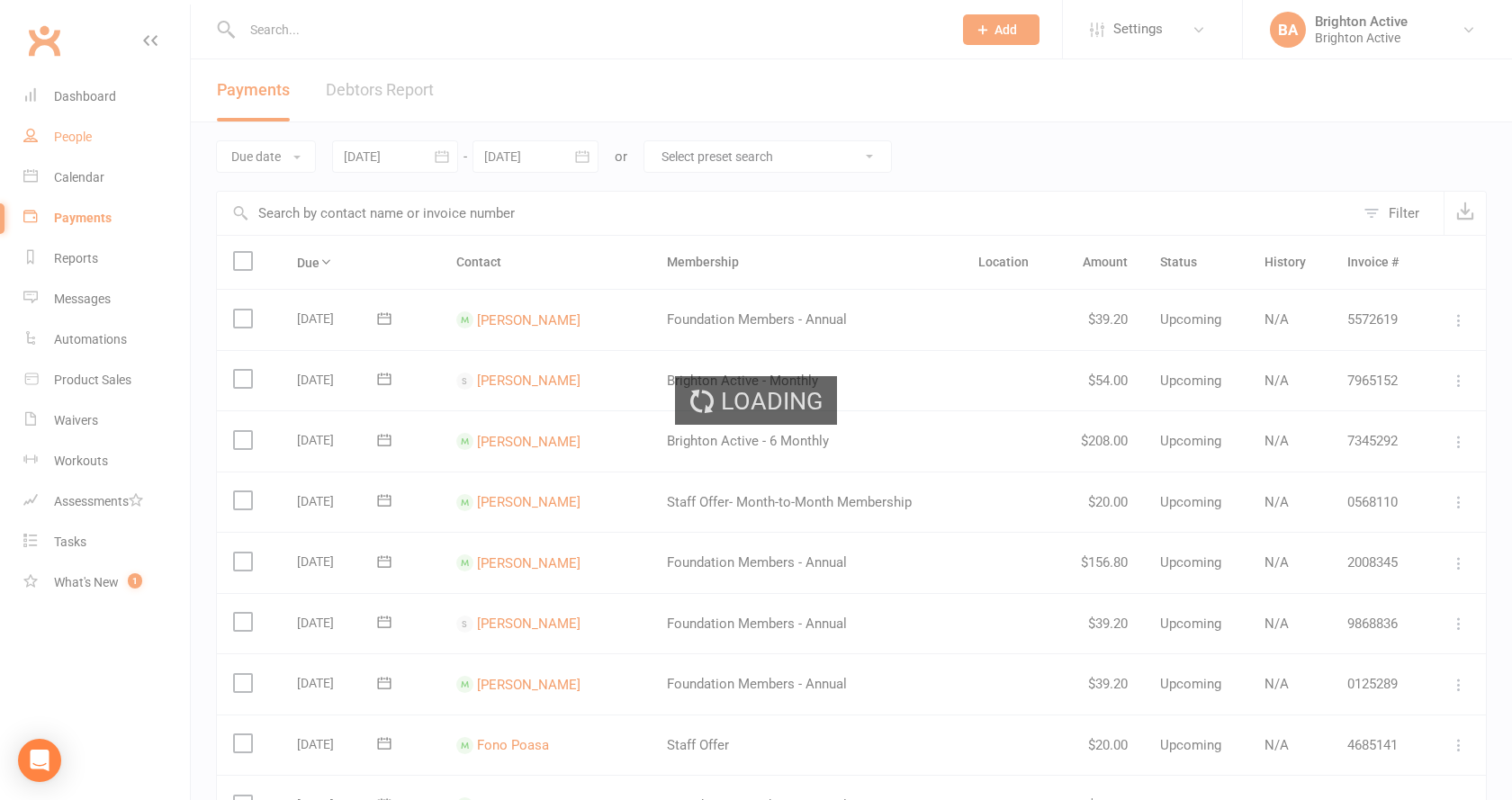
select select "true"
select select "100"
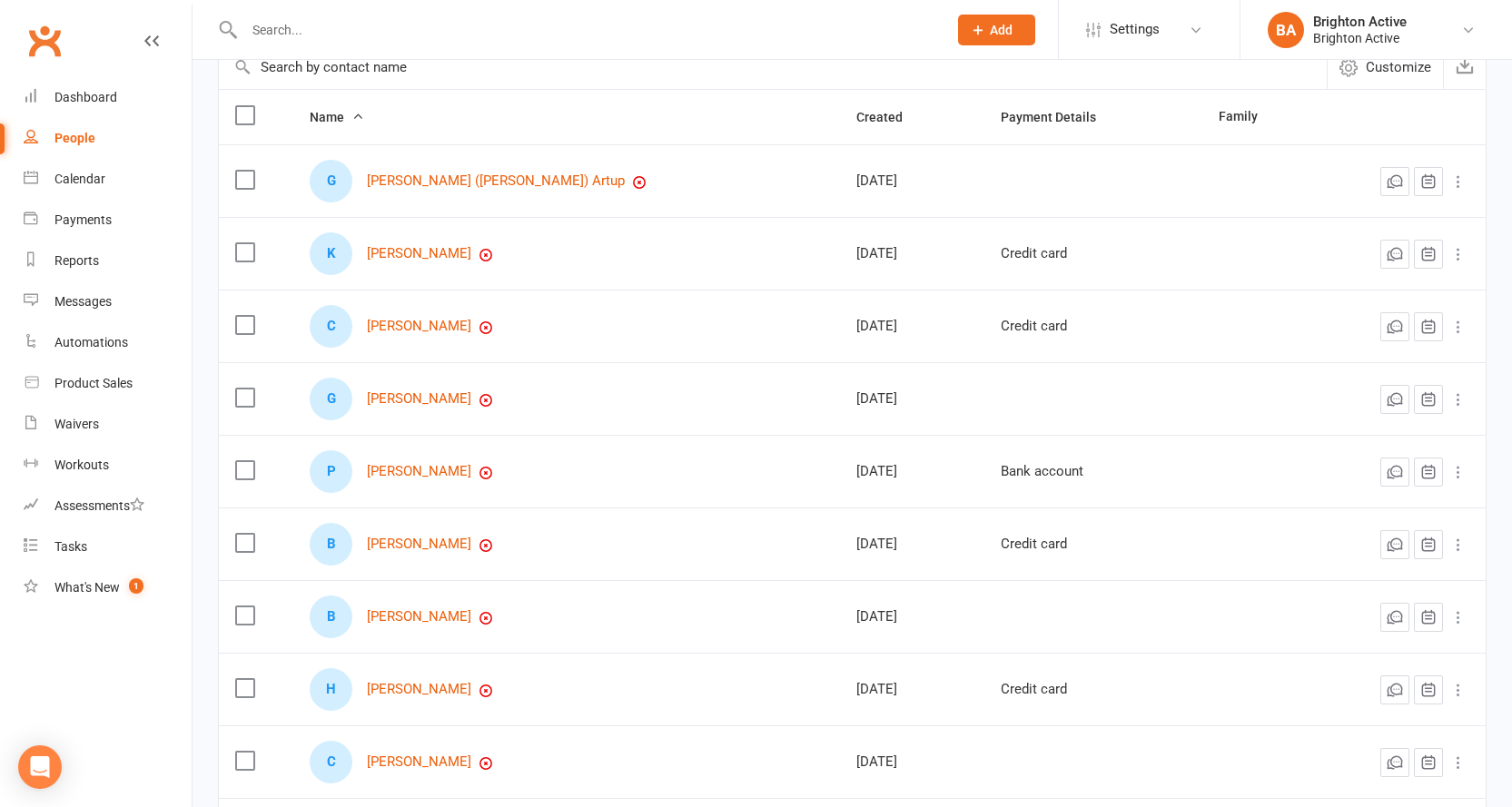
scroll to position [181, 0]
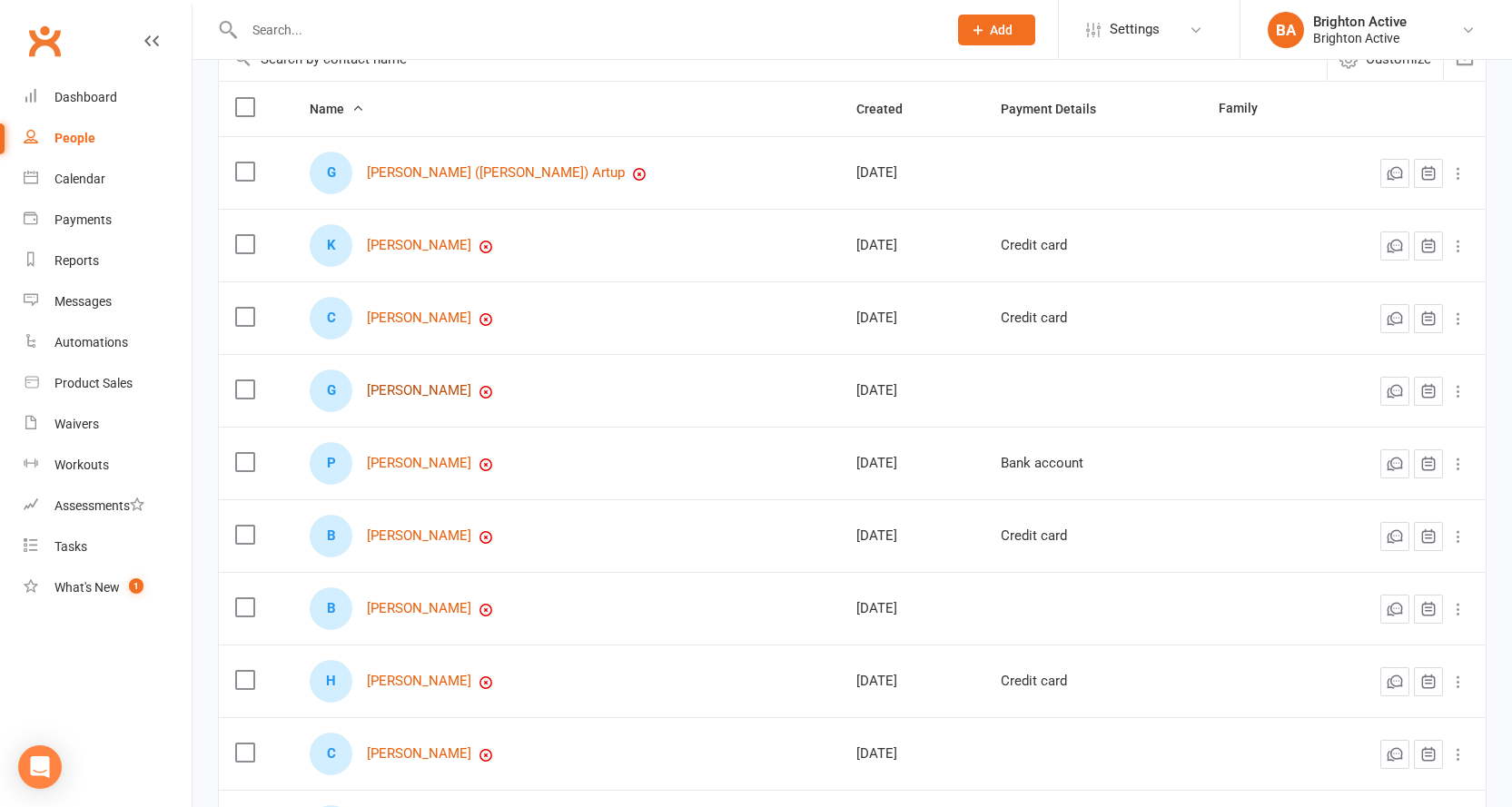
click at [427, 396] on link "Greg Campbell" at bounding box center [418, 392] width 104 height 16
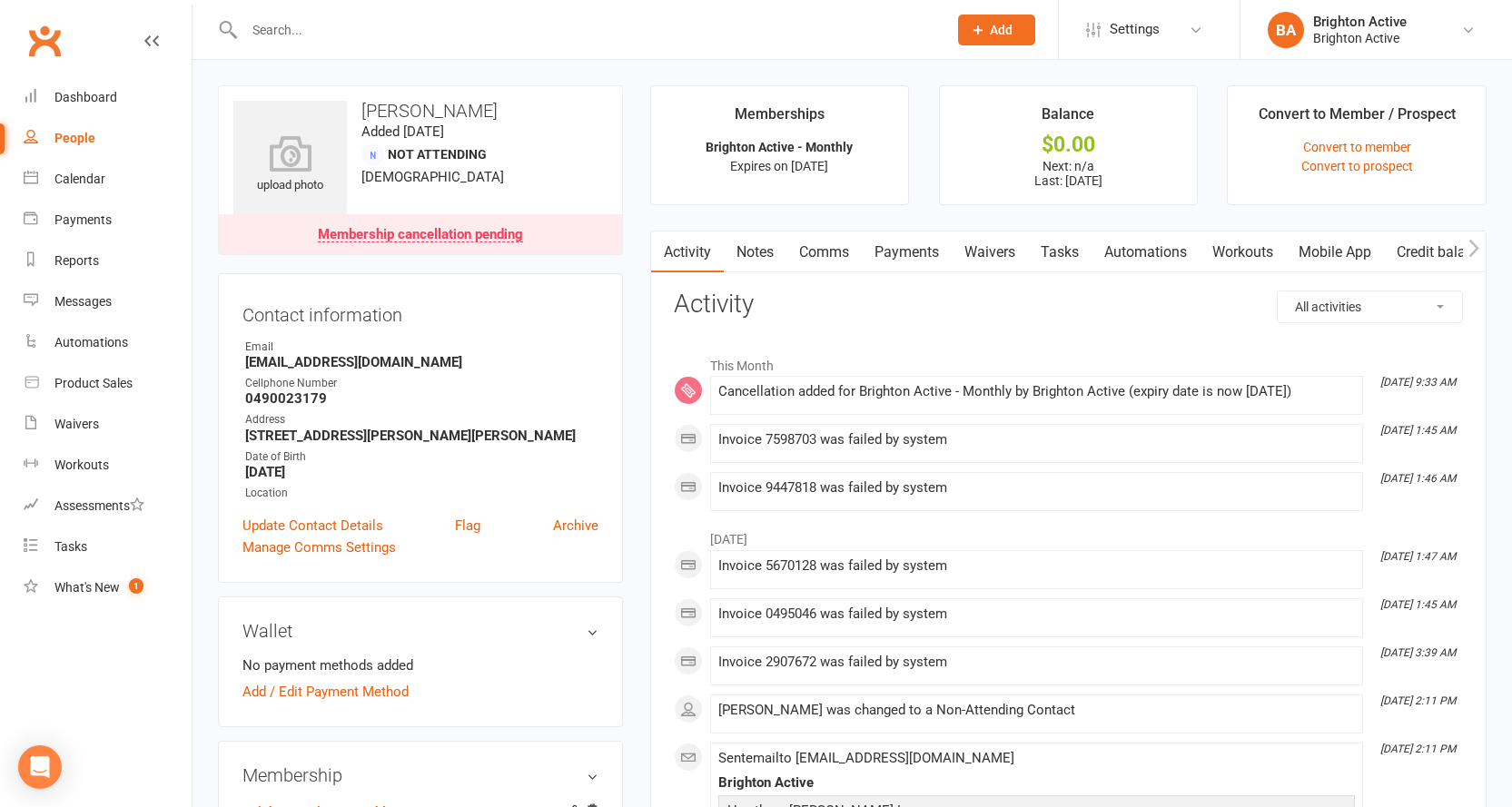
click at [894, 262] on link "Payments" at bounding box center [906, 253] width 90 height 42
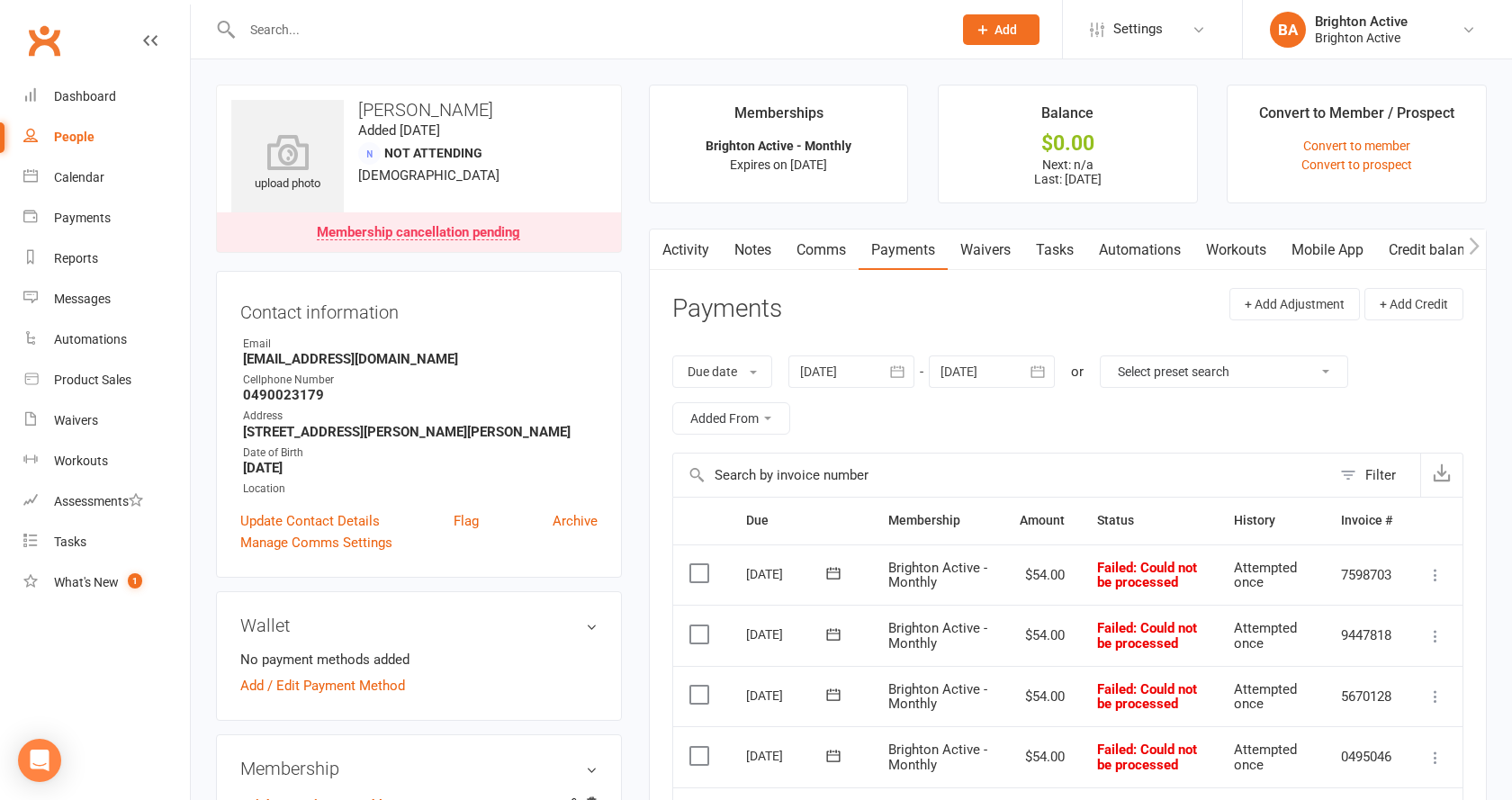
select select "true"
select select "100"
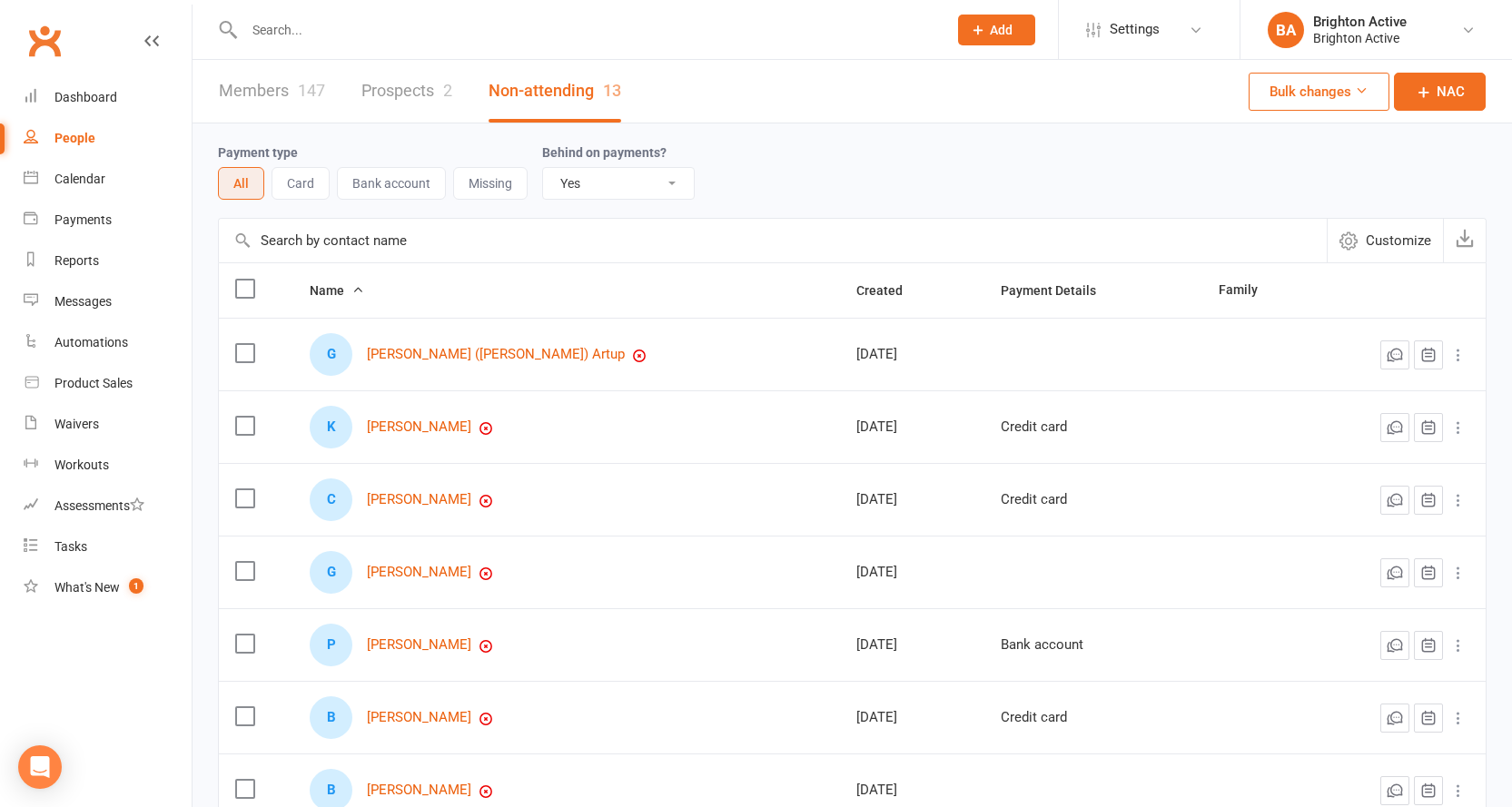
scroll to position [91, 0]
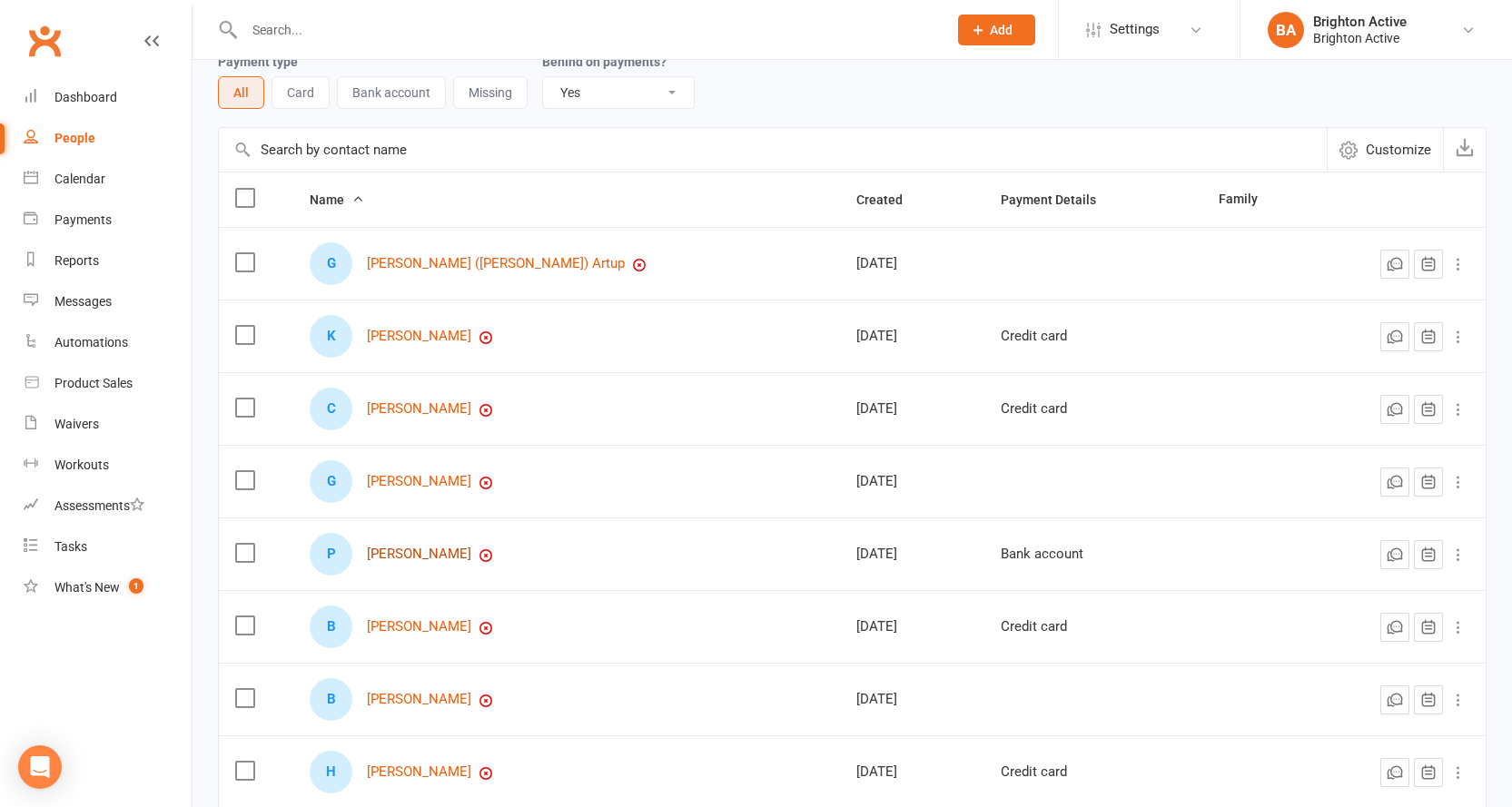
click at [460, 550] on link "Paul Derimackovski" at bounding box center [418, 554] width 104 height 16
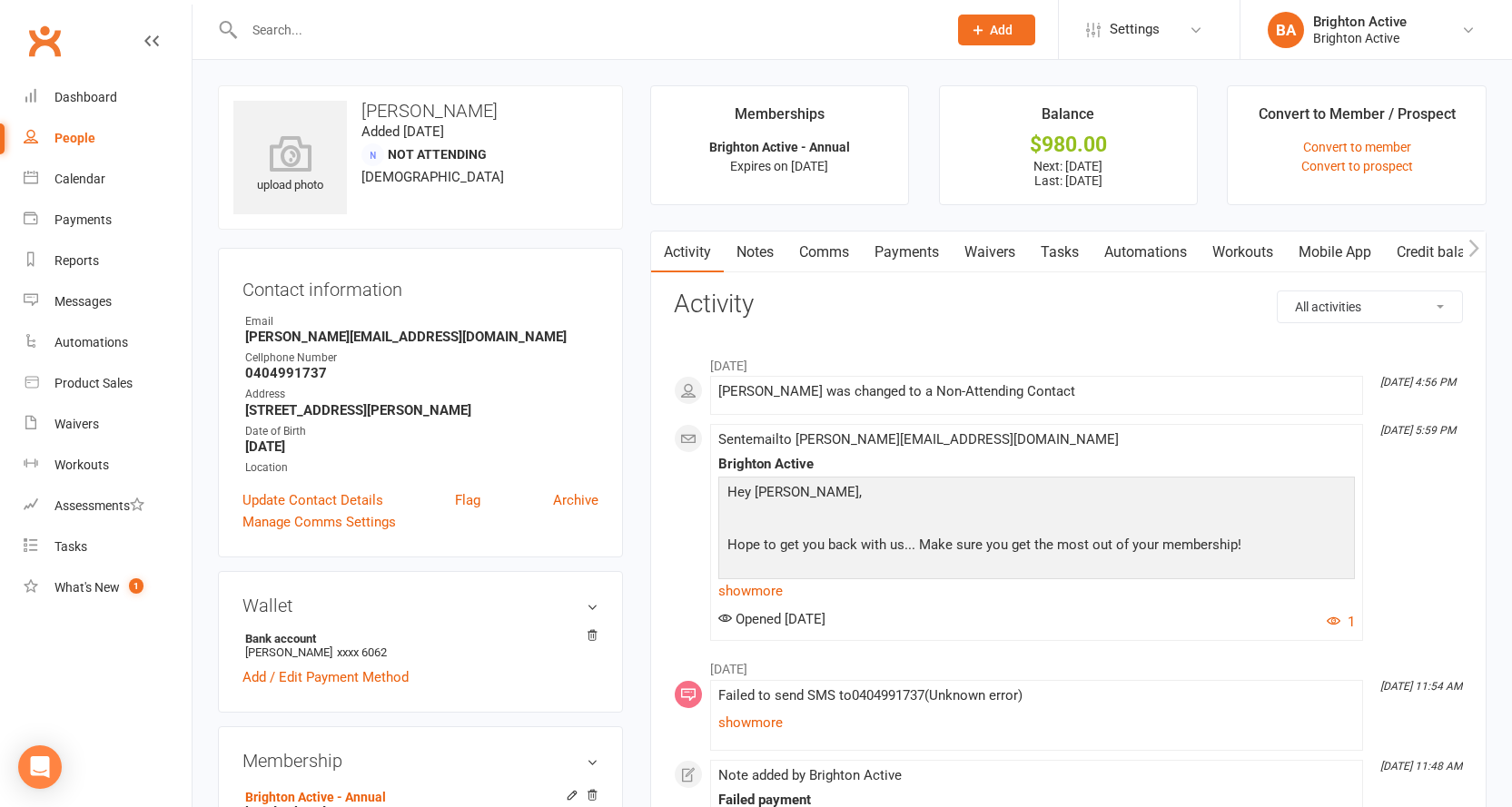
click at [920, 260] on link "Payments" at bounding box center [906, 253] width 90 height 42
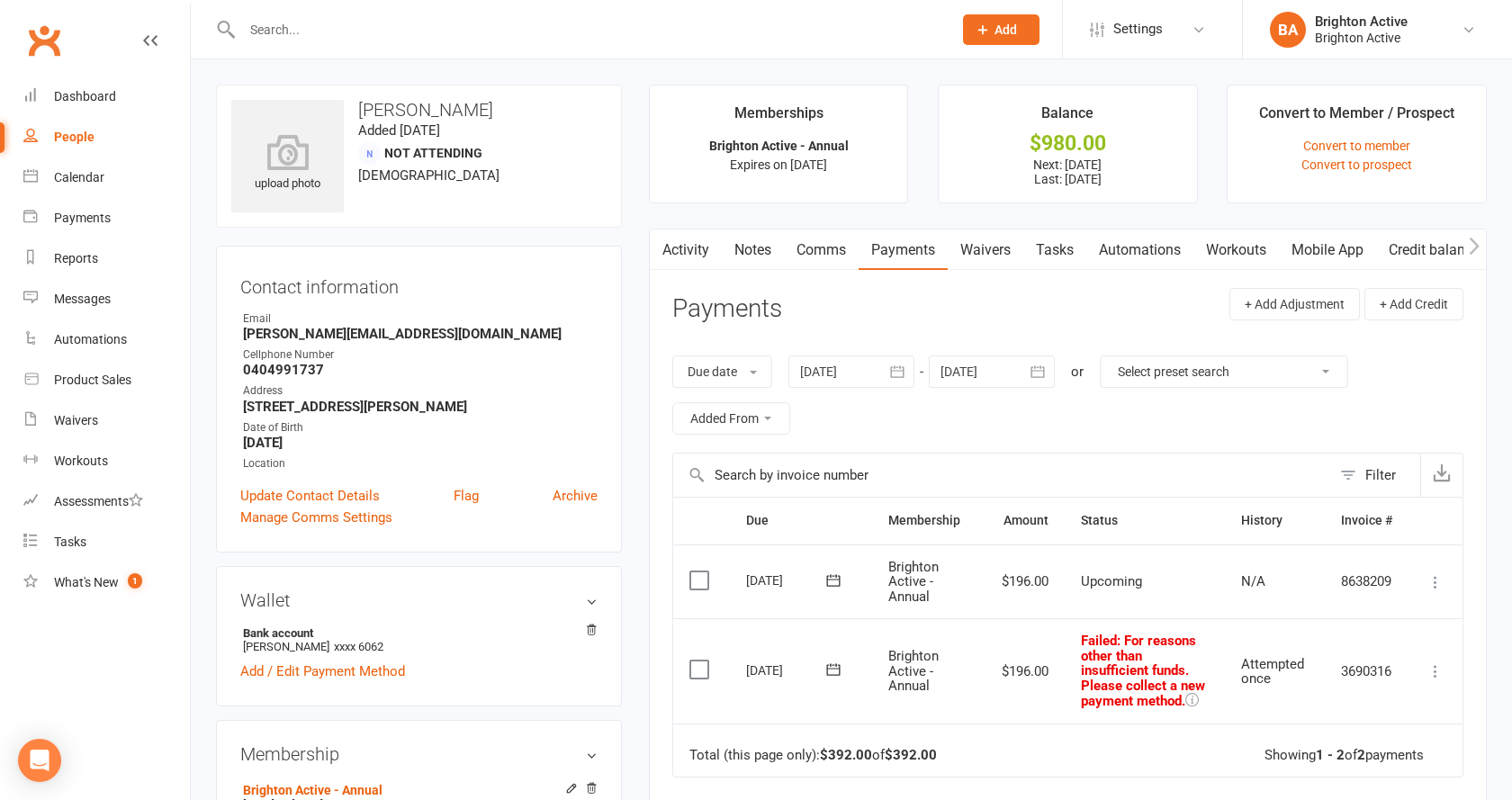
select select "true"
select select "100"
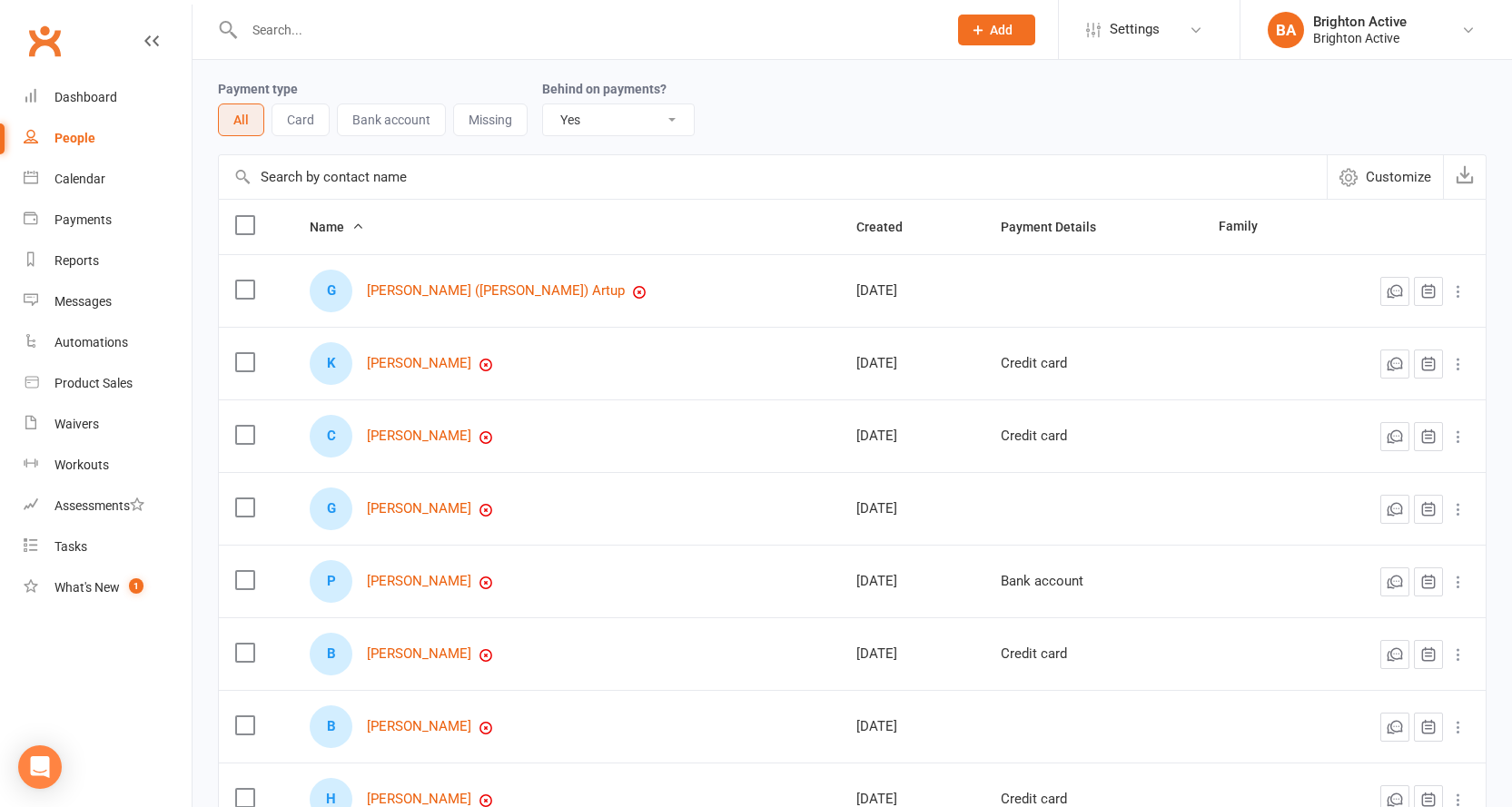
scroll to position [91, 0]
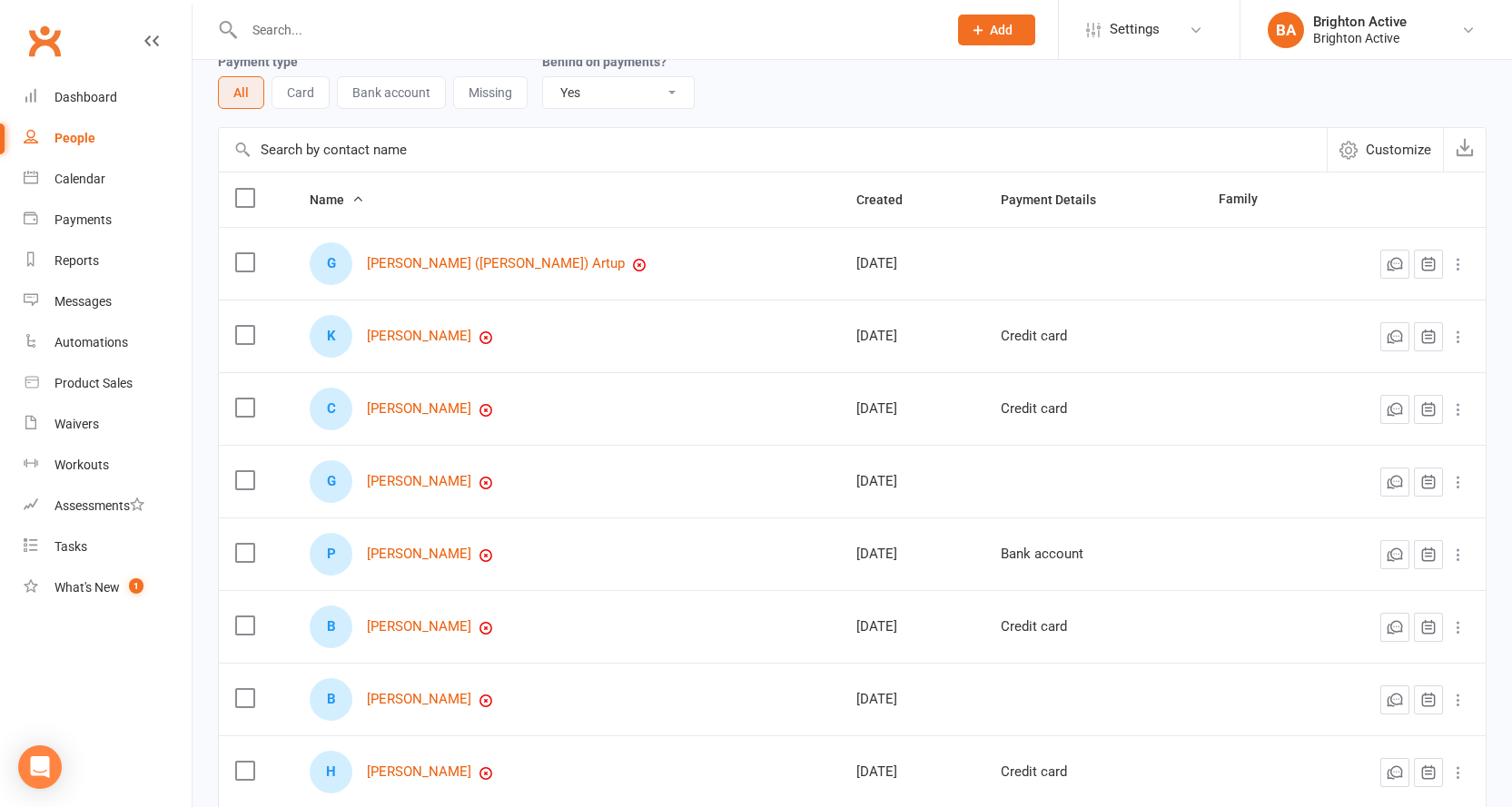
click at [402, 564] on div "P Paul Derimackovski" at bounding box center [566, 554] width 514 height 43
click at [429, 557] on link "Paul Derimackovski" at bounding box center [418, 554] width 104 height 16
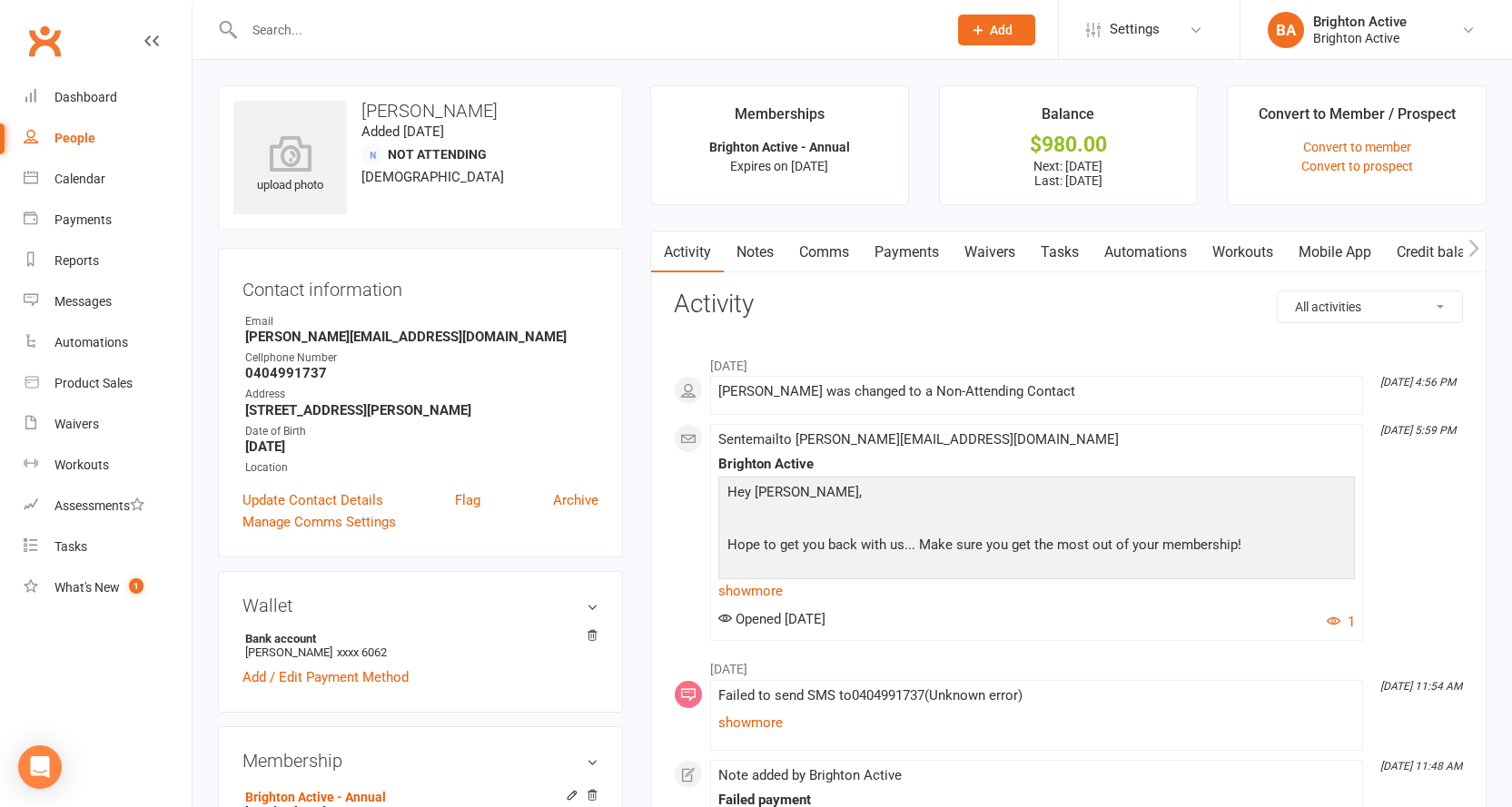
click at [926, 264] on link "Payments" at bounding box center [906, 253] width 90 height 42
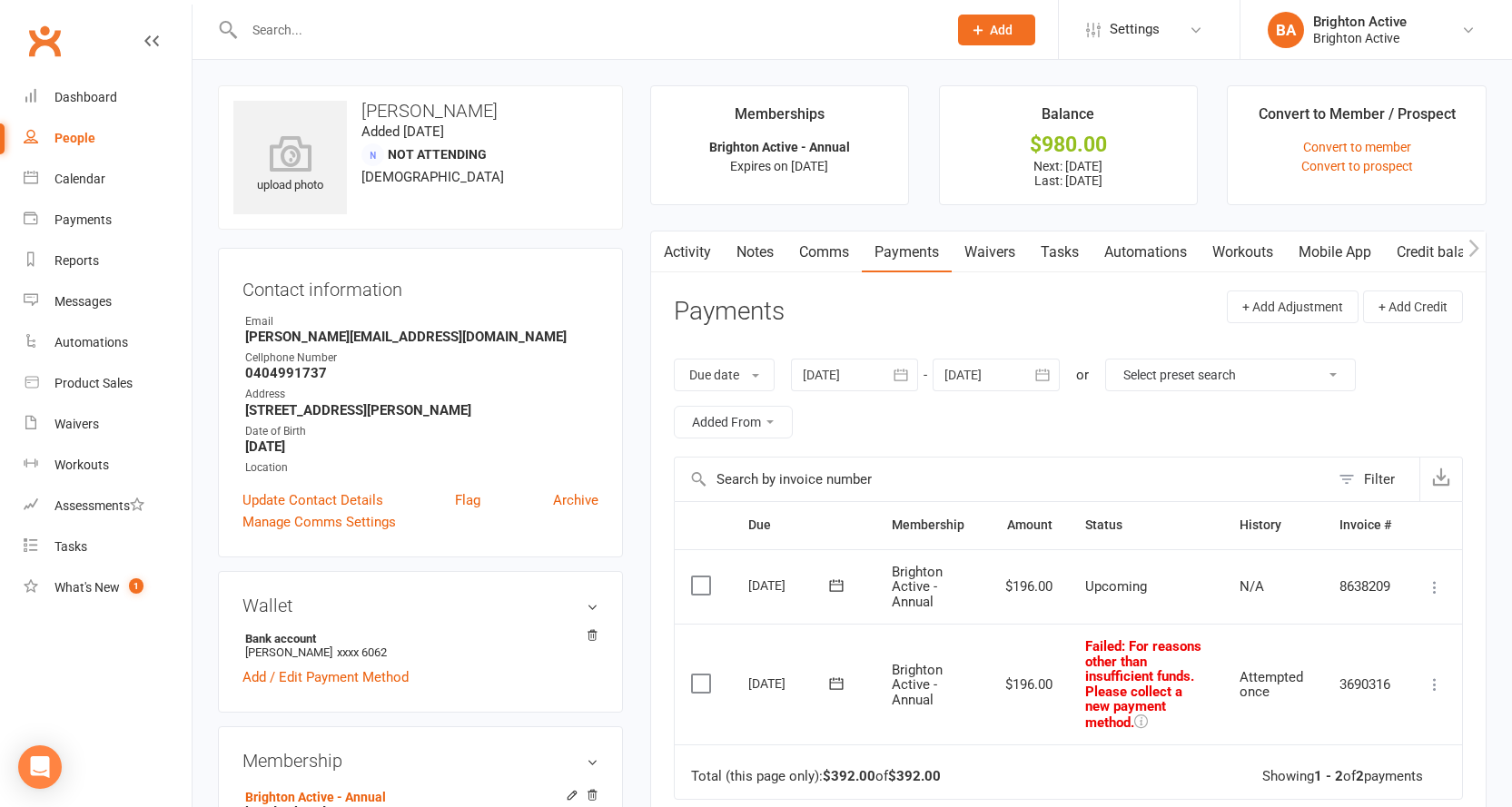
click at [689, 265] on link "Activity" at bounding box center [687, 253] width 72 height 42
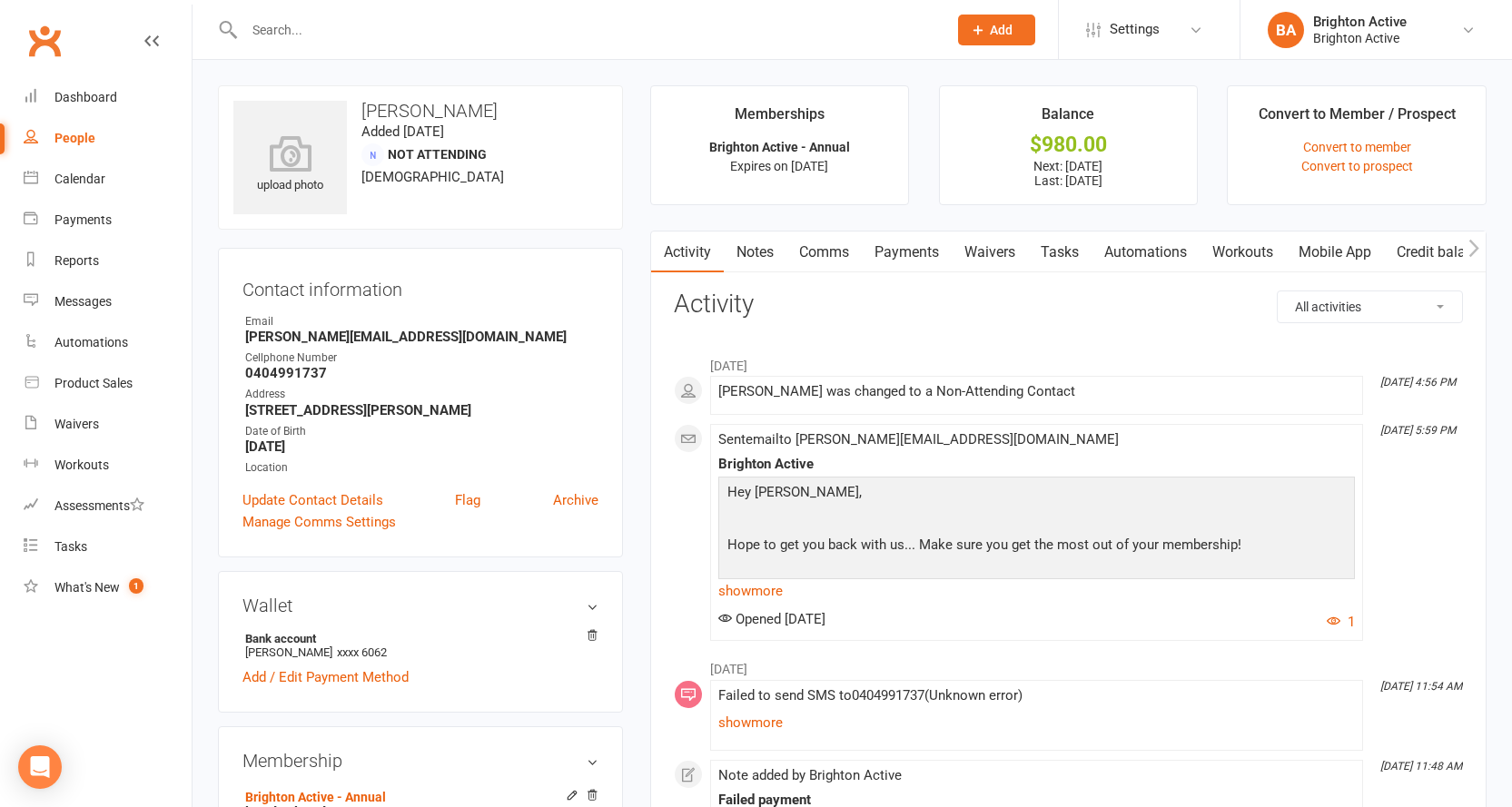
click at [935, 252] on link "Payments" at bounding box center [906, 253] width 90 height 42
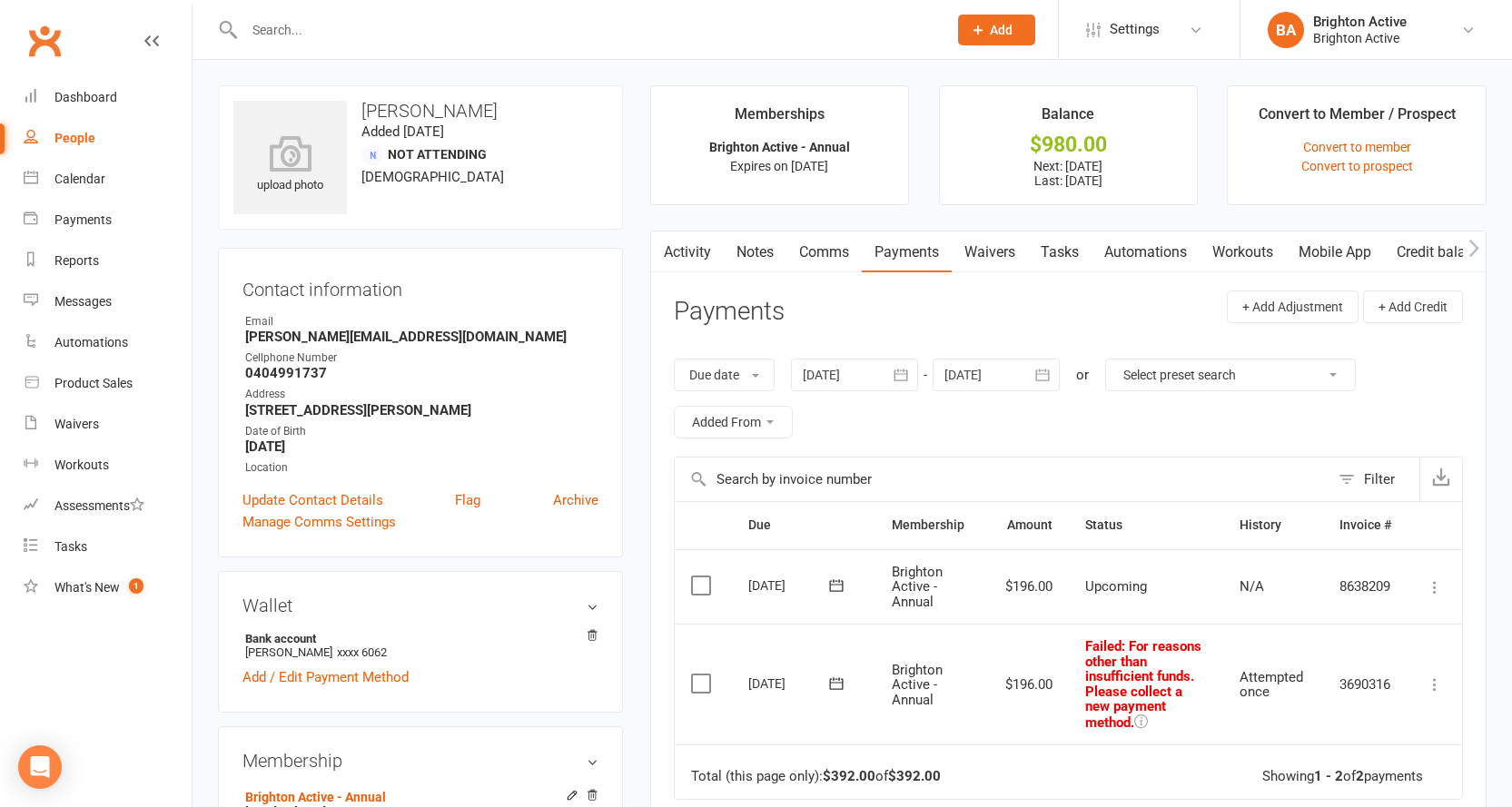
select select "true"
select select "100"
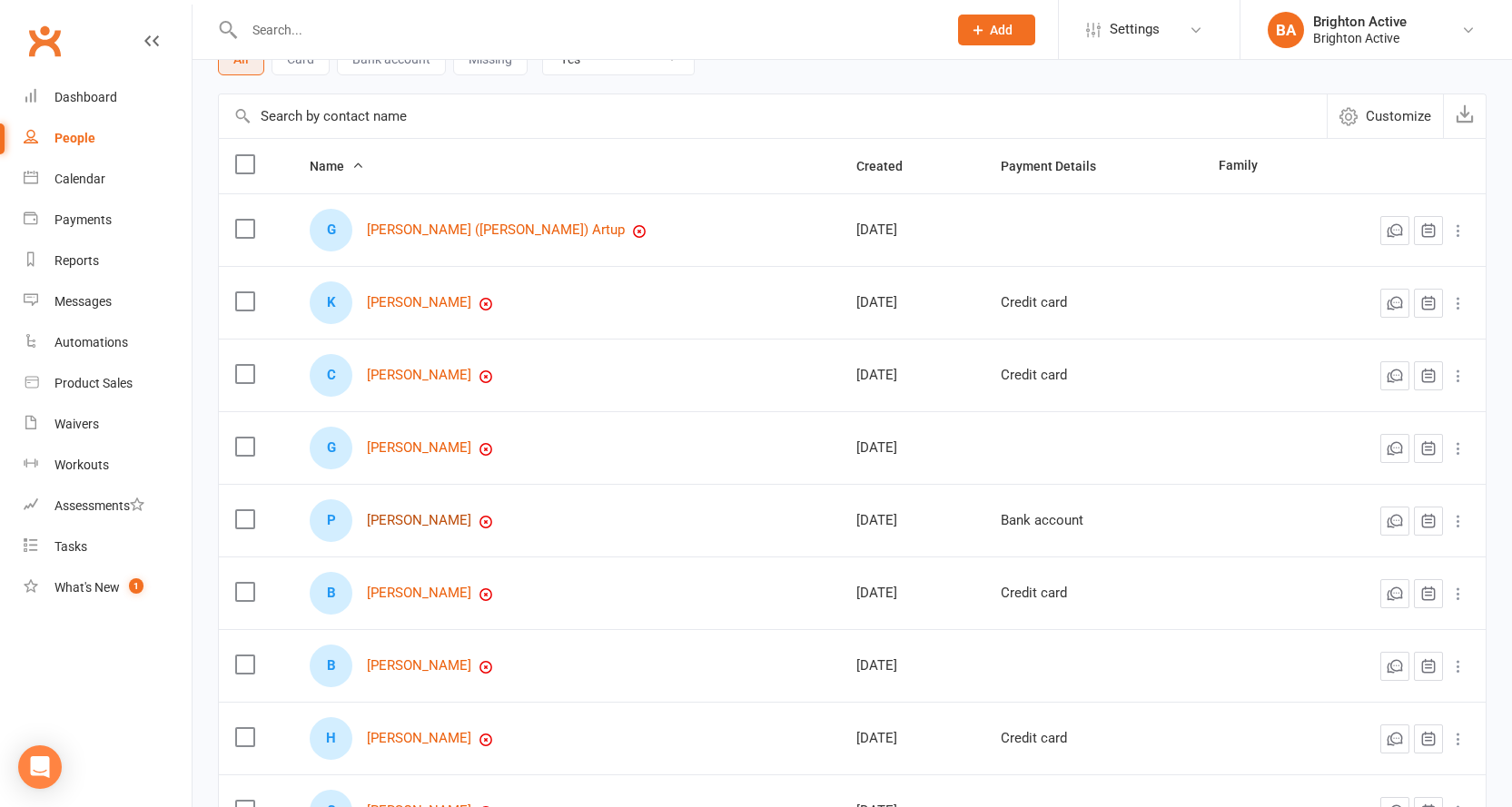
scroll to position [273, 0]
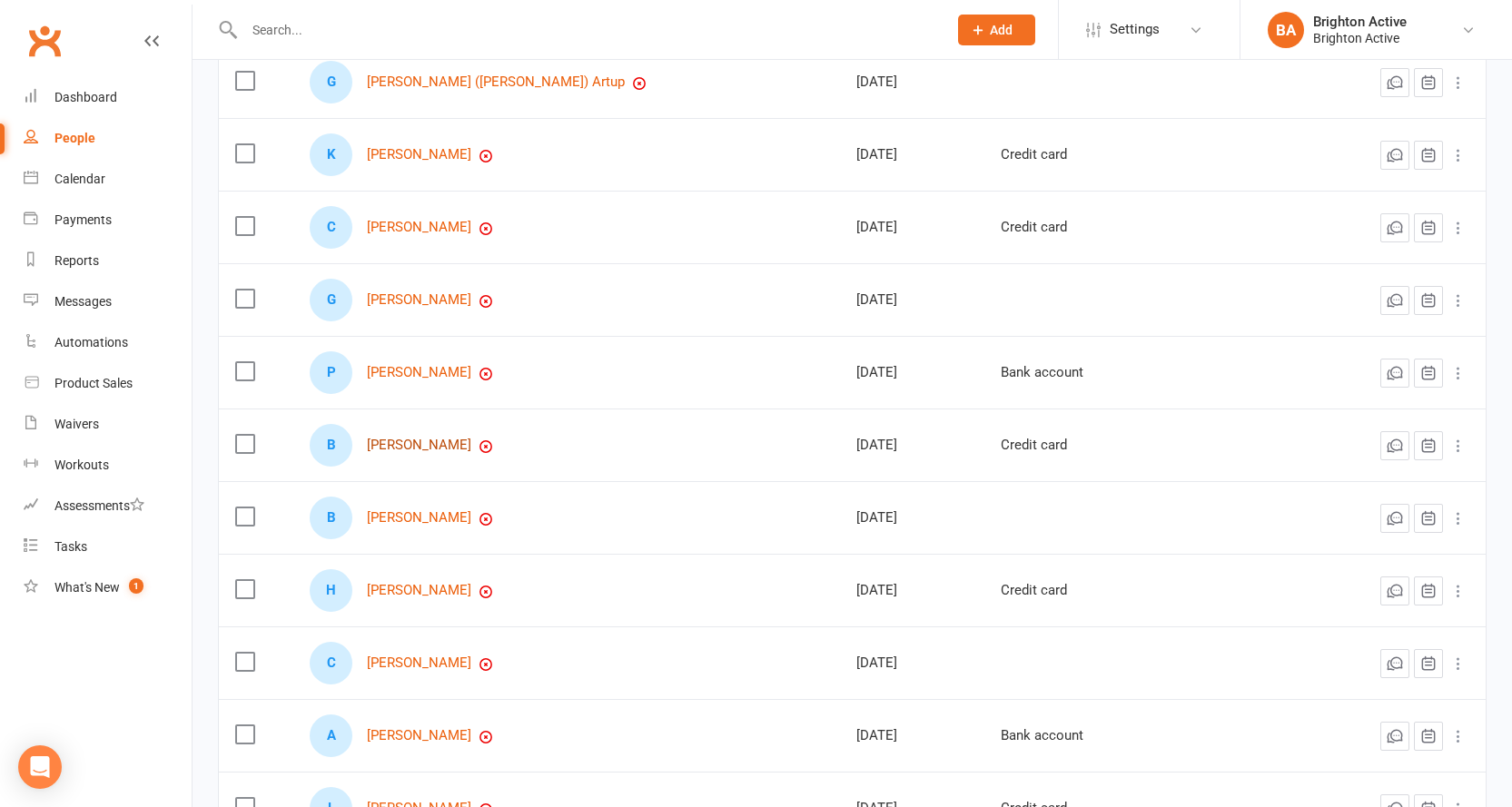
click at [403, 449] on link "Brent Grundy" at bounding box center [418, 446] width 104 height 16
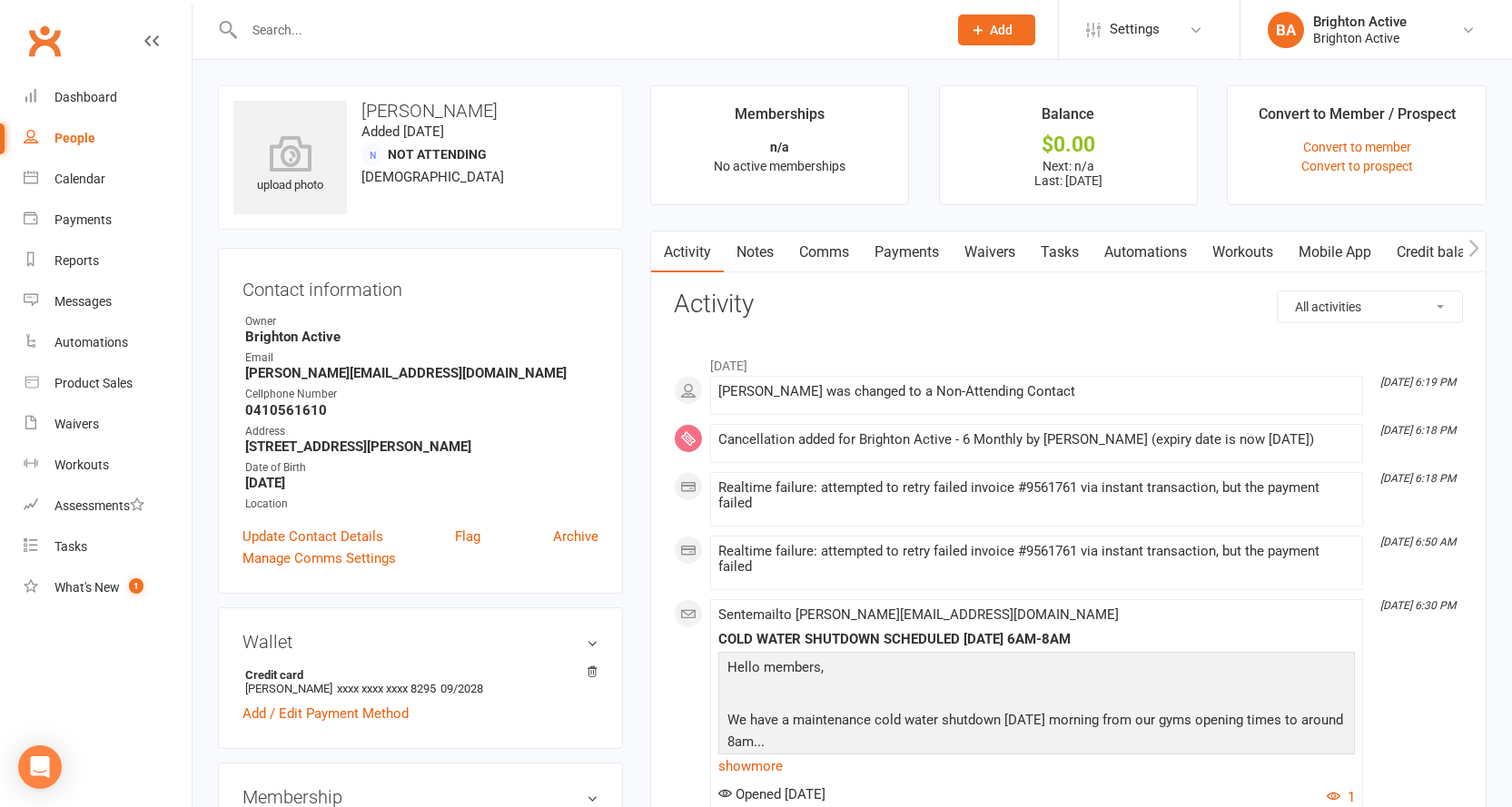
click at [930, 250] on link "Payments" at bounding box center [906, 253] width 90 height 42
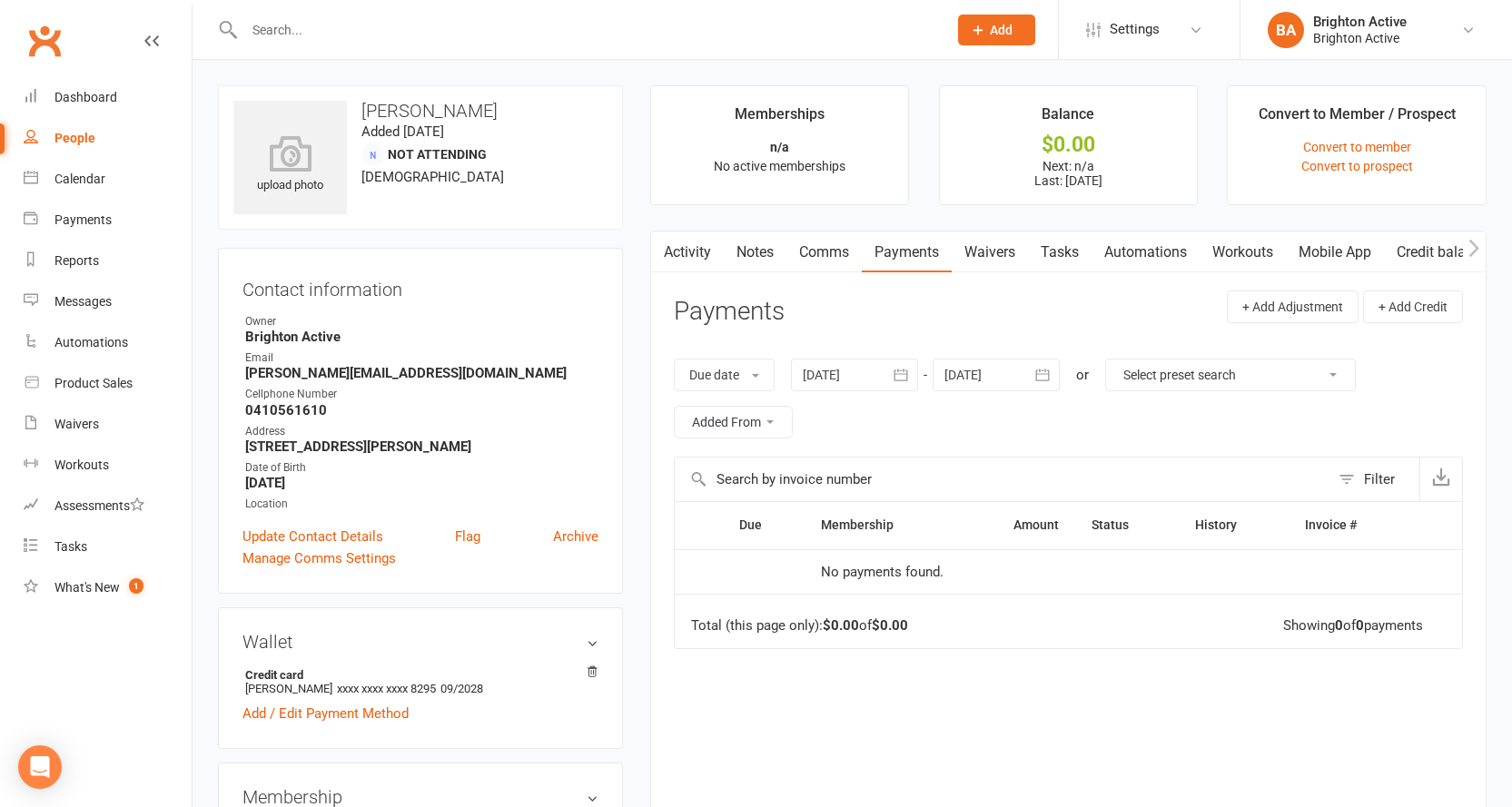
select select "true"
select select "100"
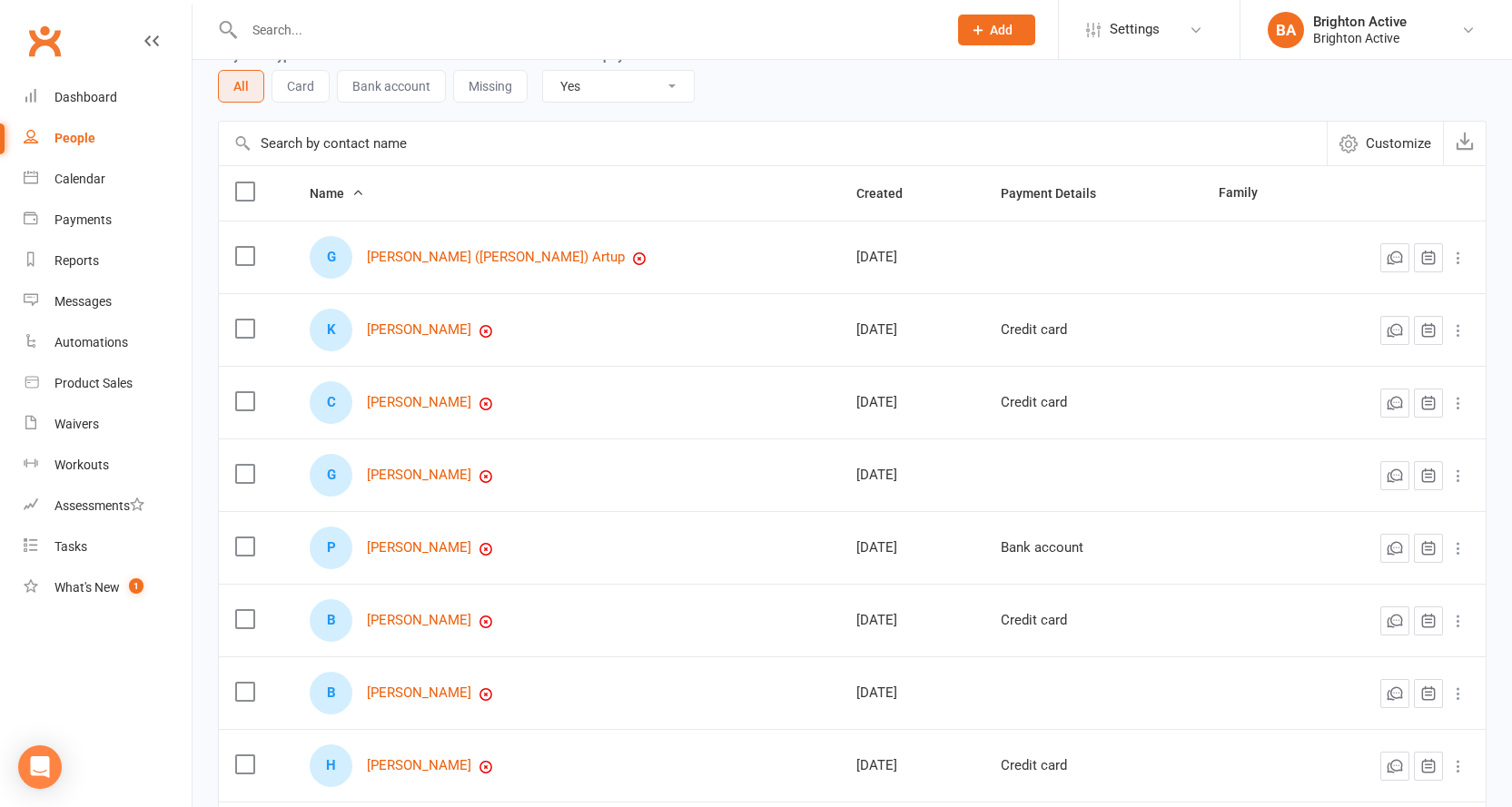
scroll to position [273, 0]
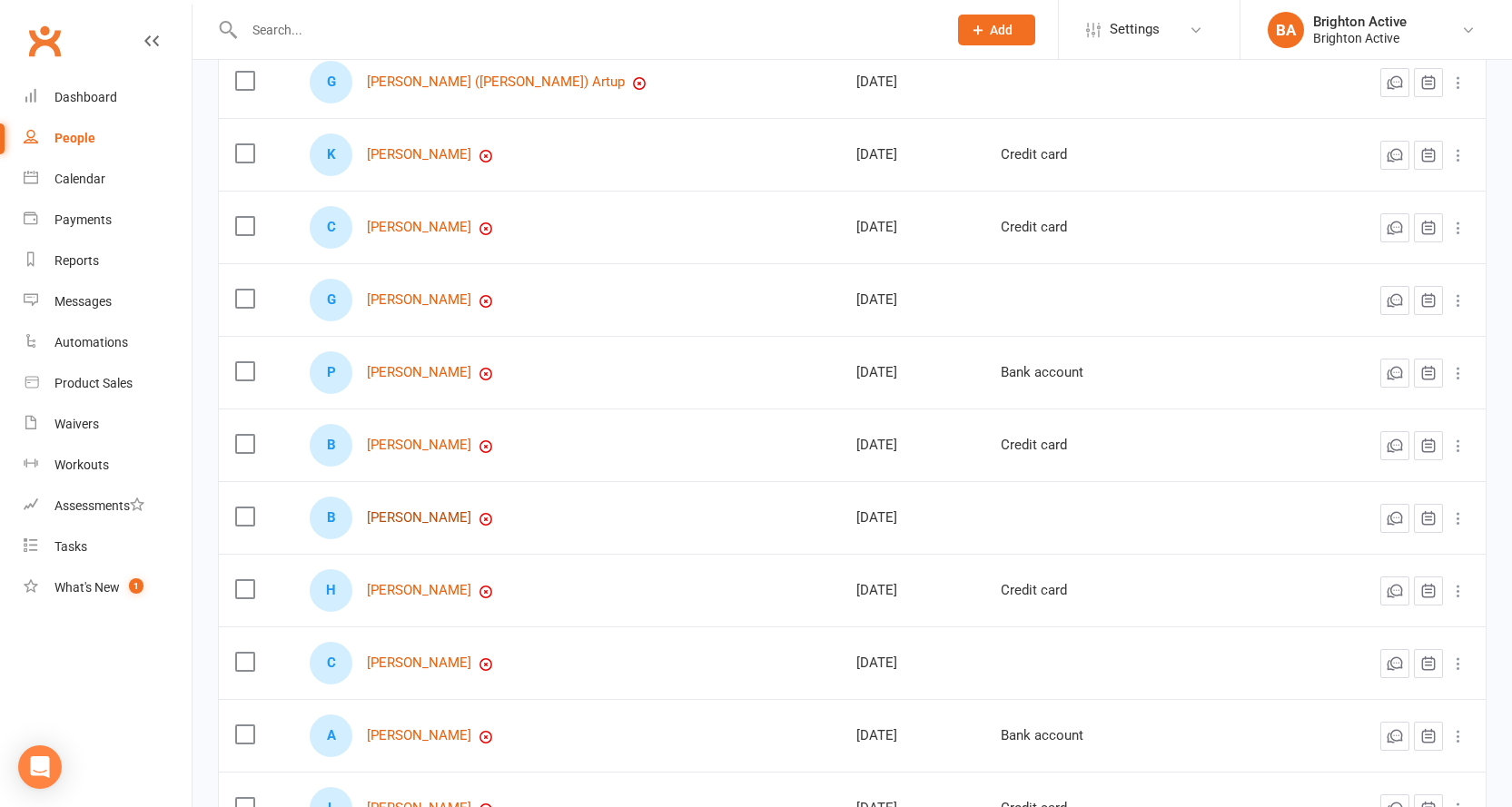
click at [406, 525] on link "Belynda Henry" at bounding box center [418, 519] width 104 height 16
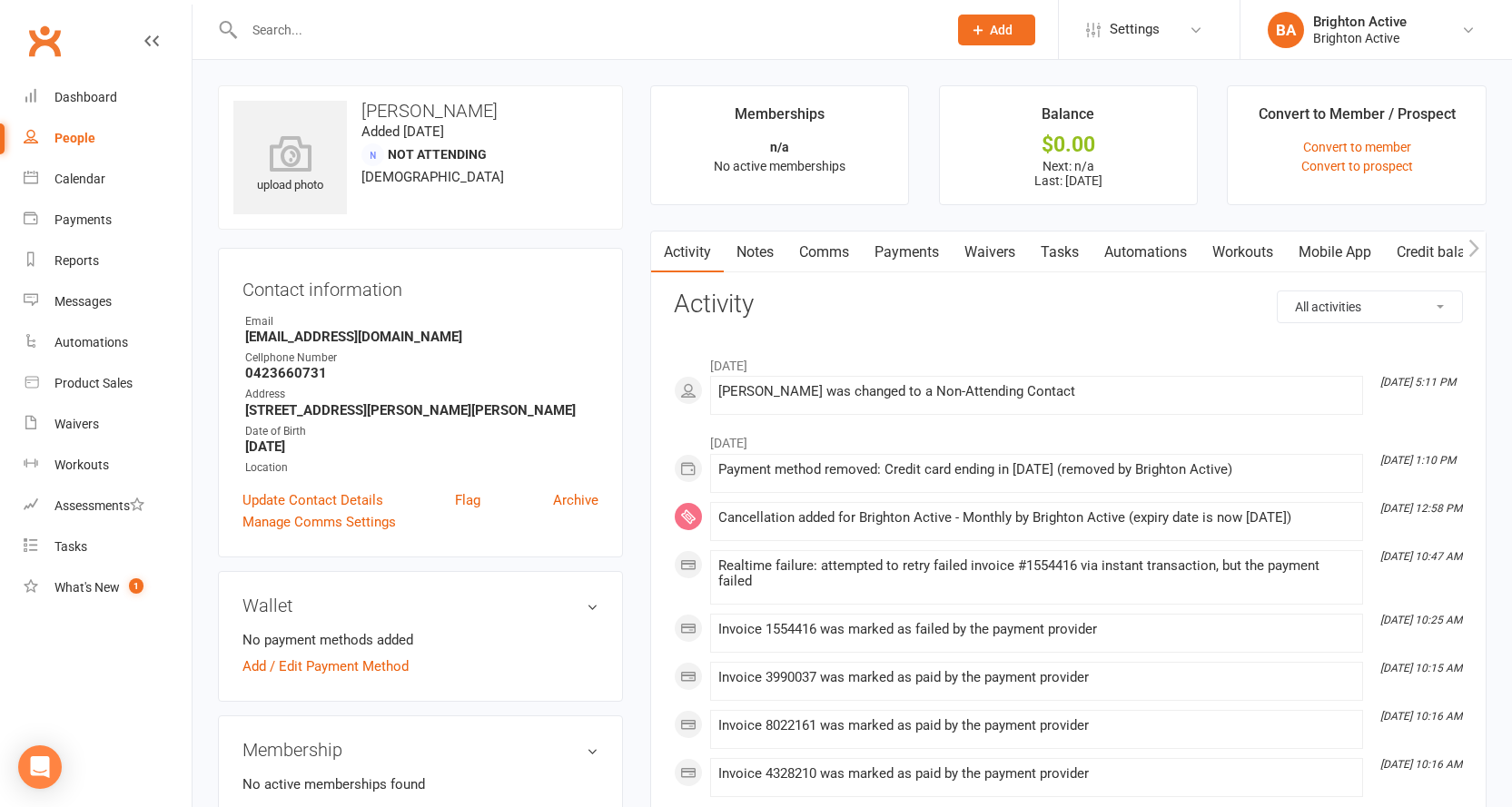
click at [902, 259] on link "Payments" at bounding box center [906, 253] width 90 height 42
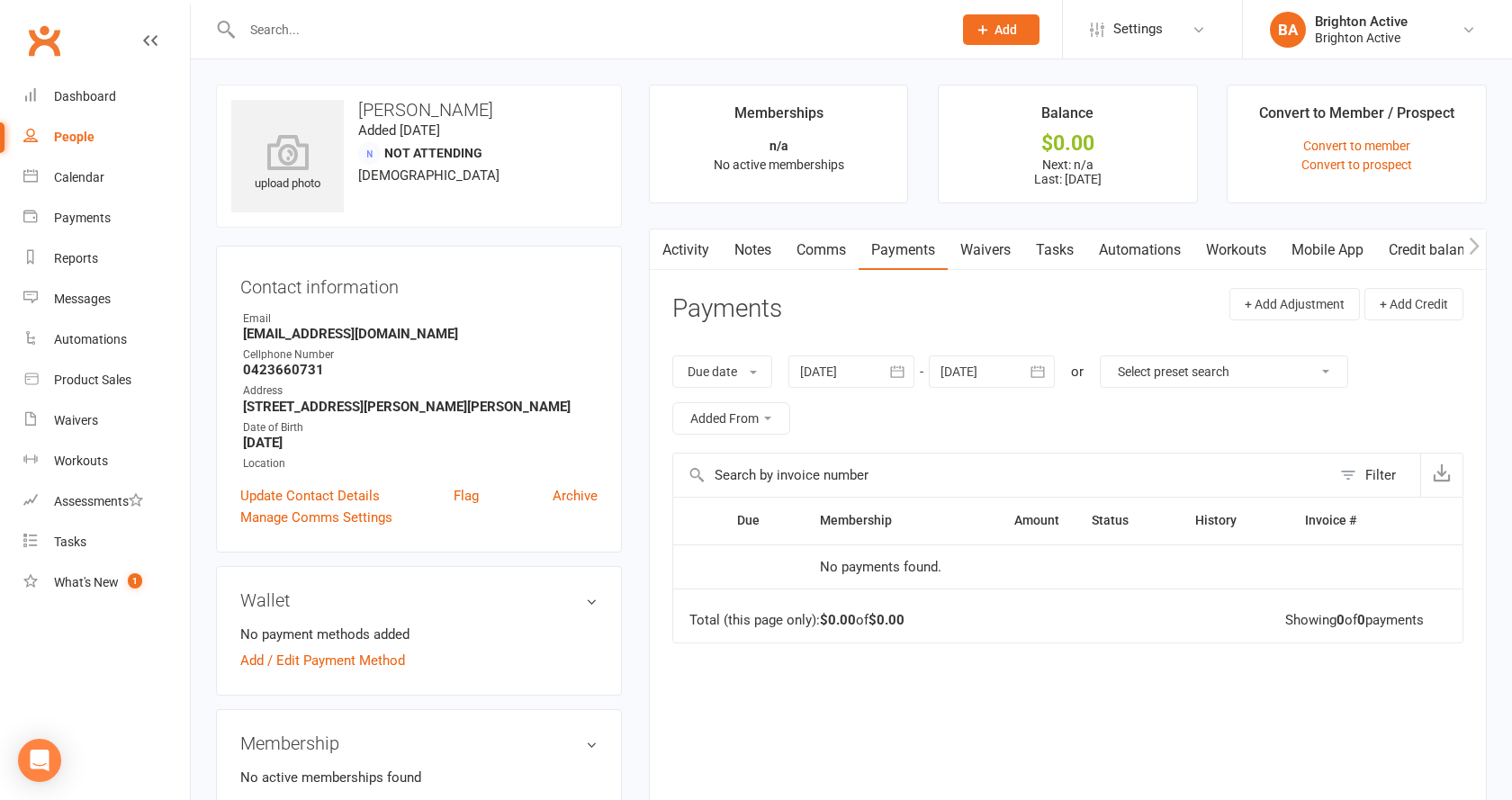
select select "true"
select select "100"
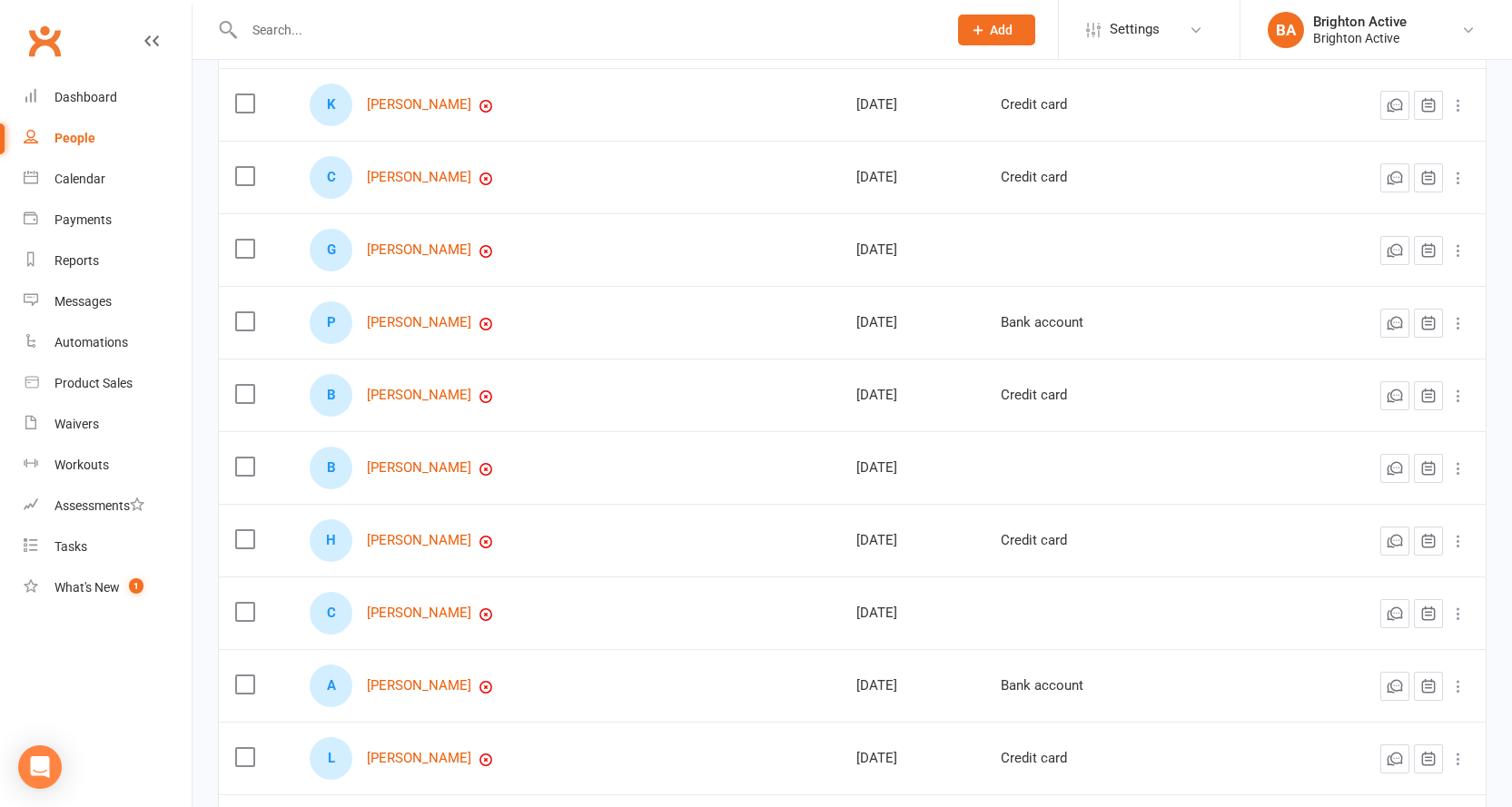
scroll to position [363, 0]
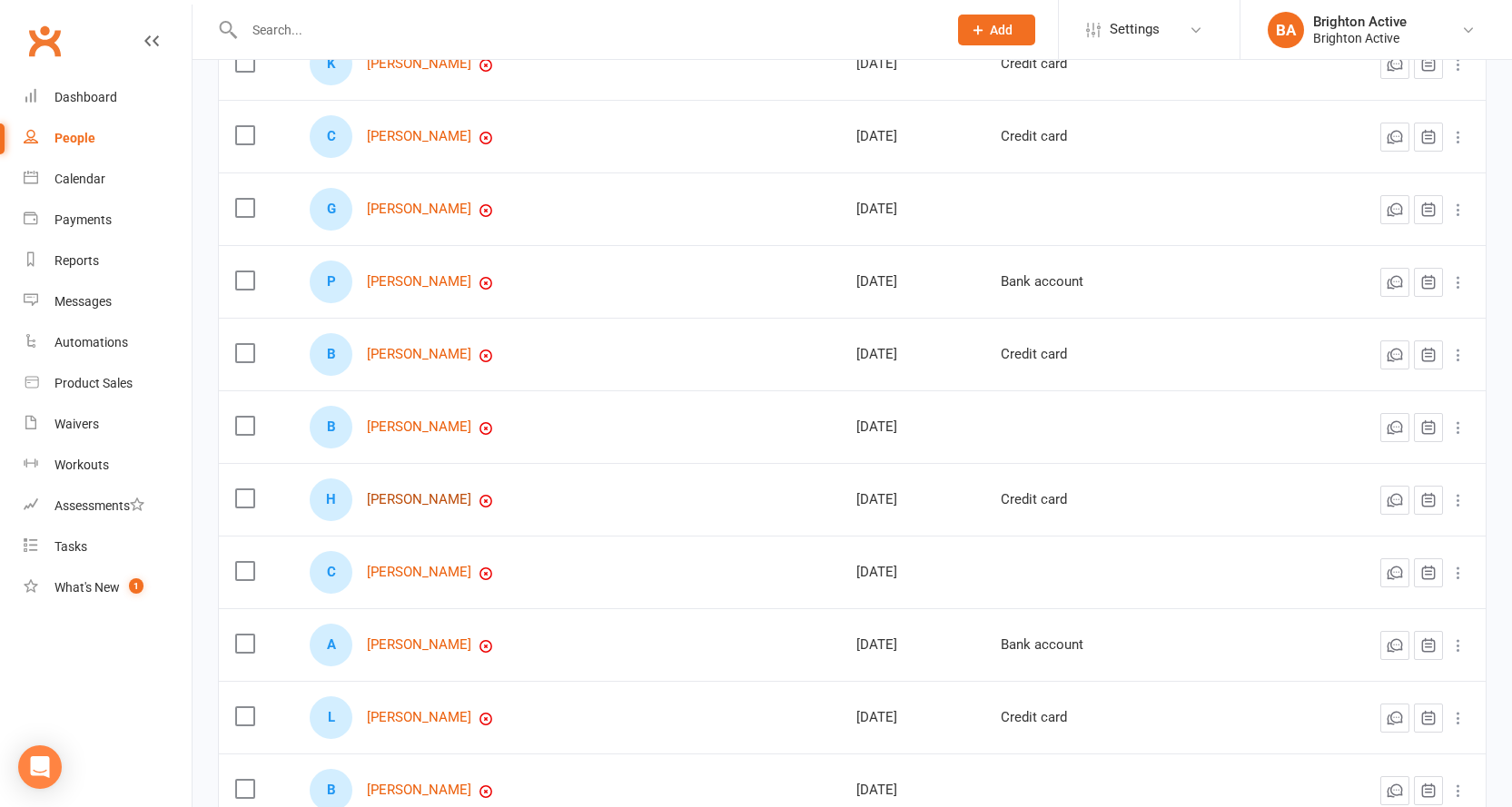
click at [441, 499] on link "Hussein Moukachar" at bounding box center [418, 501] width 104 height 16
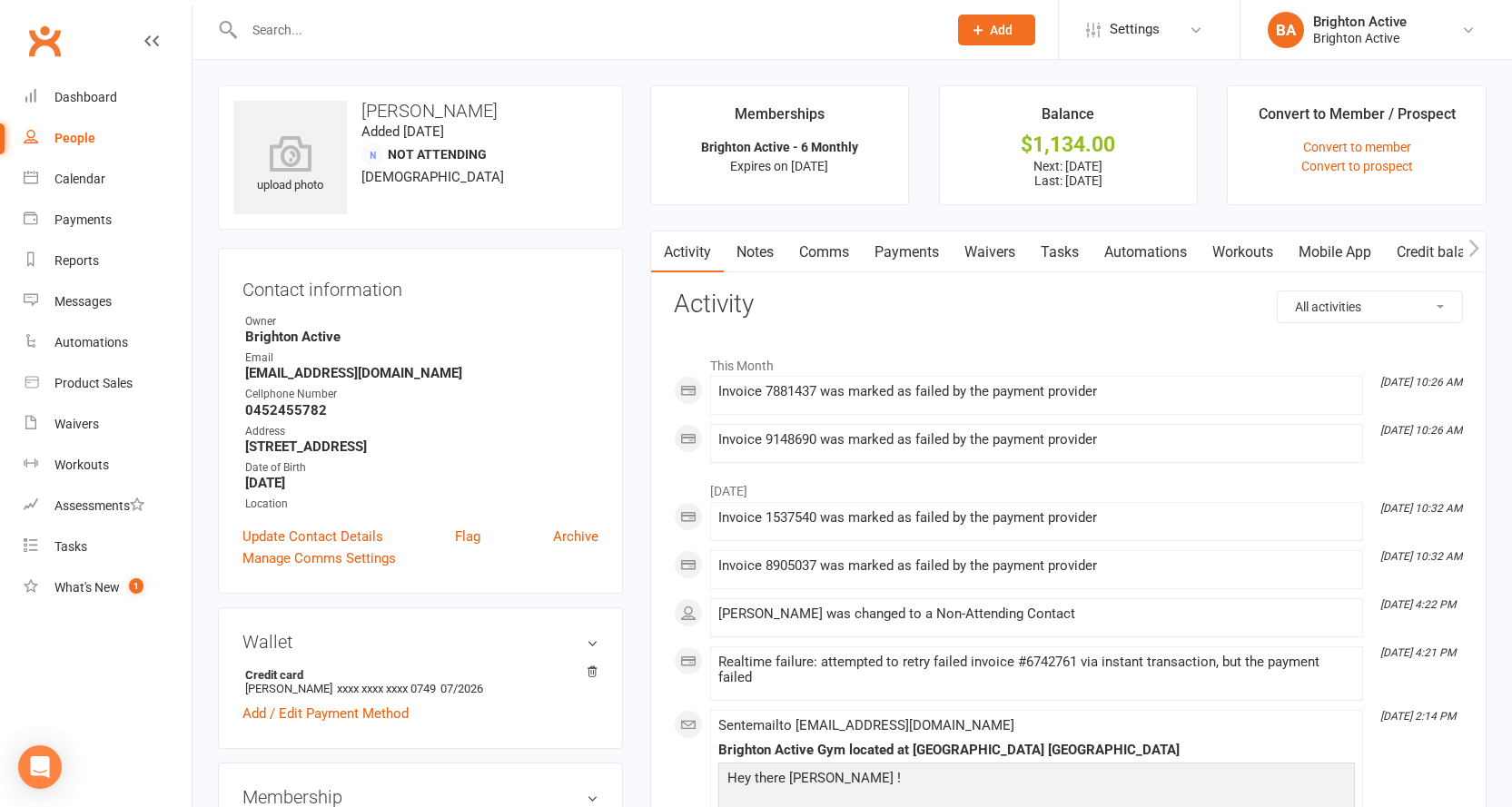
click at [884, 251] on link "Payments" at bounding box center [906, 253] width 90 height 42
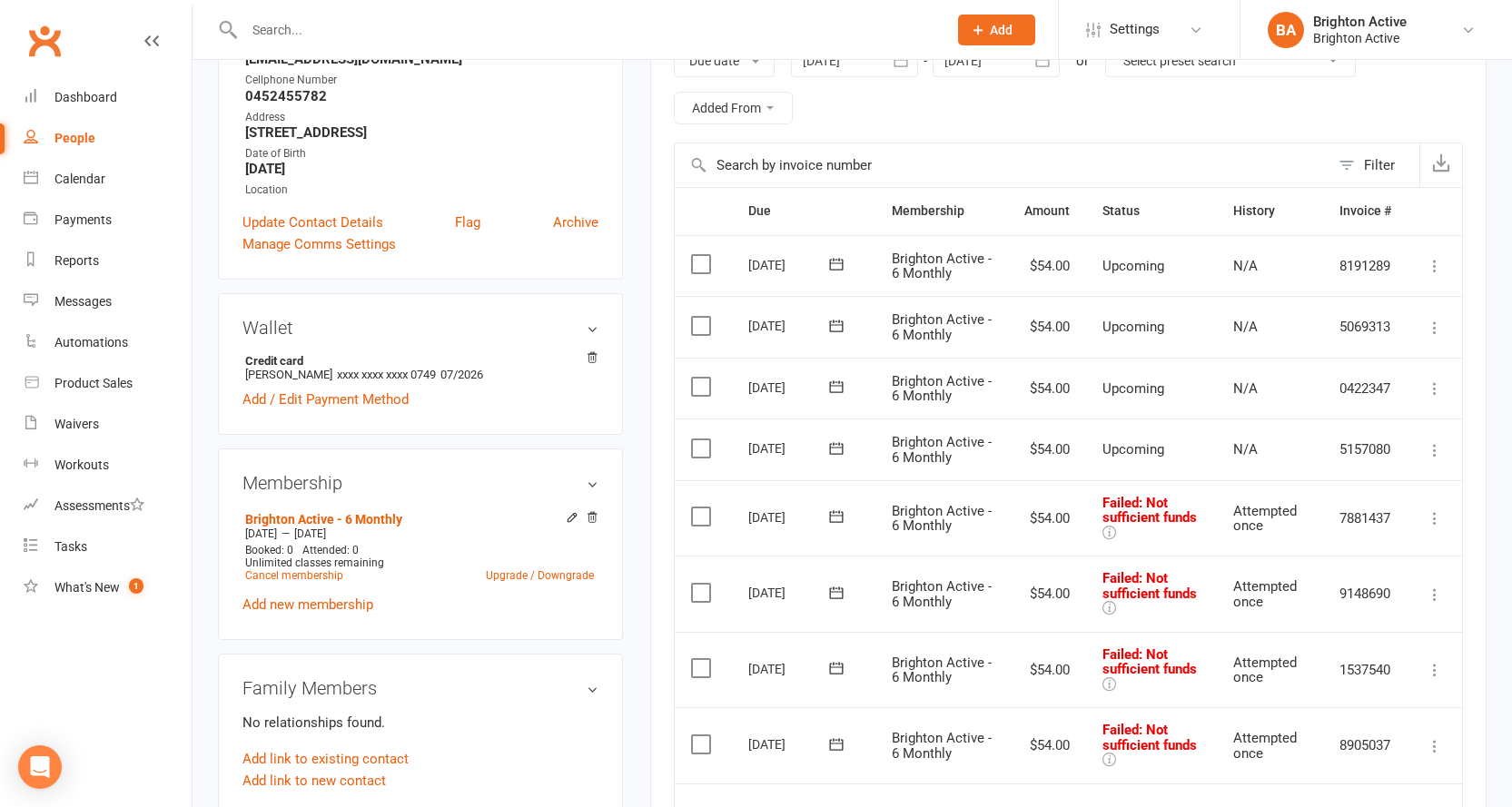
scroll to position [181, 0]
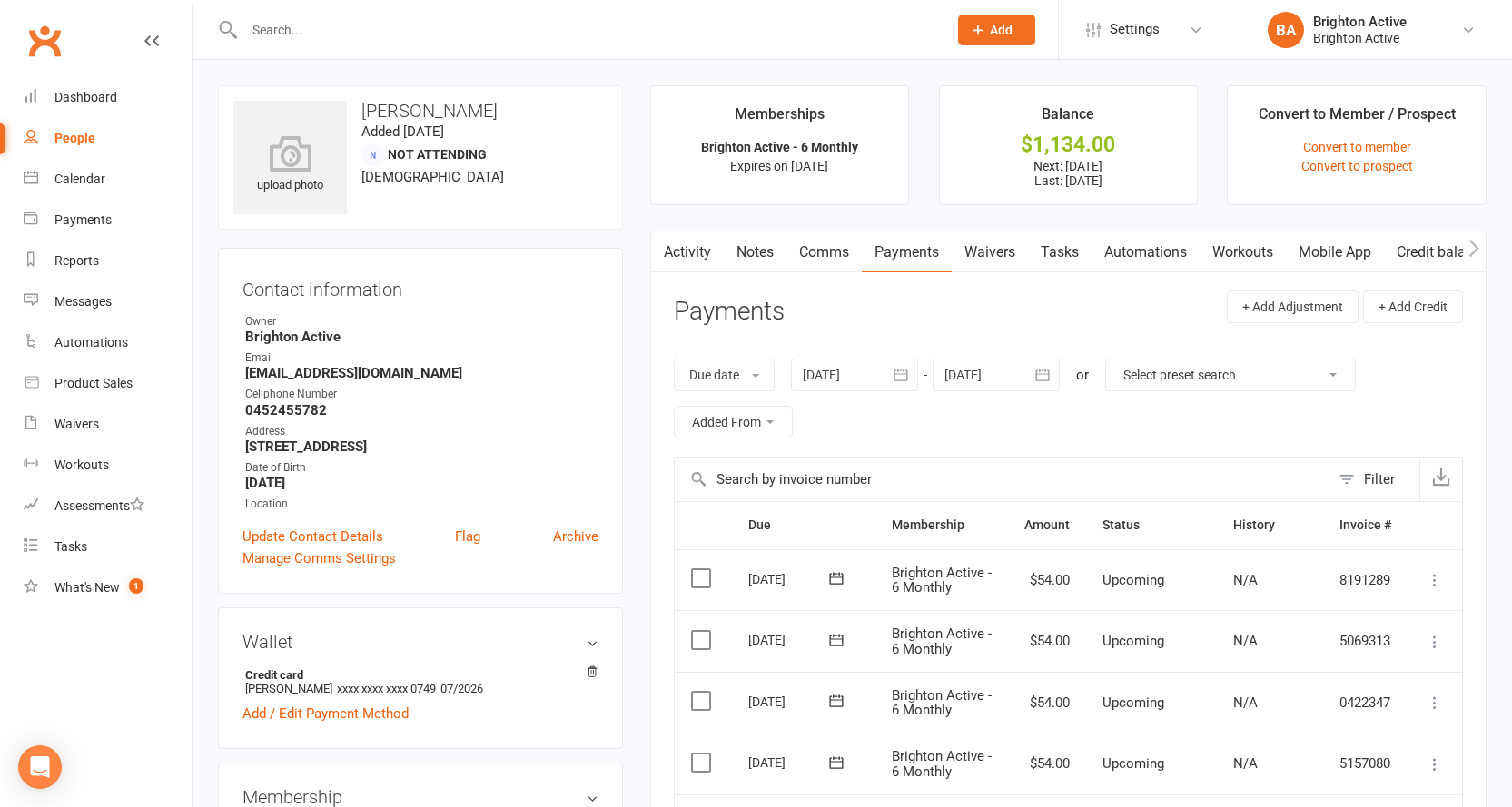
select select "true"
select select "100"
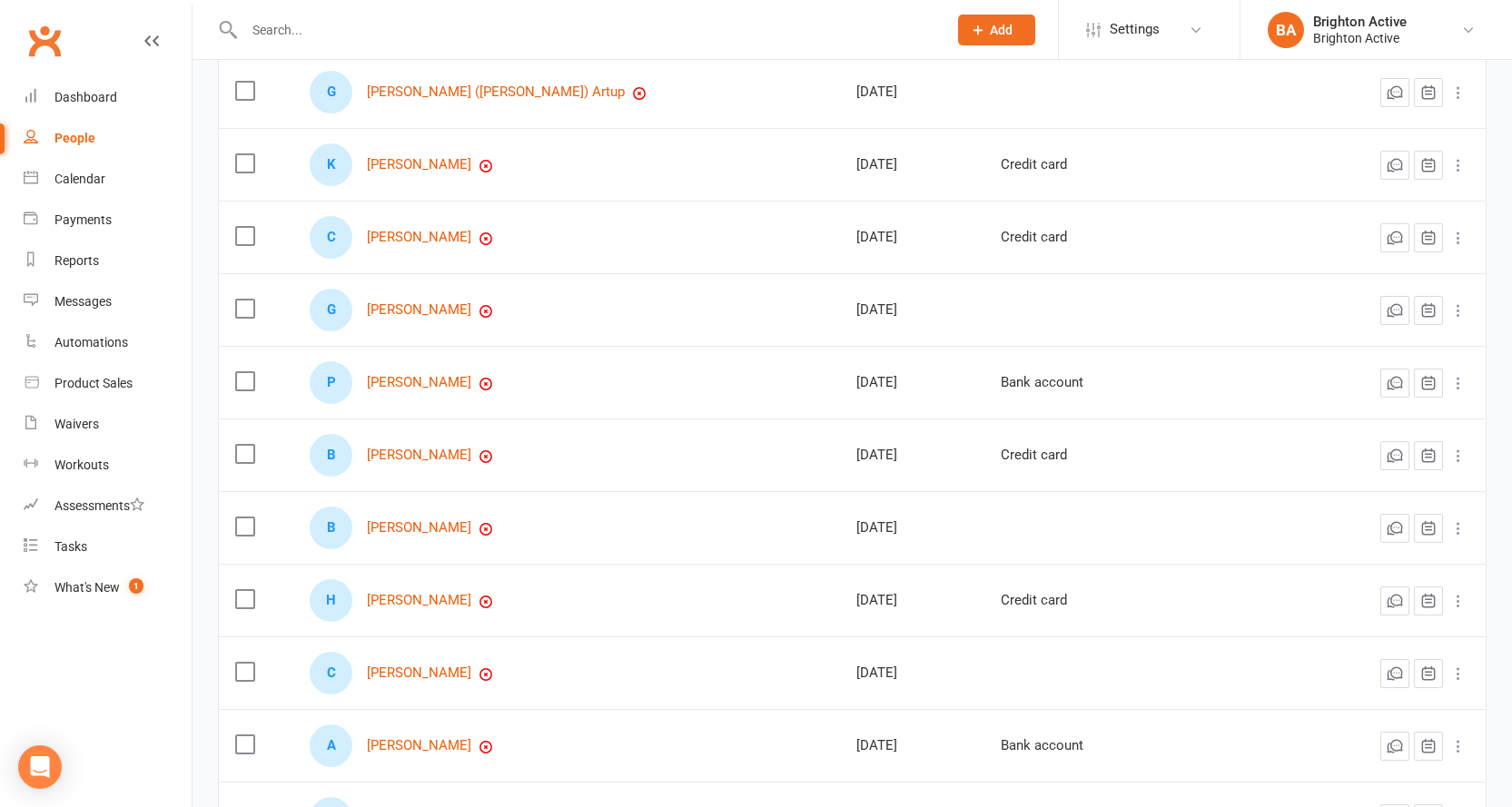
scroll to position [363, 0]
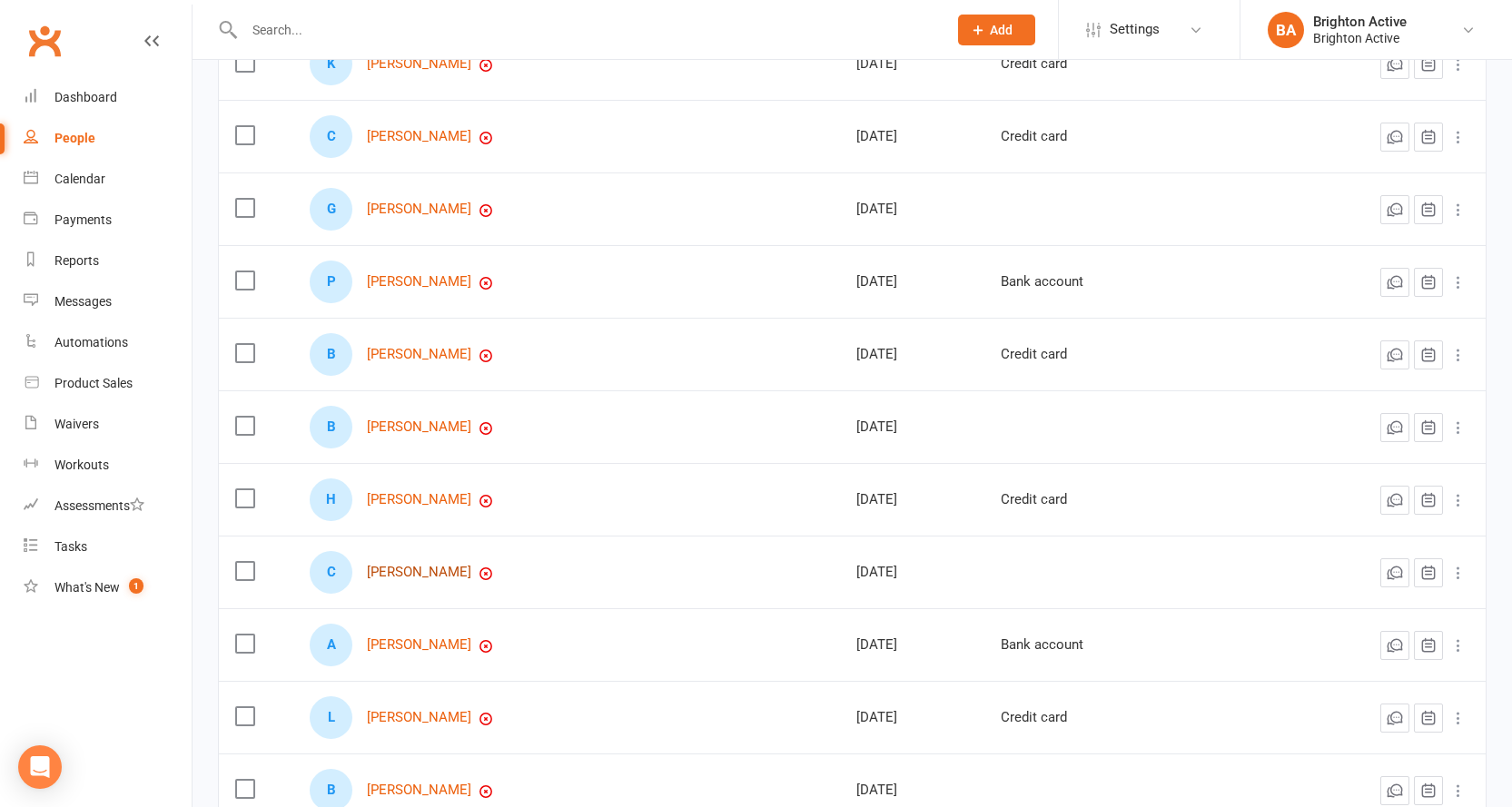
click at [396, 579] on link "Carliene Musumeci" at bounding box center [418, 573] width 104 height 16
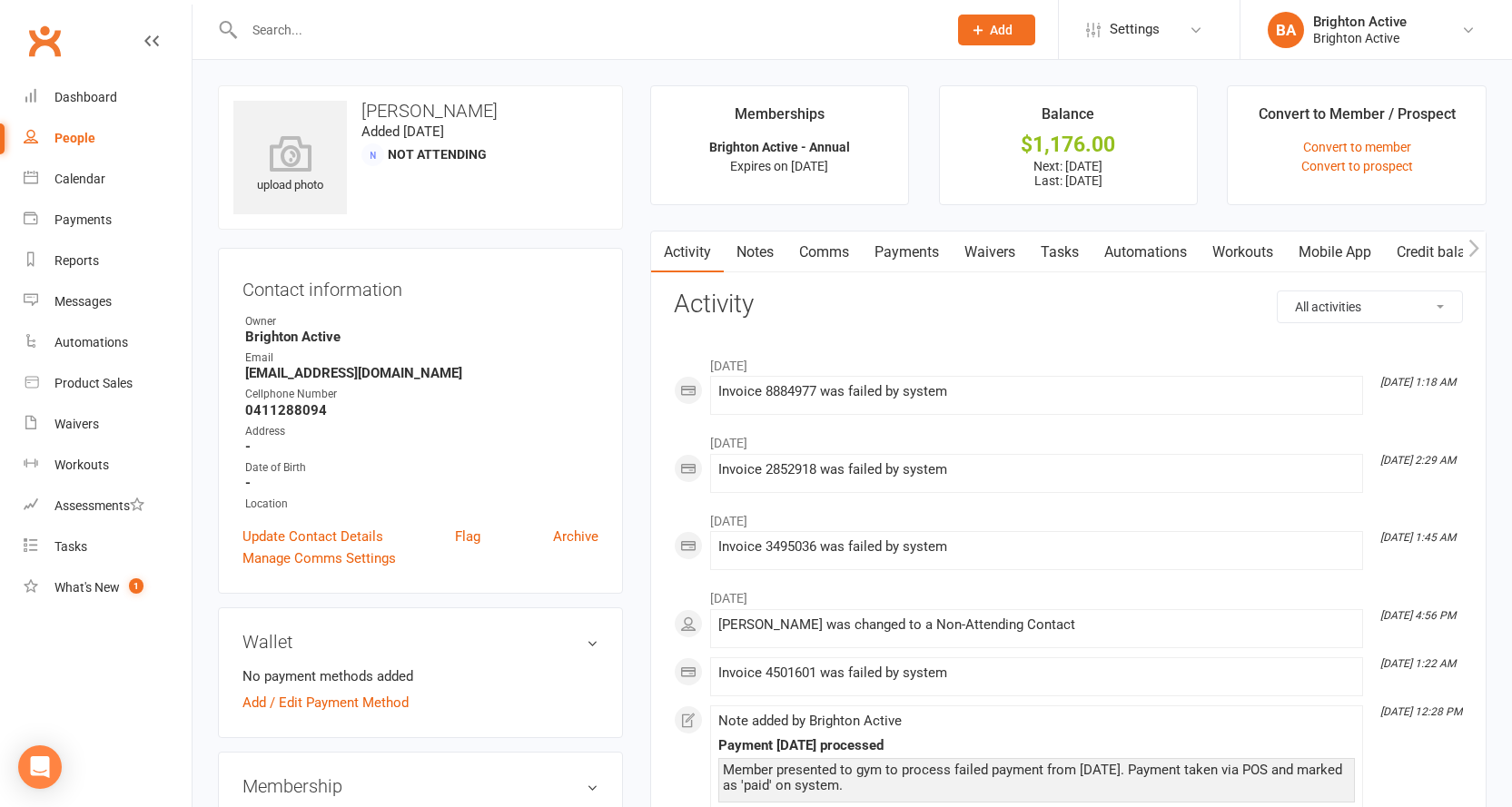
click at [941, 249] on link "Payments" at bounding box center [906, 253] width 90 height 42
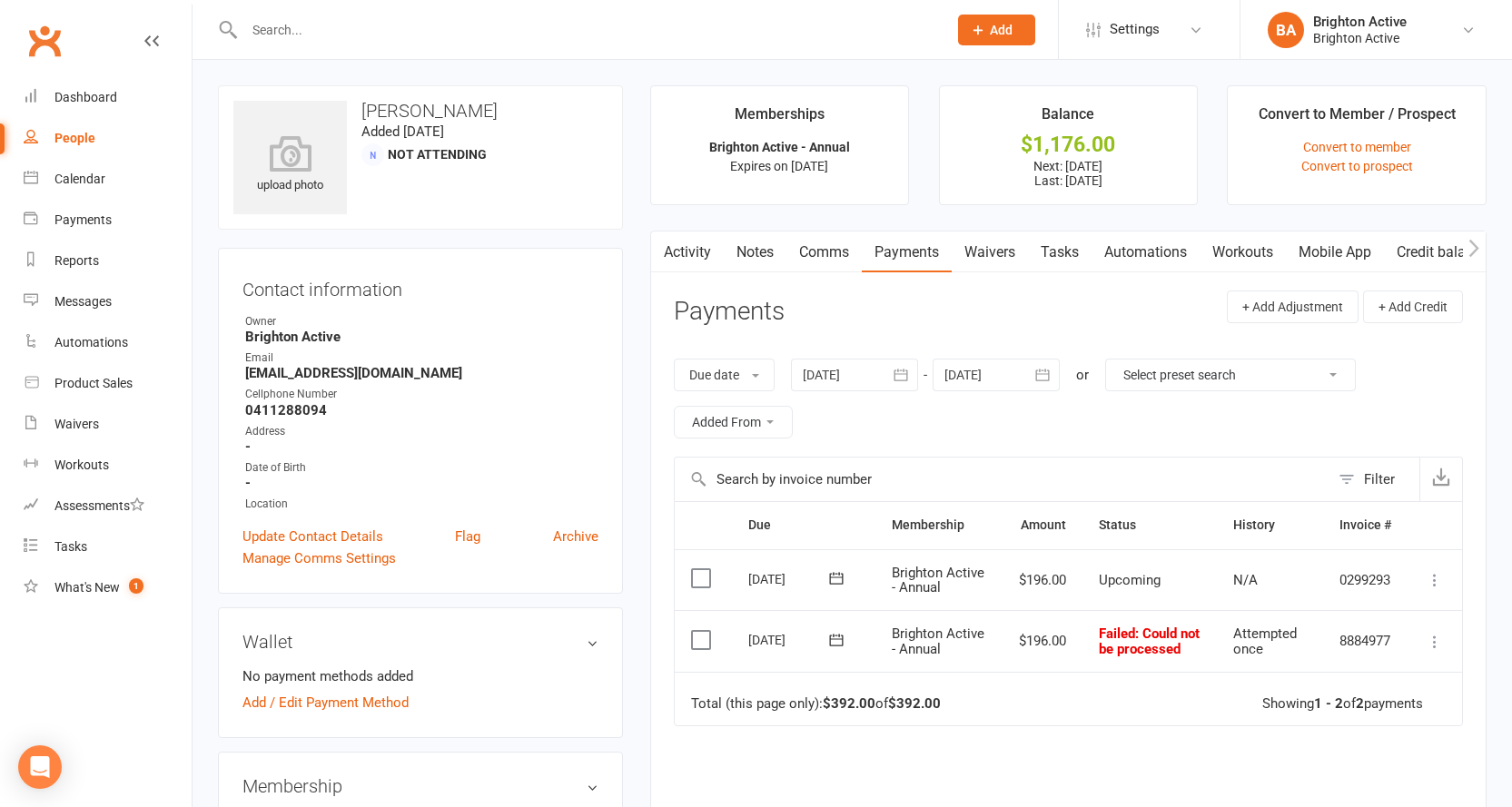
select select "true"
select select "100"
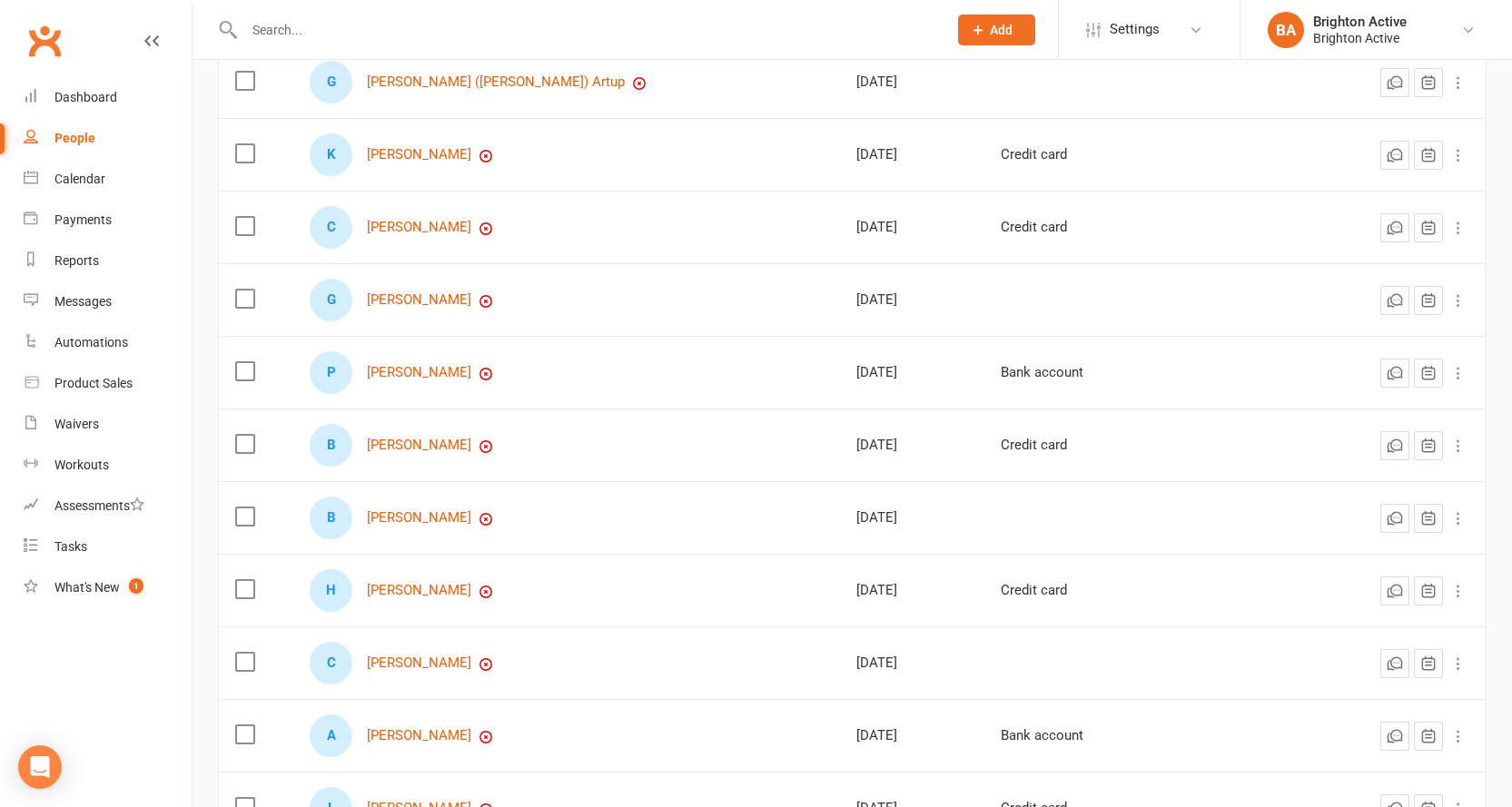
scroll to position [363, 0]
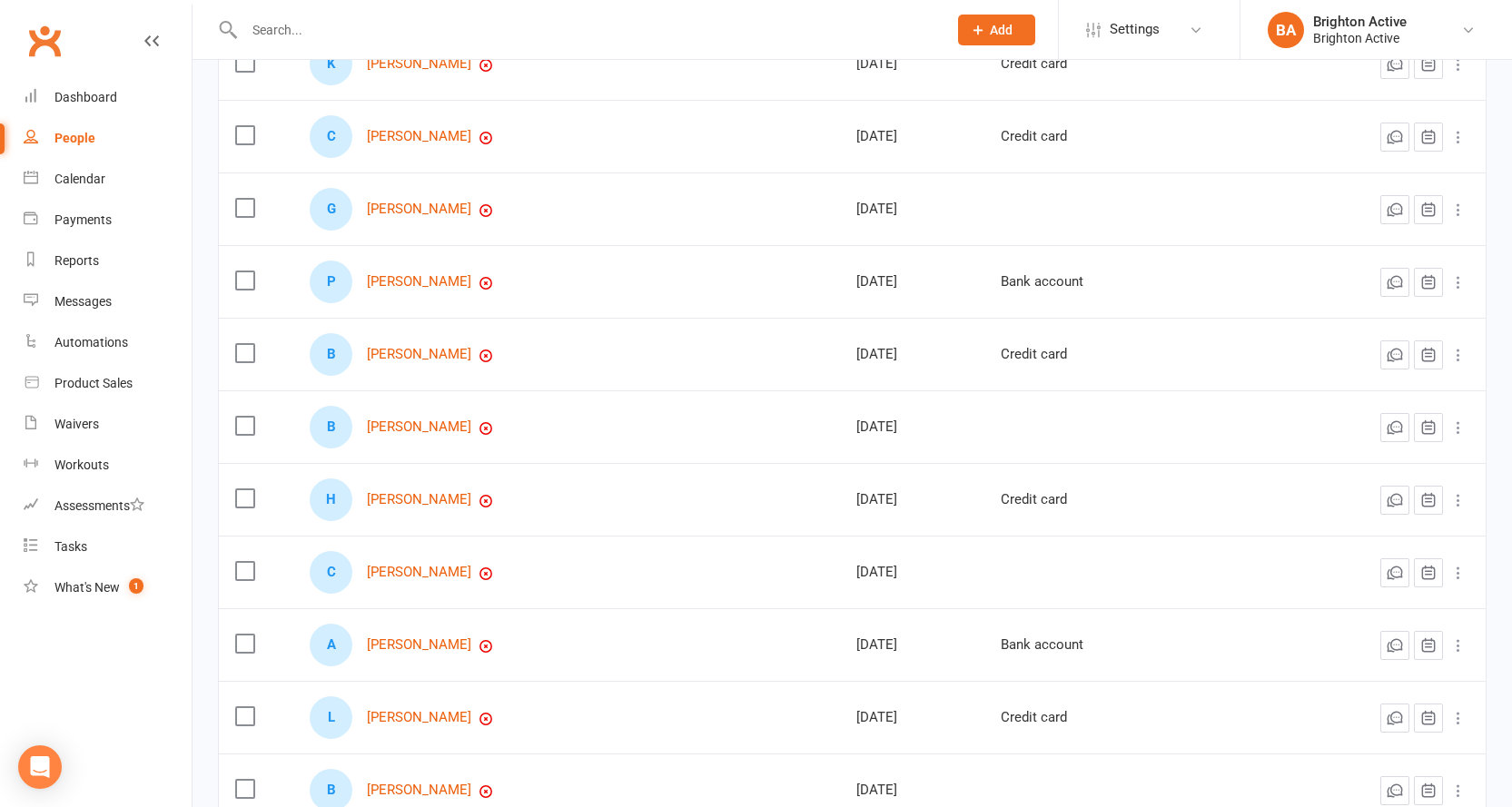
click at [407, 657] on div "A Abbas Nagi" at bounding box center [566, 644] width 514 height 43
click at [409, 644] on link "Abbas Nagi" at bounding box center [418, 645] width 104 height 16
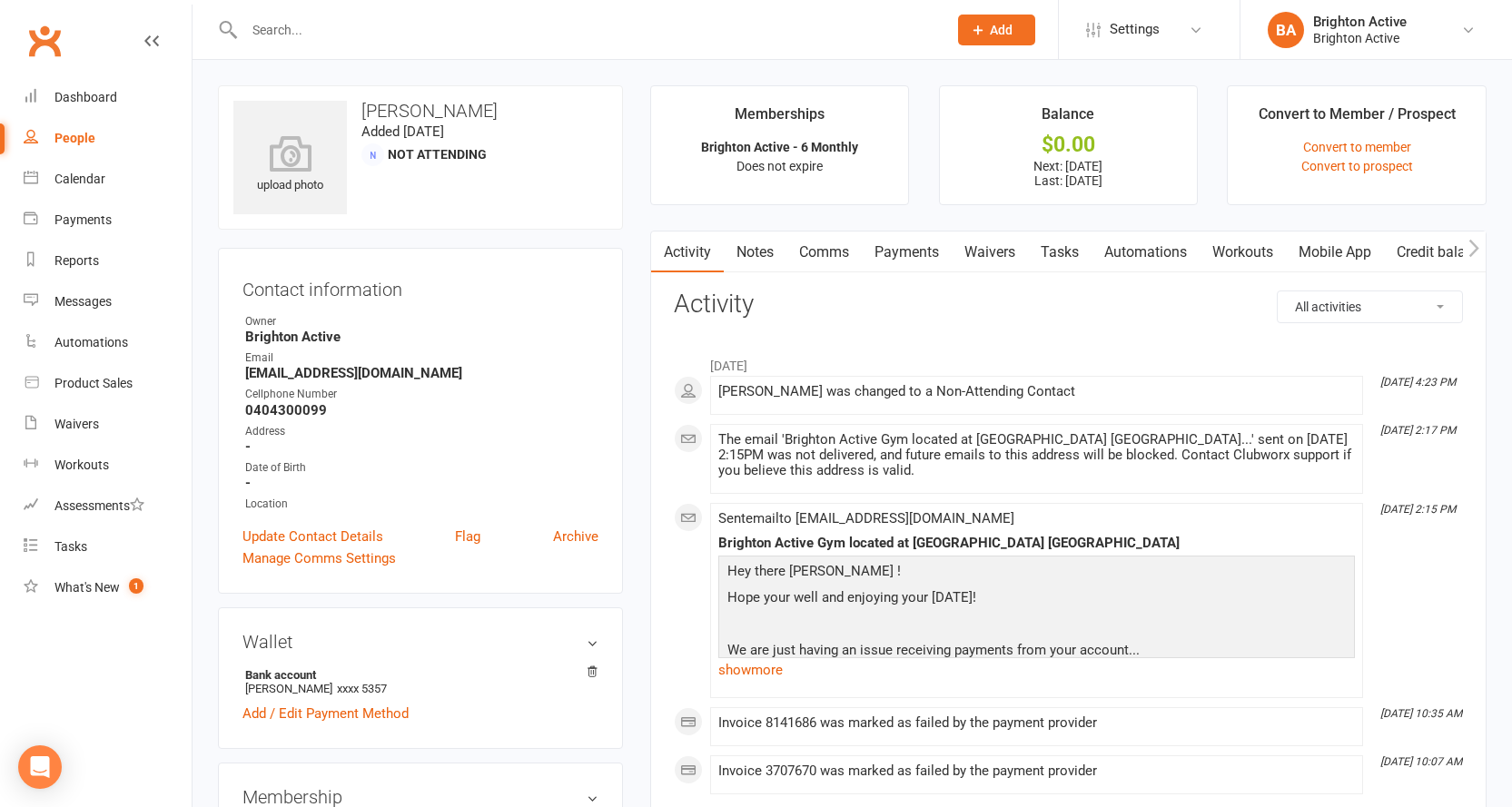
click at [935, 270] on link "Payments" at bounding box center [906, 253] width 90 height 42
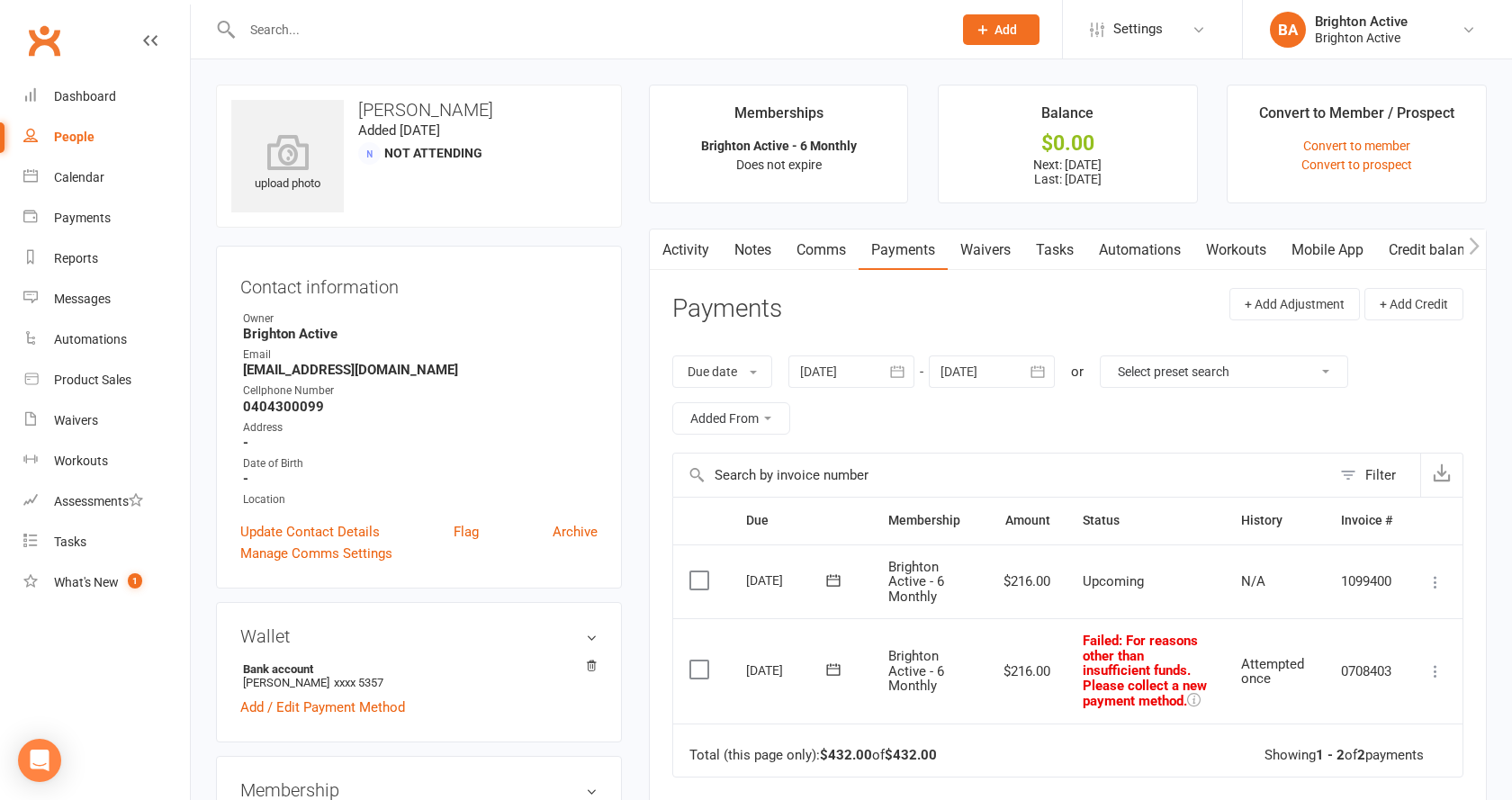
select select "true"
select select "100"
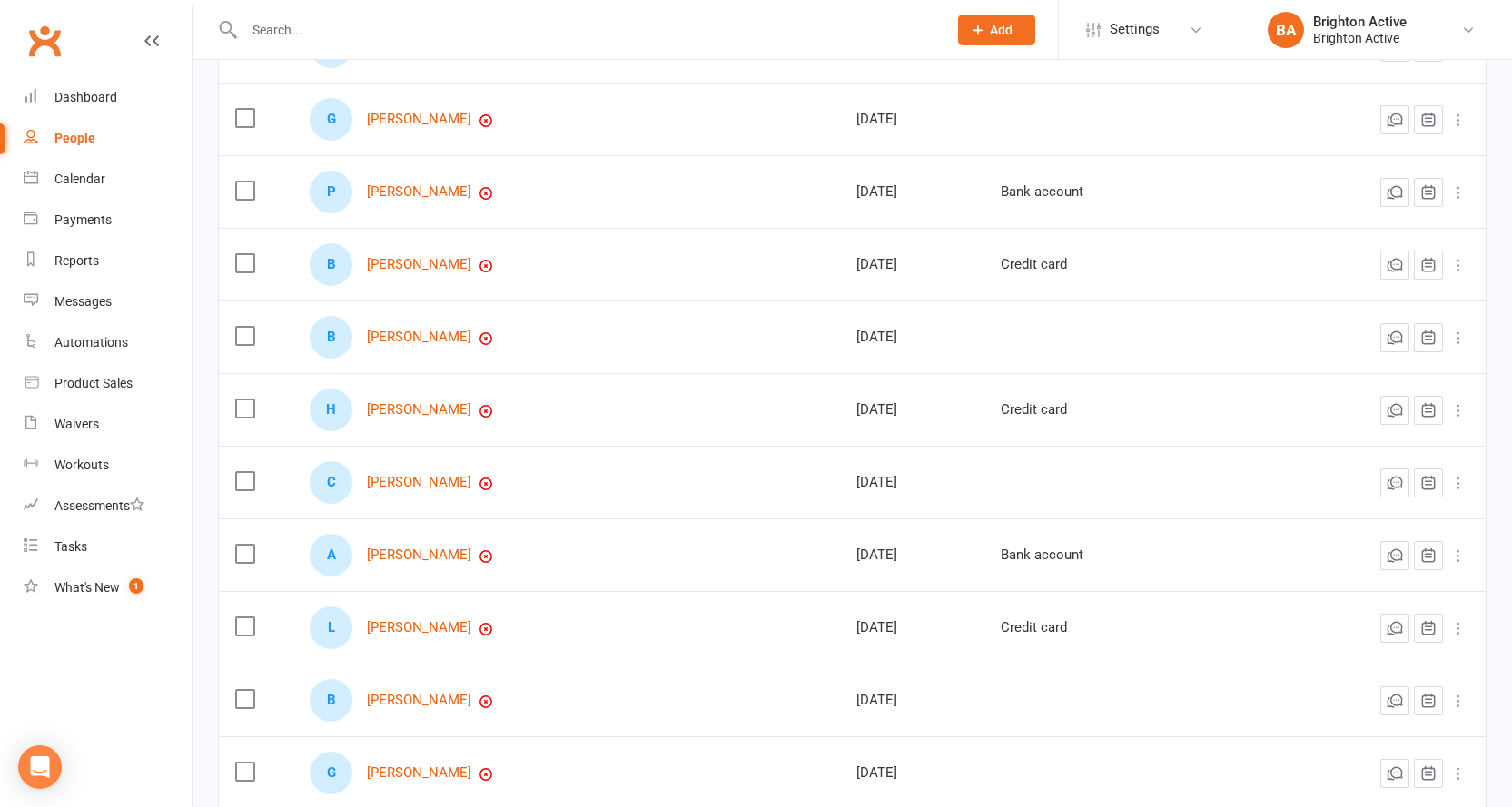
scroll to position [454, 0]
click at [438, 631] on link "Lavell Rampono" at bounding box center [418, 628] width 104 height 16
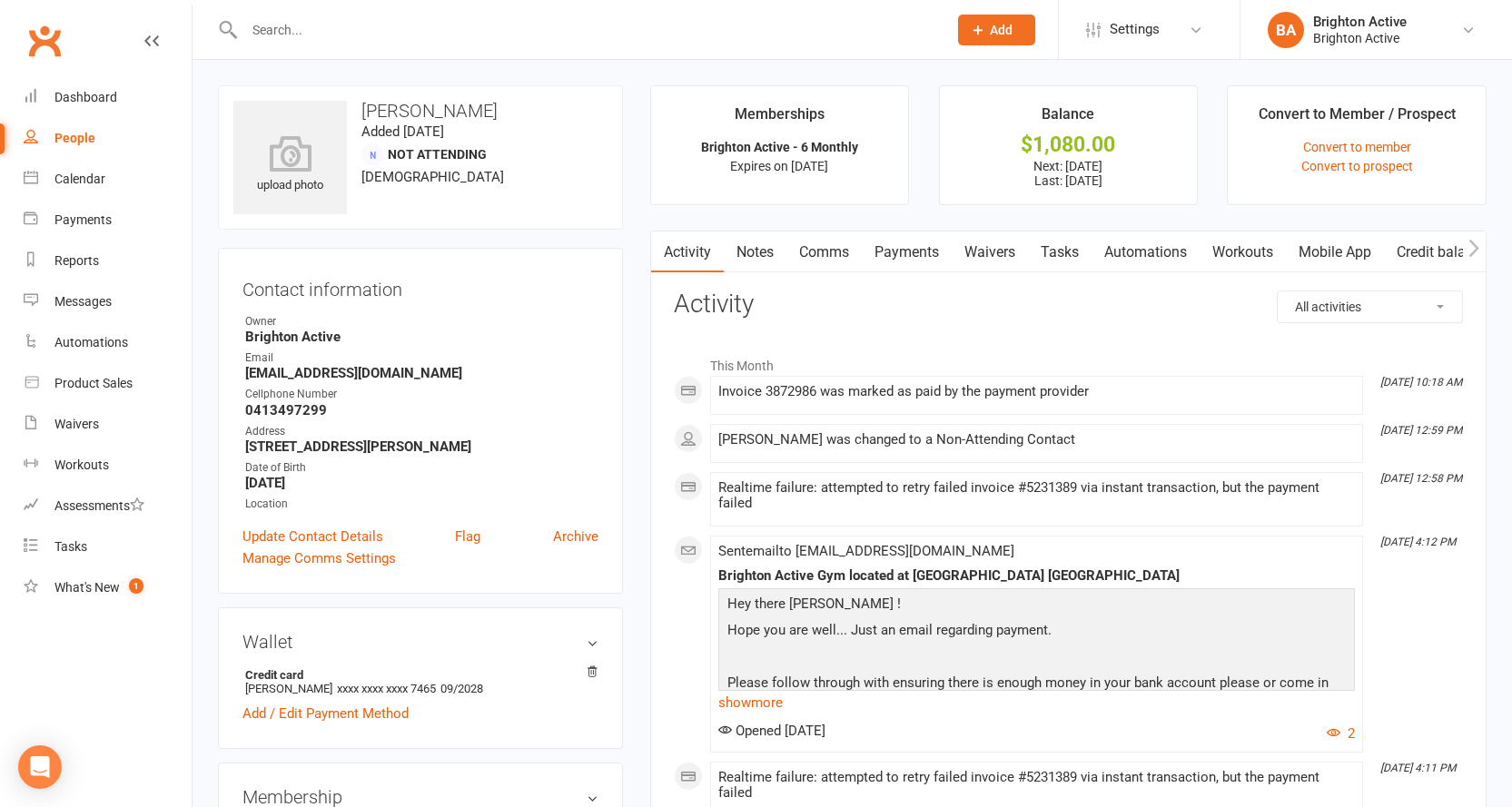
click at [923, 259] on link "Payments" at bounding box center [906, 253] width 90 height 42
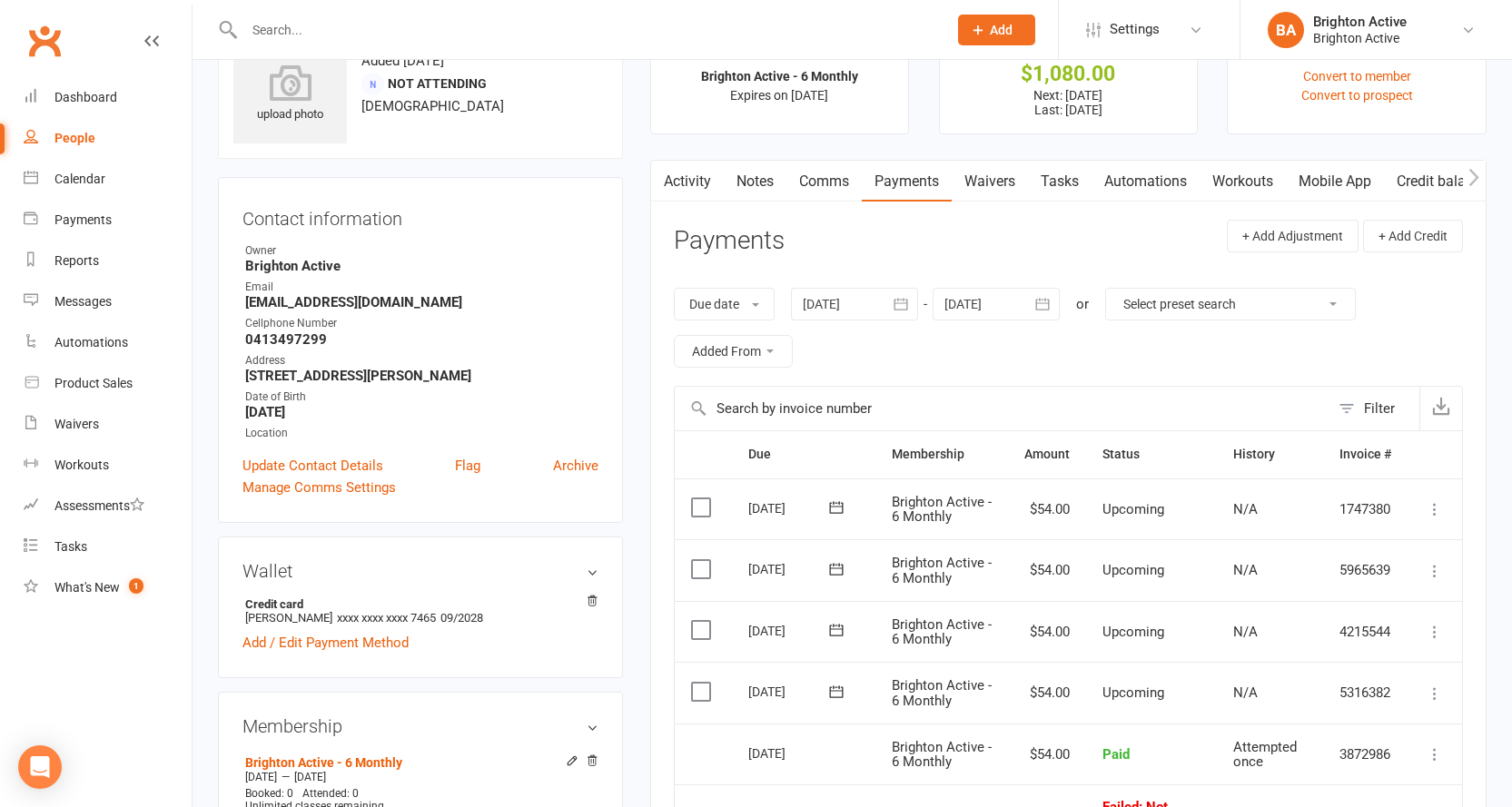
scroll to position [181, 0]
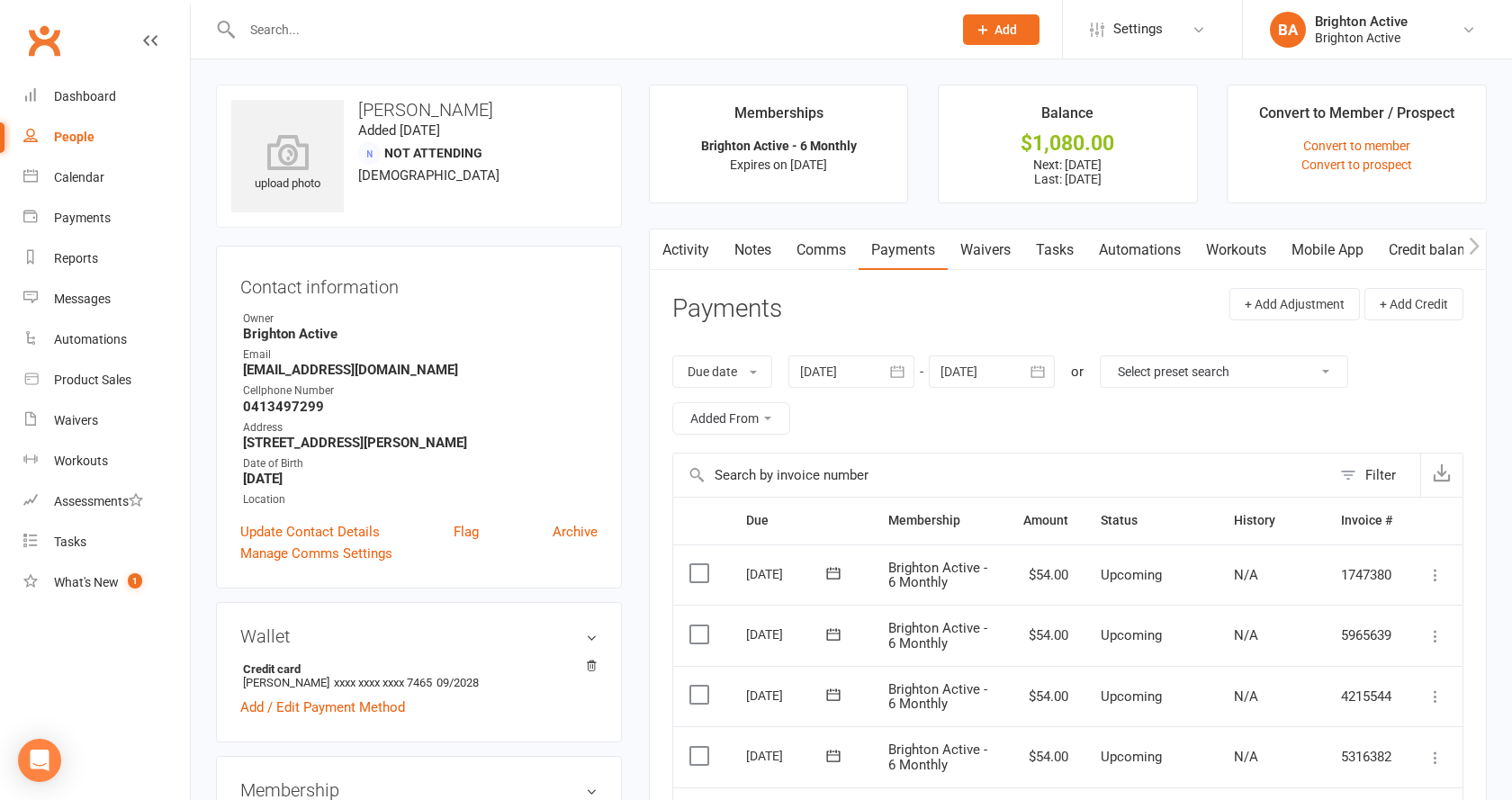
select select "true"
select select "100"
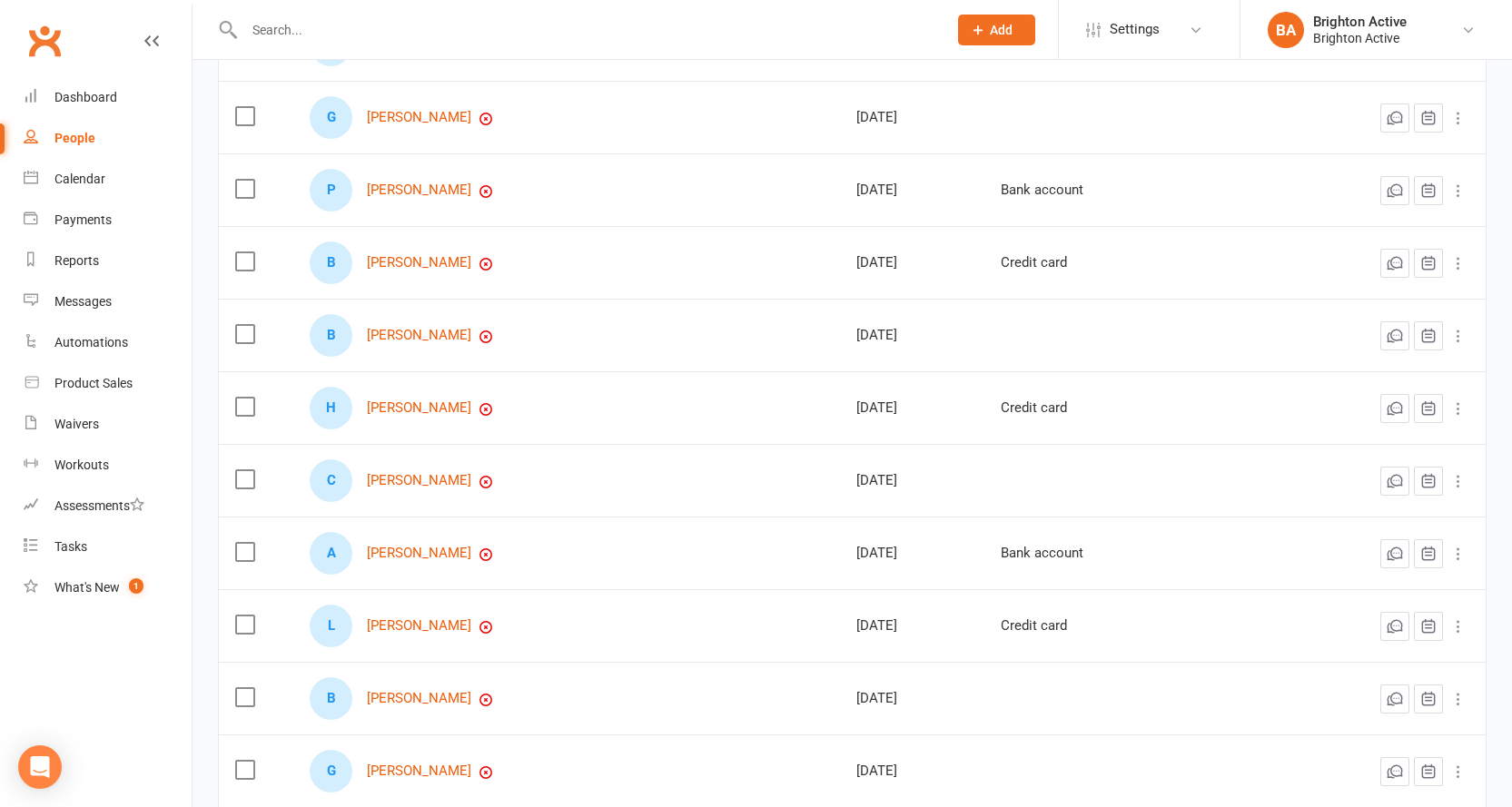
scroll to position [617, 0]
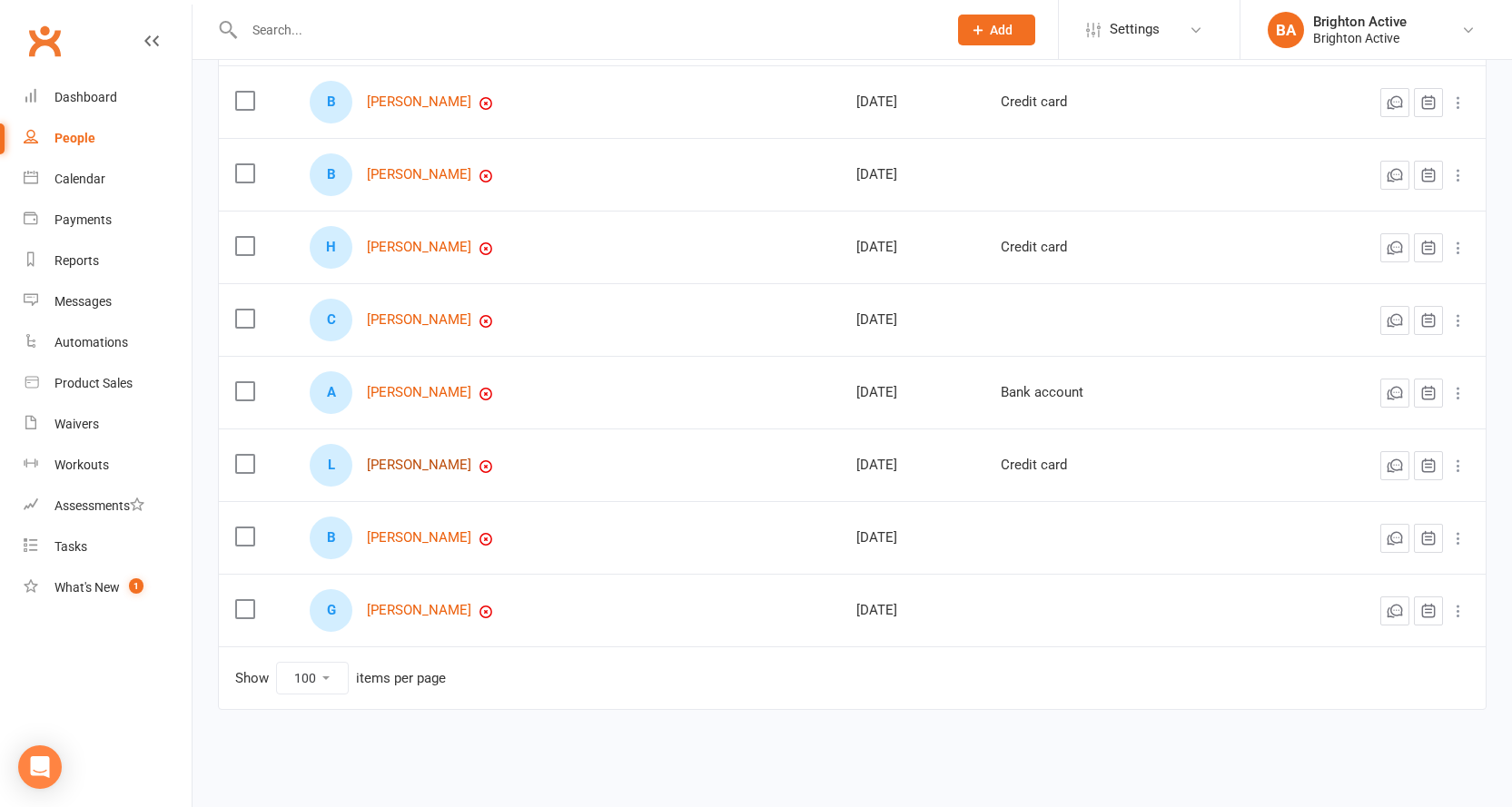
click at [414, 464] on link "Lavell Rampono" at bounding box center [418, 466] width 104 height 16
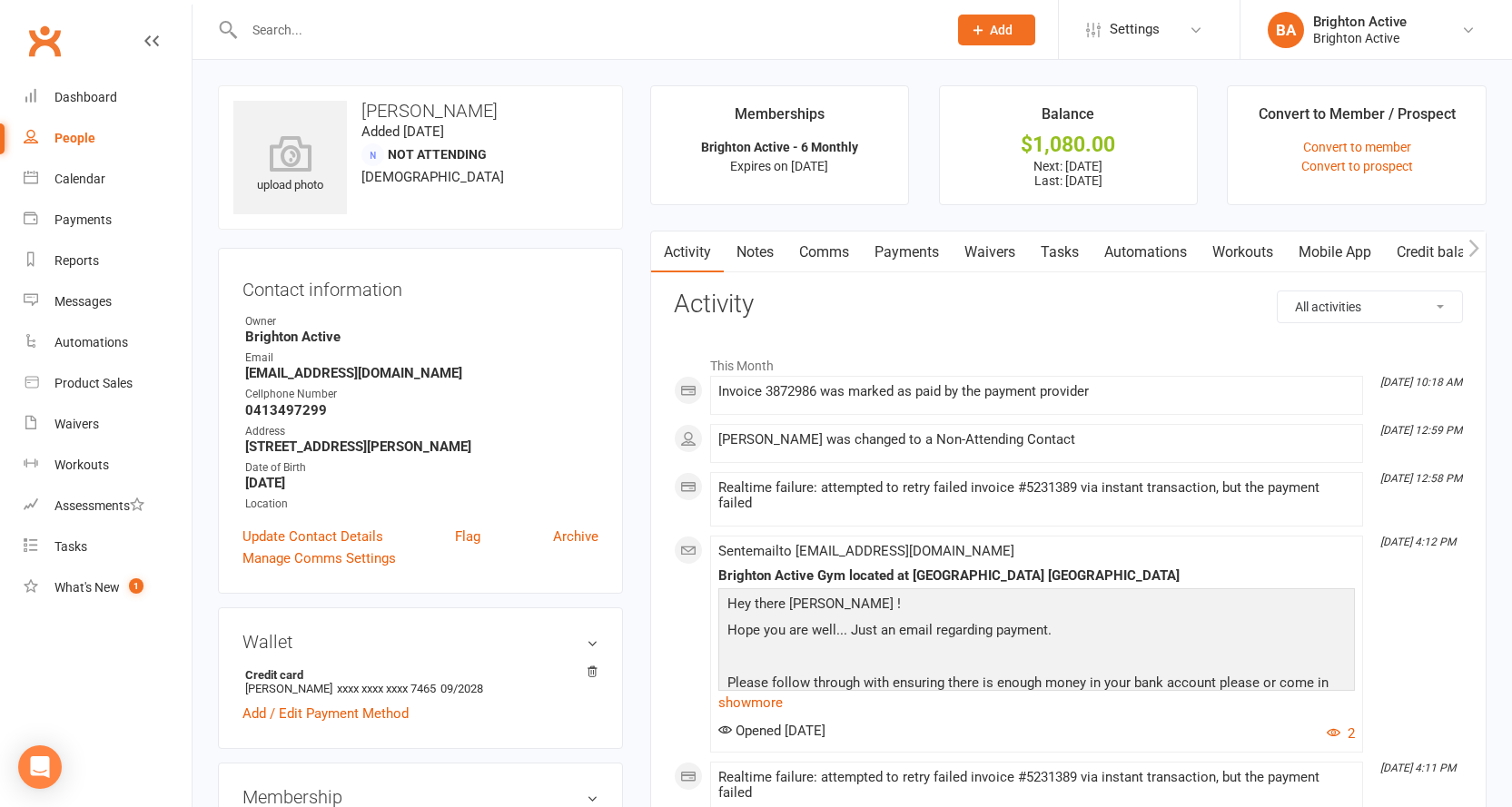
click at [936, 258] on link "Payments" at bounding box center [906, 253] width 90 height 42
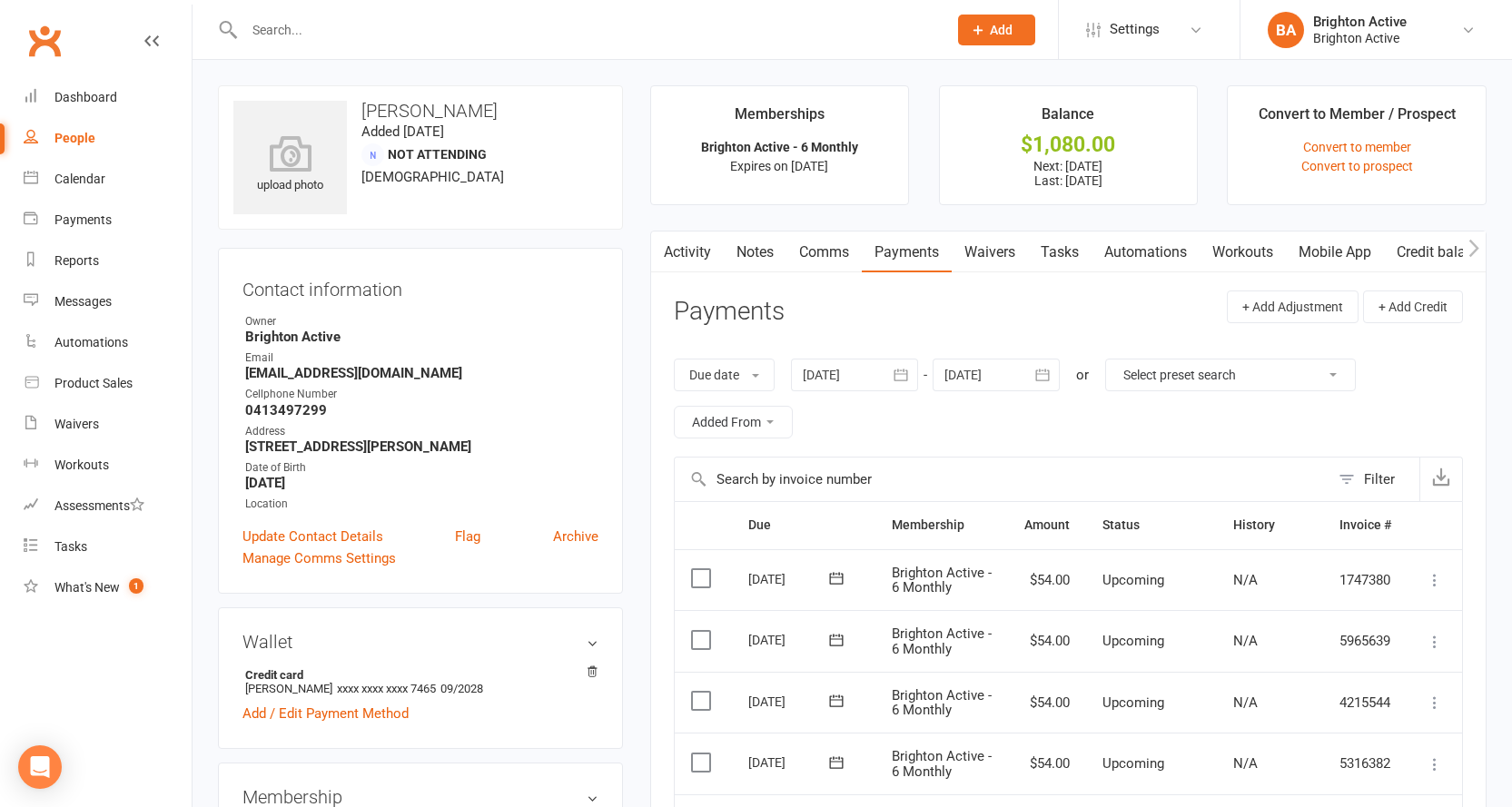
click at [701, 254] on link "Activity" at bounding box center [687, 253] width 72 height 42
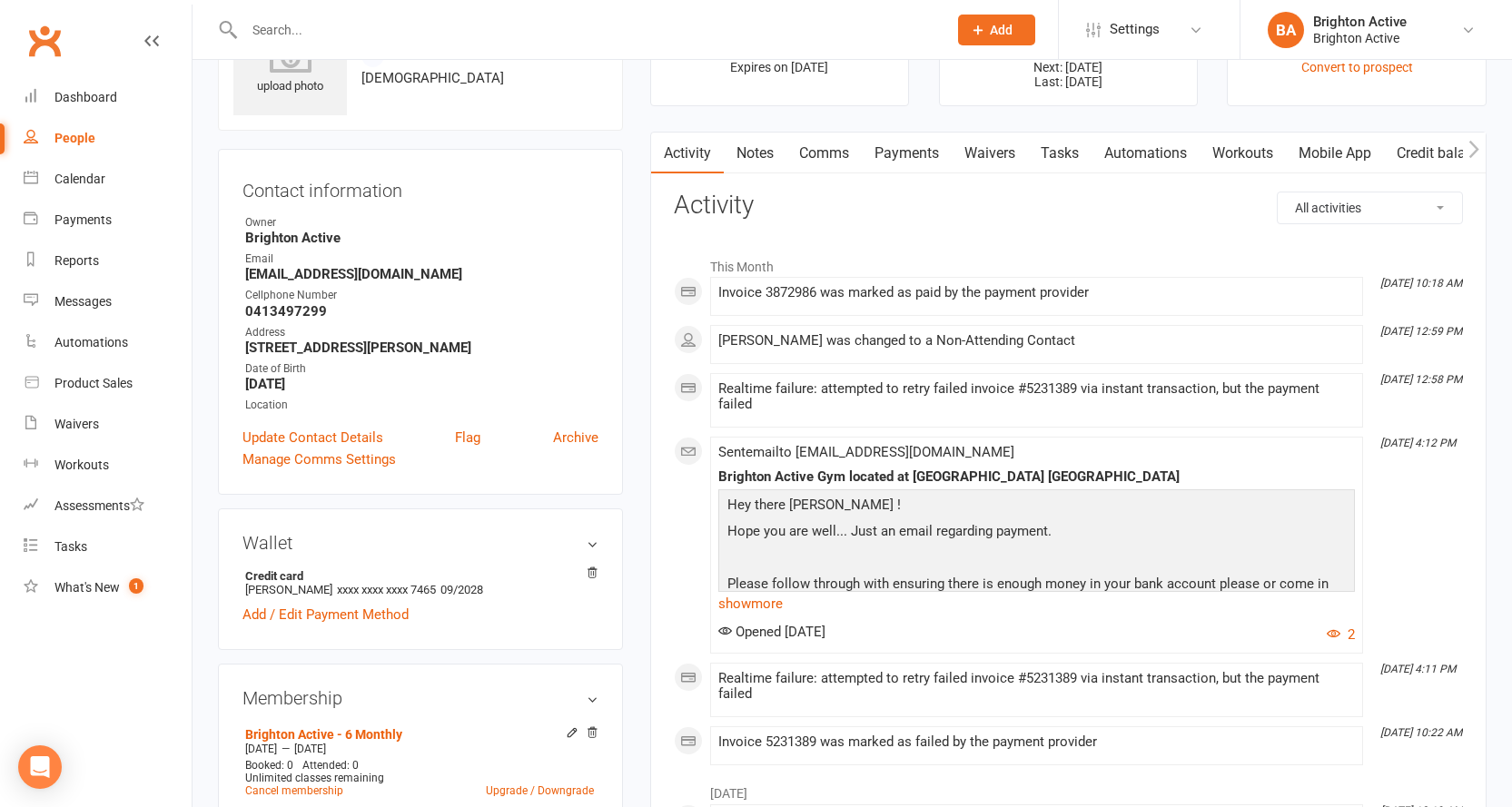
scroll to position [181, 0]
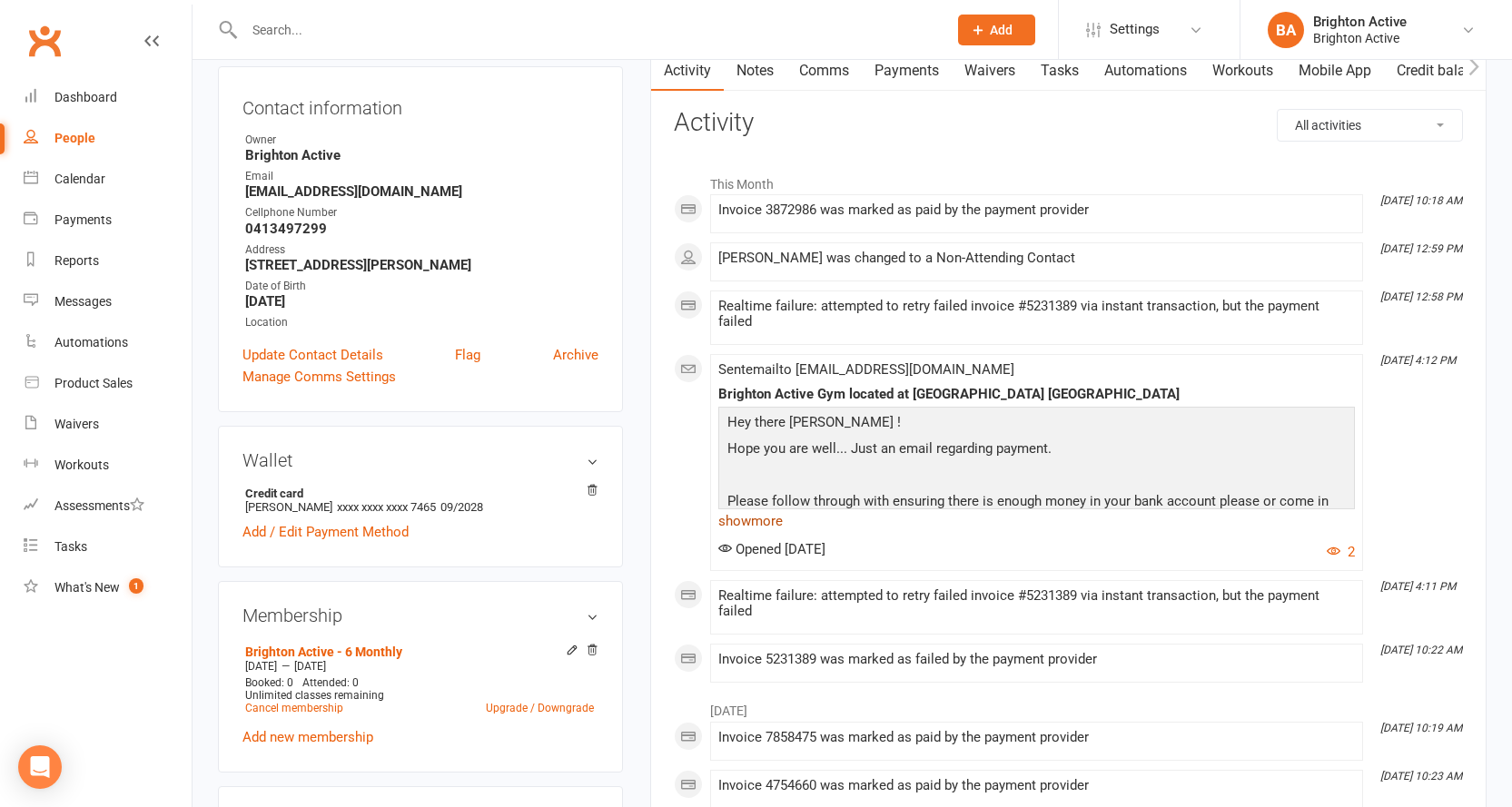
click at [763, 514] on link "show more" at bounding box center [1037, 521] width 637 height 26
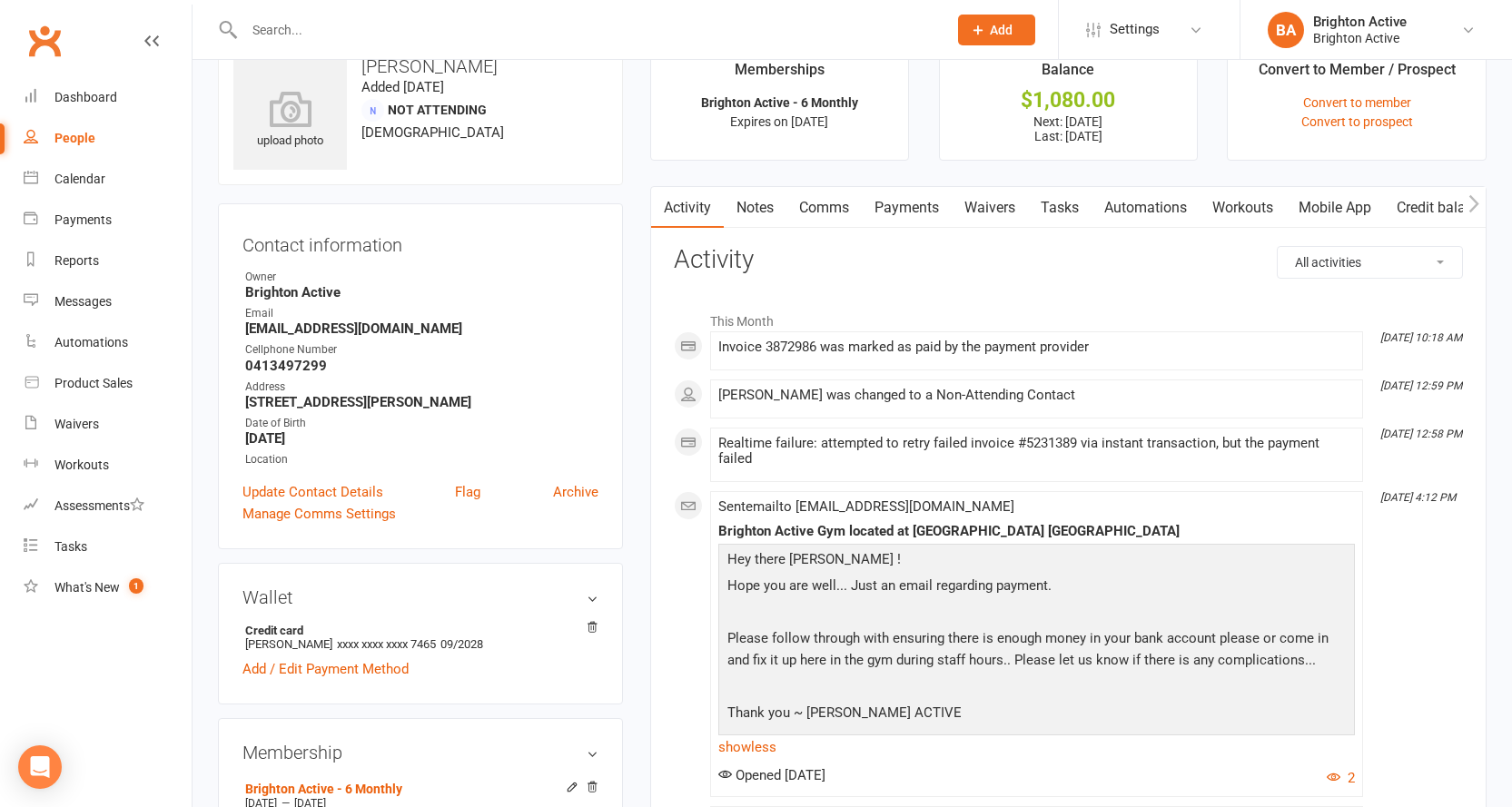
scroll to position [0, 0]
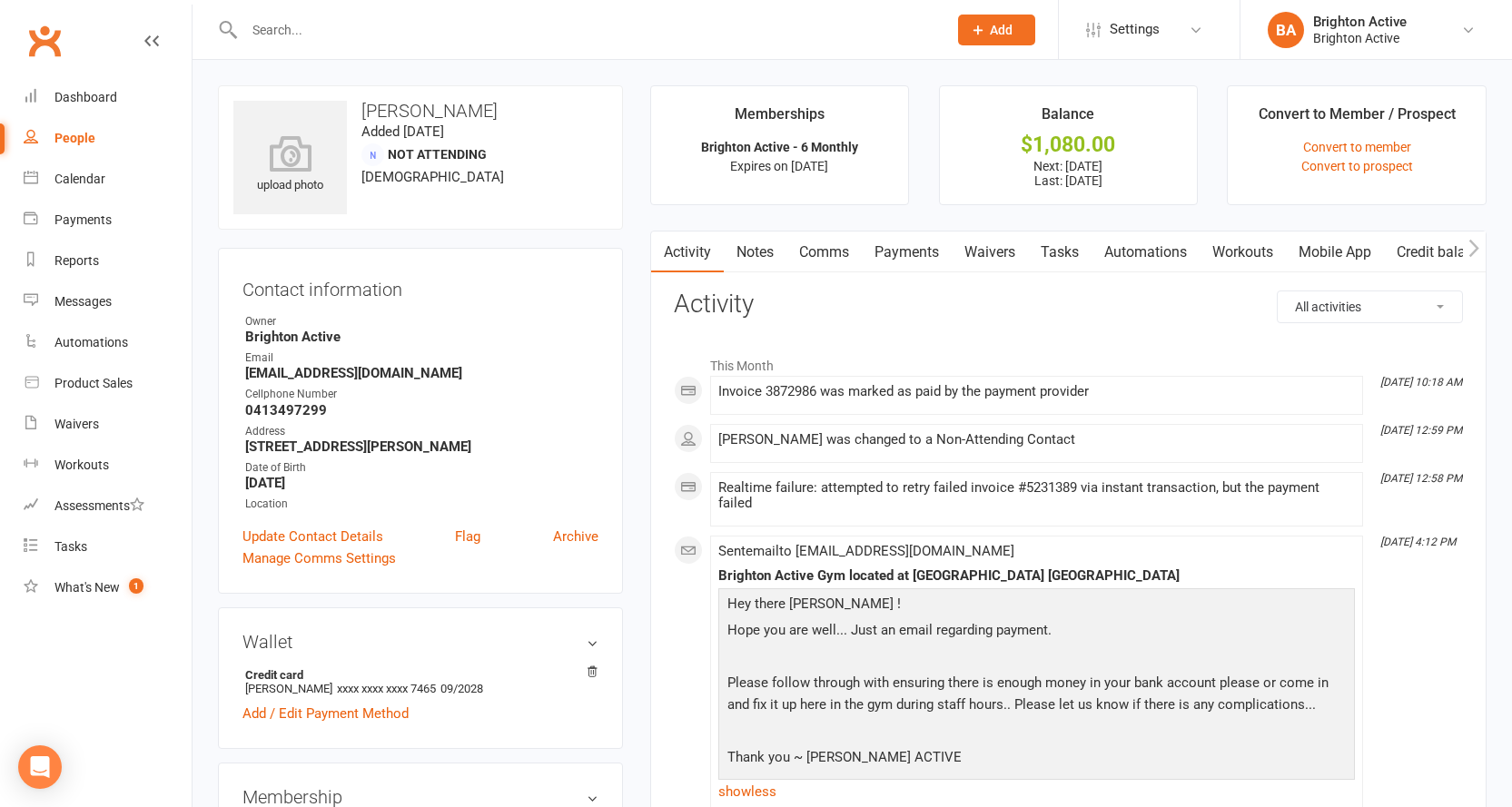
click at [930, 247] on link "Payments" at bounding box center [906, 253] width 90 height 42
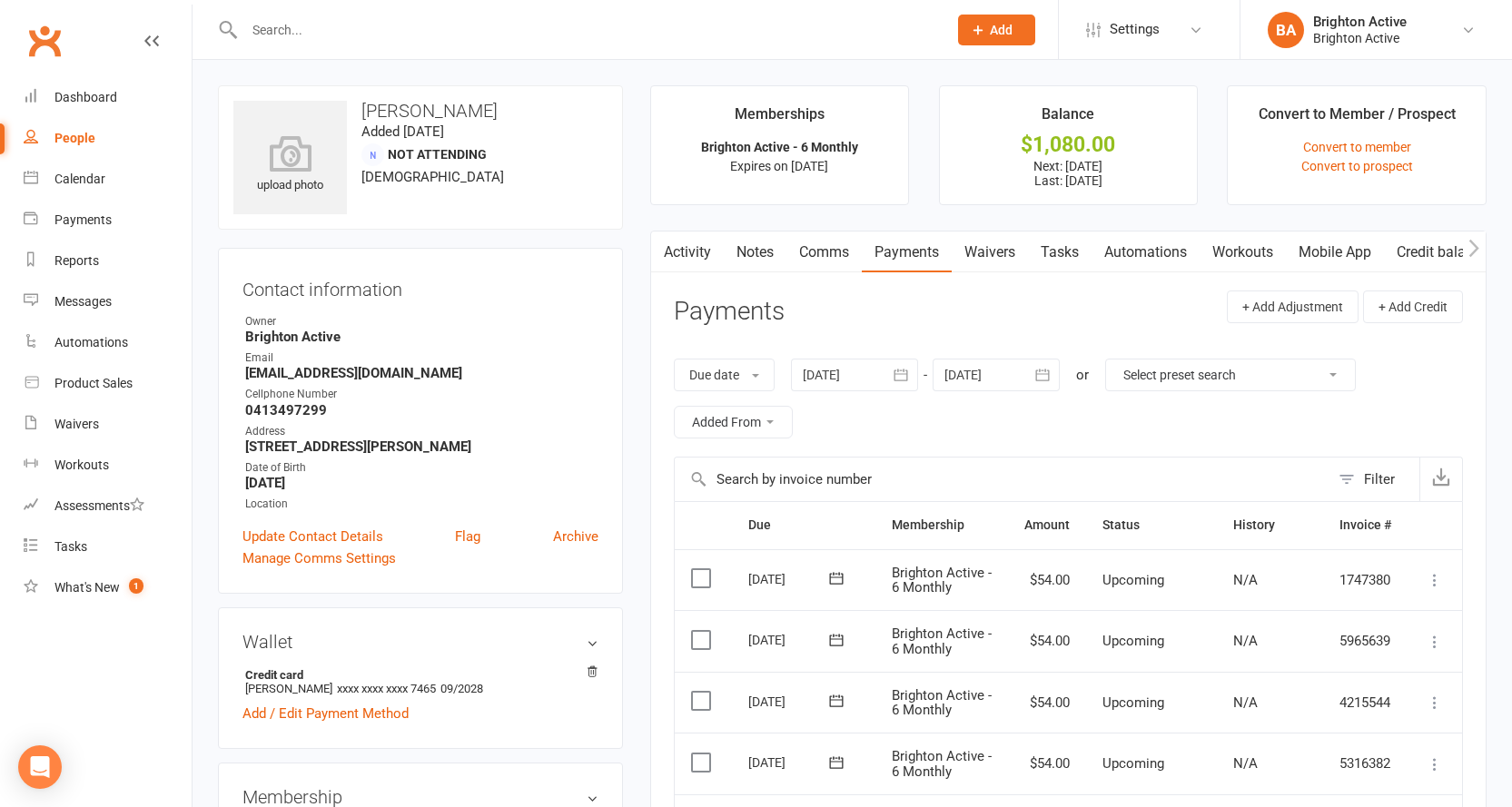
click at [703, 247] on link "Activity" at bounding box center [687, 253] width 72 height 42
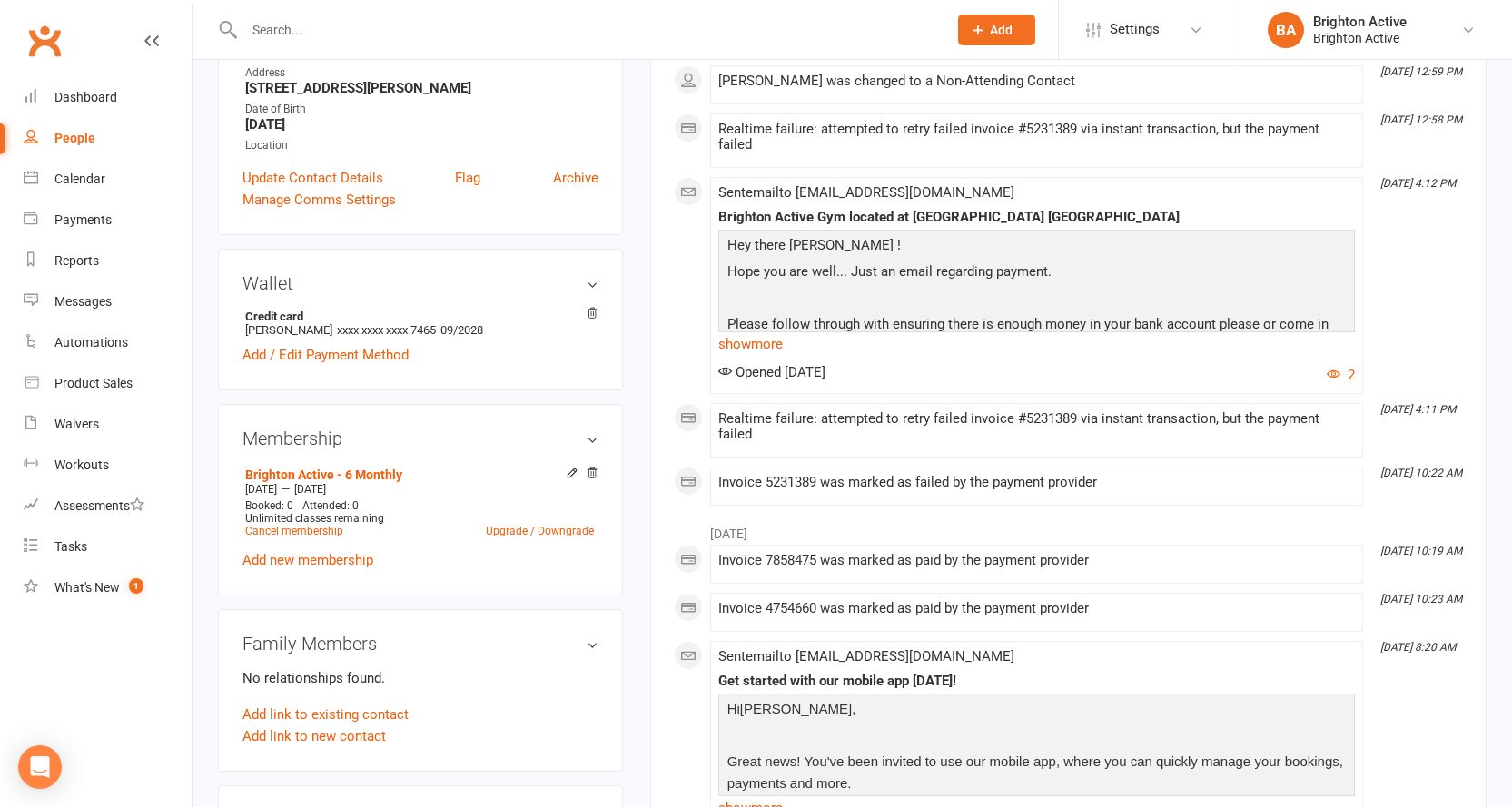
scroll to position [363, 0]
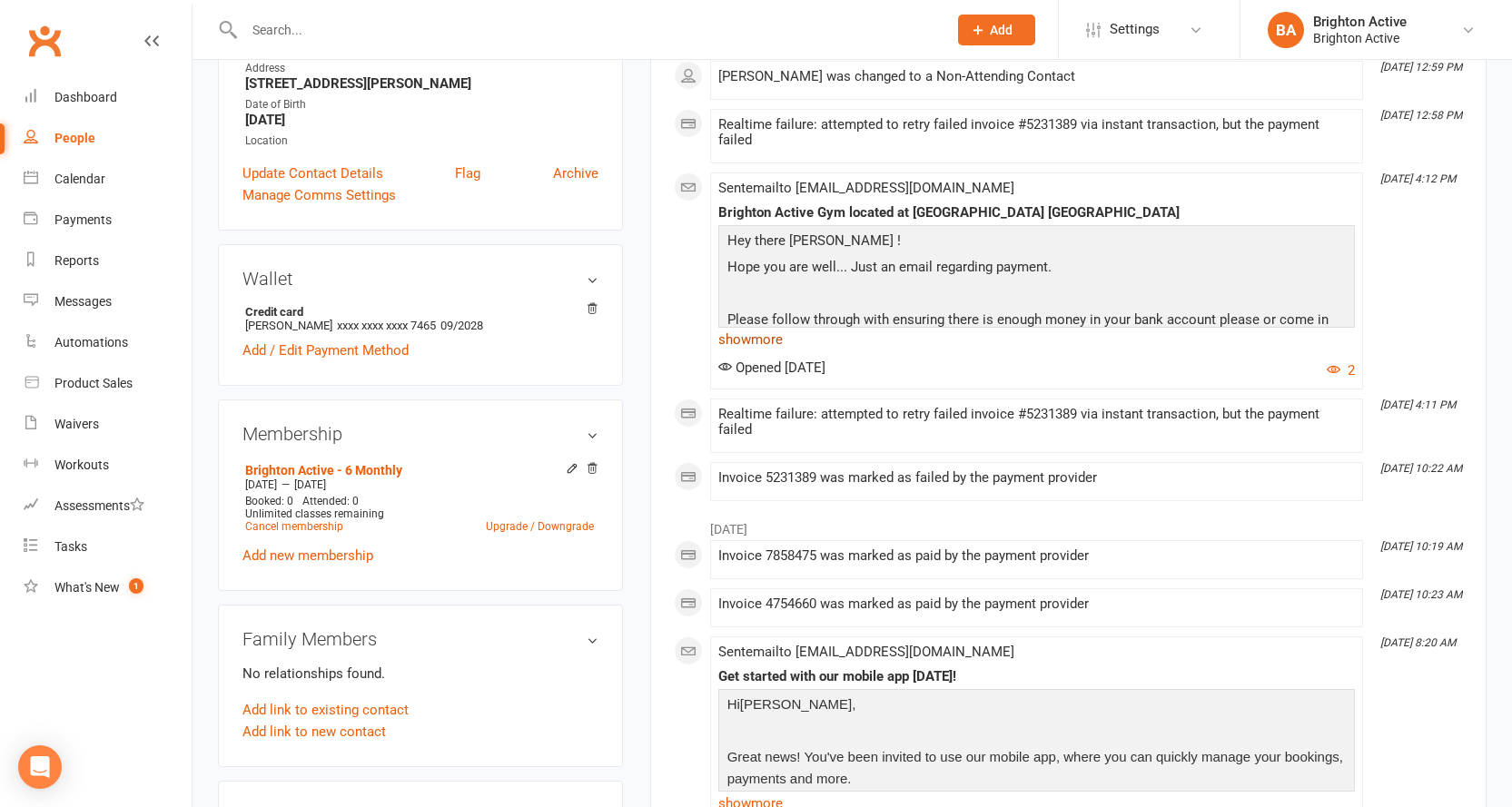
click at [731, 333] on link "show more" at bounding box center [1037, 340] width 637 height 26
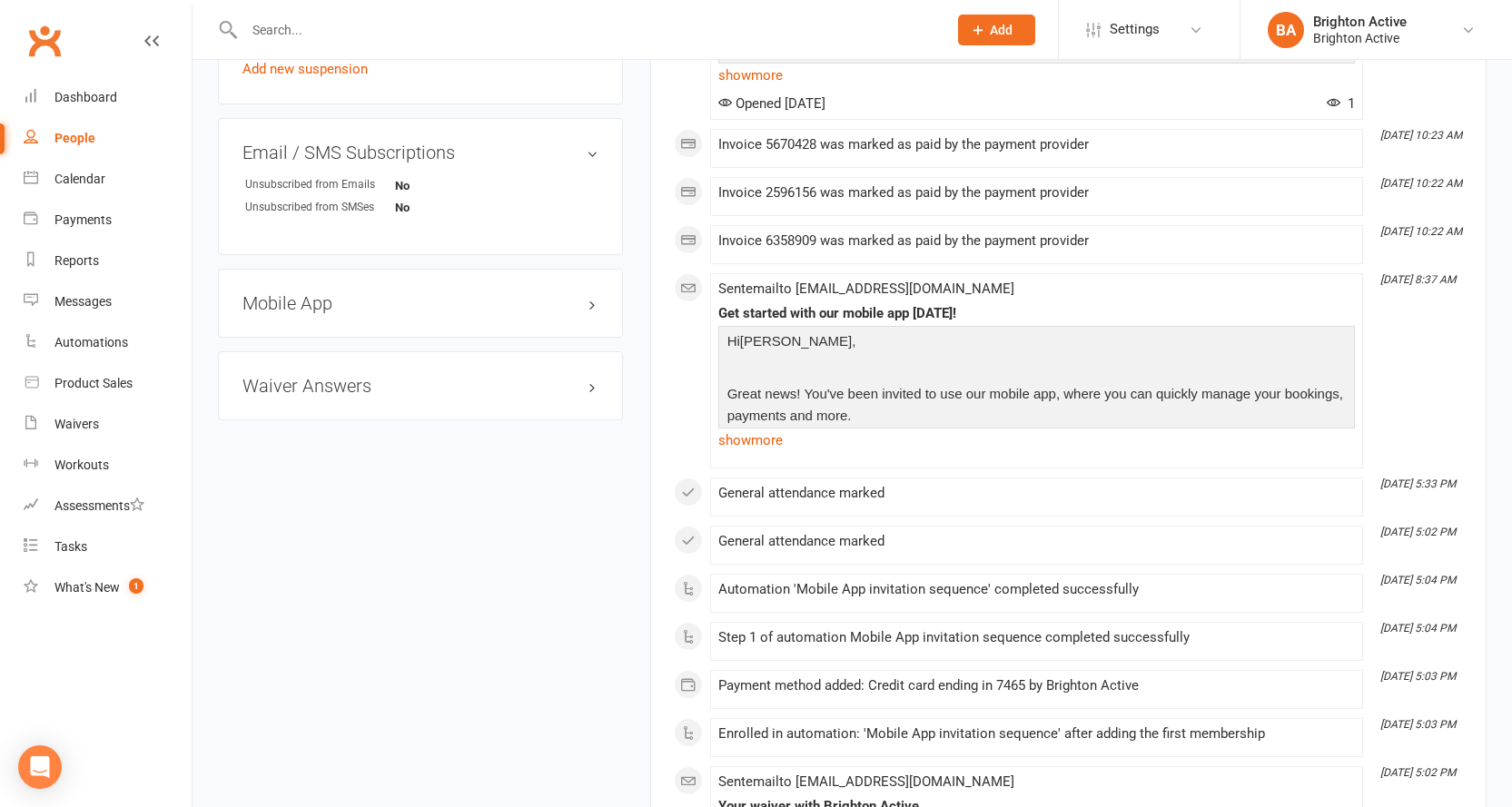
scroll to position [817, 0]
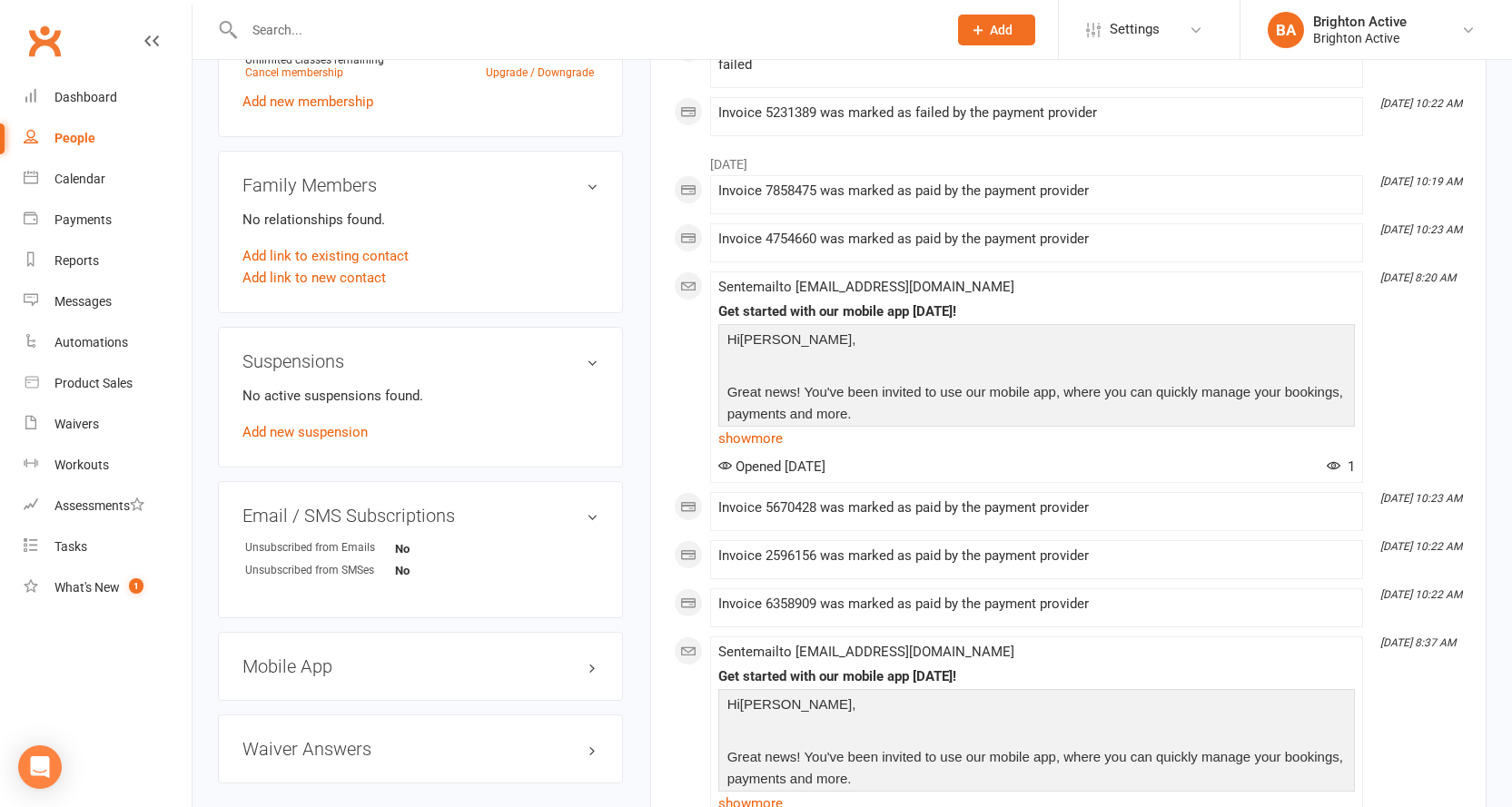
drag, startPoint x: 966, startPoint y: 293, endPoint x: 966, endPoint y: 256, distance: 37.0
click at [966, 257] on li "Aug 22, 10:23 AM Invoice 4754660 was marked as paid by the payment provider" at bounding box center [1036, 242] width 653 height 39
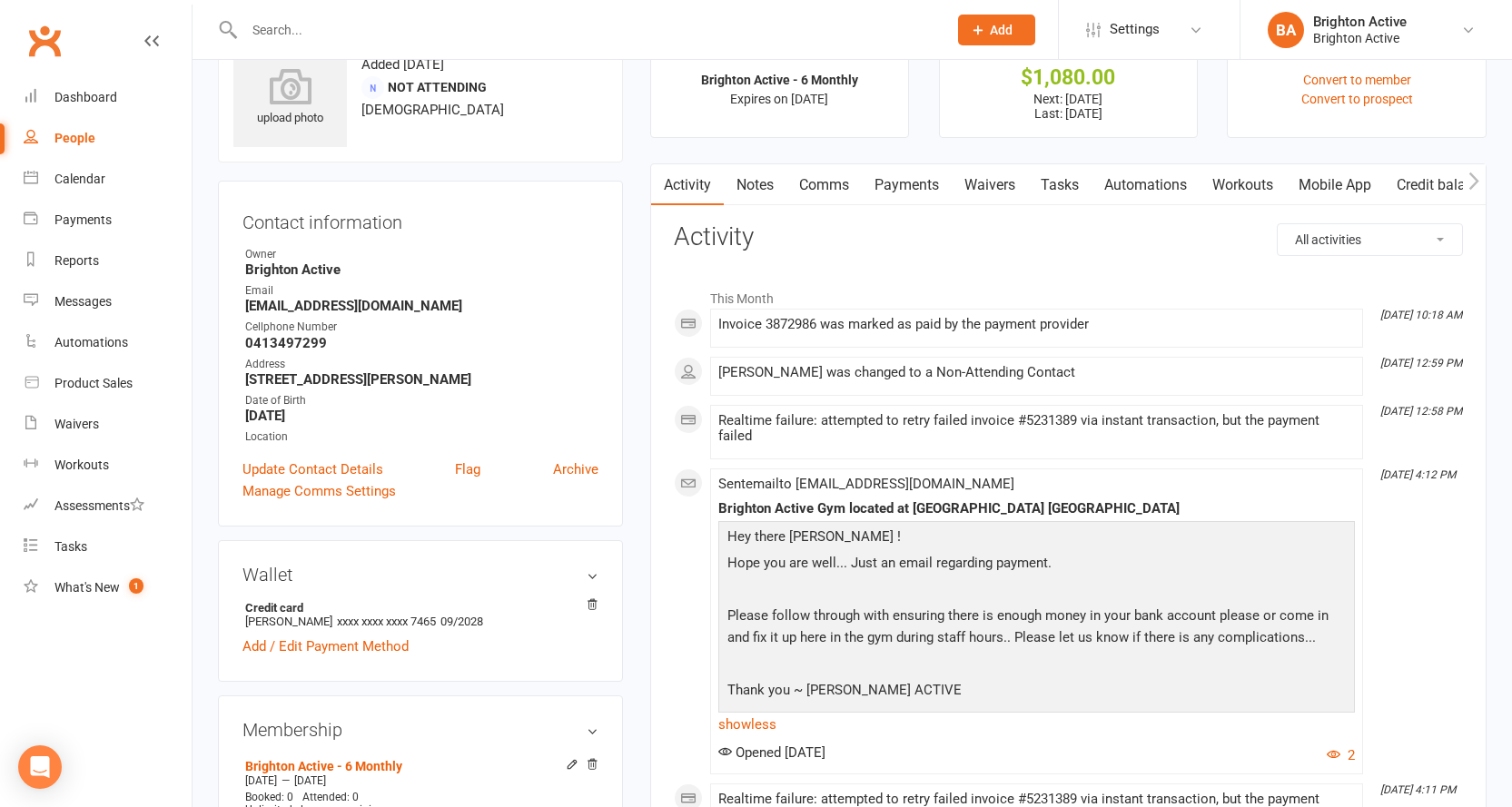
scroll to position [0, 0]
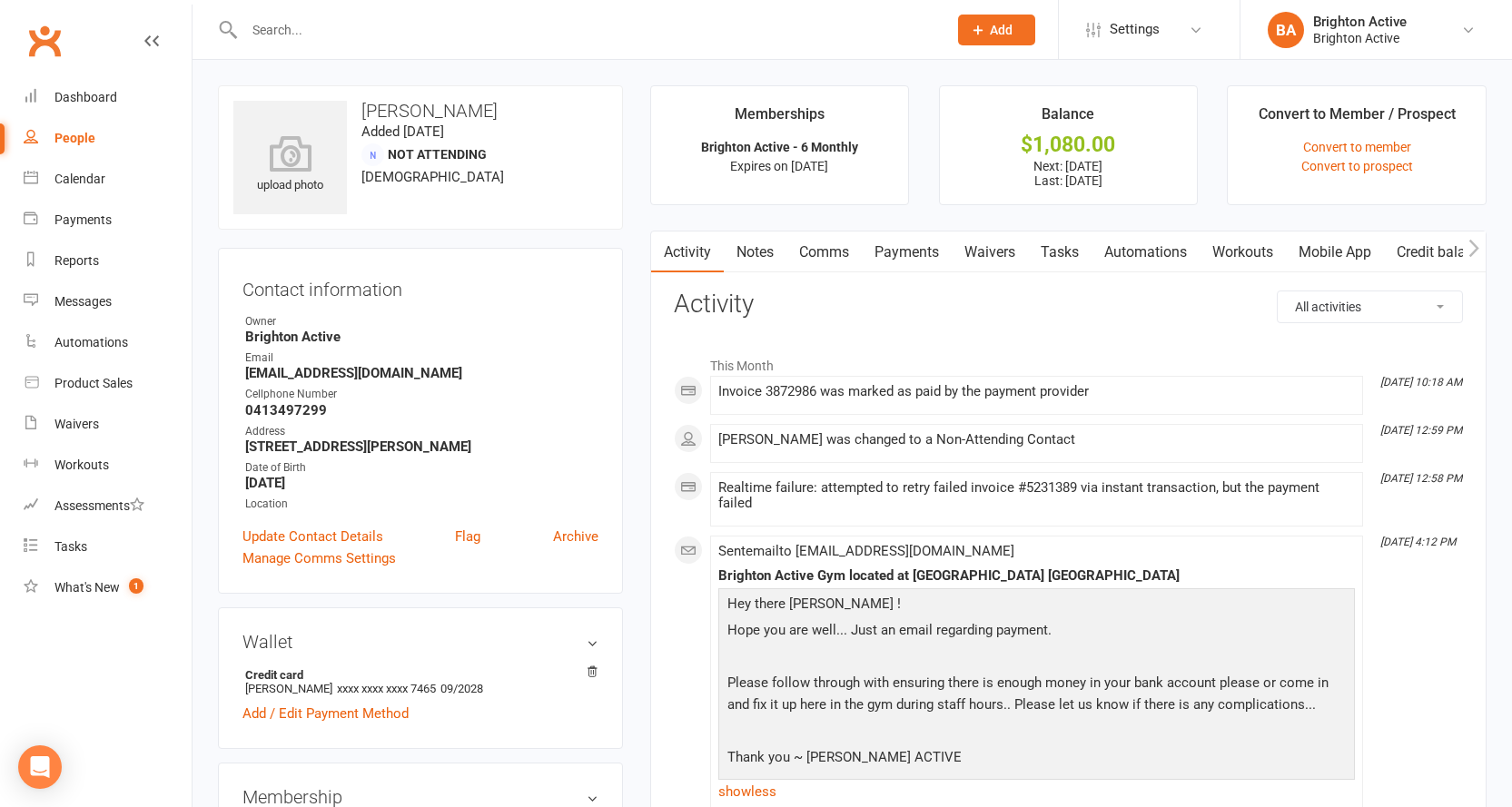
click at [900, 265] on link "Payments" at bounding box center [906, 253] width 90 height 42
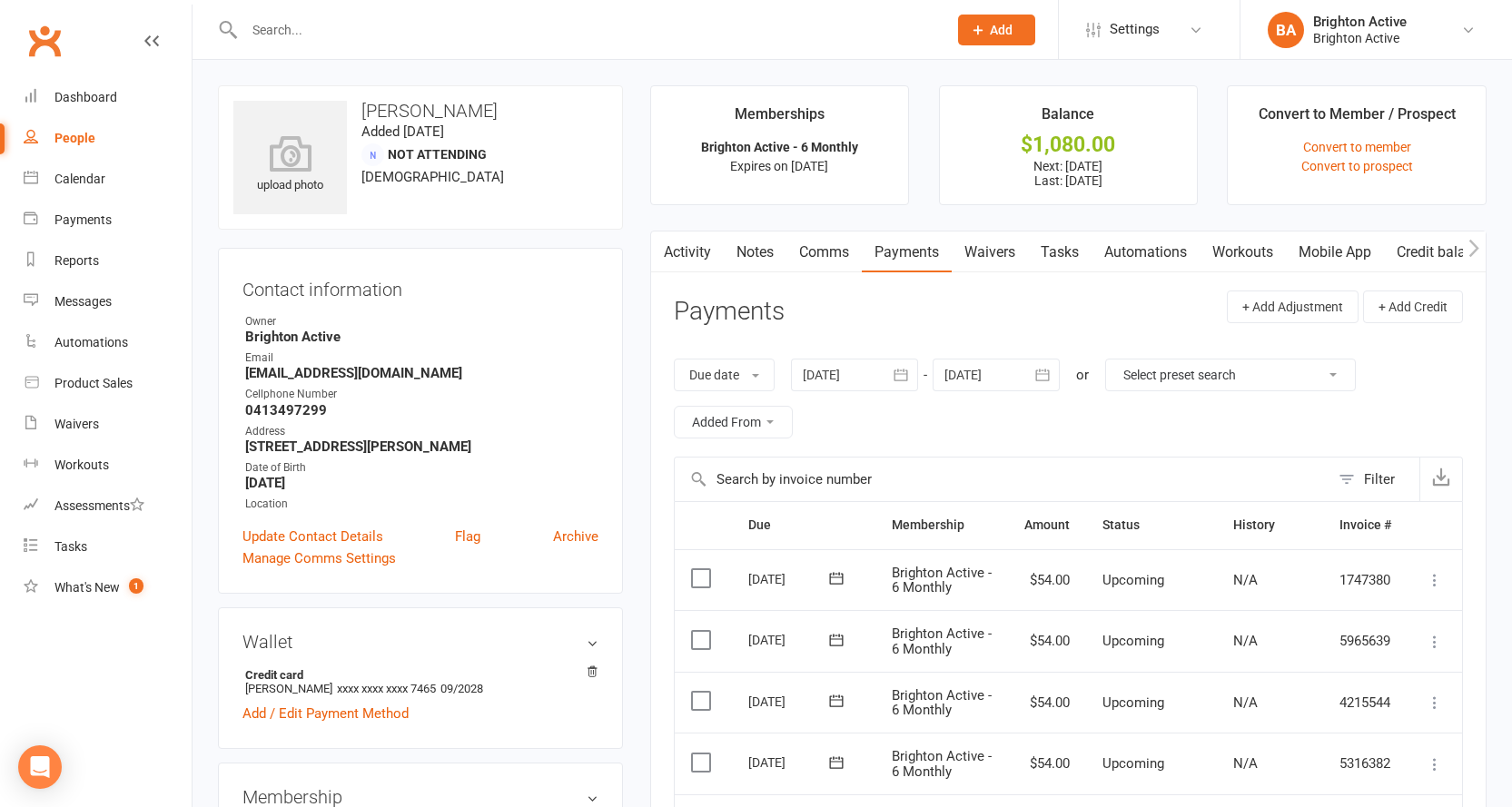
select select "true"
select select "100"
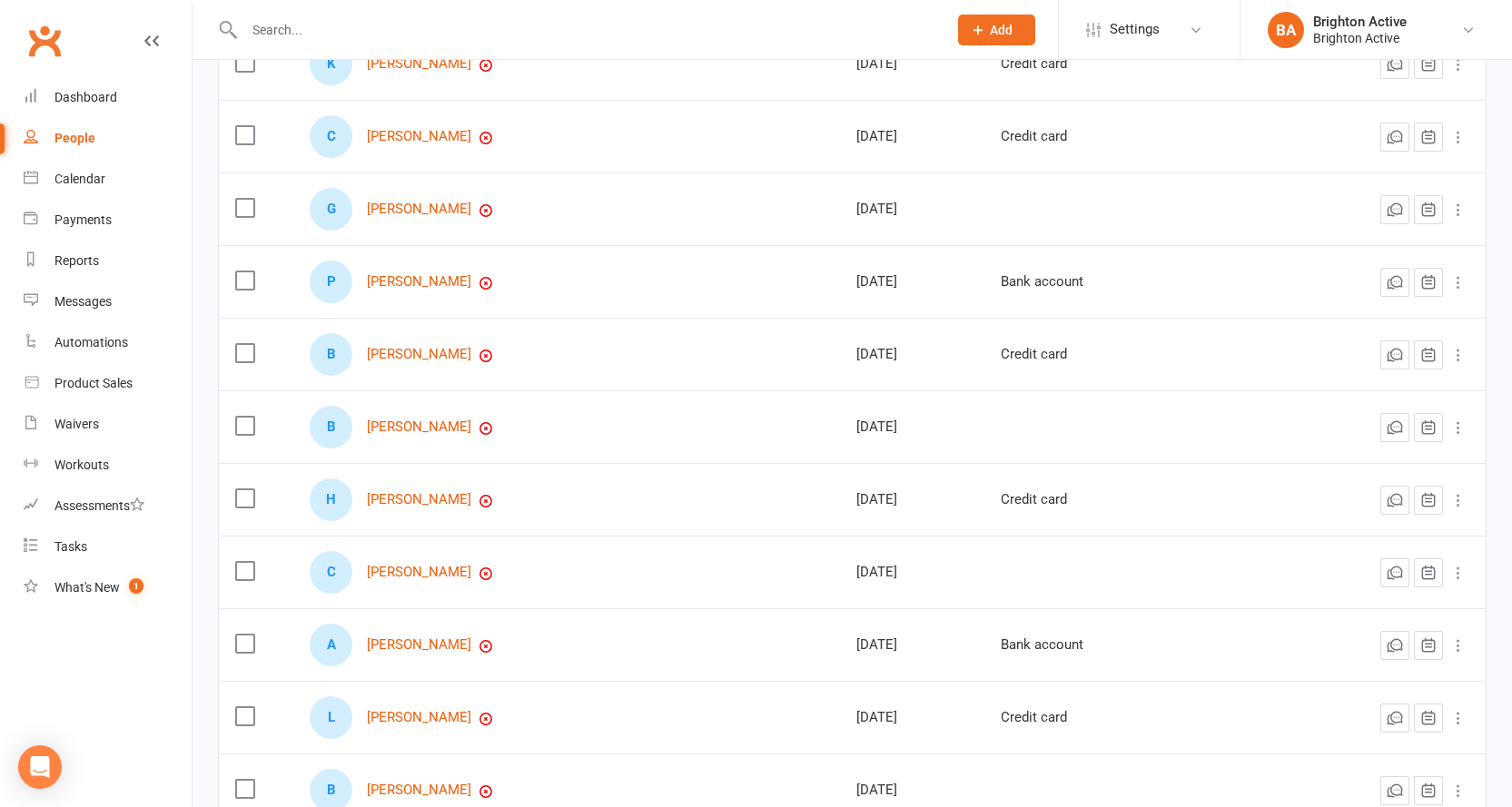
scroll to position [617, 0]
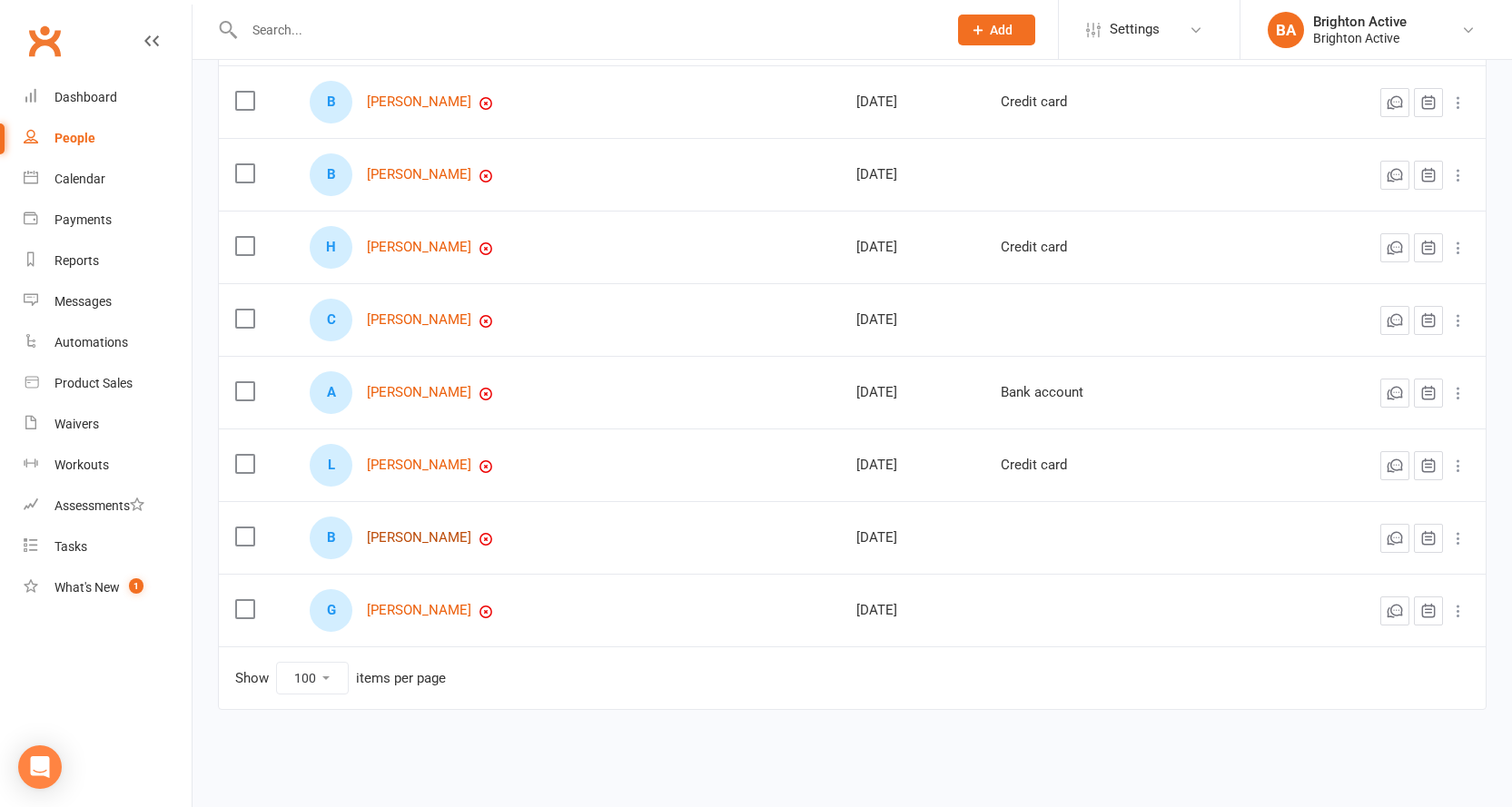
click at [415, 538] on link "Brett Talbot" at bounding box center [418, 538] width 104 height 16
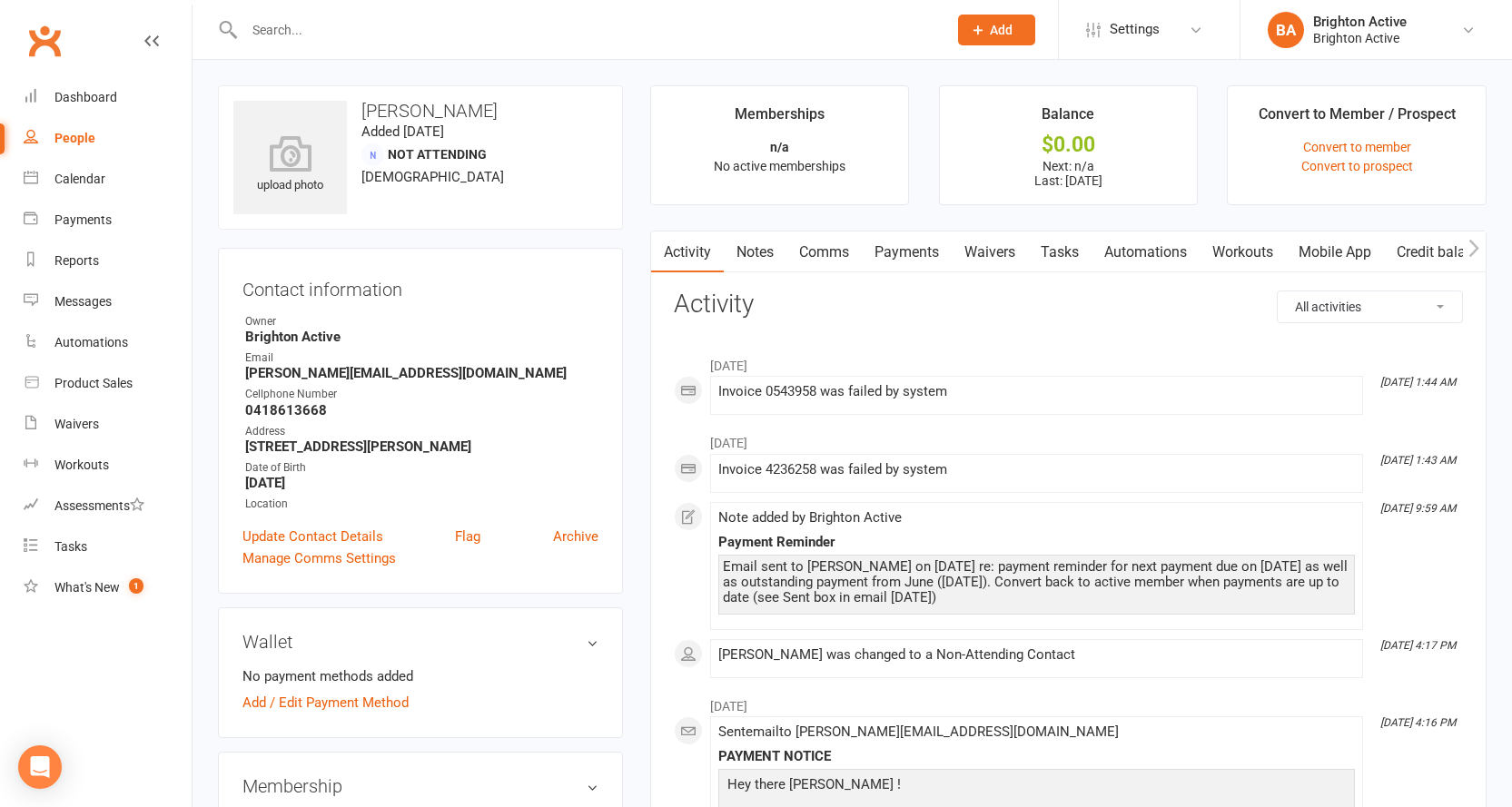
click at [906, 247] on link "Payments" at bounding box center [906, 253] width 90 height 42
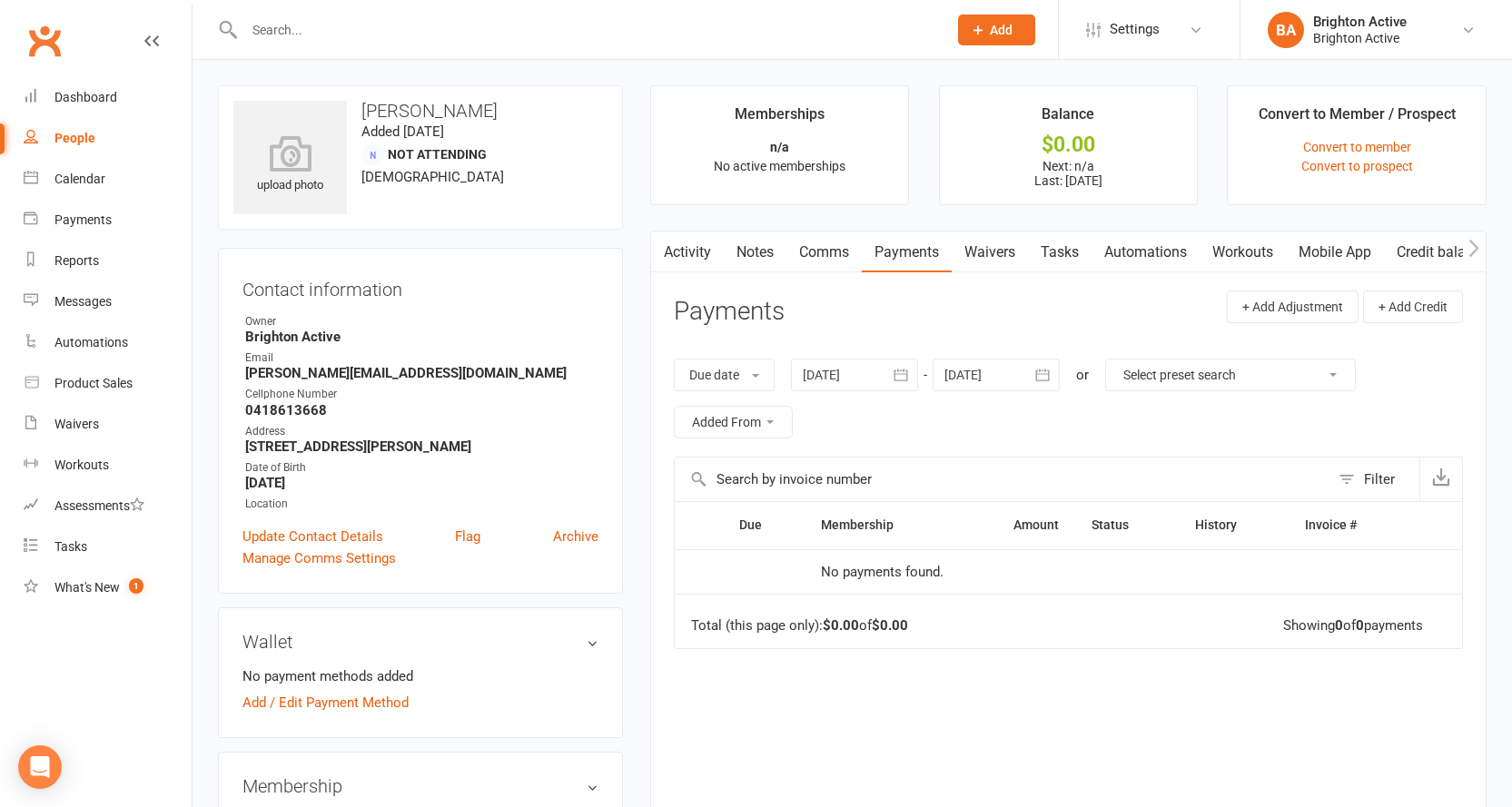
scroll to position [0, 3]
drag, startPoint x: 741, startPoint y: 268, endPoint x: 676, endPoint y: 265, distance: 65.1
click at [666, 265] on button "button" at bounding box center [662, 252] width 23 height 41
click at [697, 246] on link "Activity" at bounding box center [687, 253] width 72 height 42
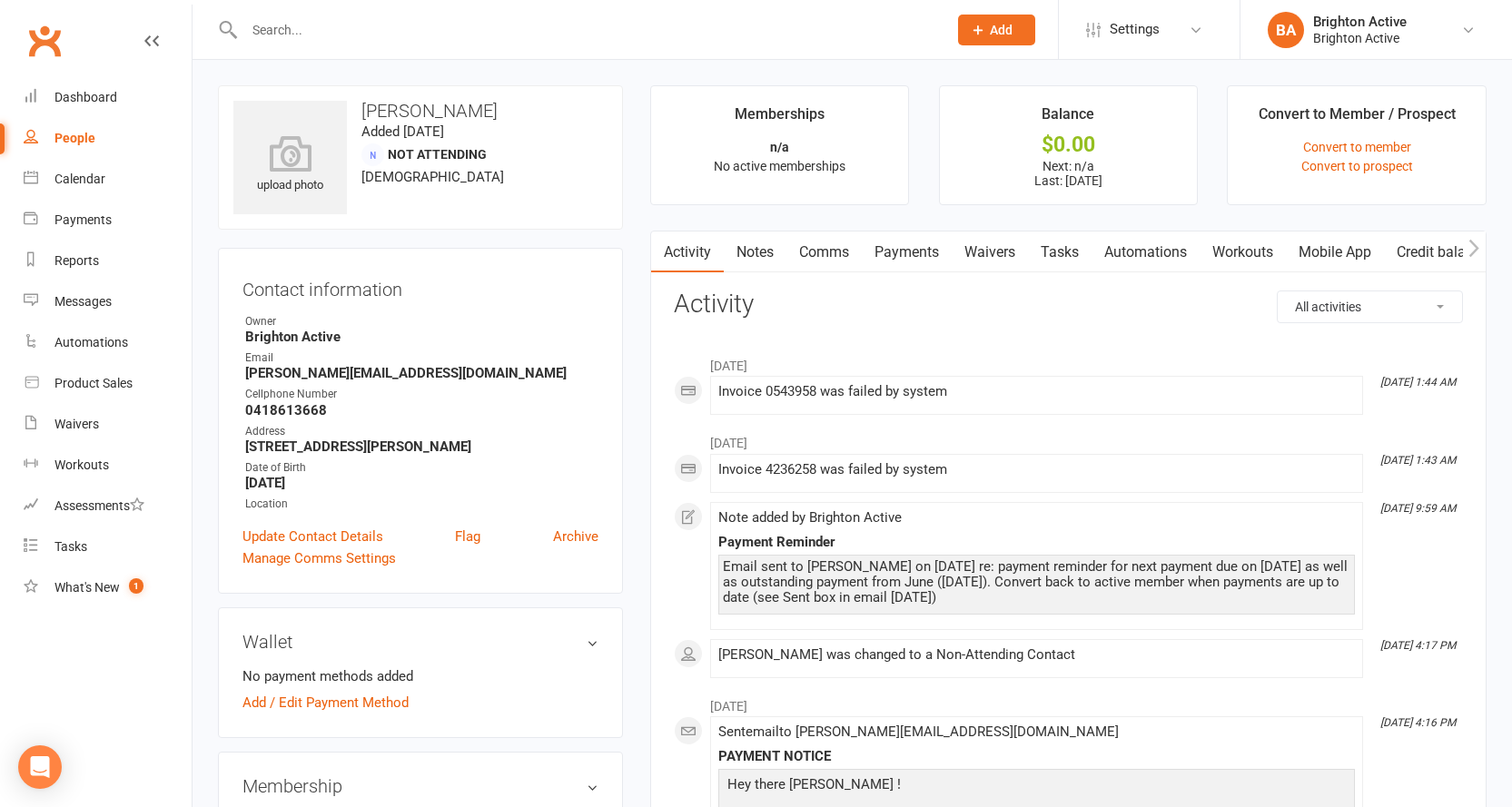
drag, startPoint x: 714, startPoint y: 254, endPoint x: 888, endPoint y: 18, distance: 293.2
click at [889, 17] on input "text" at bounding box center [587, 30] width 696 height 26
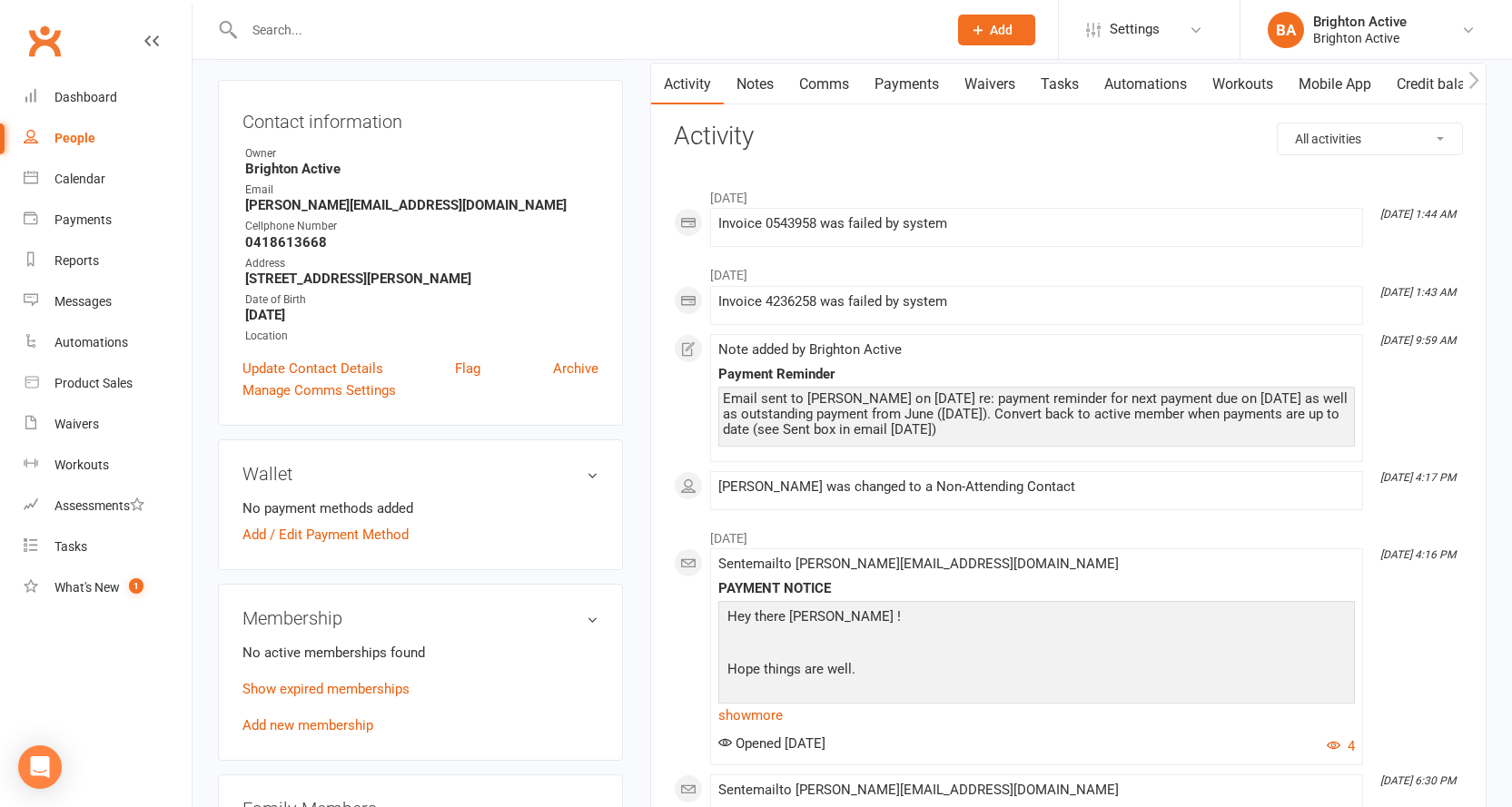
scroll to position [181, 0]
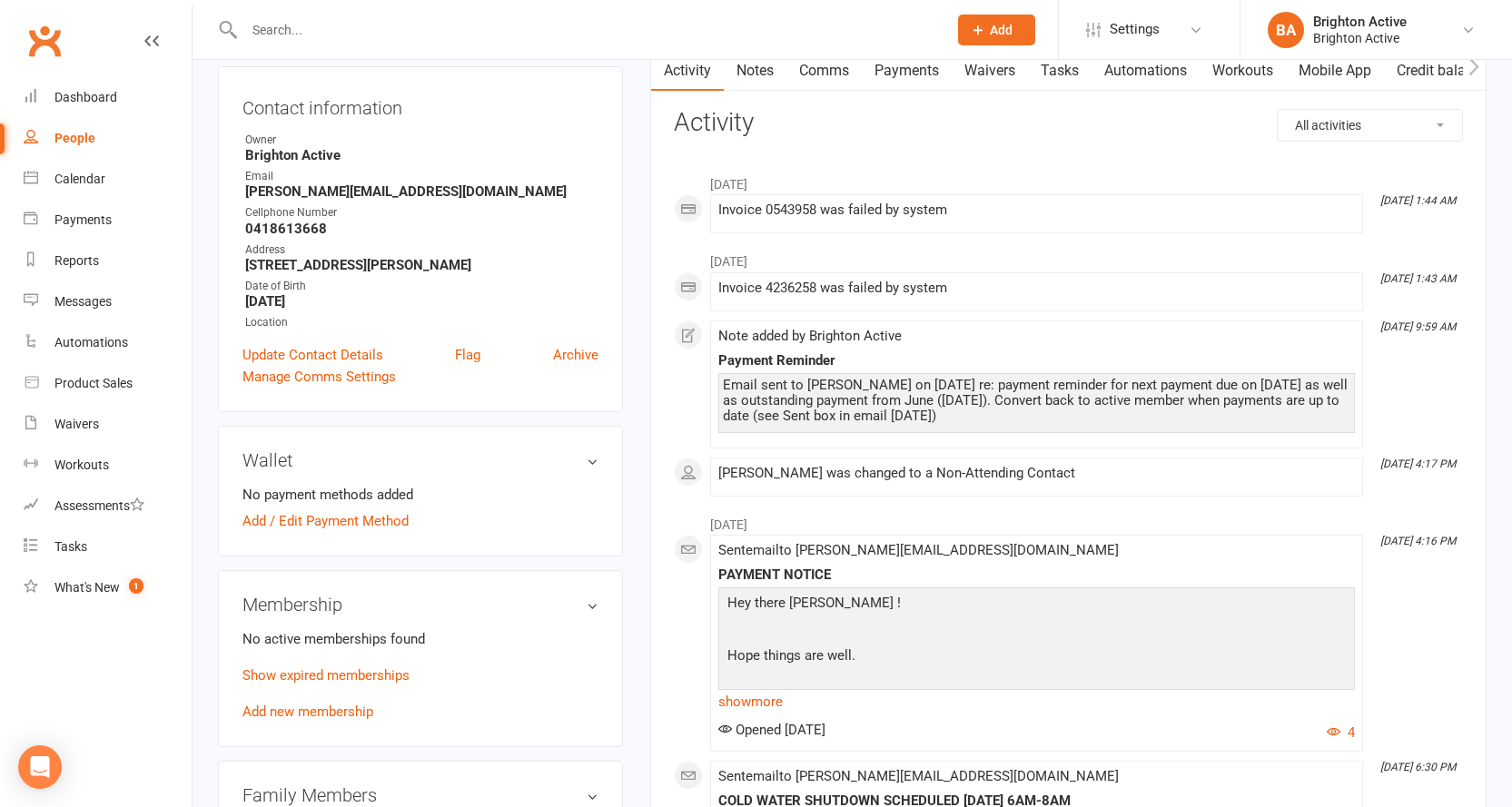
click at [927, 58] on div at bounding box center [576, 30] width 717 height 59
click at [926, 72] on link "Payments" at bounding box center [906, 70] width 90 height 42
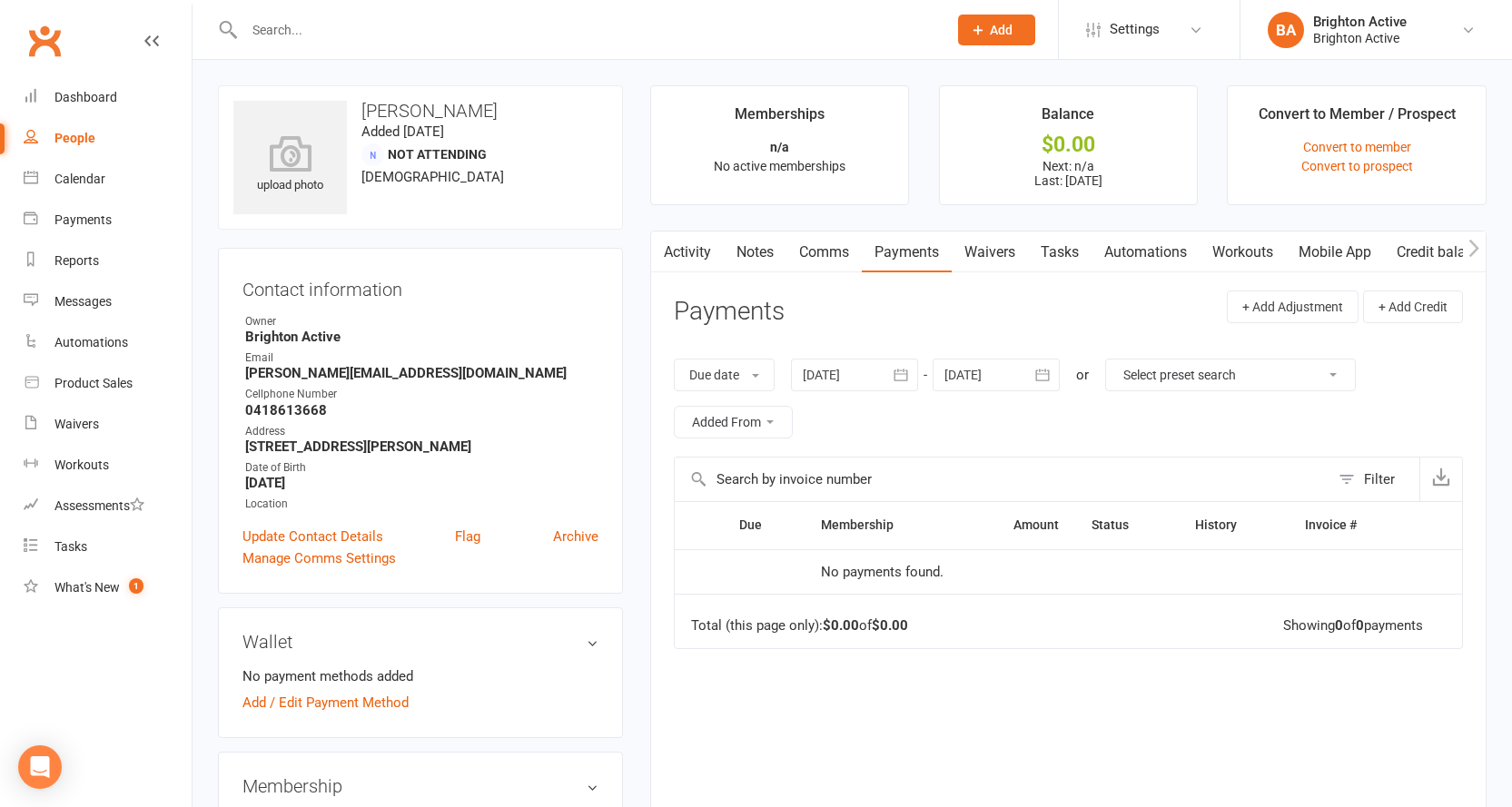
click at [693, 242] on link "Activity" at bounding box center [687, 253] width 72 height 42
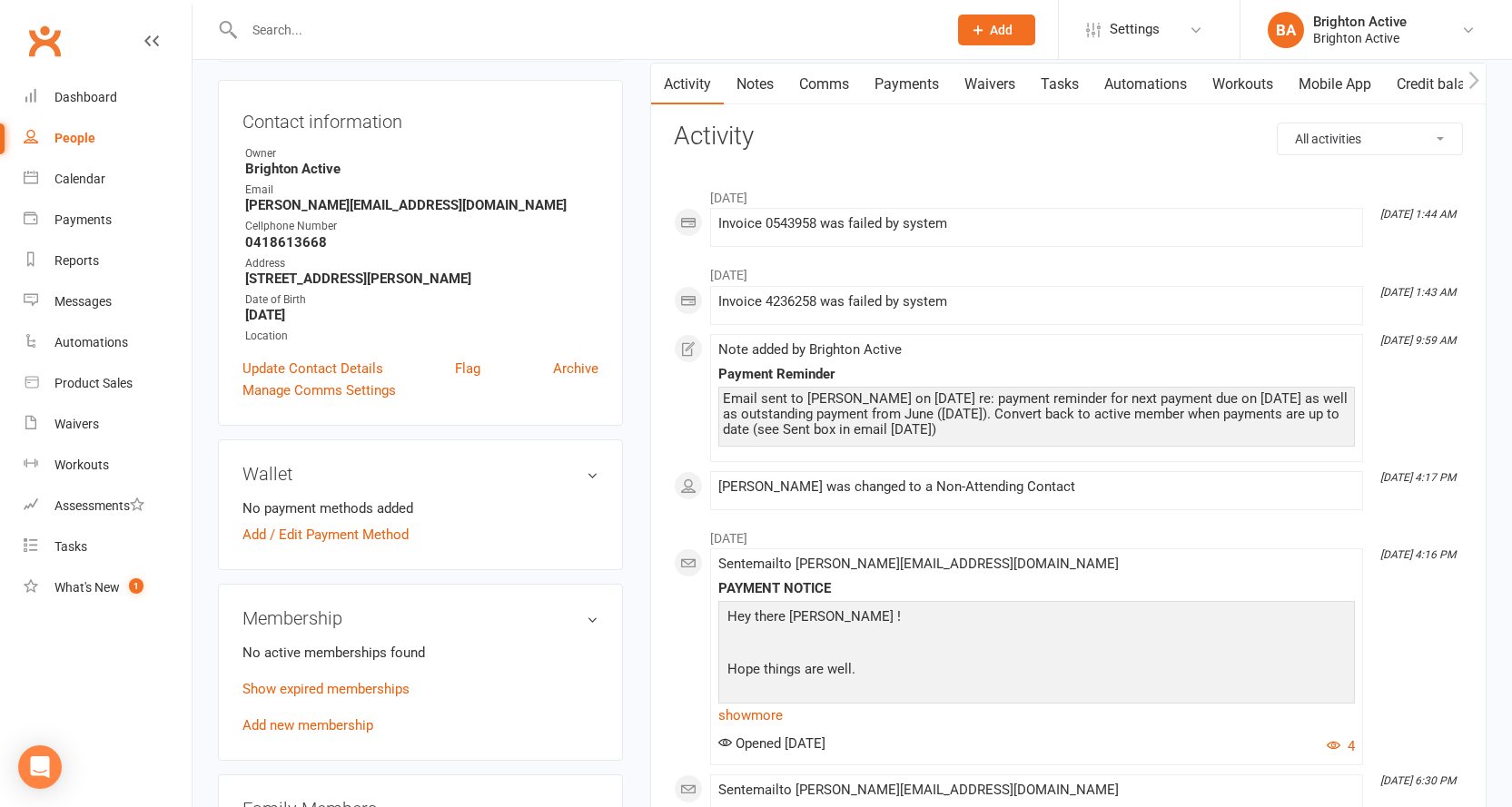
scroll to position [273, 0]
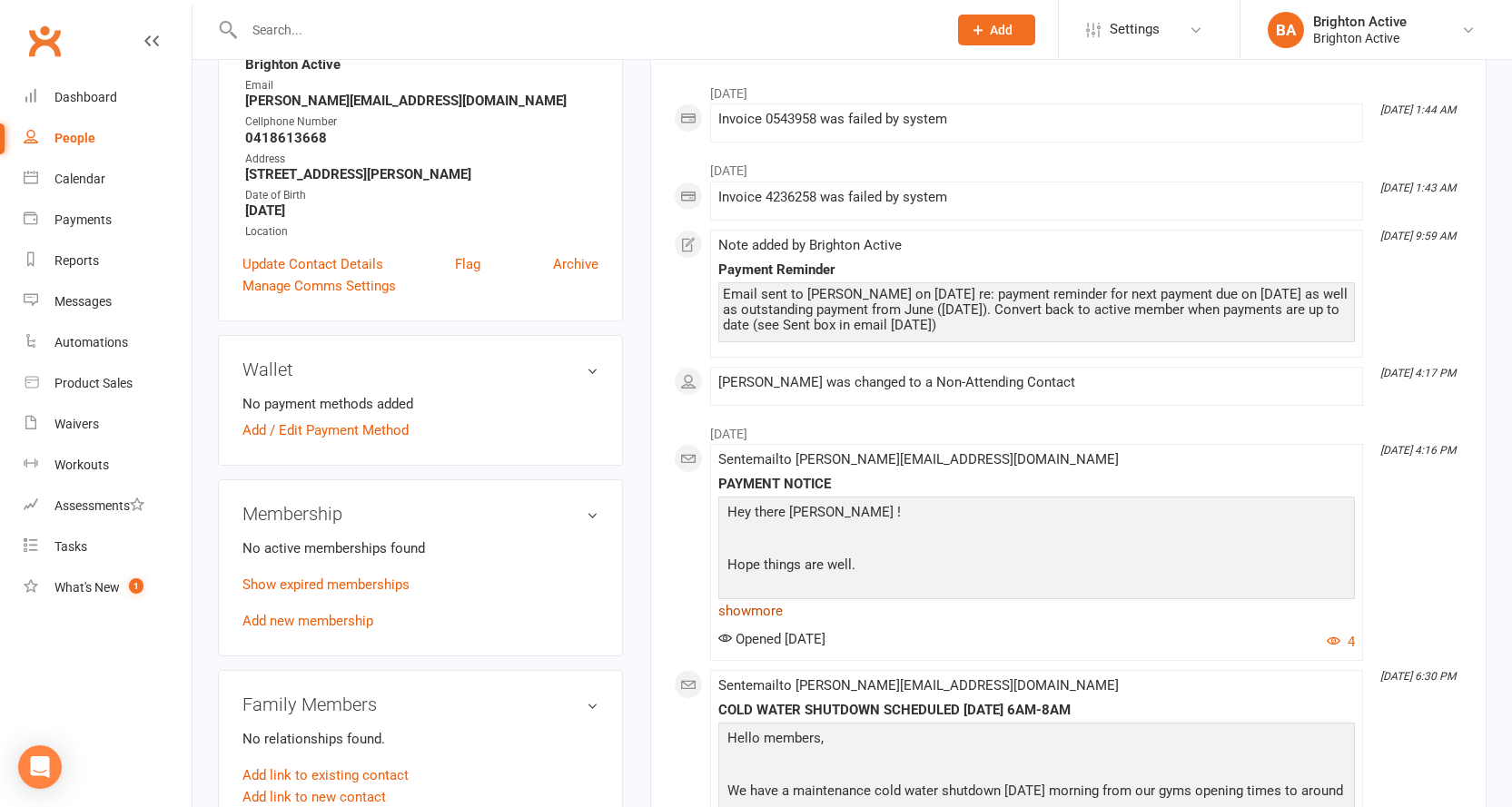
click at [781, 612] on link "show more" at bounding box center [1037, 612] width 637 height 26
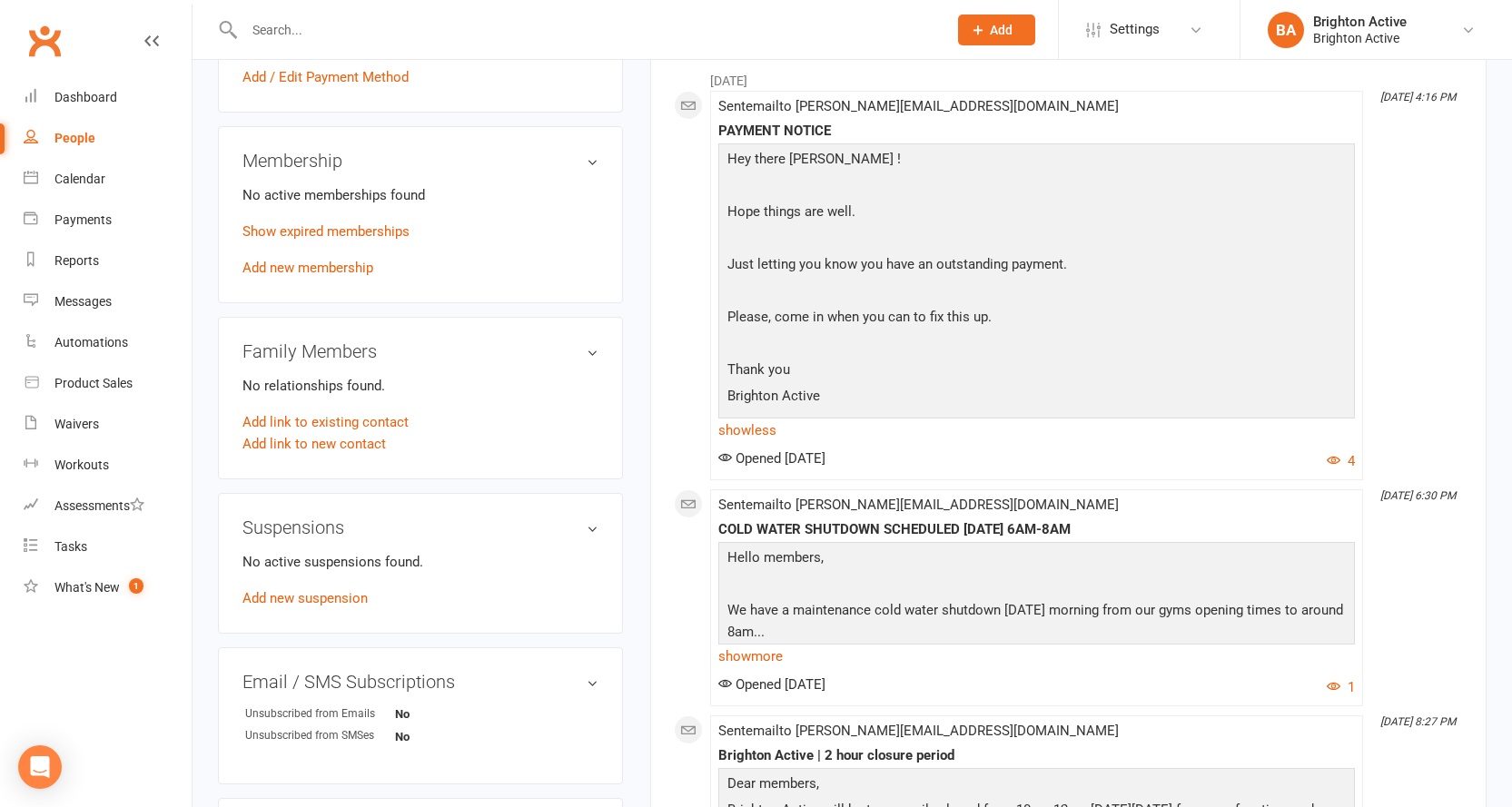
scroll to position [635, 0]
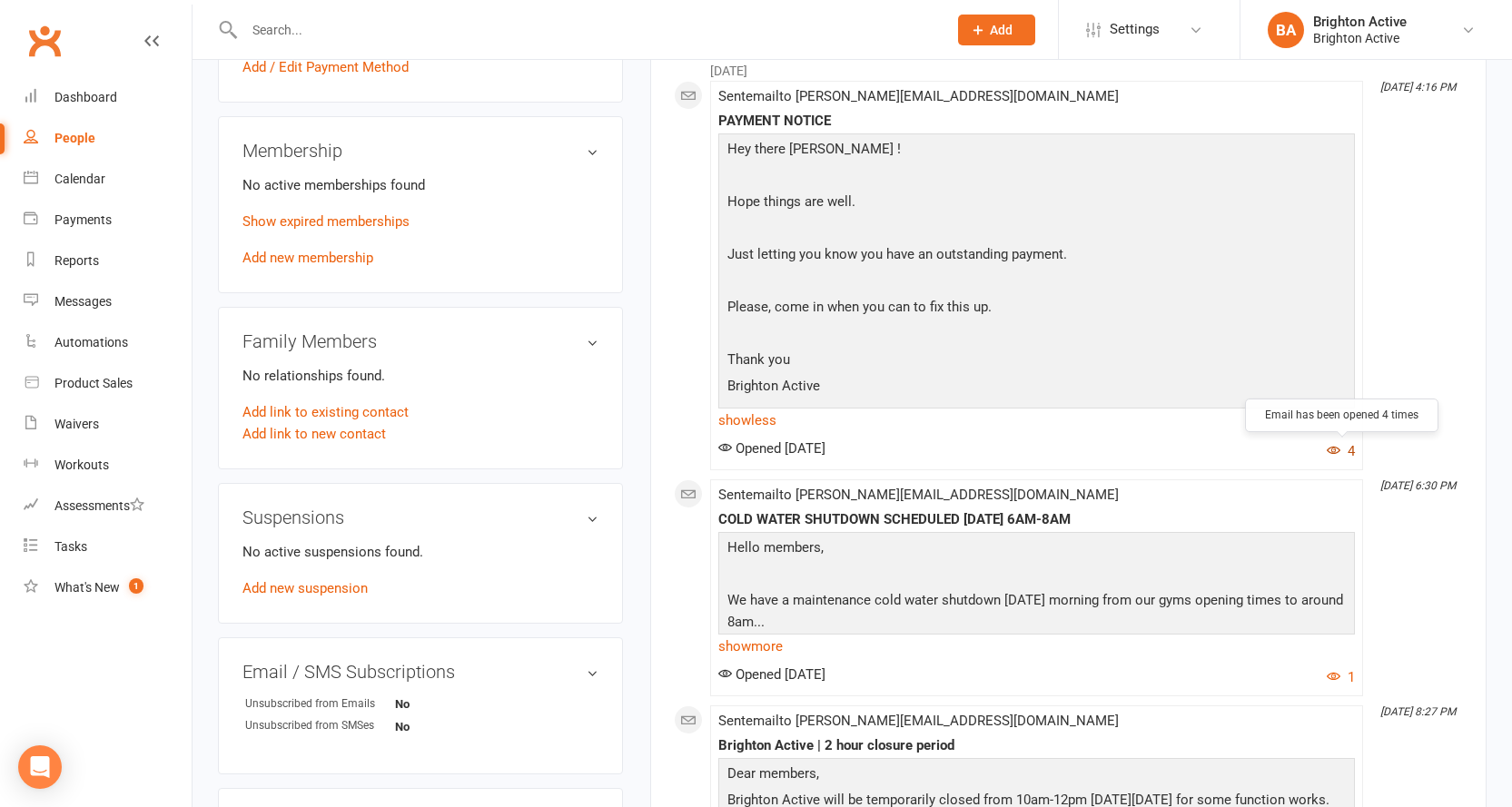
click at [1341, 457] on button "4" at bounding box center [1340, 451] width 28 height 22
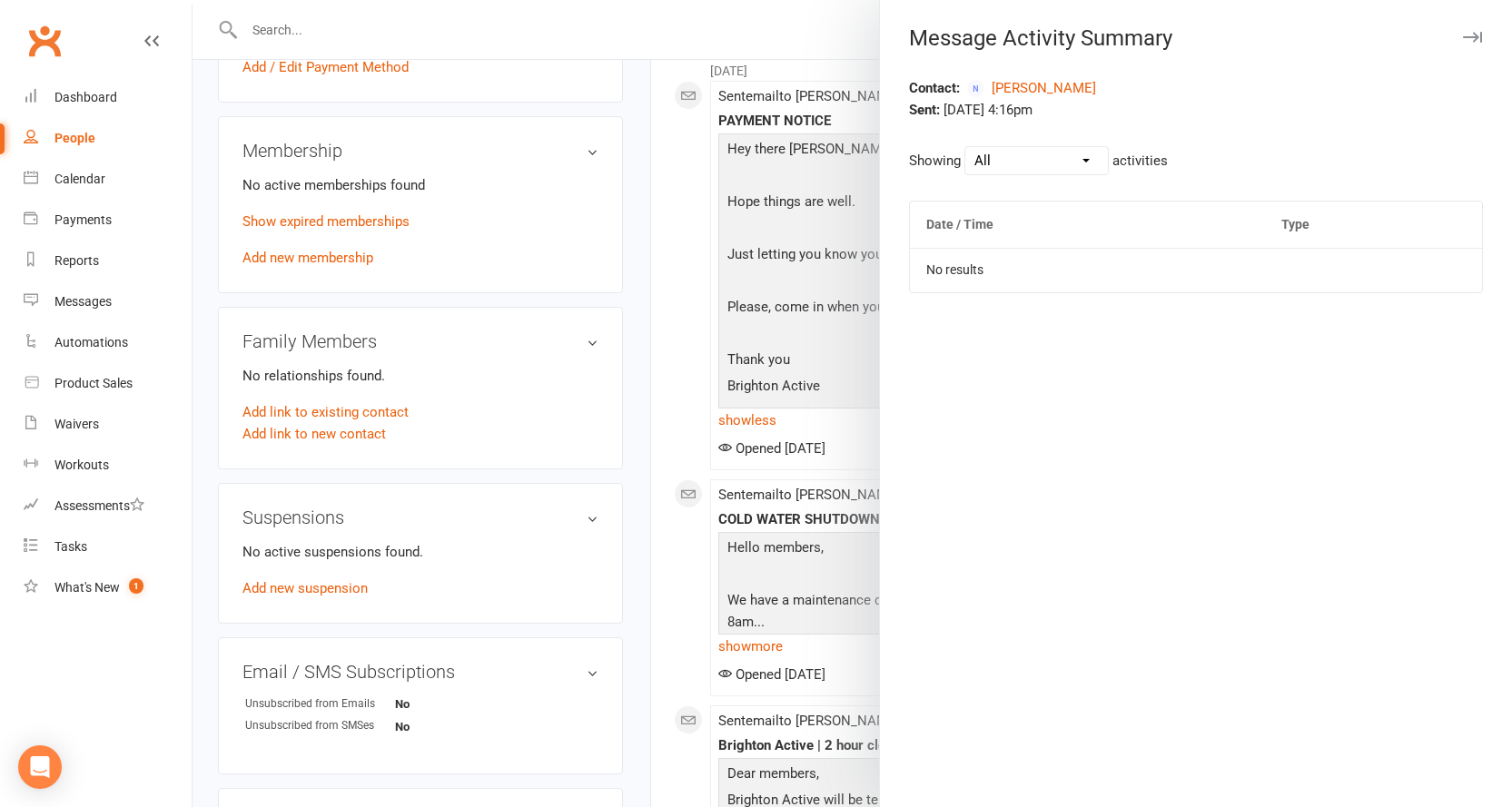
click at [1465, 32] on button "button" at bounding box center [1472, 38] width 22 height 22
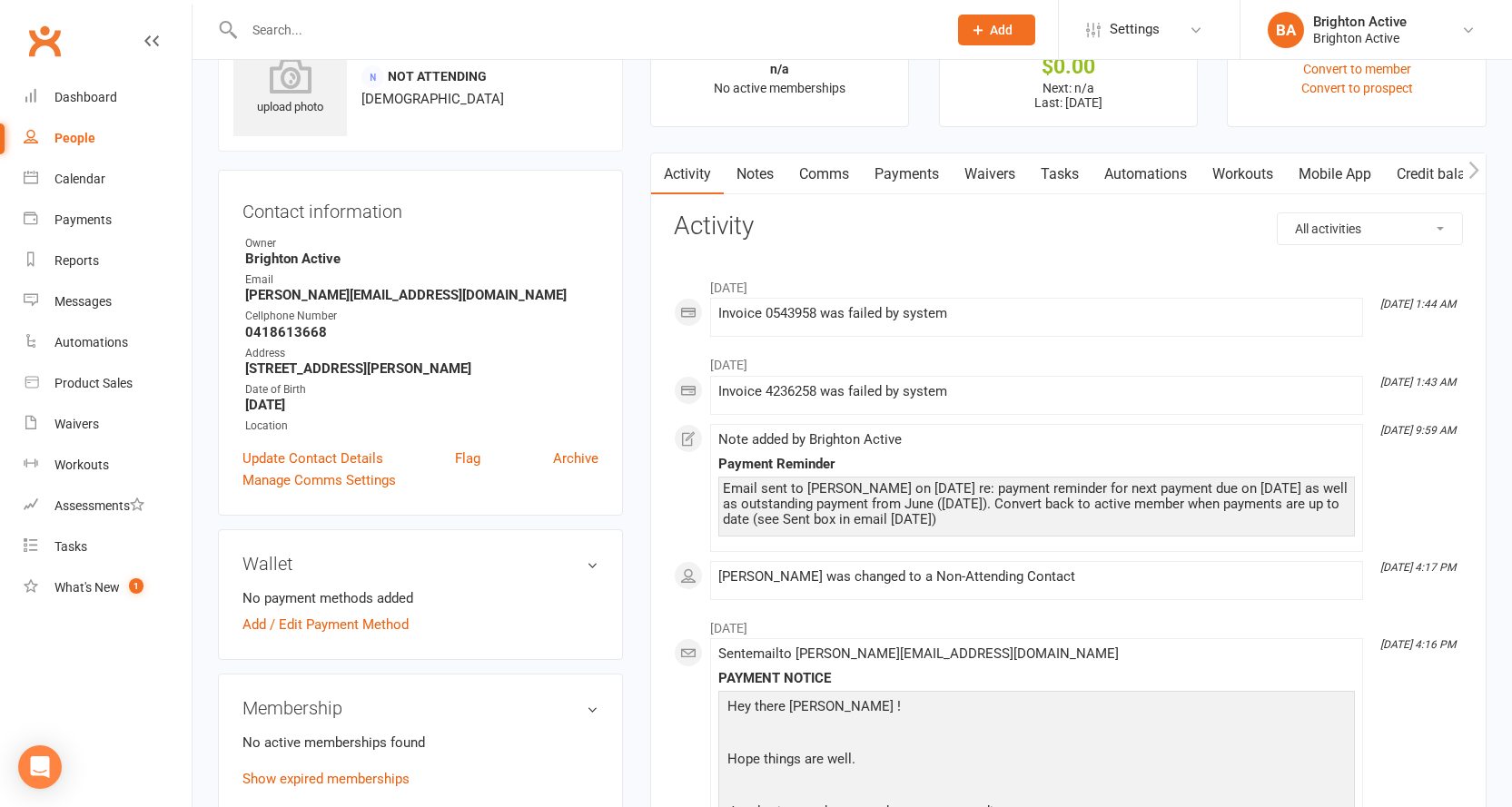
scroll to position [0, 0]
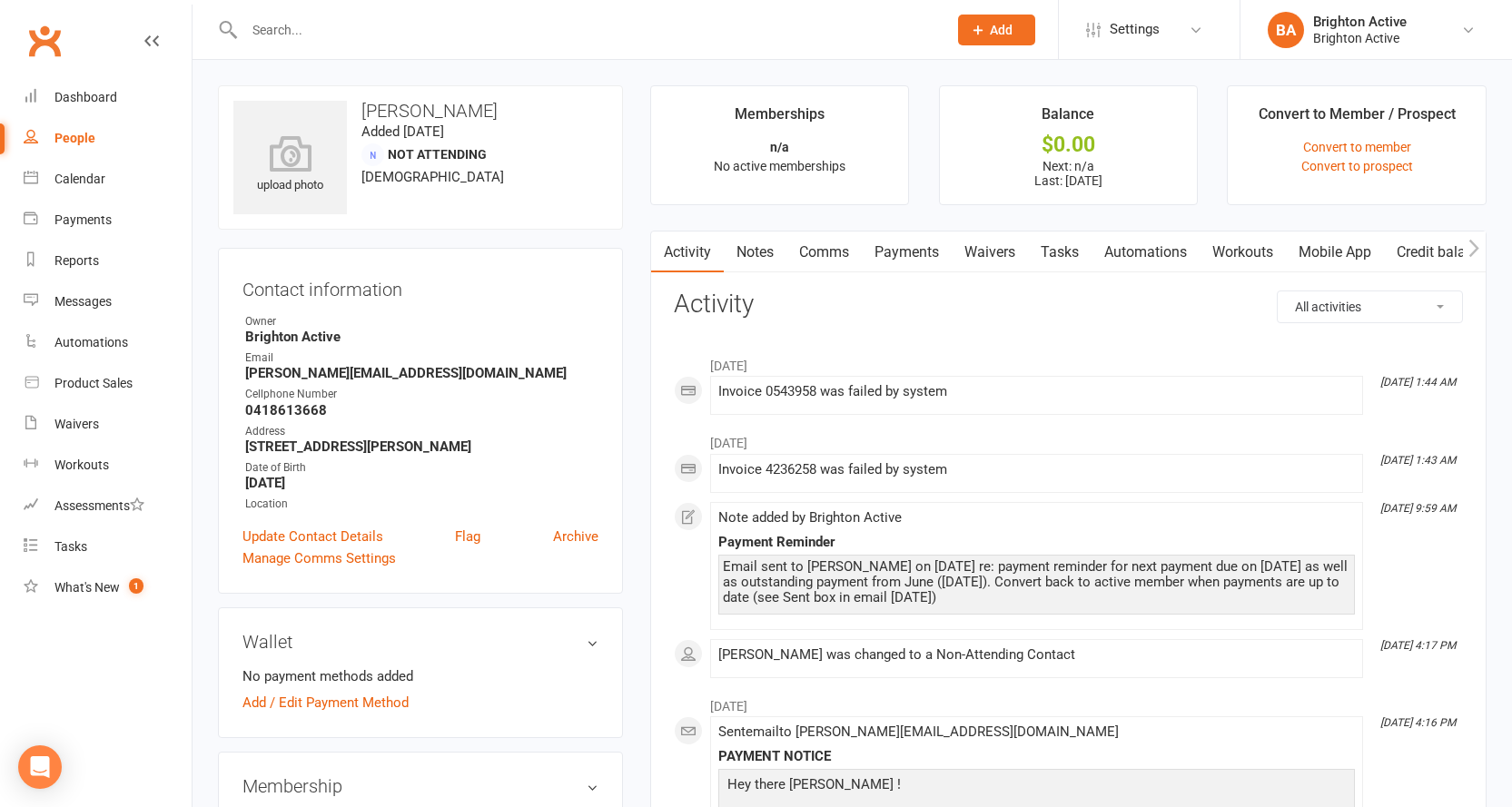
click at [737, 257] on link "Notes" at bounding box center [755, 253] width 62 height 42
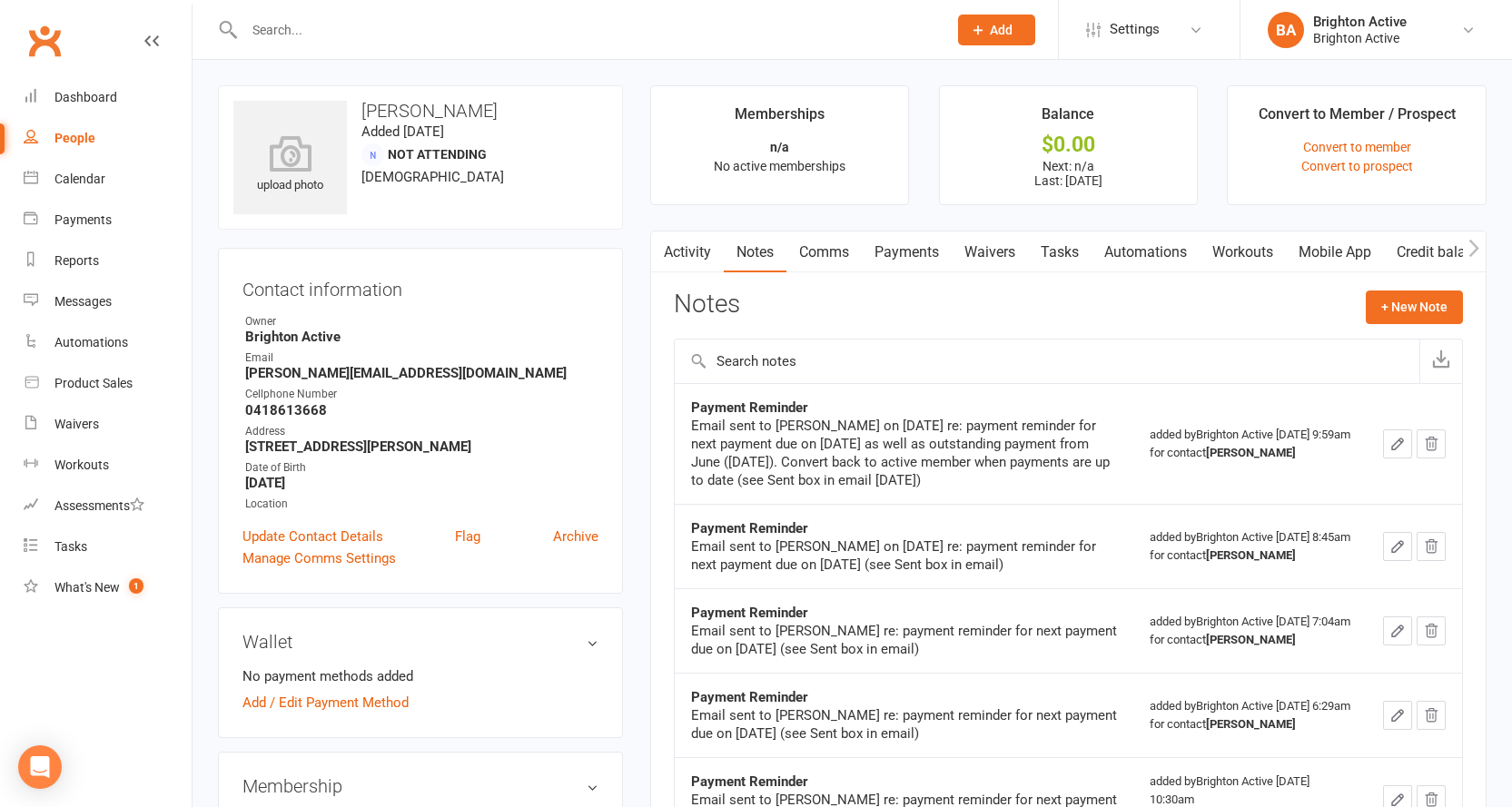
click at [691, 251] on link "Activity" at bounding box center [687, 253] width 72 height 42
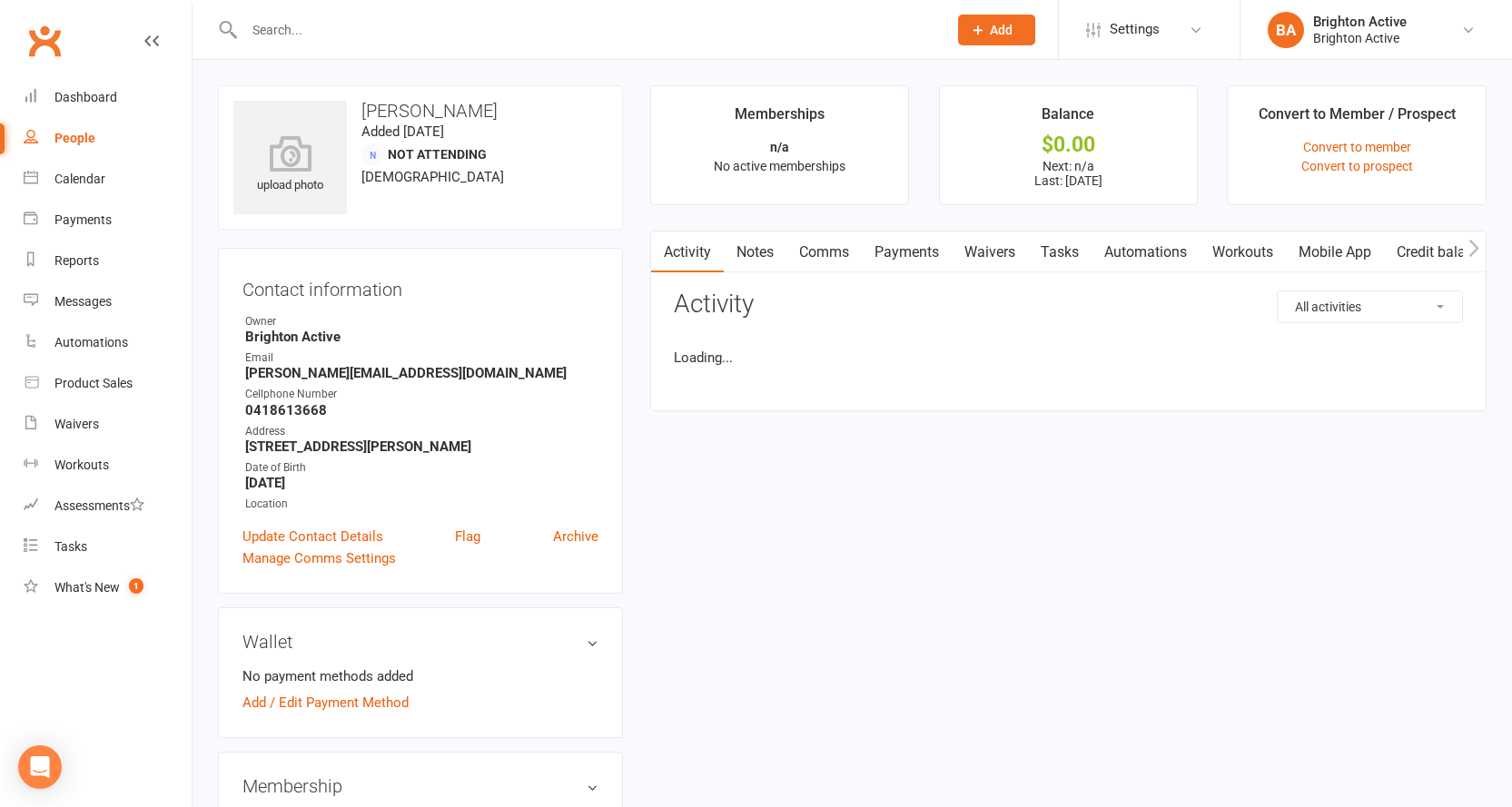
click at [927, 263] on link "Payments" at bounding box center [906, 253] width 90 height 42
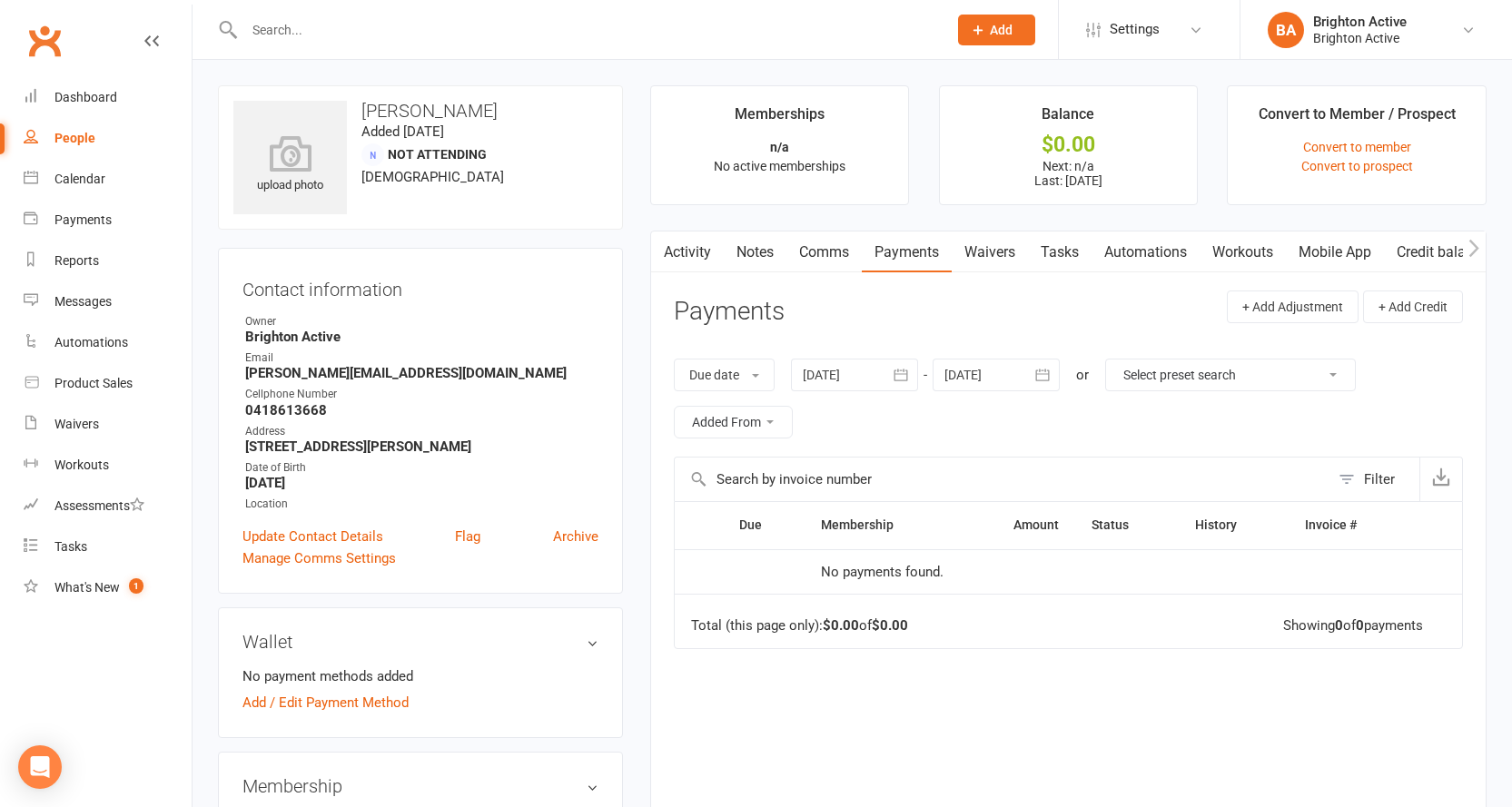
click at [698, 249] on link "Activity" at bounding box center [687, 253] width 72 height 42
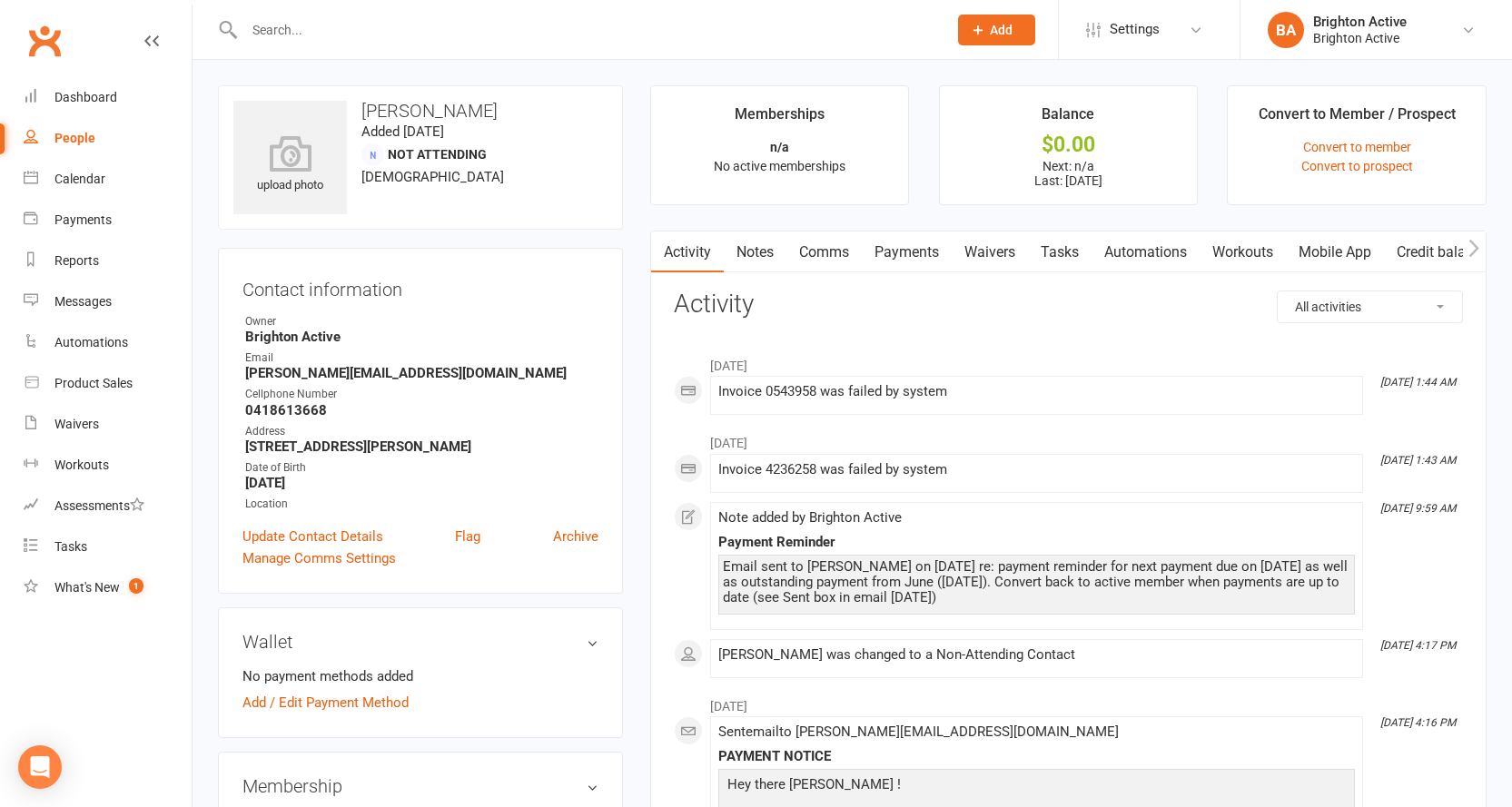
scroll to position [181, 0]
select select "true"
select select "100"
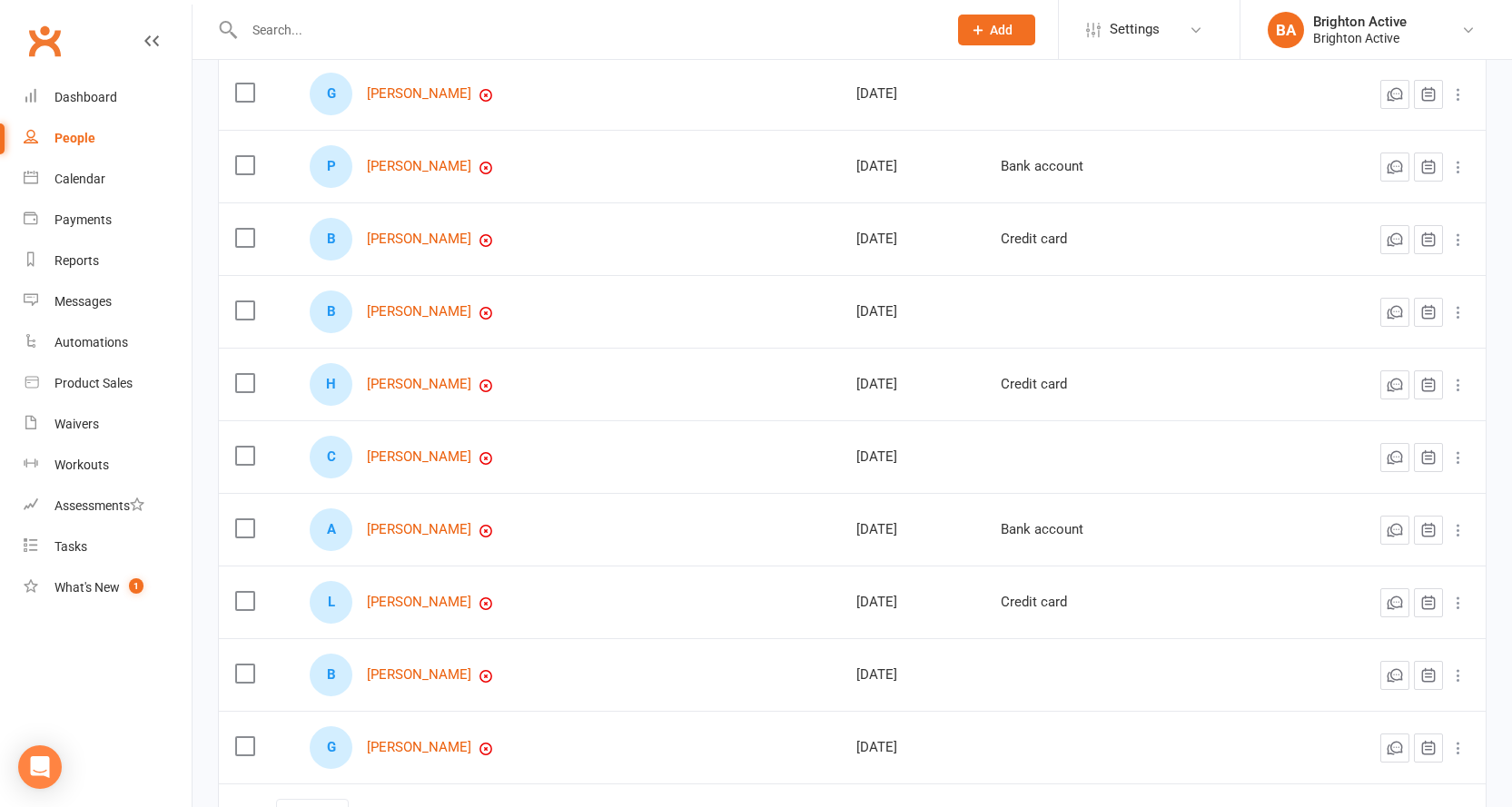
scroll to position [617, 0]
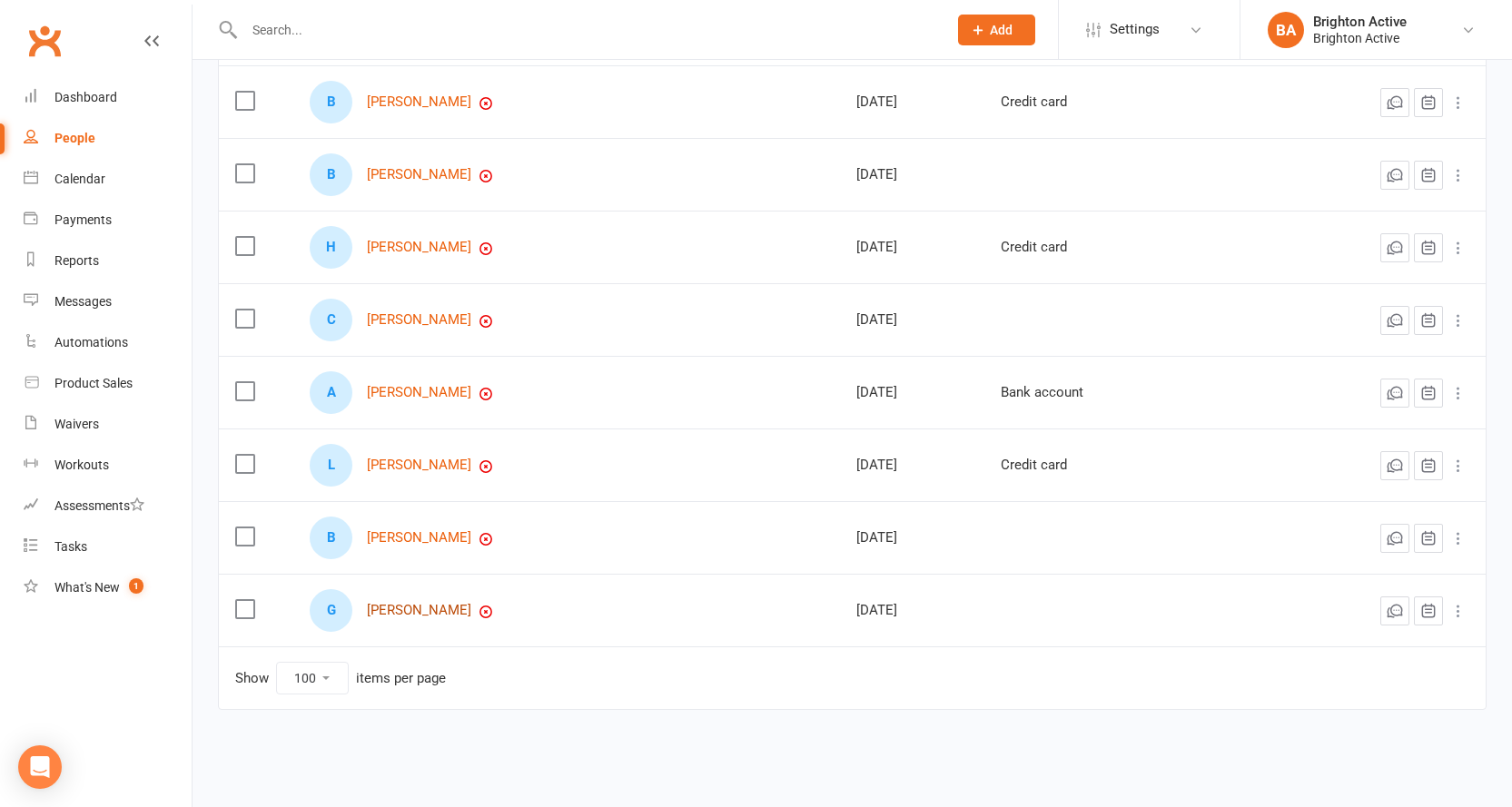
click at [408, 612] on link "Georgios Thriskos" at bounding box center [418, 611] width 104 height 16
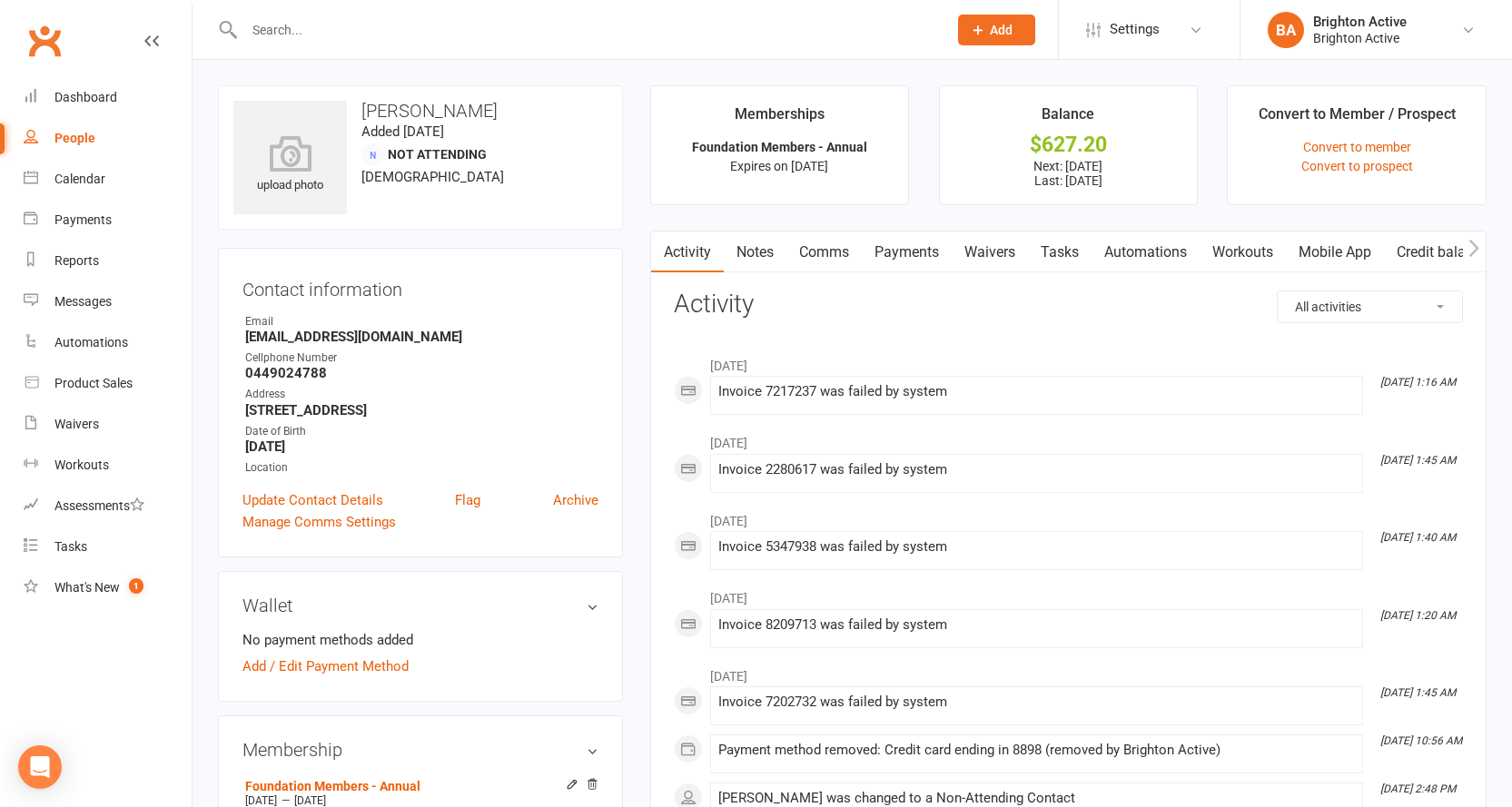
click at [914, 258] on link "Payments" at bounding box center [906, 253] width 90 height 42
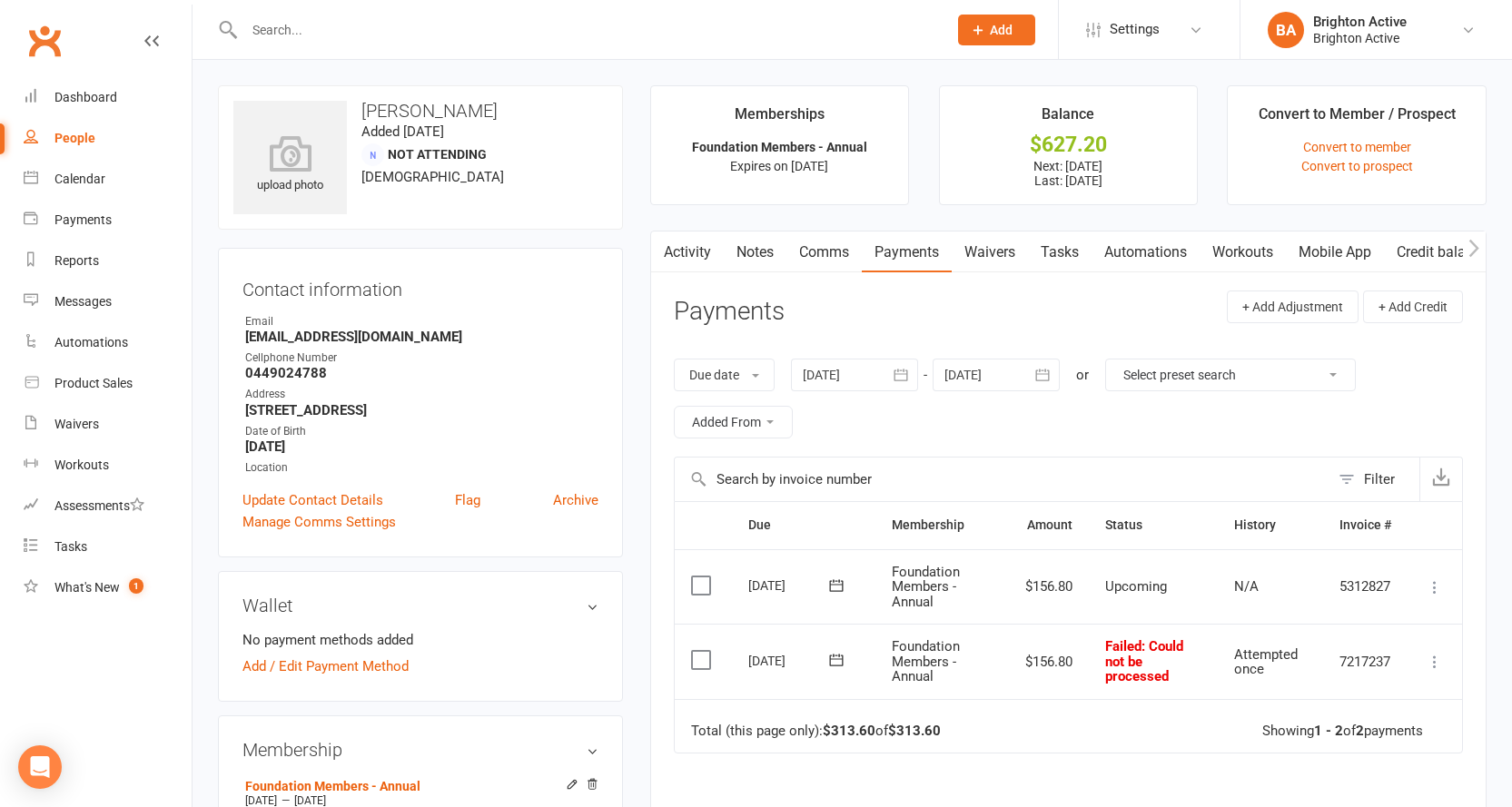
click at [699, 260] on link "Activity" at bounding box center [687, 253] width 72 height 42
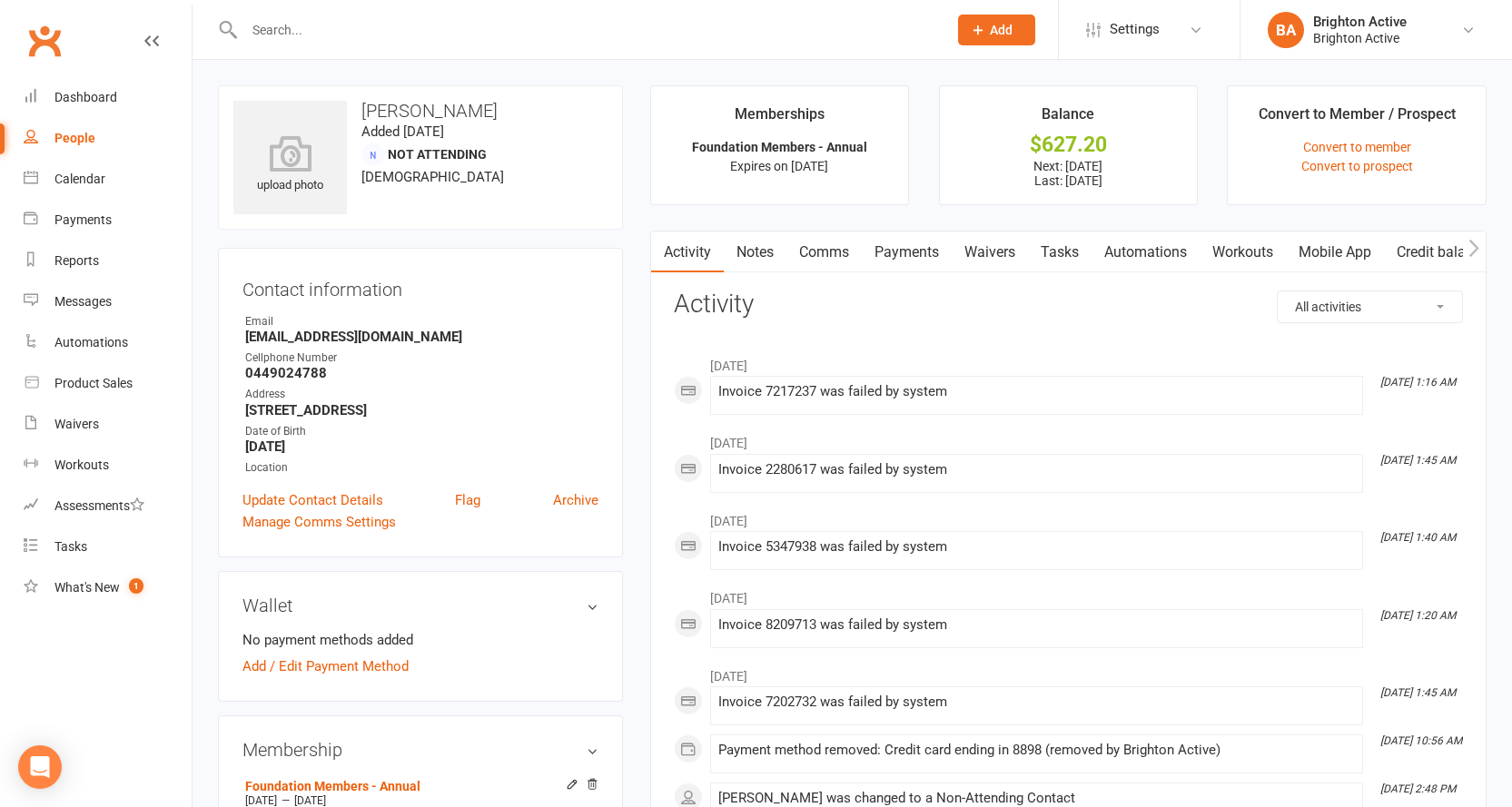
click at [837, 254] on link "Comms" at bounding box center [824, 253] width 75 height 42
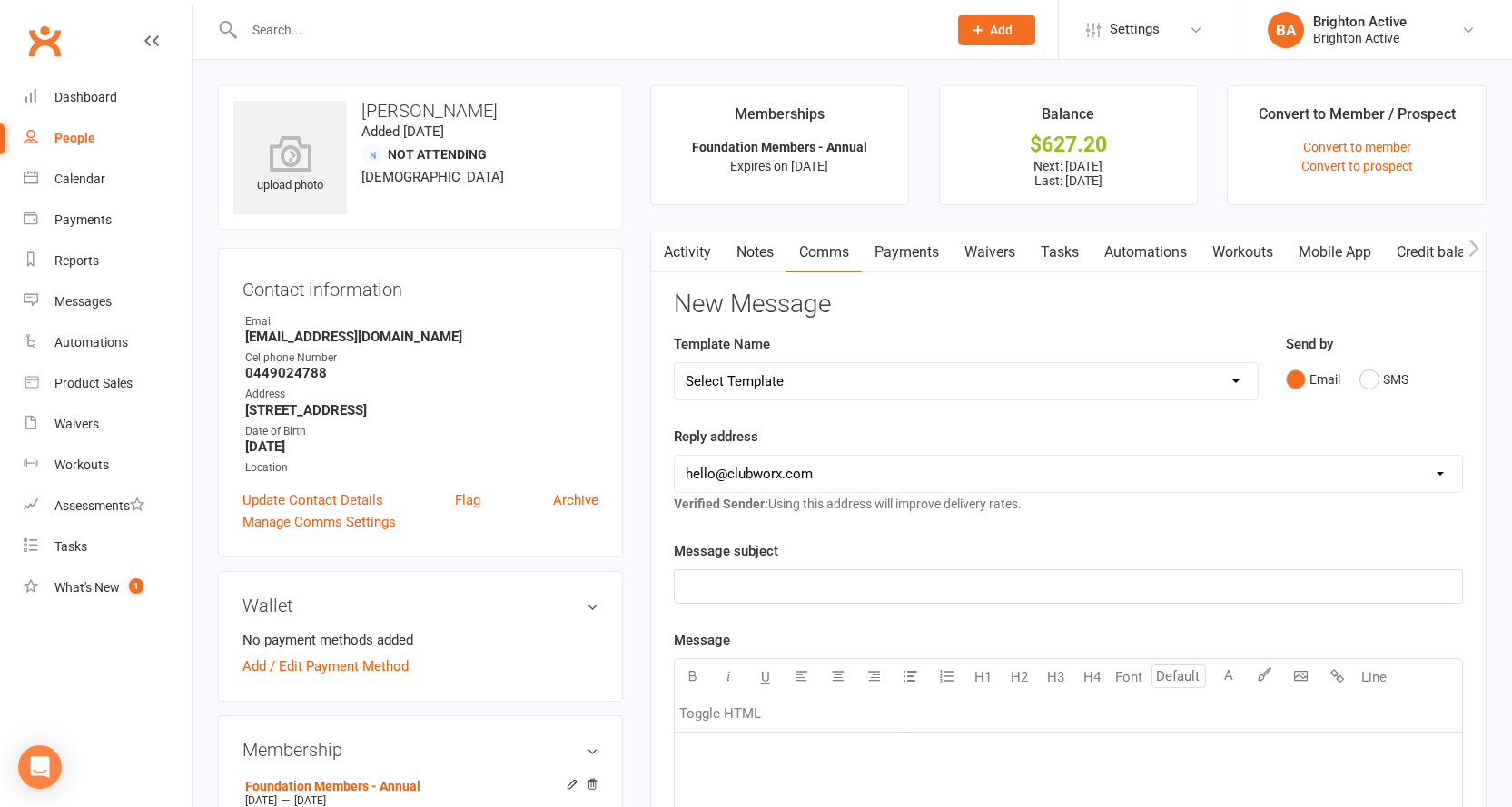
click at [742, 599] on div "﻿" at bounding box center [1069, 586] width 787 height 33
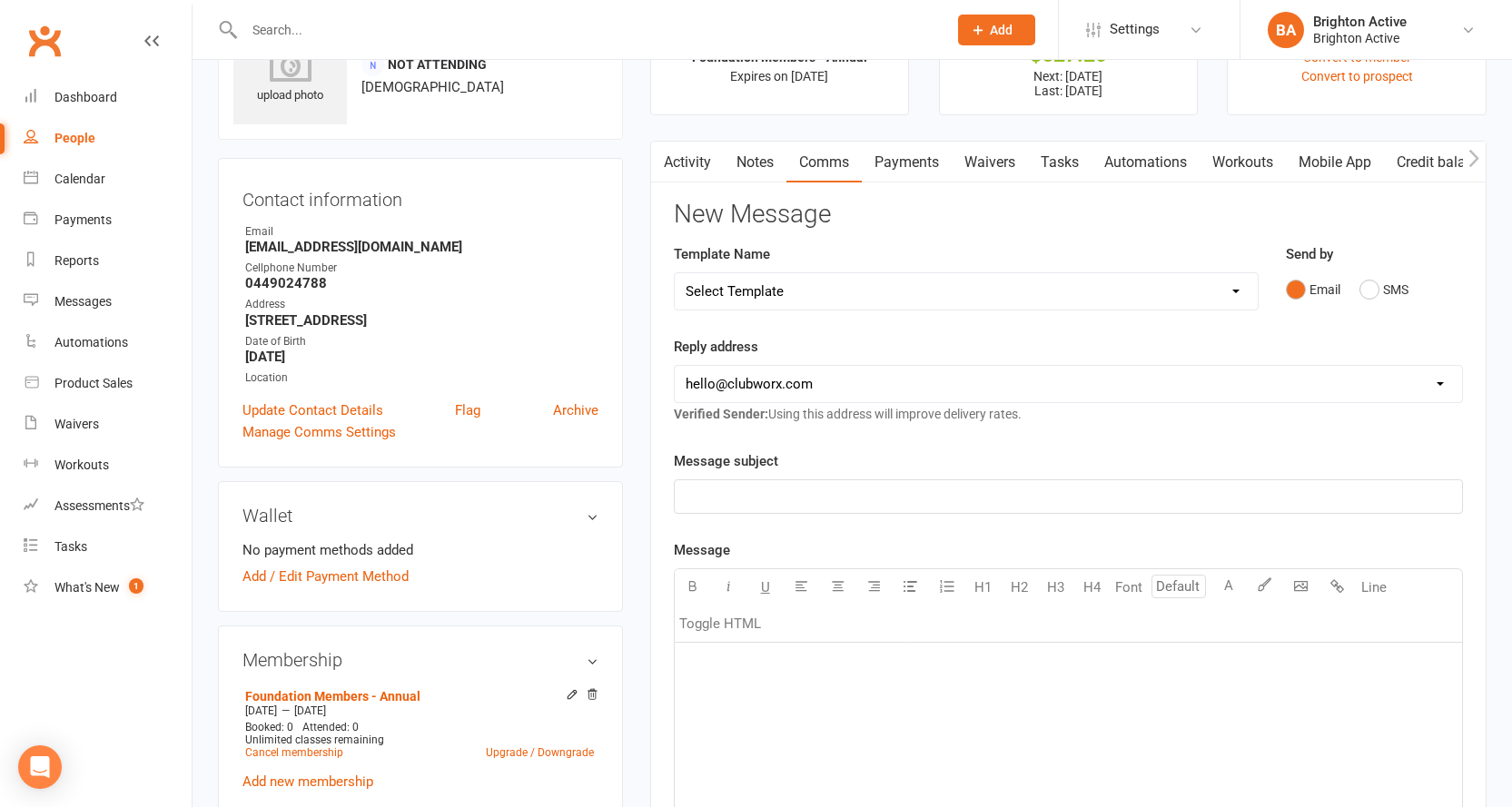
scroll to position [91, 0]
click at [698, 164] on link "Activity" at bounding box center [687, 162] width 72 height 42
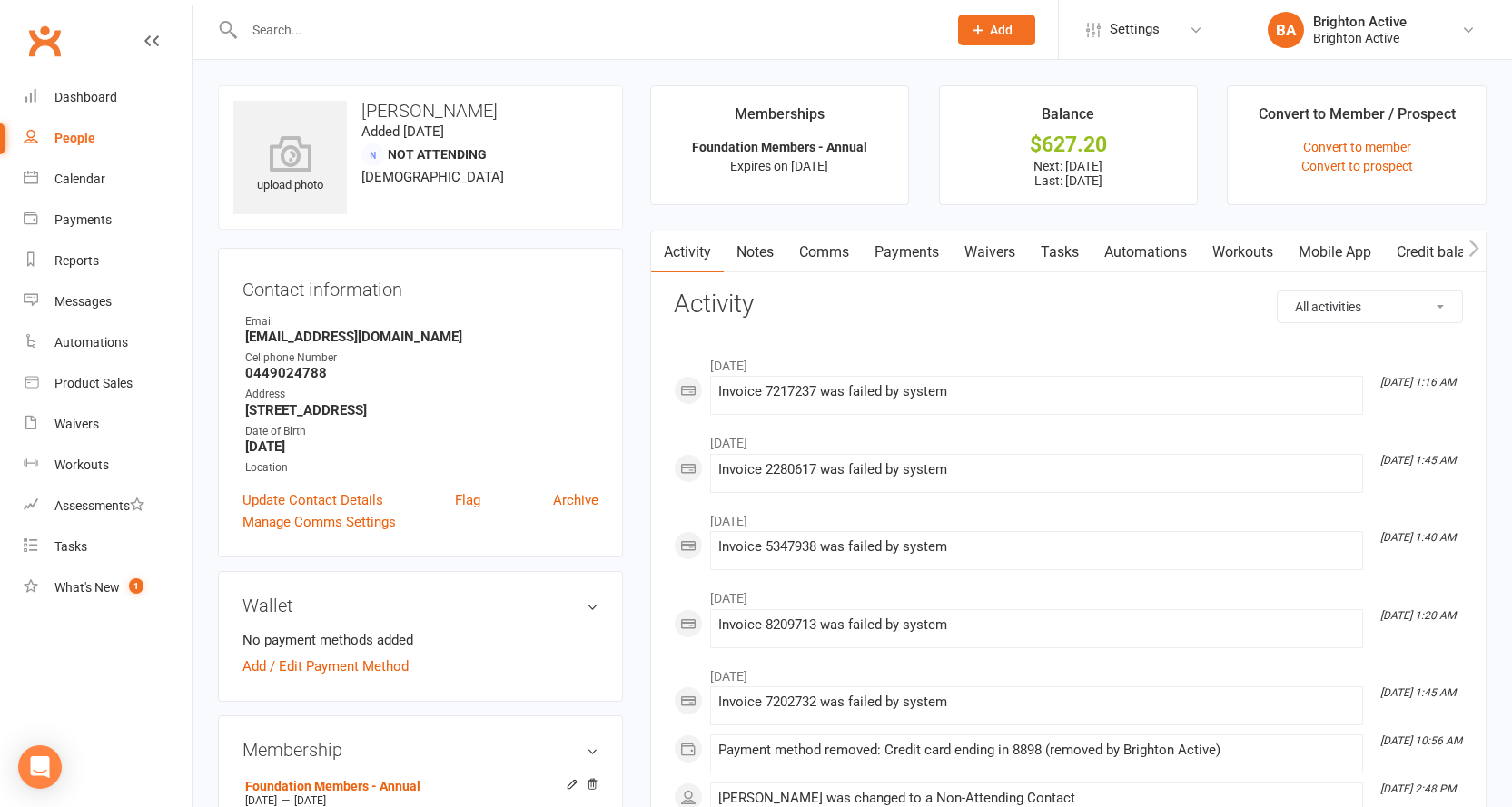
click at [904, 258] on link "Payments" at bounding box center [906, 253] width 90 height 42
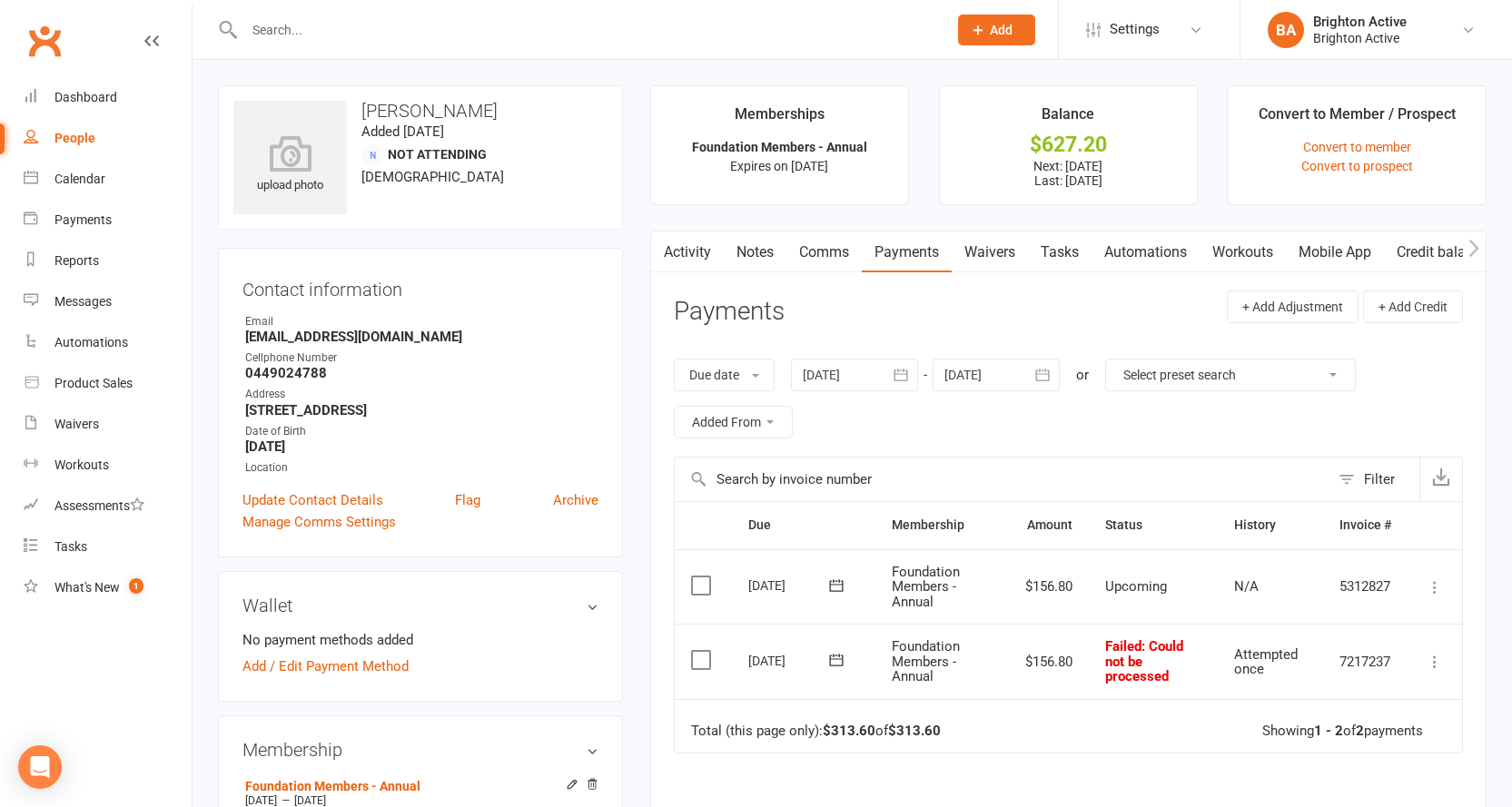
scroll to position [91, 0]
select select "true"
select select "100"
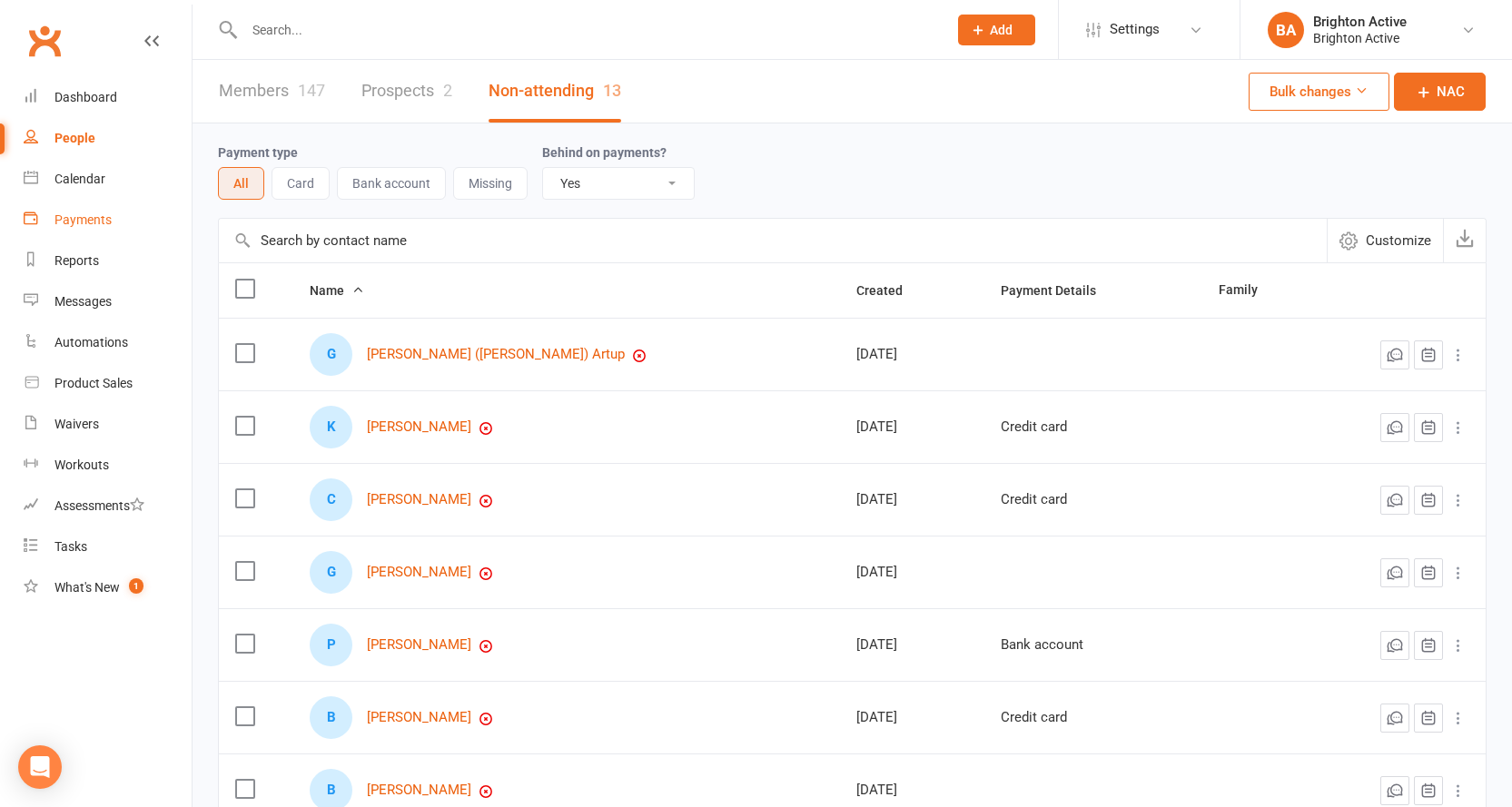
click at [92, 224] on div "Payments" at bounding box center [83, 219] width 58 height 15
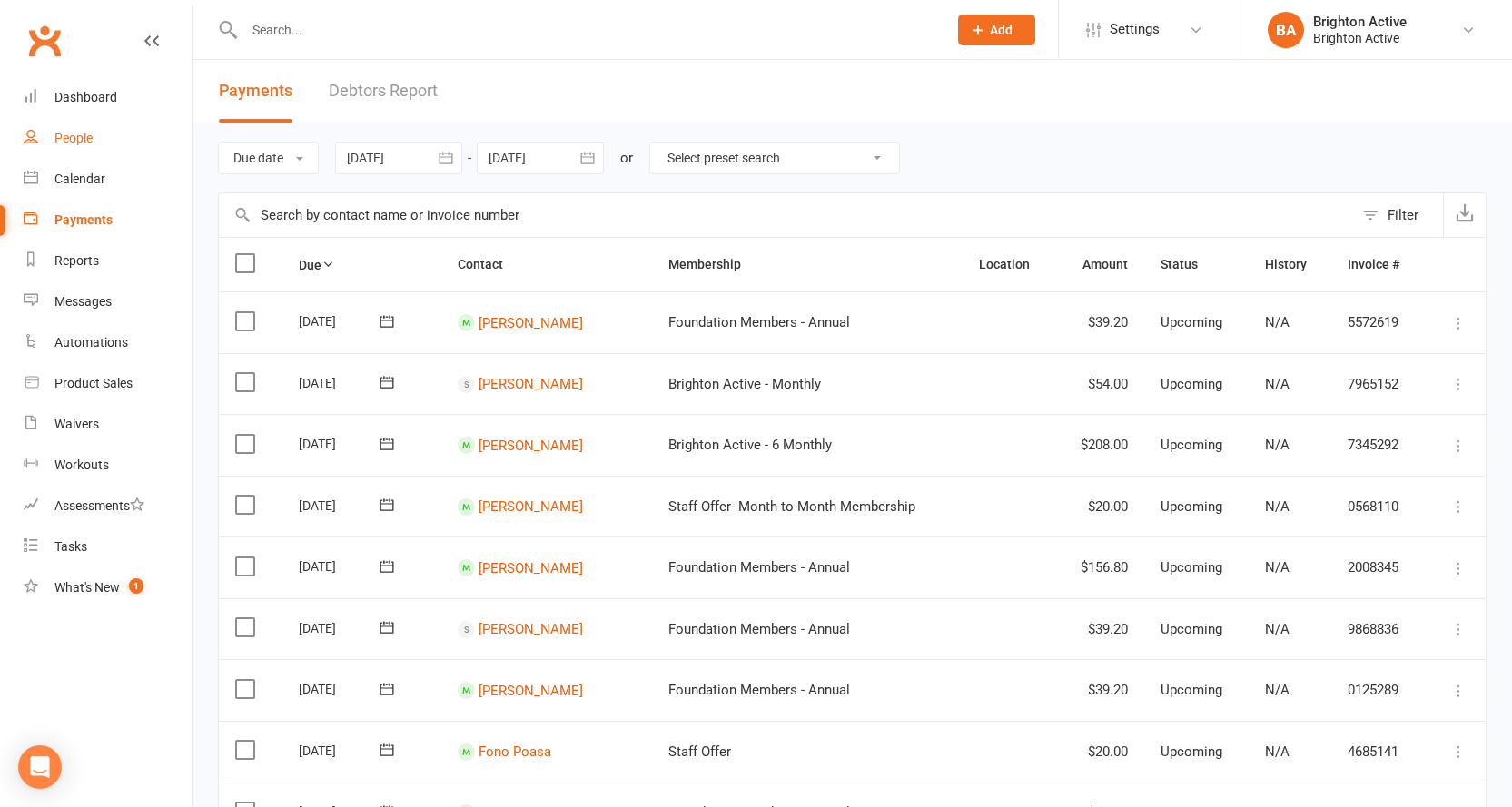
click at [93, 125] on link "People" at bounding box center [107, 138] width 168 height 41
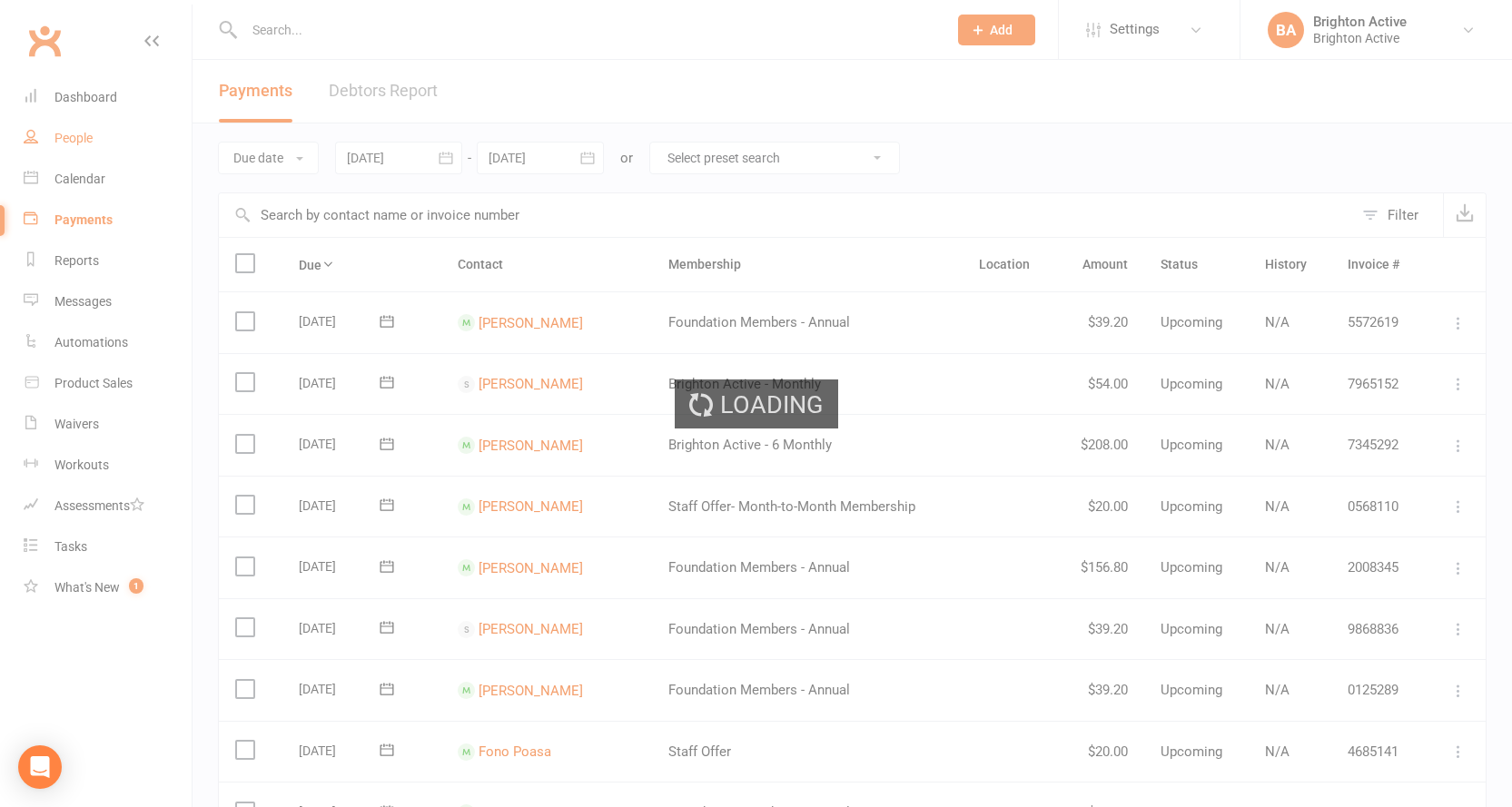
select select "true"
select select "100"
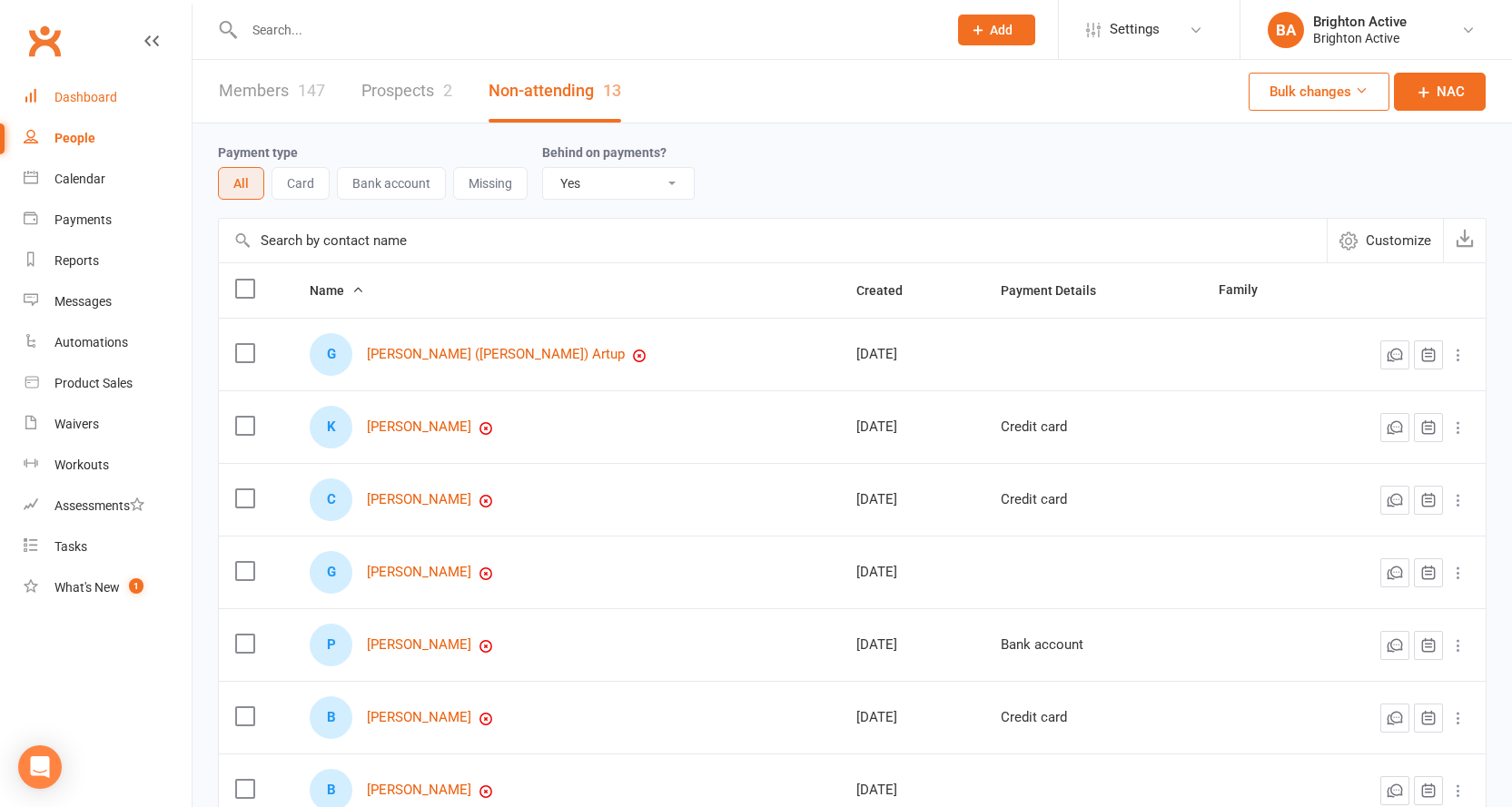
click at [96, 101] on div "Dashboard" at bounding box center [85, 97] width 62 height 15
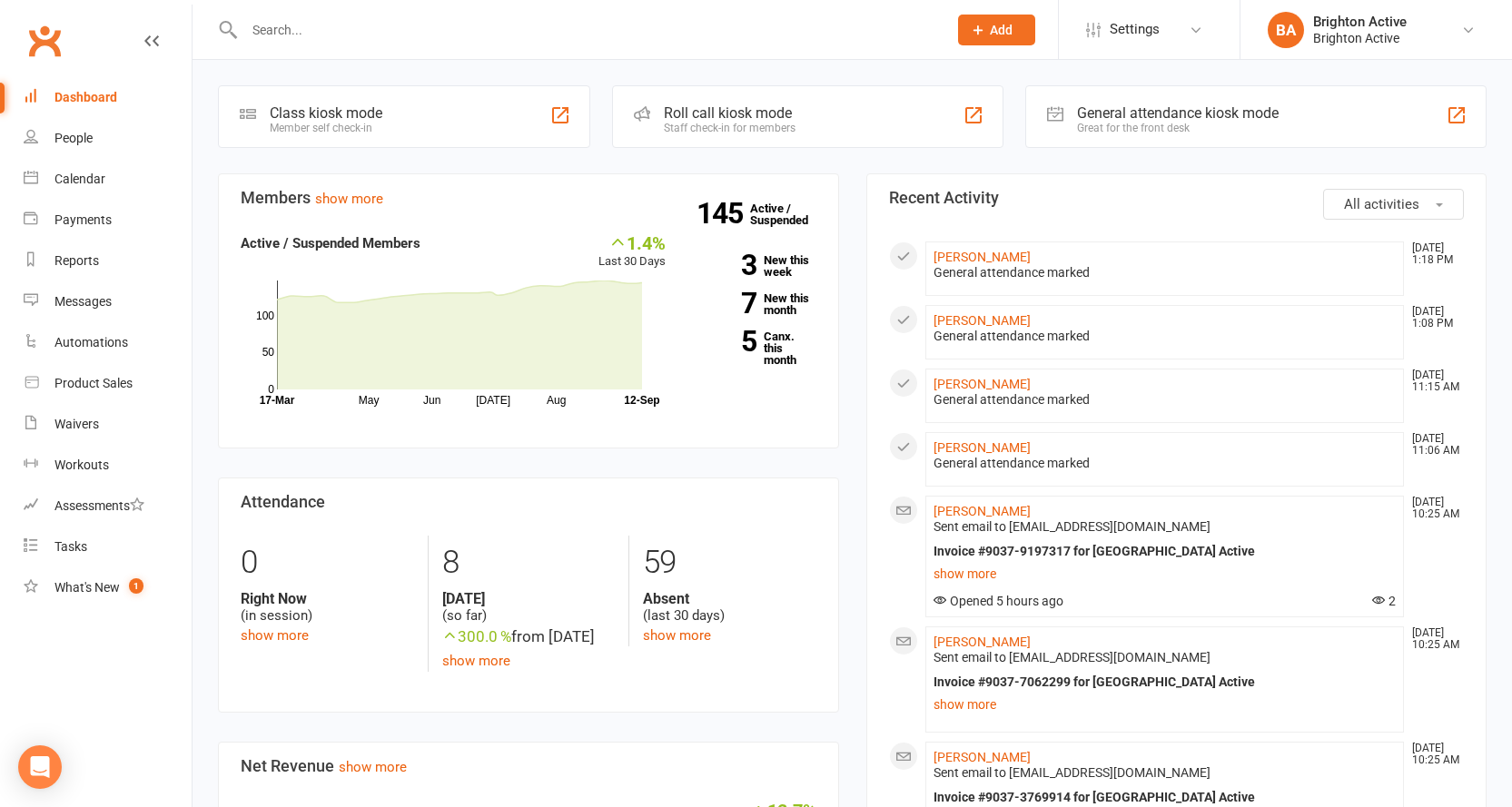
click at [1198, 109] on div "General attendance kiosk mode" at bounding box center [1178, 112] width 201 height 17
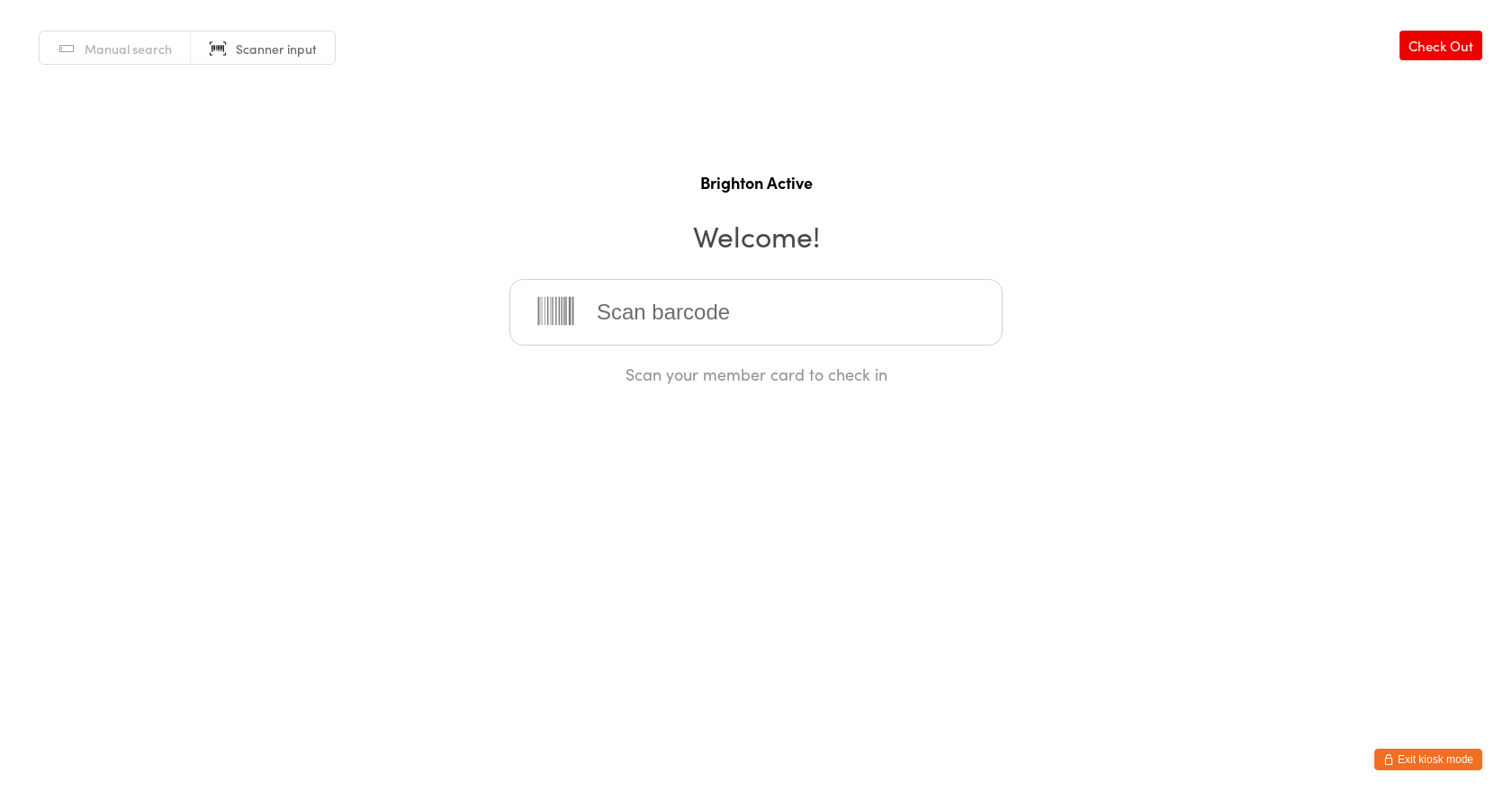
click at [236, 40] on span "Scanner input" at bounding box center [276, 48] width 81 height 18
